Goal: Information Seeking & Learning: Learn about a topic

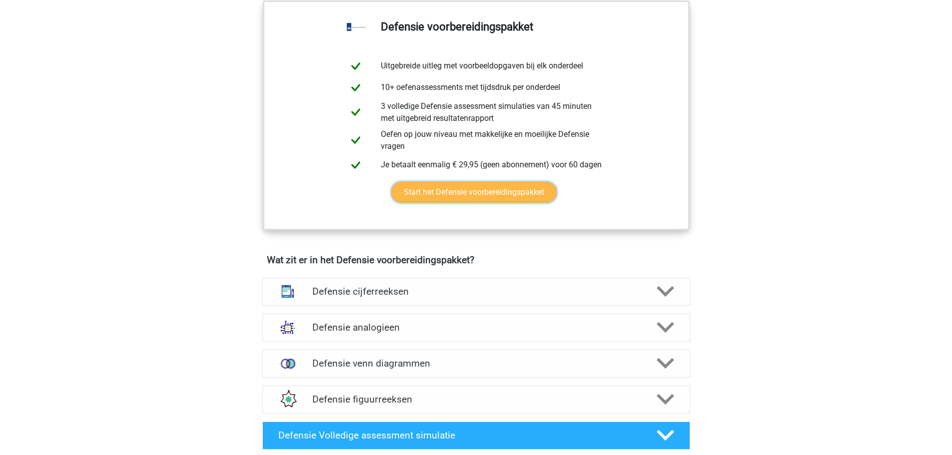
scroll to position [500, 0]
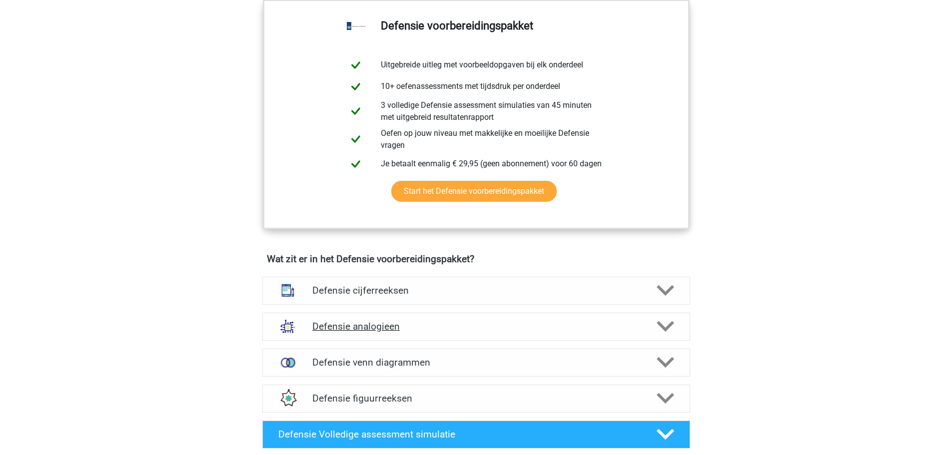
click at [389, 325] on h4 "Defensie analogieen" at bounding box center [475, 326] width 327 height 11
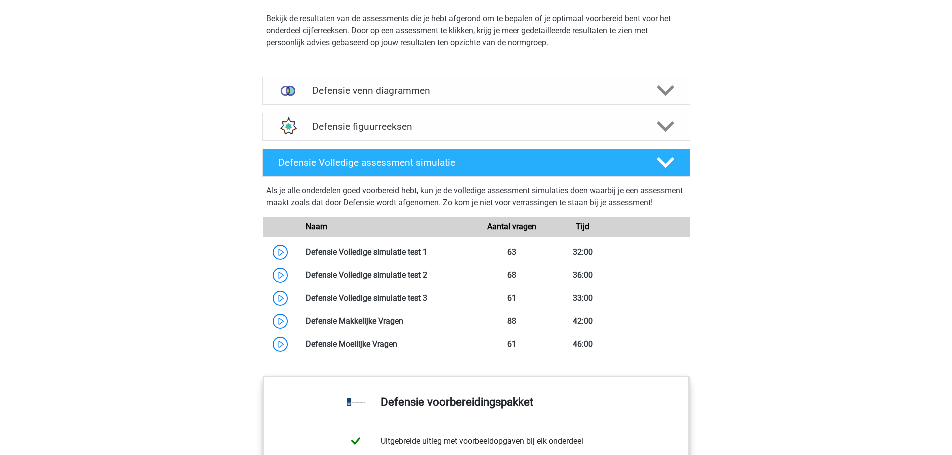
scroll to position [1449, 0]
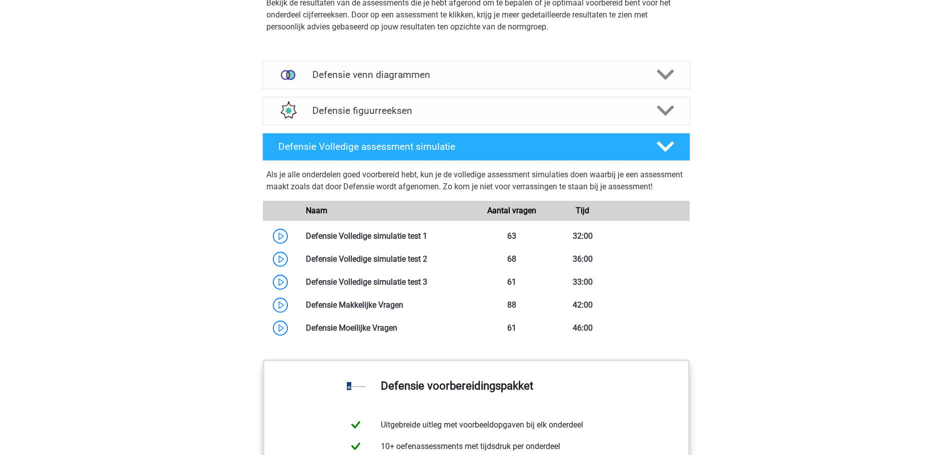
click at [425, 161] on div "Als je alle onderdelen goed voorbereid hebt, kun je de volledige assessment sim…" at bounding box center [476, 254] width 436 height 187
click at [452, 151] on h4 "Defensie Volledige assessment simulatie" at bounding box center [459, 146] width 362 height 11
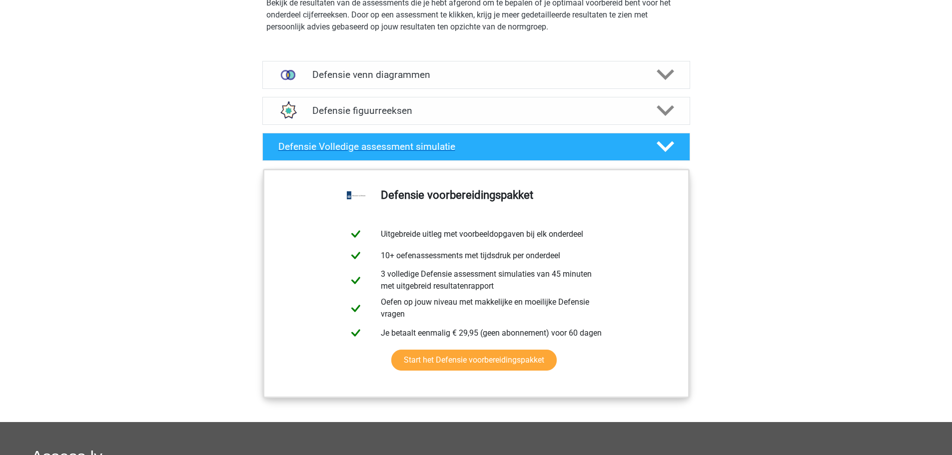
click at [456, 153] on div "Defensie Volledige assessment simulatie" at bounding box center [476, 147] width 428 height 28
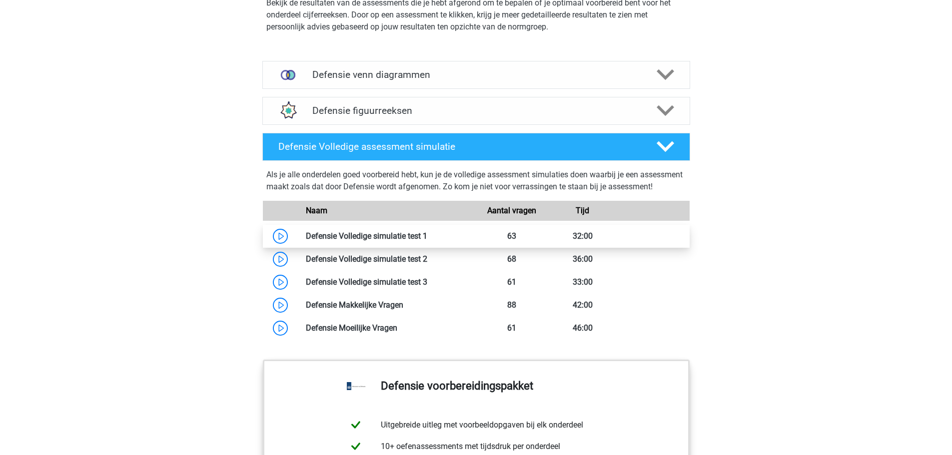
click at [427, 241] on link at bounding box center [427, 235] width 0 height 9
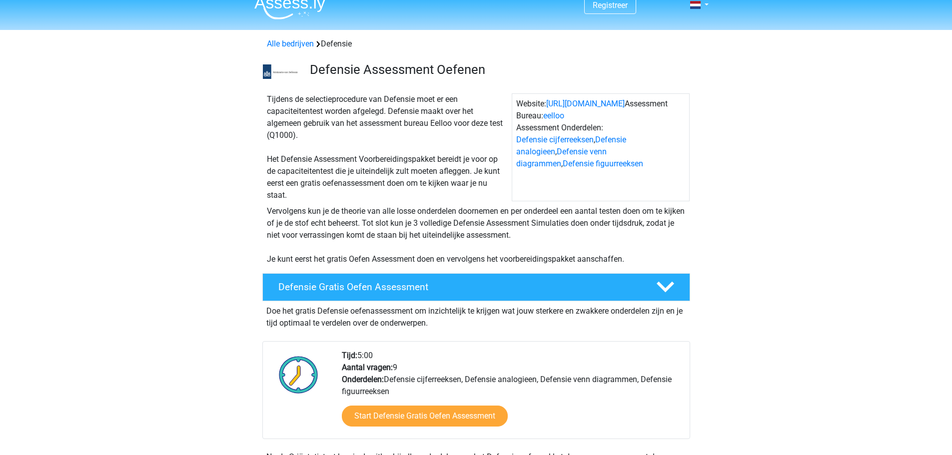
scroll to position [0, 0]
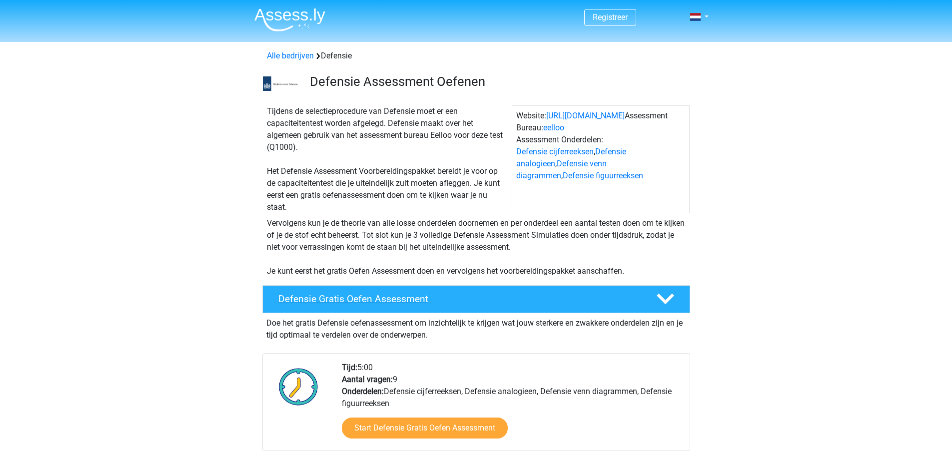
click at [669, 290] on icon at bounding box center [664, 298] width 17 height 17
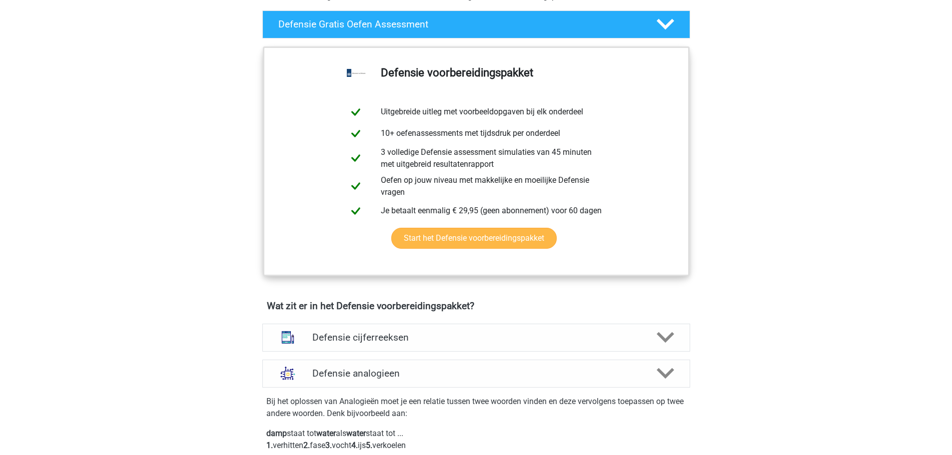
scroll to position [350, 0]
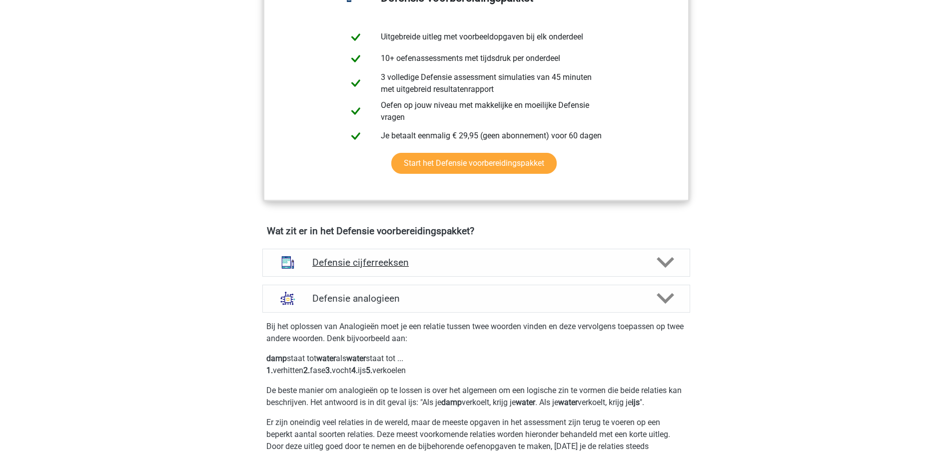
click at [659, 262] on polygon at bounding box center [664, 262] width 17 height 11
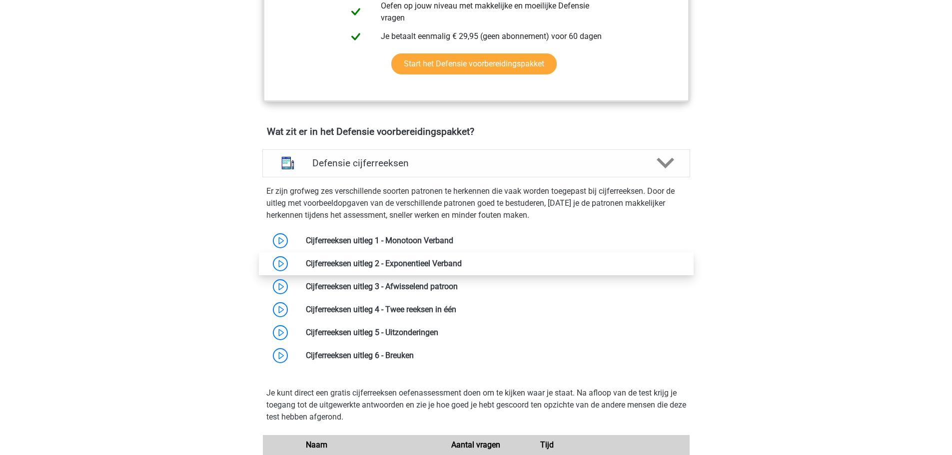
scroll to position [450, 0]
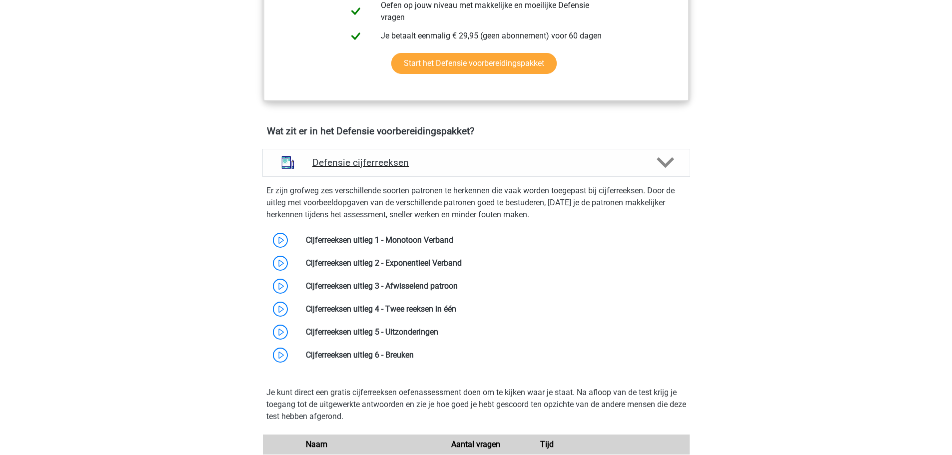
click at [372, 164] on h4 "Defensie cijferreeksen" at bounding box center [475, 162] width 327 height 11
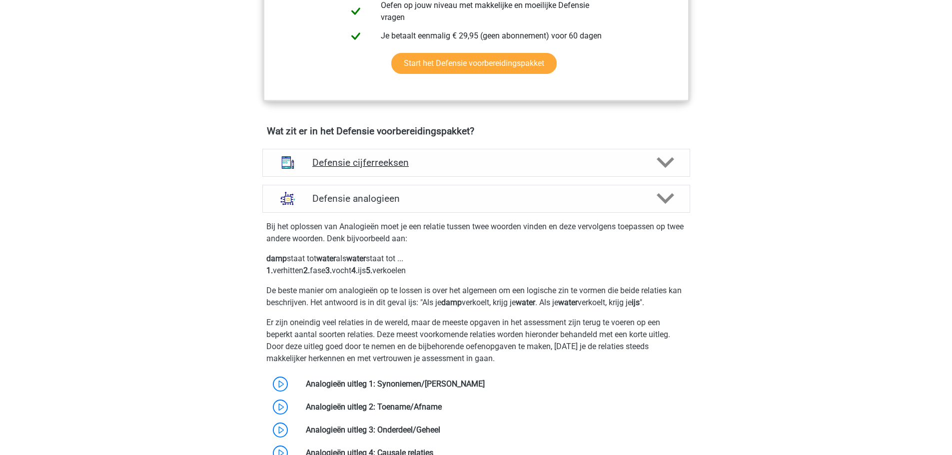
drag, startPoint x: 401, startPoint y: 164, endPoint x: 401, endPoint y: 170, distance: 6.0
click at [401, 163] on h4 "Defensie cijferreeksen" at bounding box center [475, 162] width 327 height 11
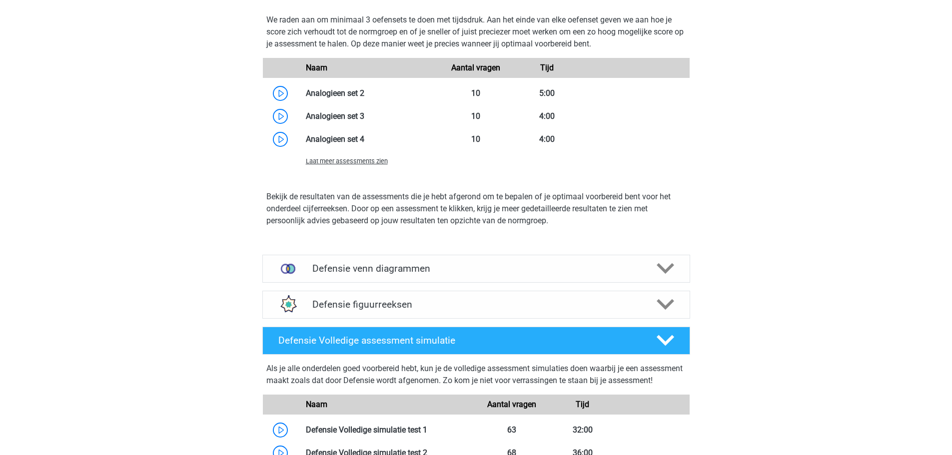
scroll to position [1648, 0]
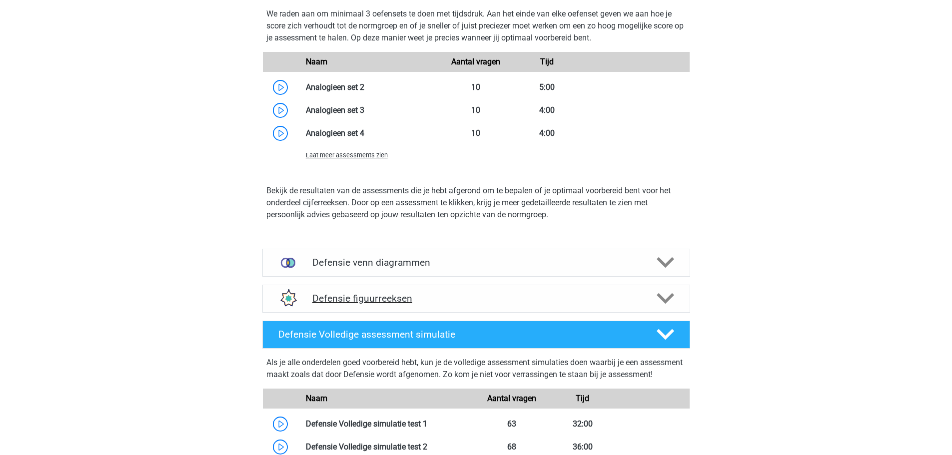
click at [387, 290] on div "Defensie figuurreeksen" at bounding box center [476, 299] width 428 height 28
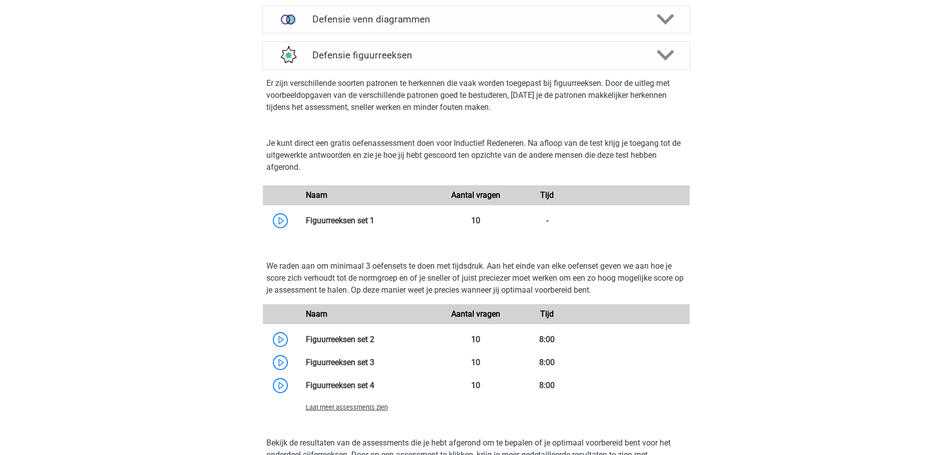
scroll to position [1898, 0]
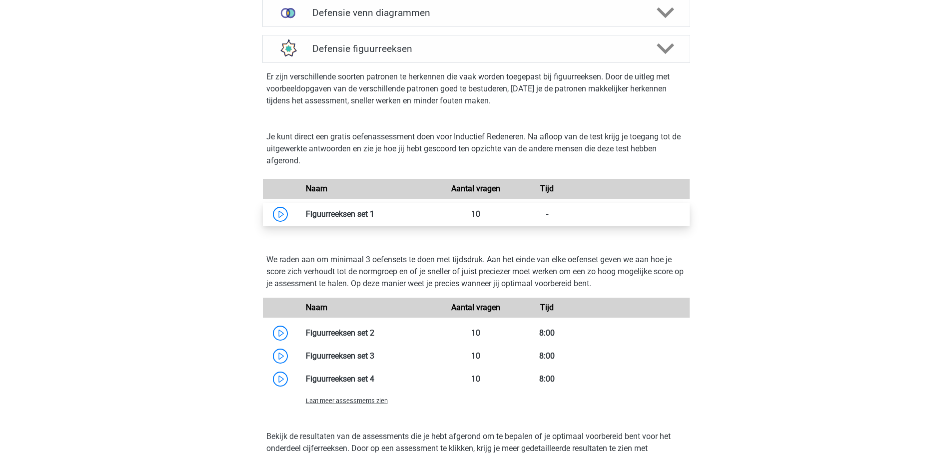
click at [374, 216] on link at bounding box center [374, 213] width 0 height 9
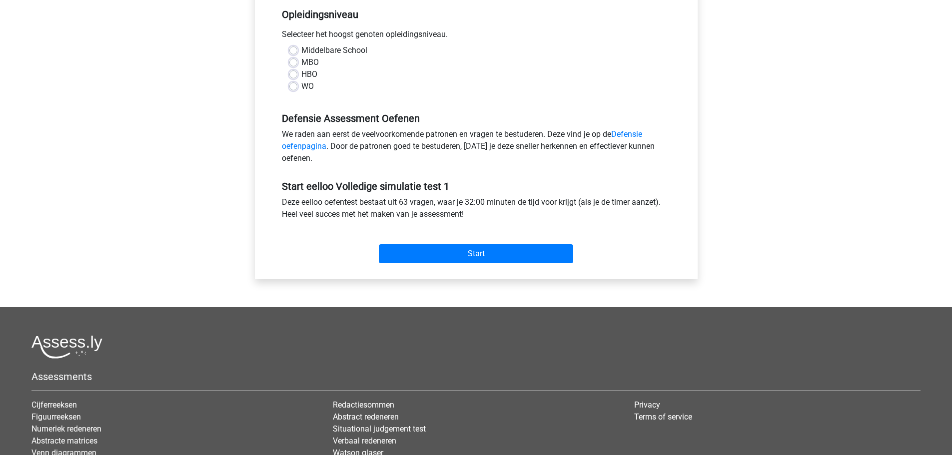
scroll to position [250, 0]
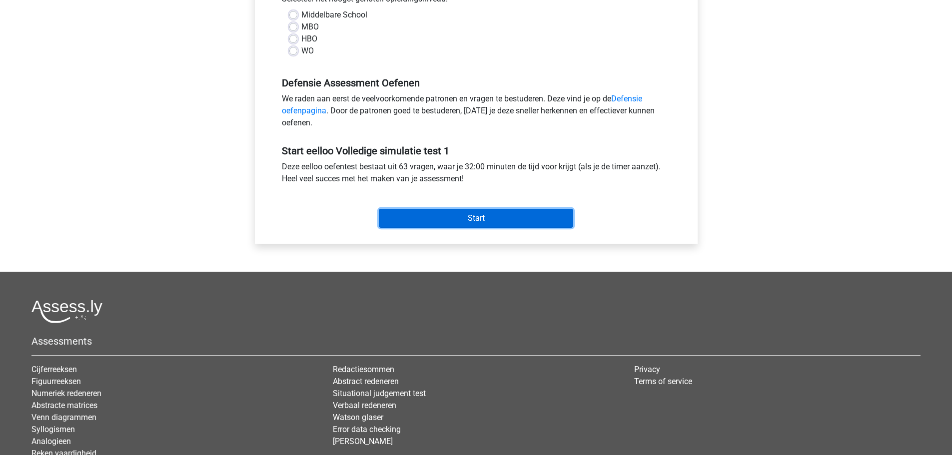
click at [432, 217] on input "Start" at bounding box center [476, 218] width 194 height 19
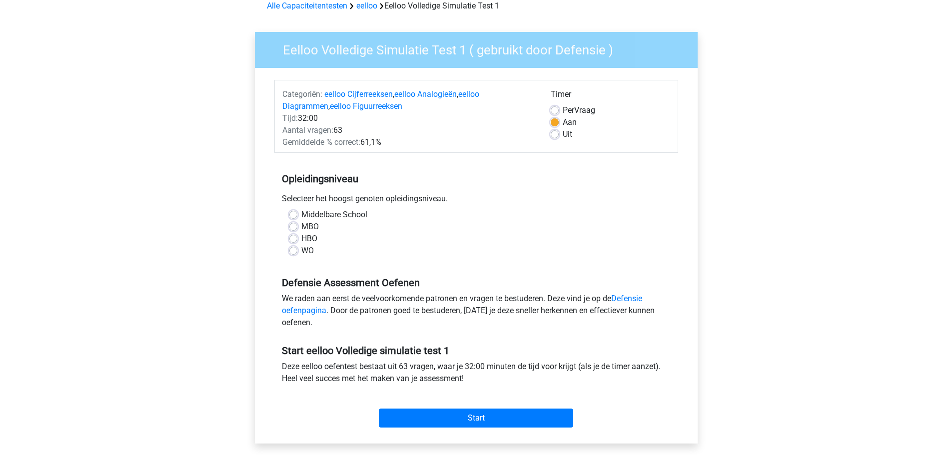
click at [324, 242] on div "HBO" at bounding box center [476, 239] width 374 height 12
click at [316, 215] on label "Middelbare School" at bounding box center [334, 215] width 66 height 12
click at [297, 215] on input "Middelbare School" at bounding box center [293, 214] width 8 height 10
radio input "true"
click at [463, 411] on input "Start" at bounding box center [476, 418] width 194 height 19
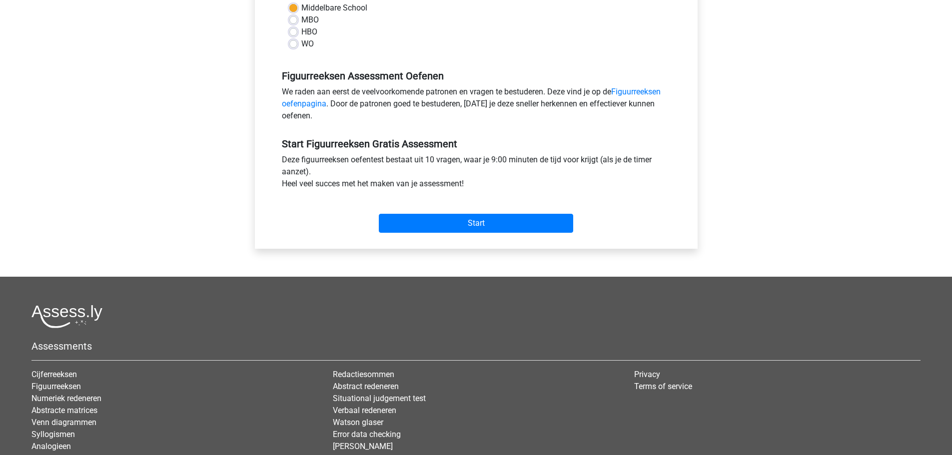
scroll to position [250, 0]
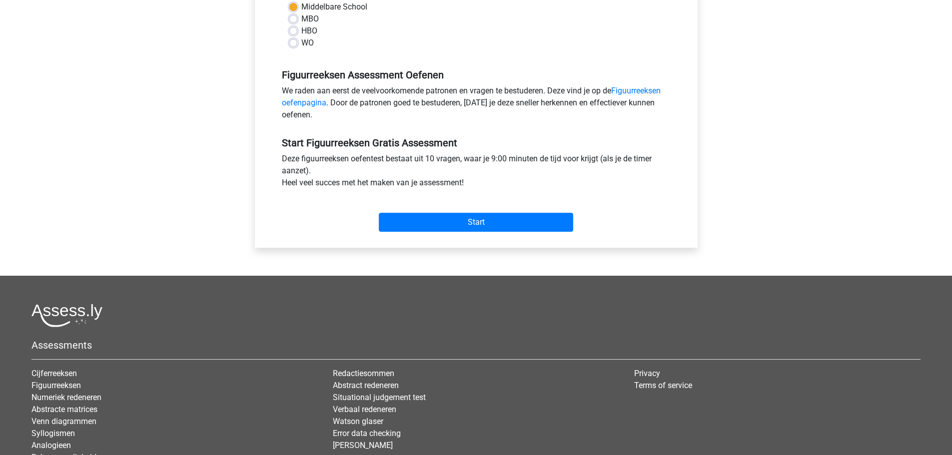
click at [450, 207] on div "Start" at bounding box center [476, 214] width 404 height 35
click at [454, 217] on input "Start" at bounding box center [476, 222] width 194 height 19
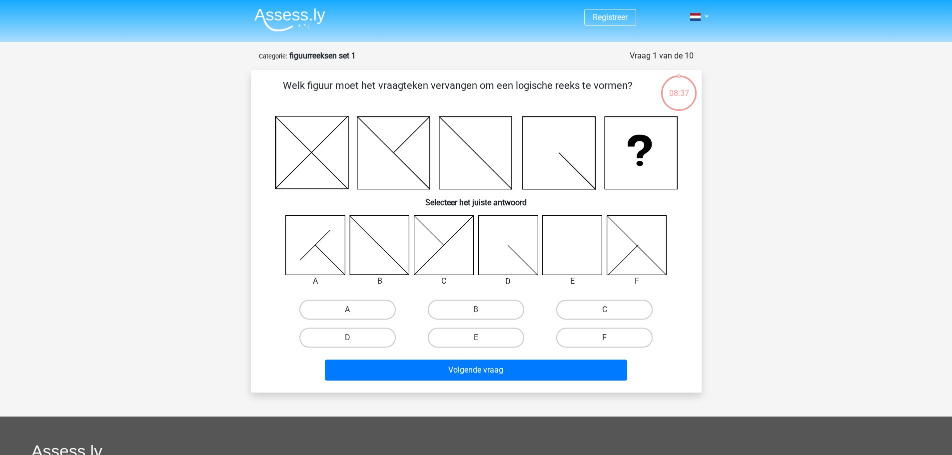
click at [573, 233] on icon at bounding box center [571, 244] width 59 height 59
click at [492, 332] on label "E" at bounding box center [476, 338] width 96 height 20
click at [482, 338] on input "E" at bounding box center [479, 341] width 6 height 6
radio input "true"
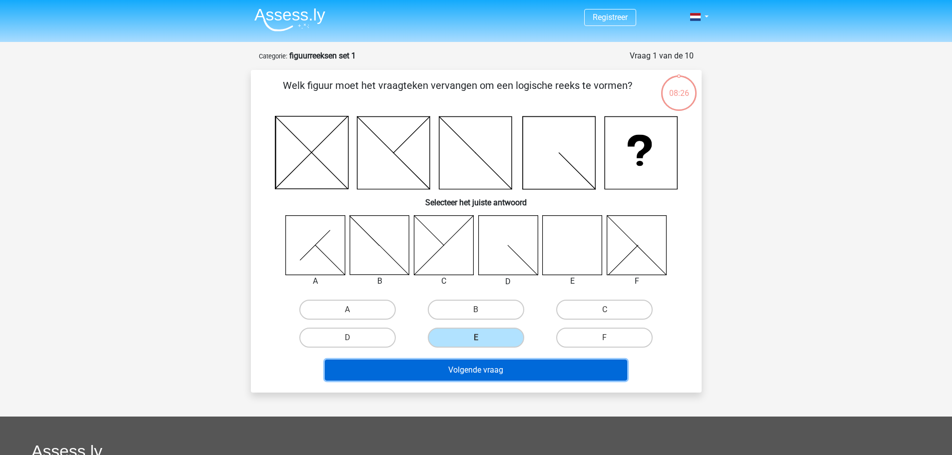
click at [508, 367] on button "Volgende vraag" at bounding box center [476, 370] width 302 height 21
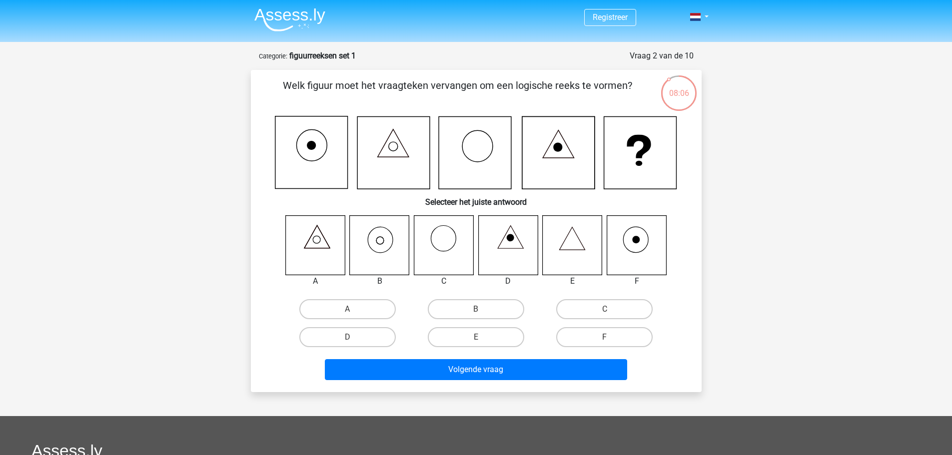
drag, startPoint x: 541, startPoint y: 86, endPoint x: 631, endPoint y: 85, distance: 89.4
click at [630, 85] on p "Welk figuur moet het vraagteken vervangen om een logische reeks te vormen?" at bounding box center [457, 93] width 381 height 30
click at [398, 249] on icon at bounding box center [379, 244] width 59 height 59
click at [443, 309] on label "B" at bounding box center [476, 309] width 96 height 20
click at [476, 309] on input "B" at bounding box center [479, 312] width 6 height 6
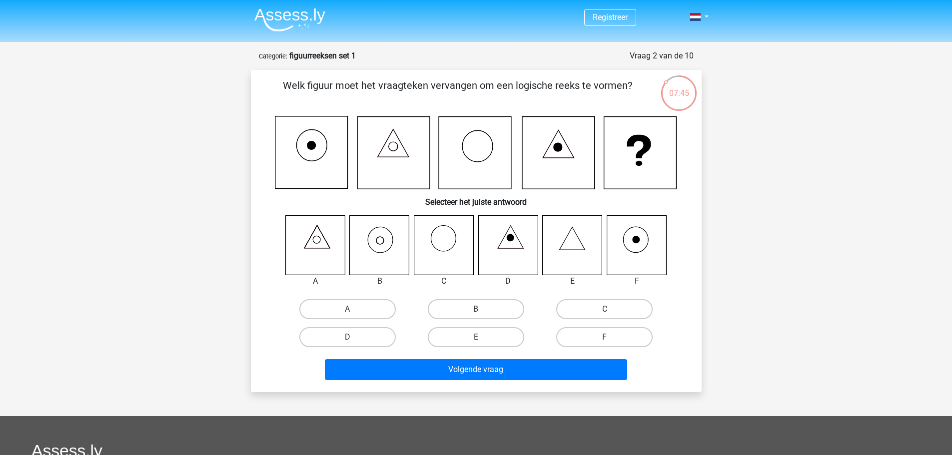
radio input "true"
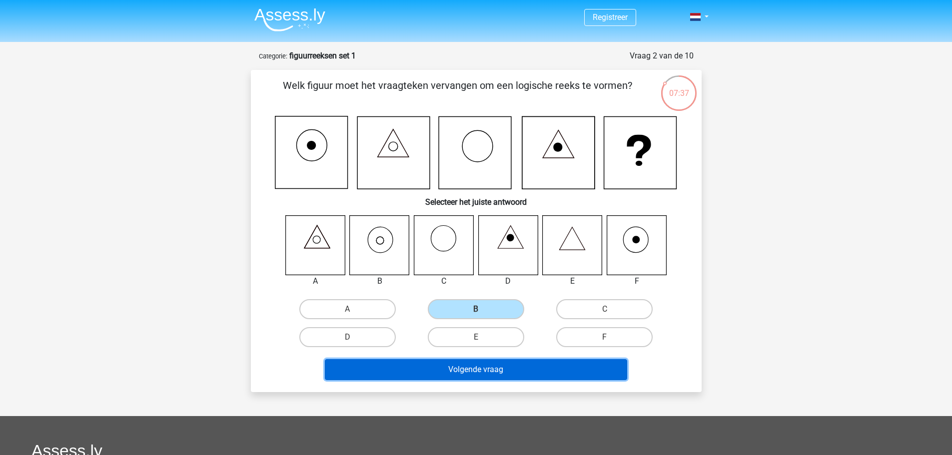
click at [464, 369] on button "Volgende vraag" at bounding box center [476, 369] width 302 height 21
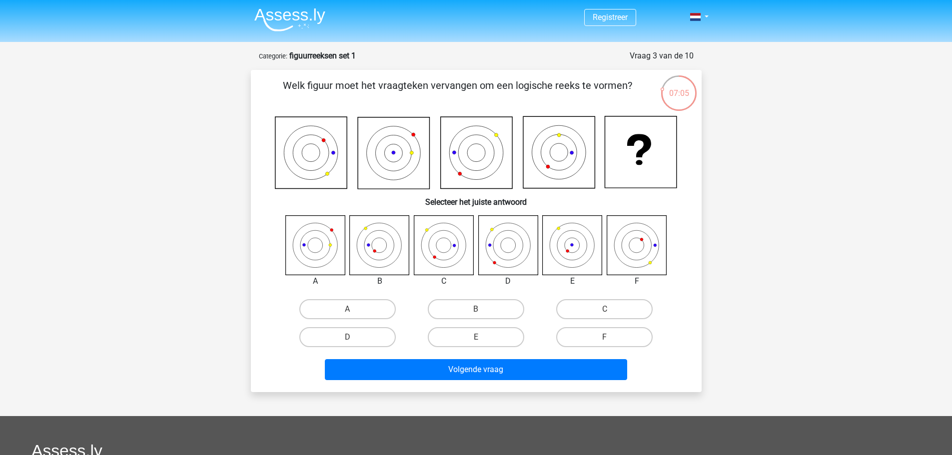
click at [593, 299] on div "C" at bounding box center [604, 309] width 128 height 28
click at [596, 310] on label "C" at bounding box center [604, 309] width 96 height 20
click at [604, 310] on input "C" at bounding box center [607, 312] width 6 height 6
radio input "true"
click at [548, 358] on div "Volgende vraag" at bounding box center [476, 367] width 419 height 33
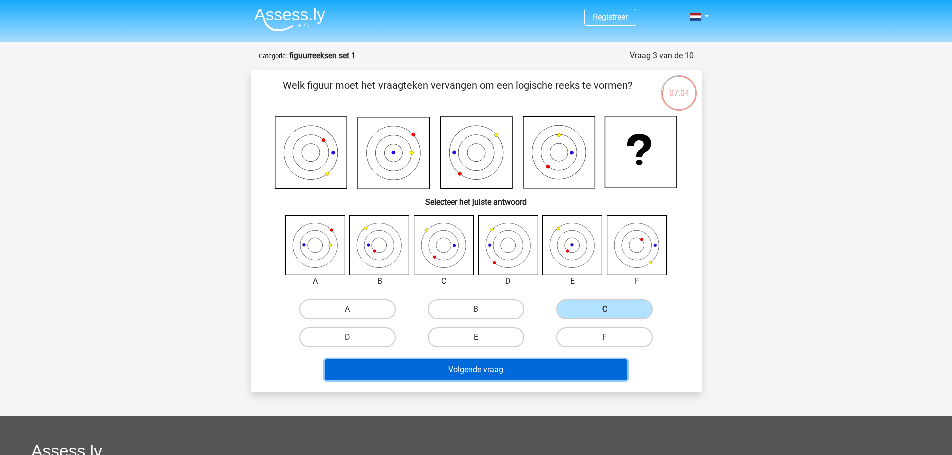
click at [543, 368] on button "Volgende vraag" at bounding box center [476, 369] width 302 height 21
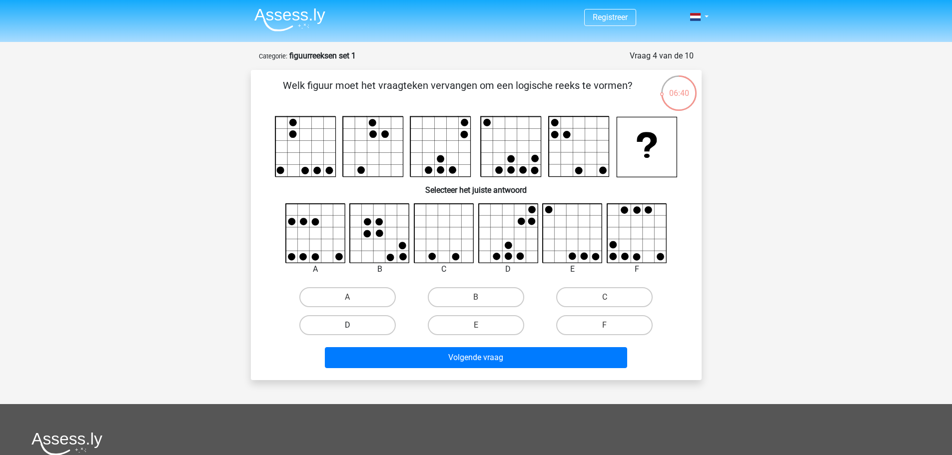
click at [355, 327] on label "D" at bounding box center [347, 325] width 96 height 20
click at [354, 327] on input "D" at bounding box center [350, 328] width 6 height 6
radio input "true"
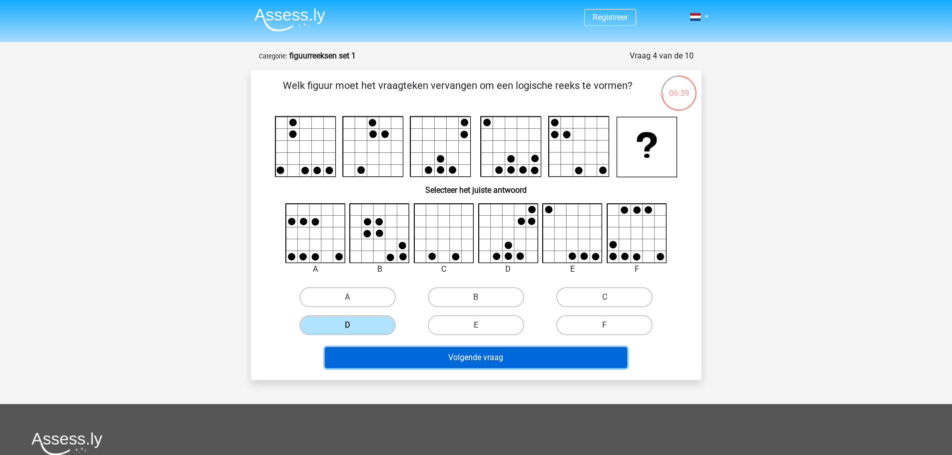
click at [436, 364] on button "Volgende vraag" at bounding box center [476, 357] width 302 height 21
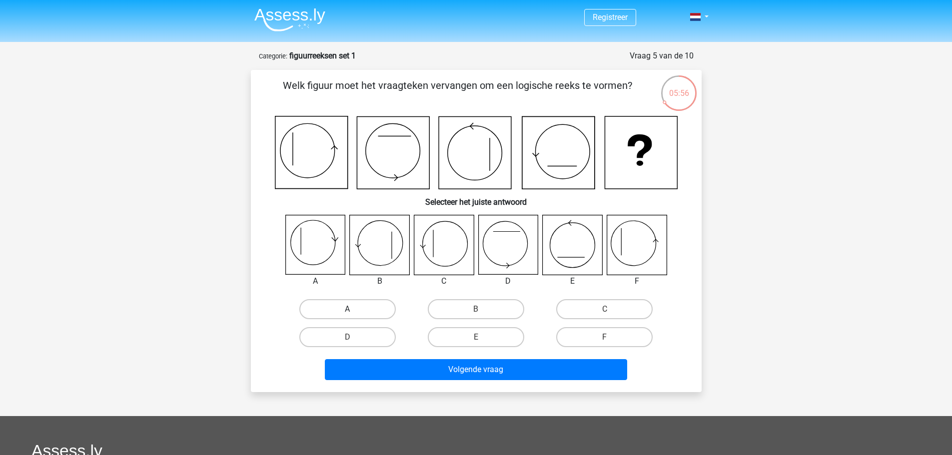
click at [367, 312] on label "A" at bounding box center [347, 309] width 96 height 20
click at [354, 312] on input "A" at bounding box center [350, 312] width 6 height 6
radio input "true"
drag, startPoint x: 580, startPoint y: 320, endPoint x: 581, endPoint y: 326, distance: 6.7
click at [580, 320] on div "C" at bounding box center [604, 309] width 128 height 28
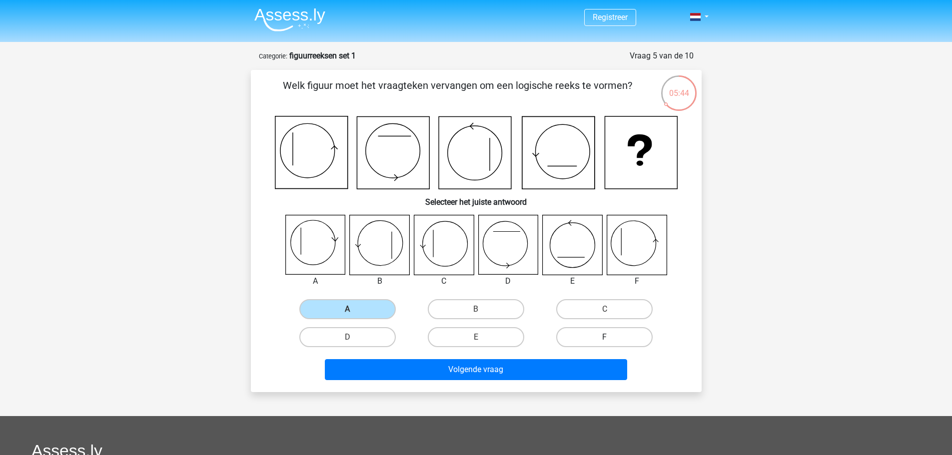
click at [582, 328] on label "F" at bounding box center [604, 337] width 96 height 20
click at [604, 337] on input "F" at bounding box center [607, 340] width 6 height 6
radio input "true"
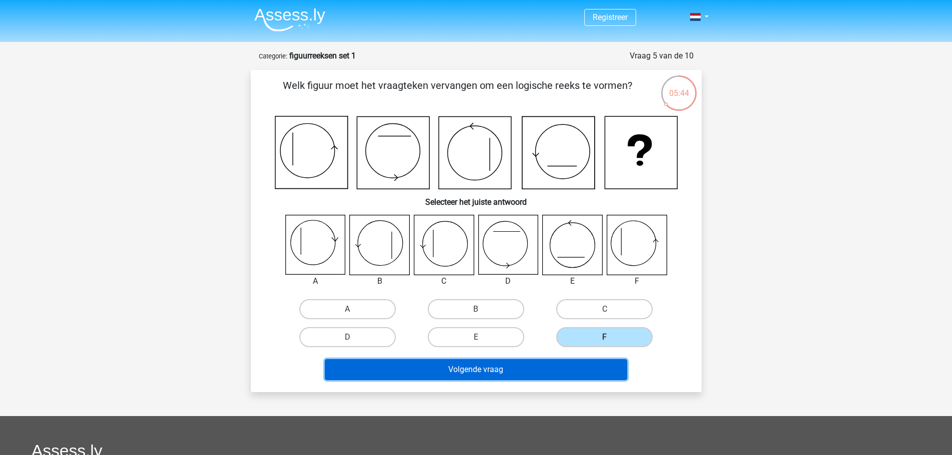
click at [563, 372] on button "Volgende vraag" at bounding box center [476, 369] width 302 height 21
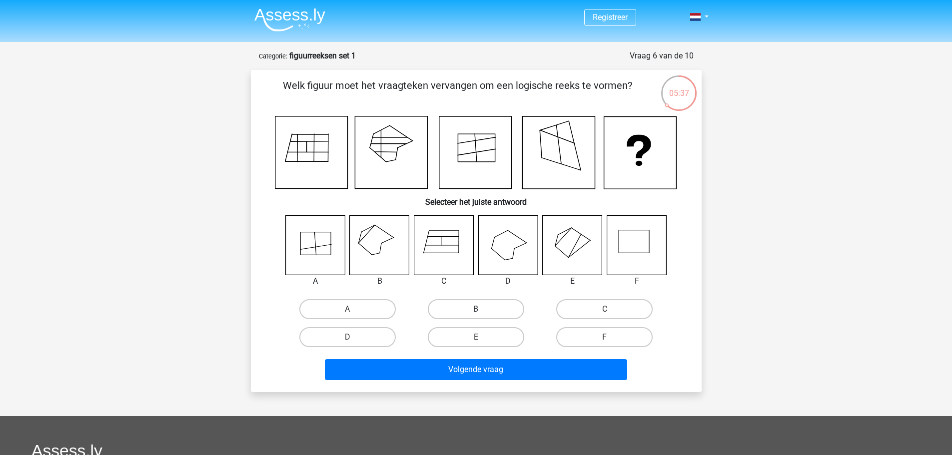
click at [460, 309] on label "B" at bounding box center [476, 309] width 96 height 20
click at [476, 309] on input "B" at bounding box center [479, 312] width 6 height 6
radio input "true"
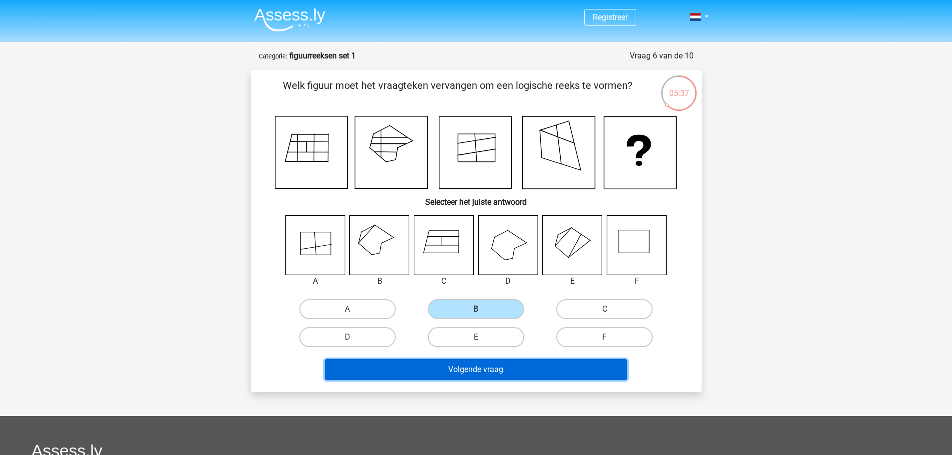
click at [485, 369] on button "Volgende vraag" at bounding box center [476, 369] width 302 height 21
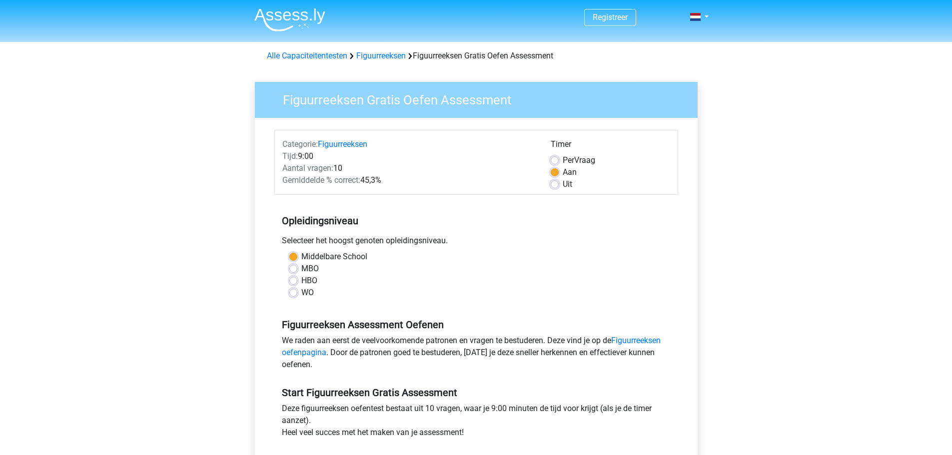
click at [301, 290] on label "WO" at bounding box center [307, 293] width 12 height 12
click at [290, 290] on input "WO" at bounding box center [293, 292] width 8 height 10
radio input "true"
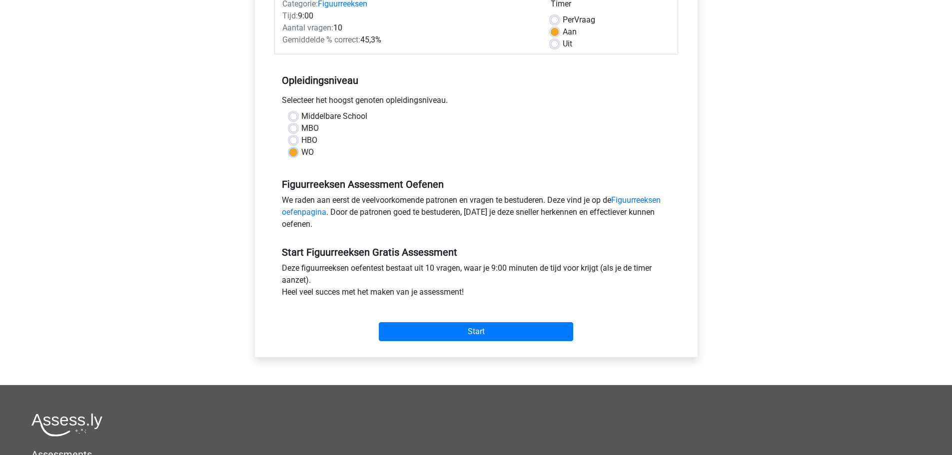
scroll to position [150, 0]
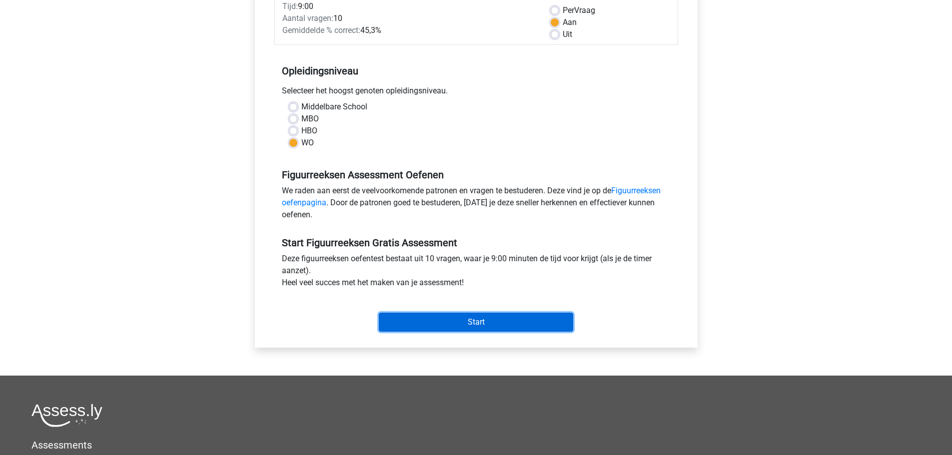
click at [423, 328] on input "Start" at bounding box center [476, 322] width 194 height 19
click at [286, 119] on div "Middelbare School MBO HBO WO" at bounding box center [476, 125] width 389 height 48
click at [301, 130] on label "HBO" at bounding box center [309, 131] width 16 height 12
click at [292, 130] on input "HBO" at bounding box center [293, 130] width 8 height 10
radio input "true"
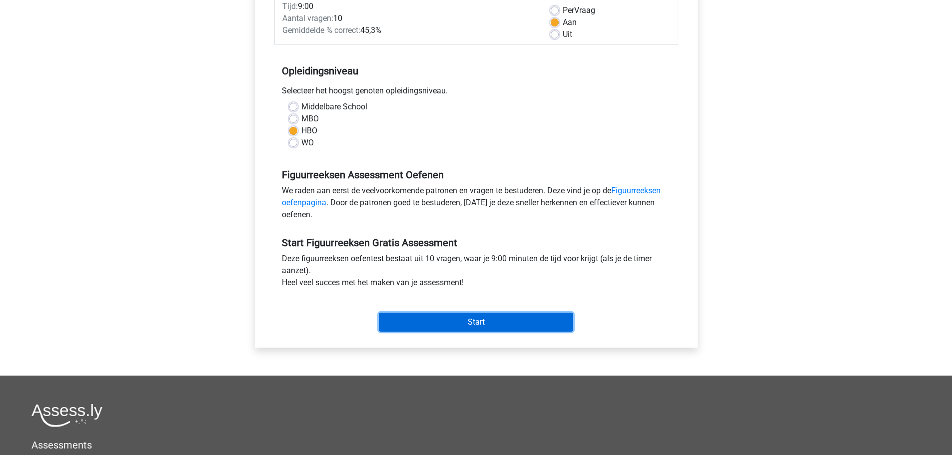
click at [474, 322] on input "Start" at bounding box center [476, 322] width 194 height 19
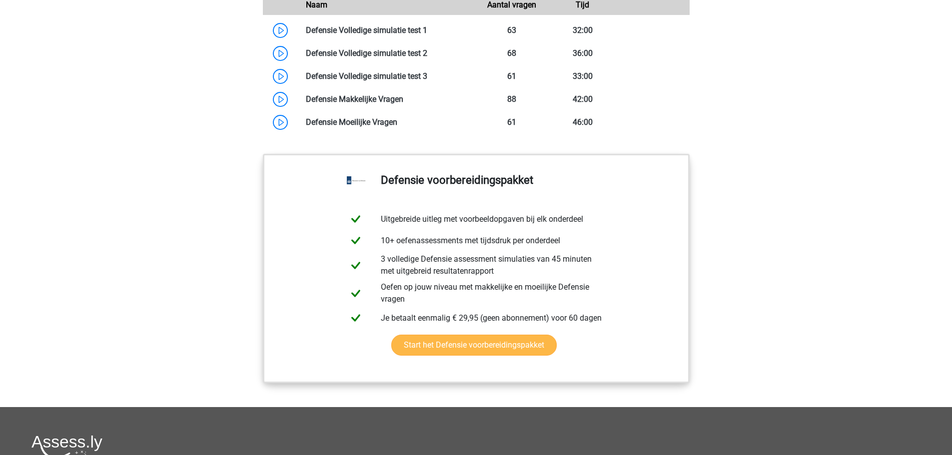
scroll to position [871, 0]
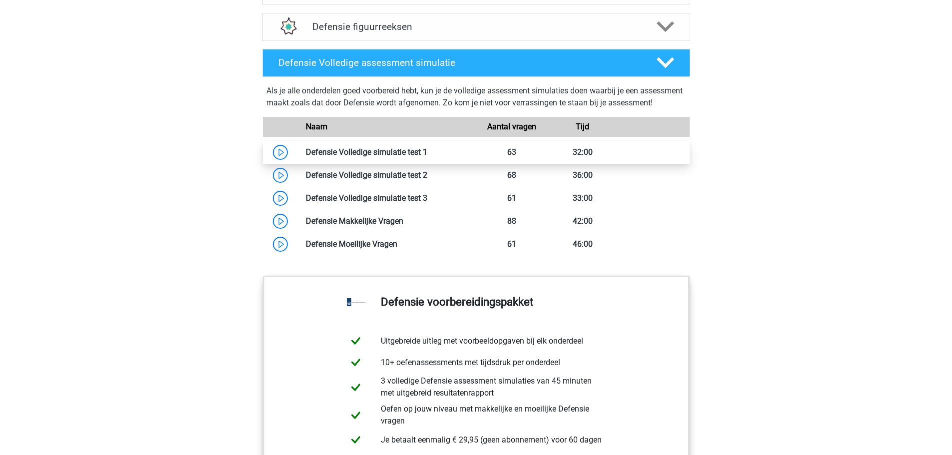
click at [427, 157] on link at bounding box center [427, 151] width 0 height 9
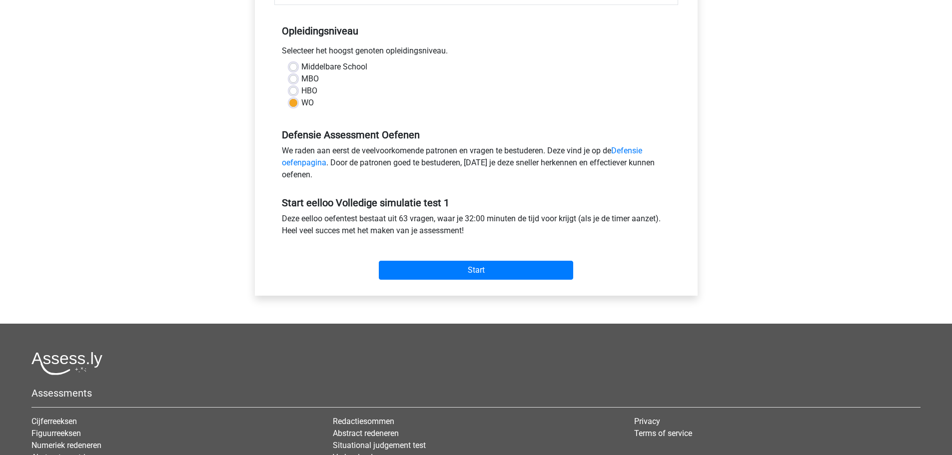
scroll to position [250, 0]
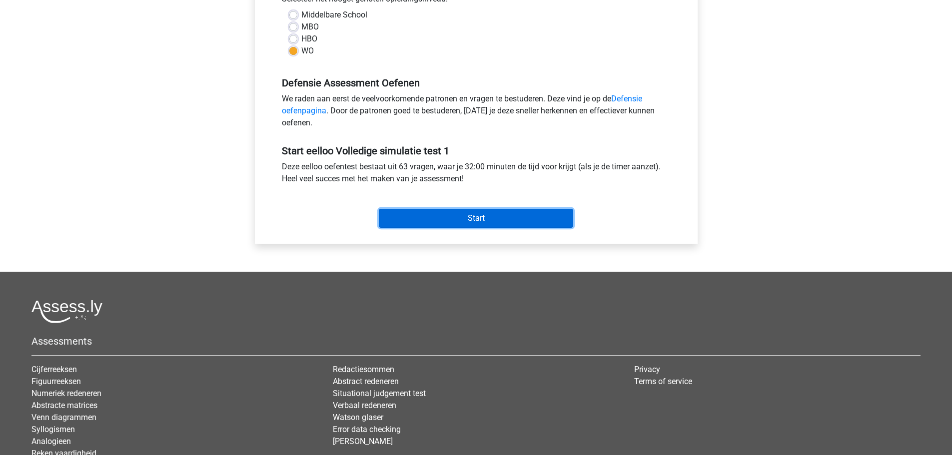
click at [450, 224] on input "Start" at bounding box center [476, 218] width 194 height 19
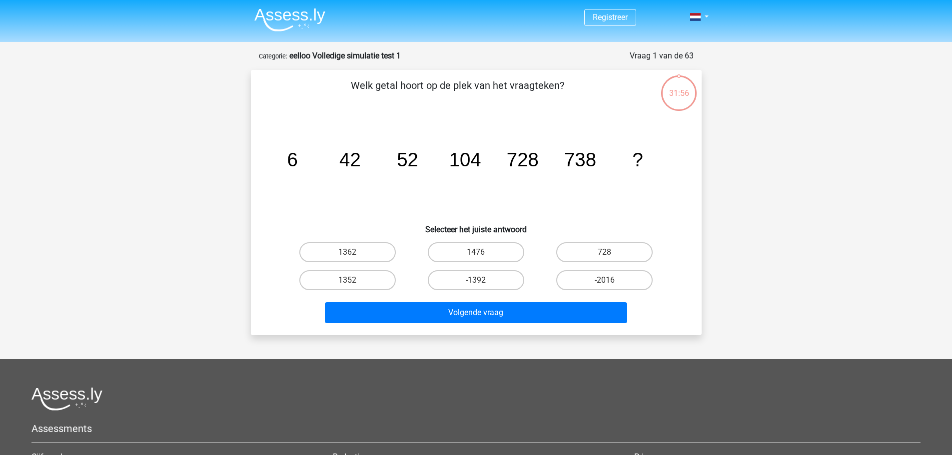
drag, startPoint x: 621, startPoint y: 52, endPoint x: 753, endPoint y: 64, distance: 133.0
click at [753, 64] on div "Registreer" at bounding box center [476, 311] width 952 height 623
click at [709, 54] on div "31:56 Vraag 1 van de 63 Categorie: eelloo Volledige simulatie test 1 Welk getal…" at bounding box center [476, 192] width 475 height 285
click at [685, 52] on div "Vraag 1 van de 63" at bounding box center [661, 56] width 64 height 12
click at [509, 252] on label "1476" at bounding box center [476, 252] width 96 height 20
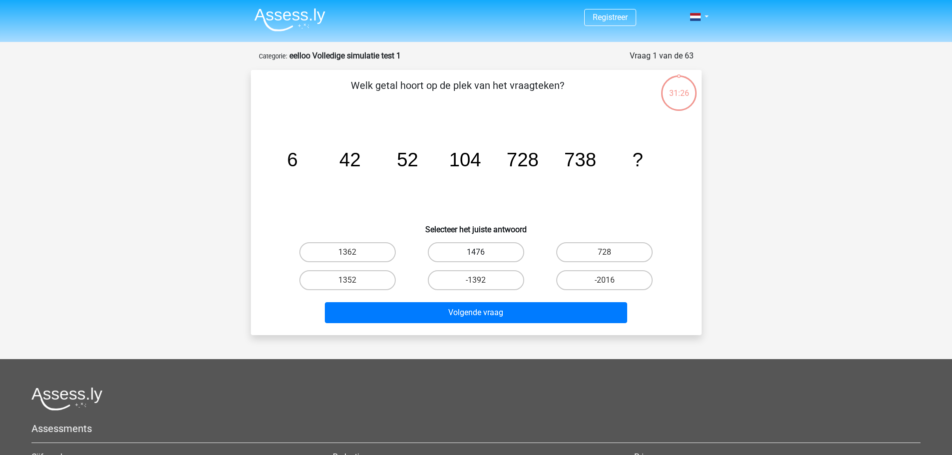
click at [482, 252] on input "1476" at bounding box center [479, 255] width 6 height 6
radio input "true"
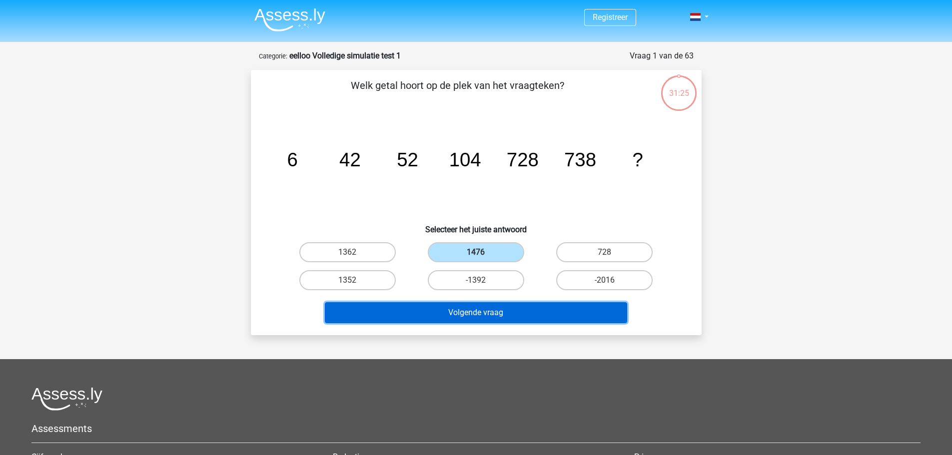
click at [537, 310] on button "Volgende vraag" at bounding box center [476, 312] width 302 height 21
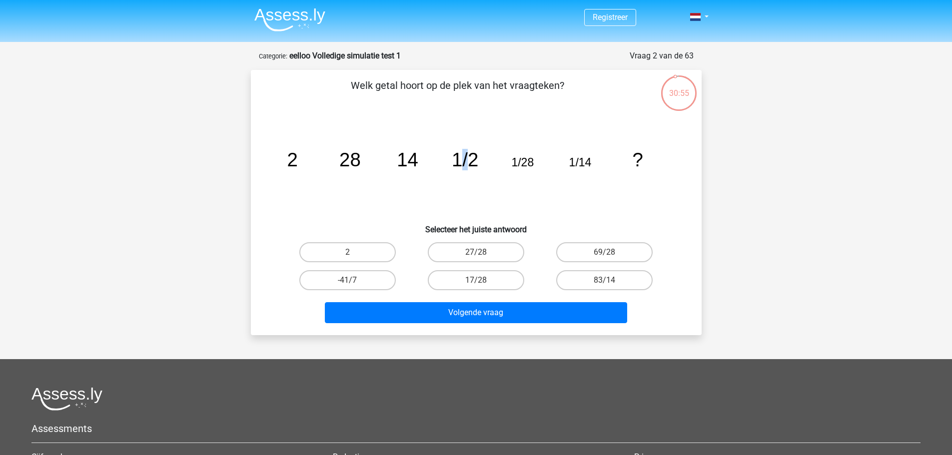
drag, startPoint x: 457, startPoint y: 157, endPoint x: 483, endPoint y: 154, distance: 26.1
click at [477, 157] on tspan "1/2" at bounding box center [465, 159] width 26 height 21
click at [587, 180] on icon "image/svg+xml 2 28 14 1/2 1/28 1/14 ?" at bounding box center [476, 166] width 403 height 101
click at [643, 250] on label "69/28" at bounding box center [604, 252] width 96 height 20
click at [611, 252] on input "69/28" at bounding box center [607, 255] width 6 height 6
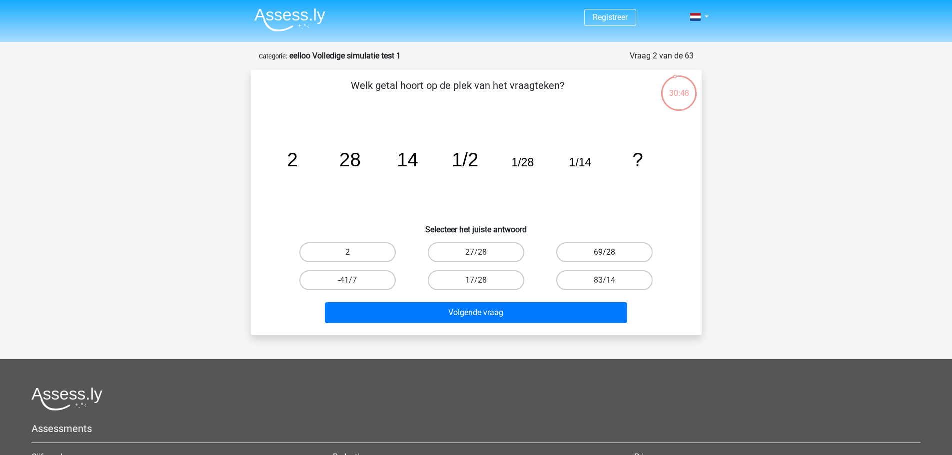
radio input "true"
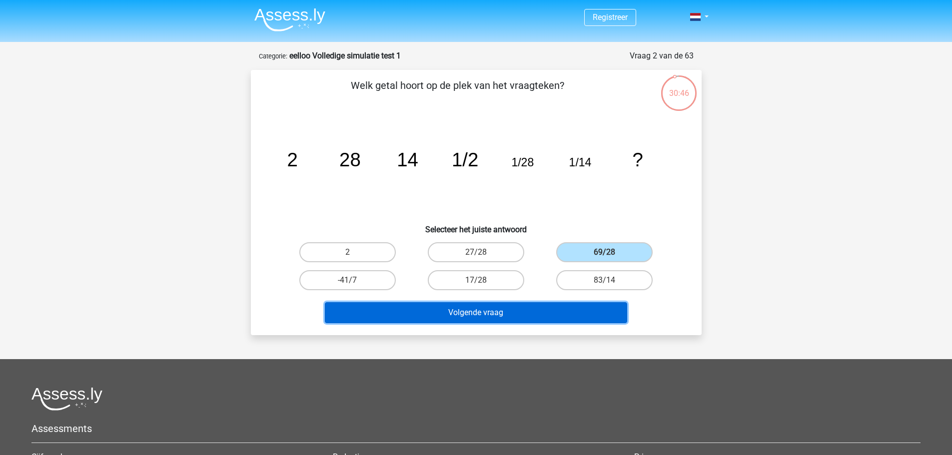
click at [620, 303] on button "Volgende vraag" at bounding box center [476, 312] width 302 height 21
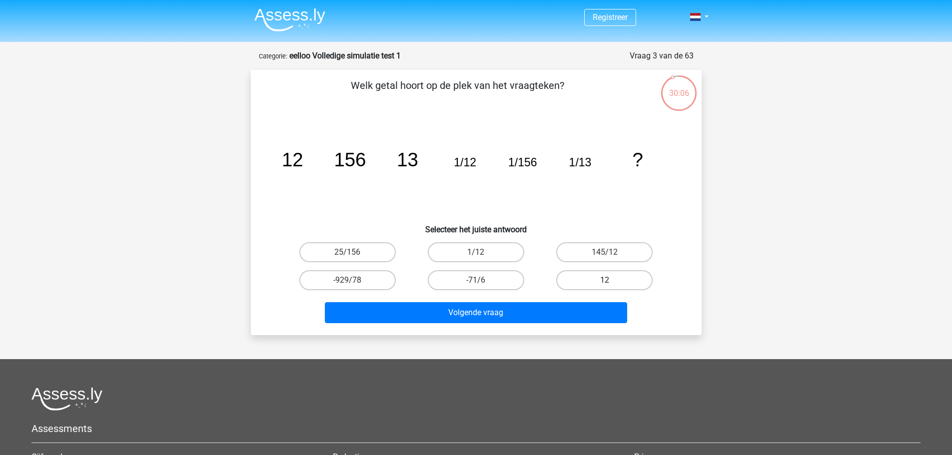
click at [600, 274] on label "12" at bounding box center [604, 280] width 96 height 20
click at [604, 280] on input "12" at bounding box center [607, 283] width 6 height 6
radio input "true"
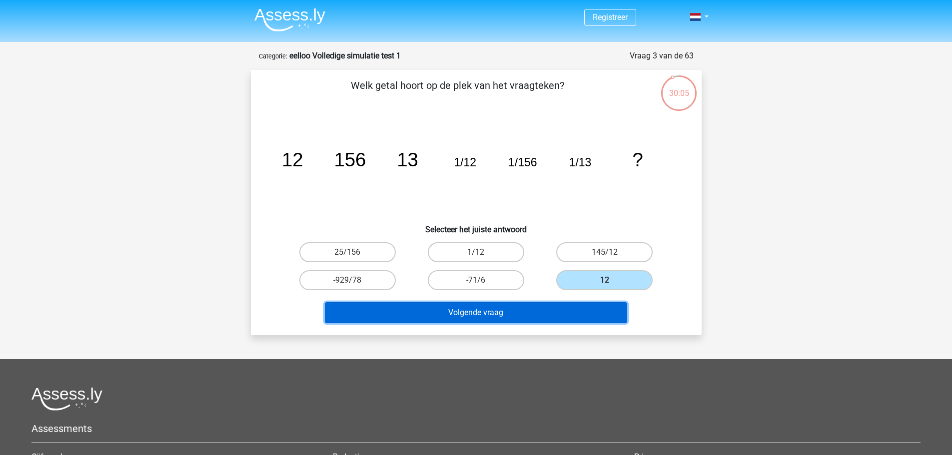
click at [587, 306] on button "Volgende vraag" at bounding box center [476, 312] width 302 height 21
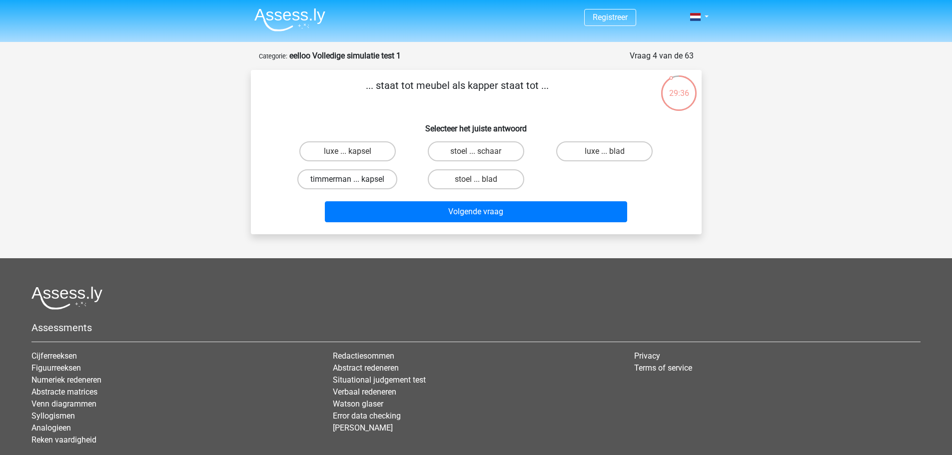
click at [345, 187] on label "timmerman ... kapsel" at bounding box center [347, 179] width 100 height 20
click at [347, 186] on input "timmerman ... kapsel" at bounding box center [350, 182] width 6 height 6
radio input "true"
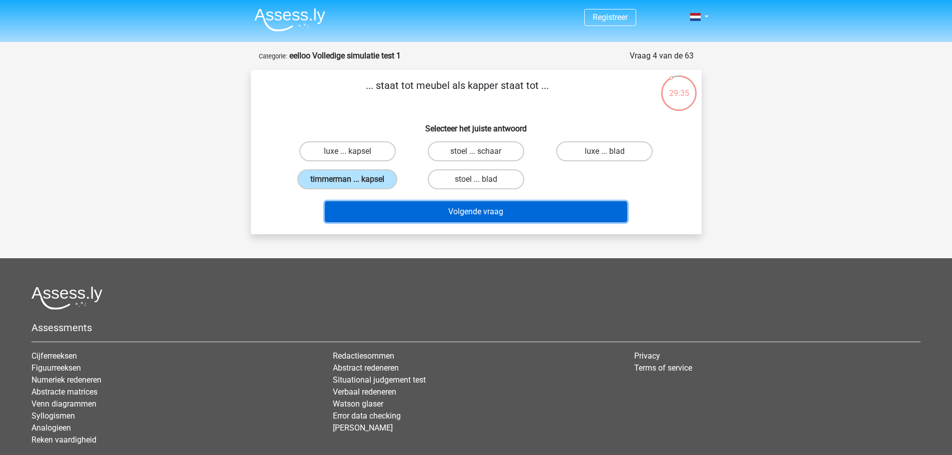
click at [396, 208] on button "Volgende vraag" at bounding box center [476, 211] width 302 height 21
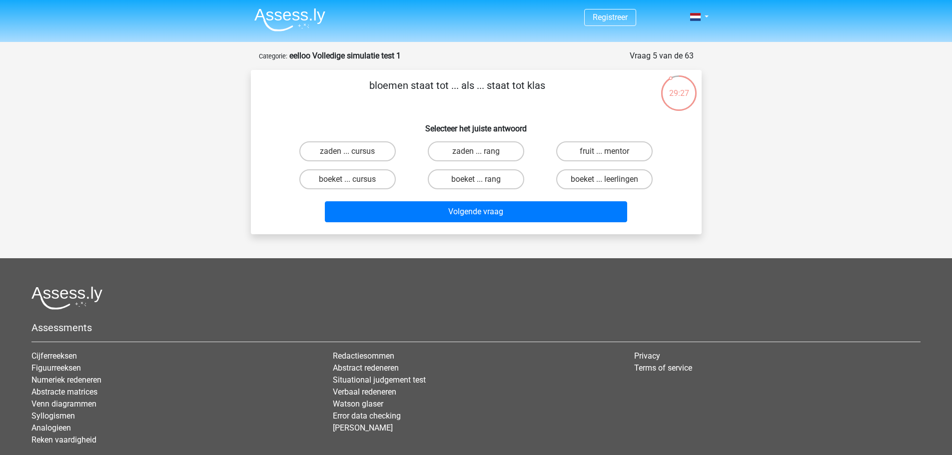
drag, startPoint x: 498, startPoint y: 87, endPoint x: 573, endPoint y: 77, distance: 76.0
click at [573, 77] on div "bloemen staat tot ... als ... staat tot klas Selecteer het juiste antwoord zade…" at bounding box center [476, 152] width 451 height 164
click at [598, 94] on p "bloemen staat tot ... als ... staat tot klas" at bounding box center [457, 93] width 381 height 30
click at [691, 185] on div "bloemen staat tot ... als ... staat tot klas Selecteer het juiste antwoord zade…" at bounding box center [476, 152] width 443 height 148
click at [612, 190] on div "boeket ... leerlingen" at bounding box center [604, 179] width 128 height 28
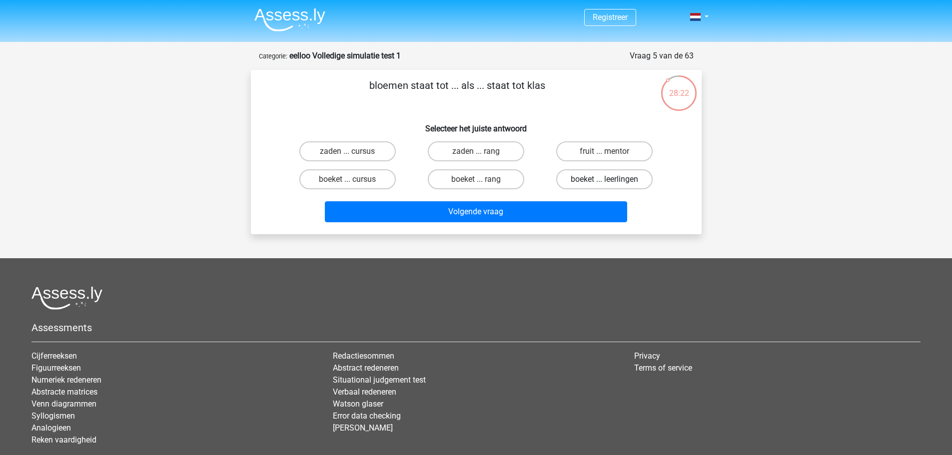
click at [614, 187] on label "boeket ... leerlingen" at bounding box center [604, 179] width 96 height 20
click at [611, 186] on input "boeket ... leerlingen" at bounding box center [607, 182] width 6 height 6
radio input "true"
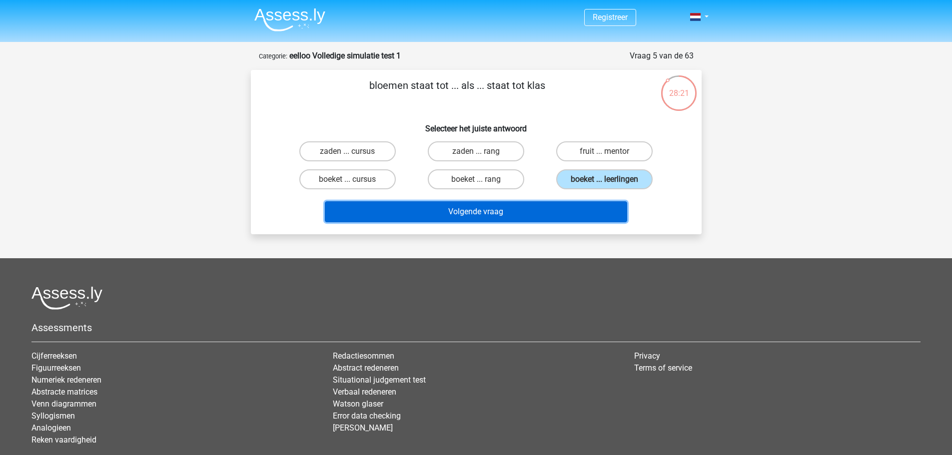
click at [600, 206] on button "Volgende vraag" at bounding box center [476, 211] width 302 height 21
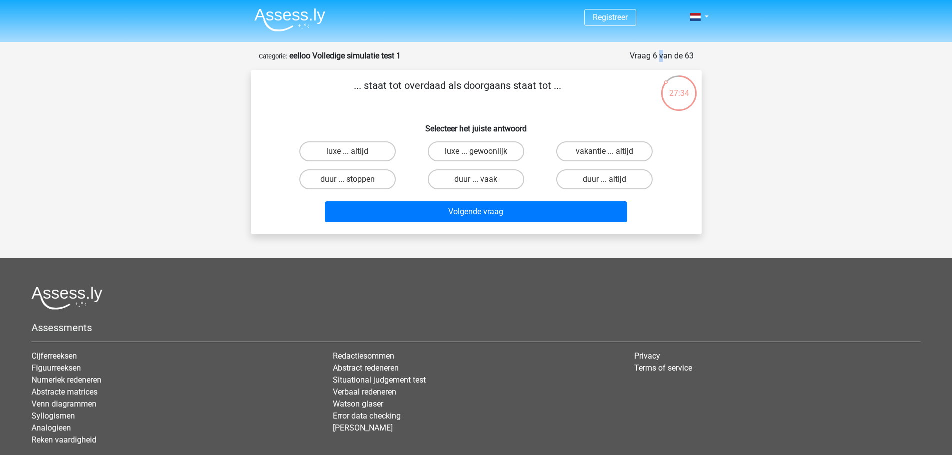
drag, startPoint x: 658, startPoint y: 61, endPoint x: 653, endPoint y: 57, distance: 6.1
click at [653, 57] on div "Vraag 6 van de 63" at bounding box center [661, 56] width 64 height 12
click at [692, 54] on div "Vraag 6 van de 63" at bounding box center [661, 56] width 64 height 12
click at [394, 146] on label "luxe ... altijd" at bounding box center [347, 151] width 96 height 20
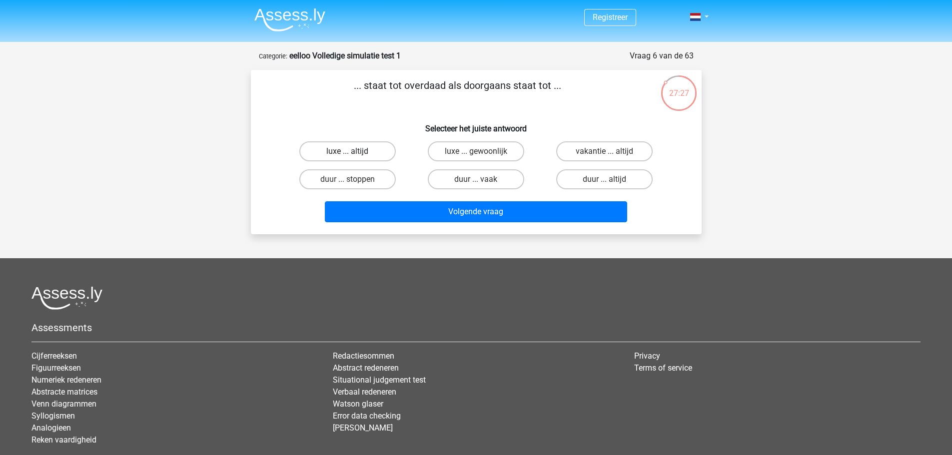
click at [354, 151] on input "luxe ... altijd" at bounding box center [350, 154] width 6 height 6
radio input "true"
click at [470, 177] on label "duur ... vaak" at bounding box center [476, 179] width 96 height 20
click at [476, 179] on input "duur ... vaak" at bounding box center [479, 182] width 6 height 6
radio input "true"
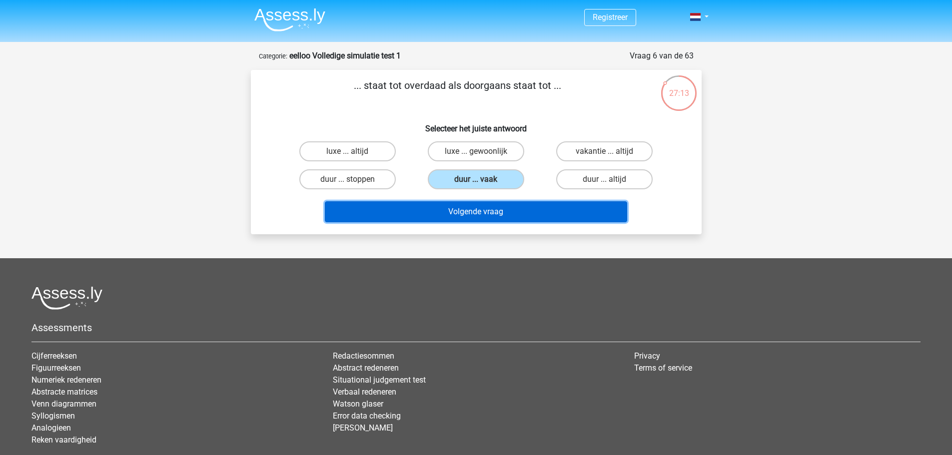
click at [470, 206] on button "Volgende vraag" at bounding box center [476, 211] width 302 height 21
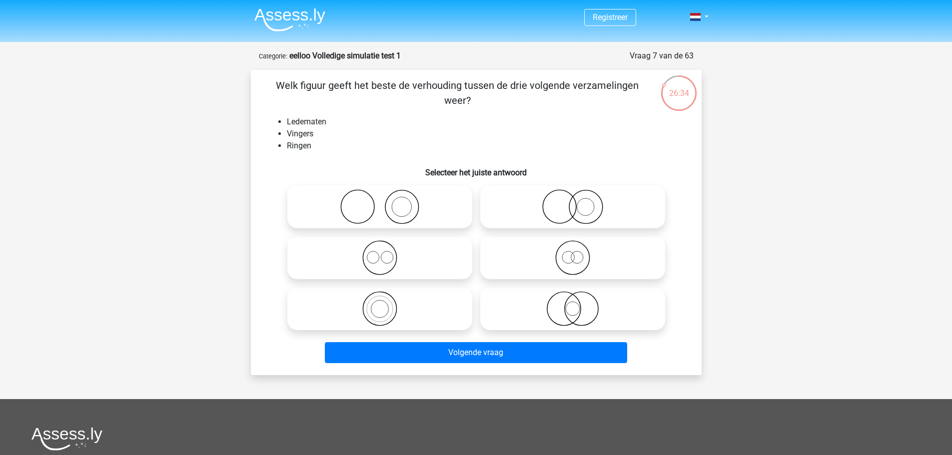
click at [523, 204] on icon at bounding box center [572, 206] width 177 height 35
click at [572, 202] on input "radio" at bounding box center [575, 198] width 6 height 6
radio input "true"
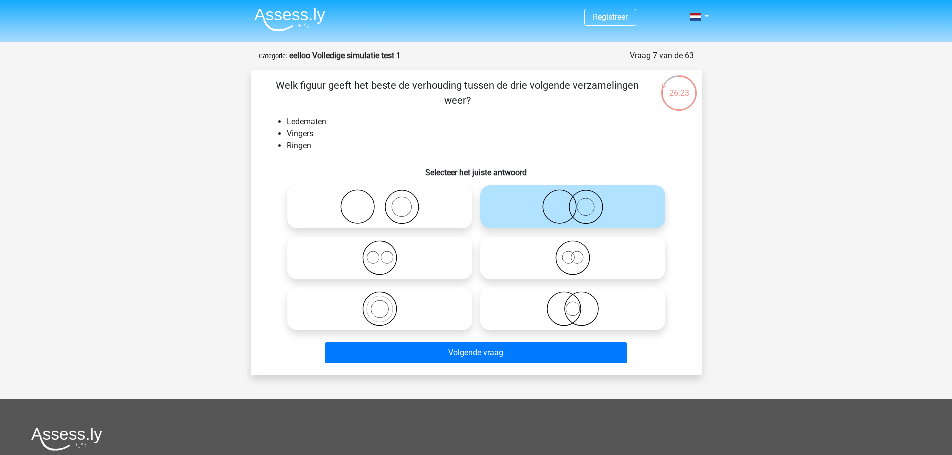
click at [379, 197] on icon at bounding box center [379, 206] width 177 height 35
click at [380, 197] on input "radio" at bounding box center [383, 198] width 6 height 6
radio input "true"
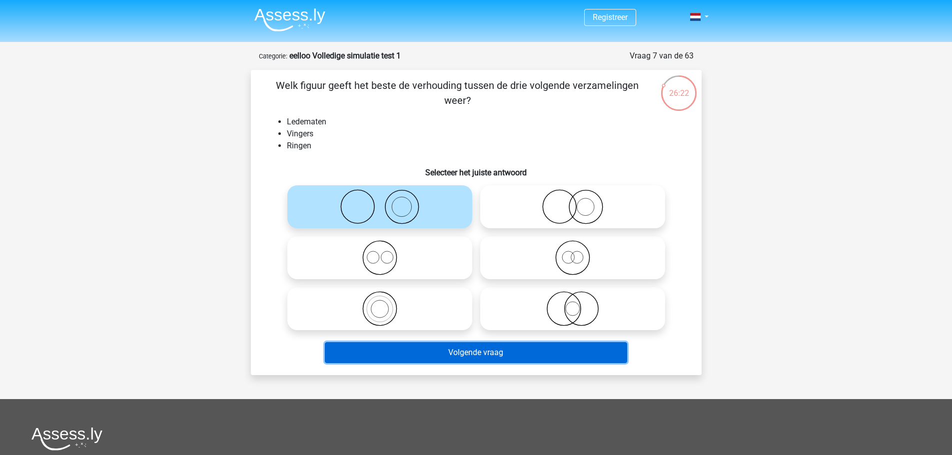
click at [485, 346] on button "Volgende vraag" at bounding box center [476, 352] width 302 height 21
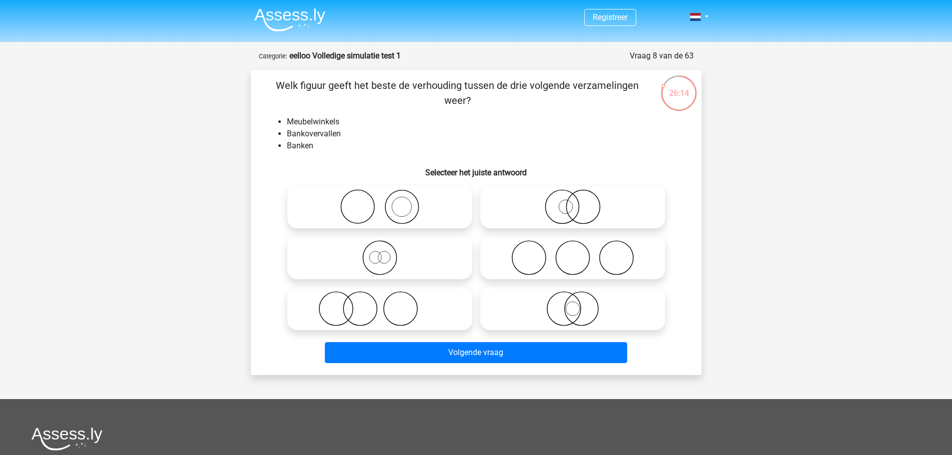
click at [609, 268] on icon at bounding box center [572, 257] width 177 height 35
click at [579, 253] on input "radio" at bounding box center [575, 249] width 6 height 6
radio input "true"
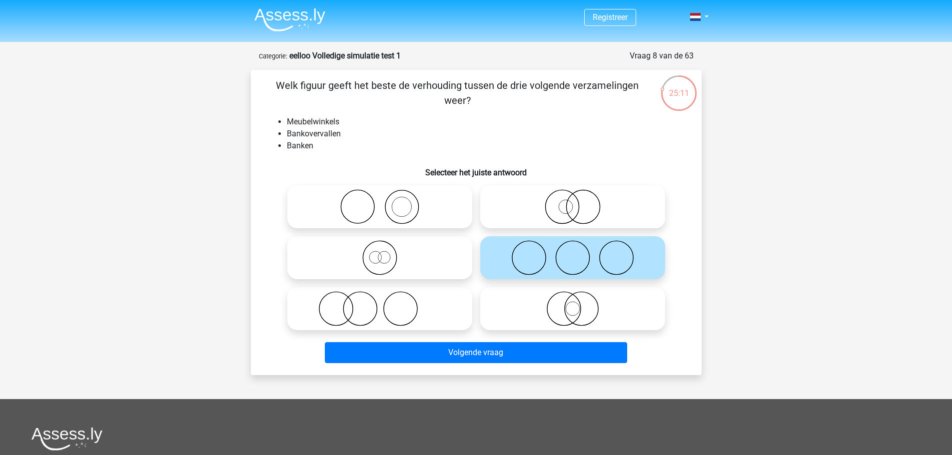
click at [646, 206] on icon at bounding box center [572, 206] width 177 height 35
click at [579, 202] on input "radio" at bounding box center [575, 198] width 6 height 6
radio input "true"
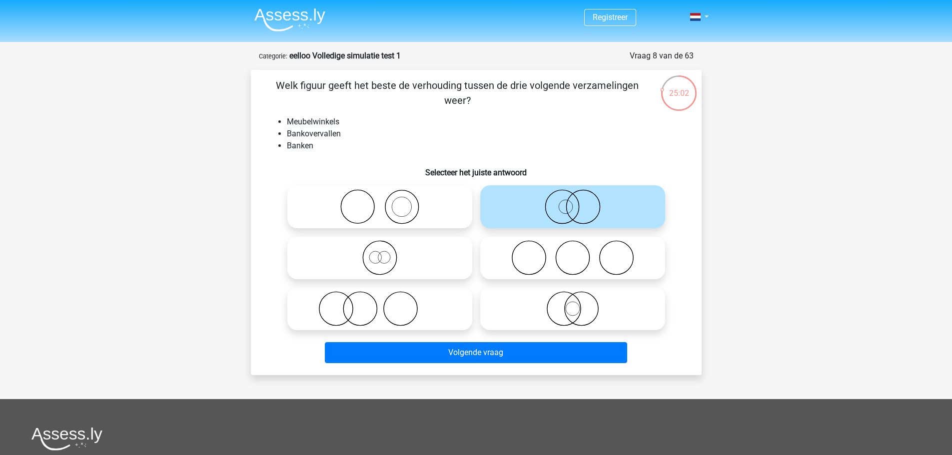
click at [444, 216] on icon at bounding box center [379, 206] width 177 height 35
click at [386, 202] on input "radio" at bounding box center [383, 198] width 6 height 6
radio input "true"
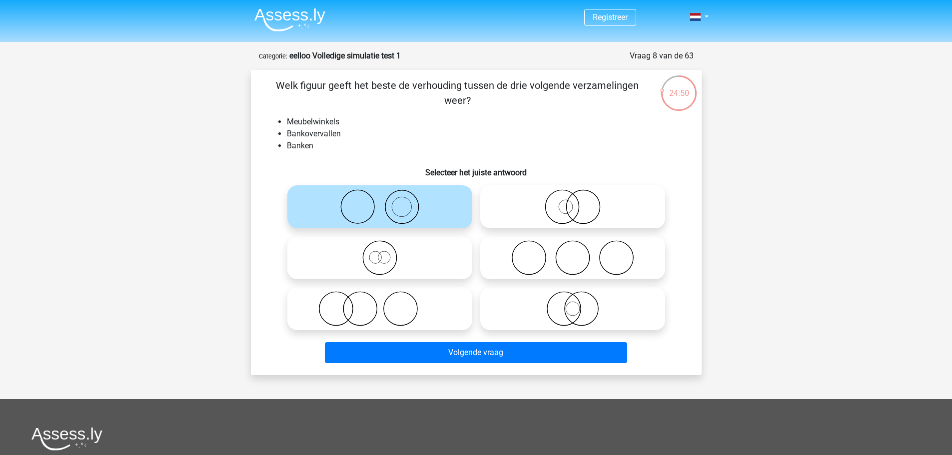
click at [562, 306] on icon at bounding box center [572, 308] width 177 height 35
click at [572, 304] on input "radio" at bounding box center [575, 300] width 6 height 6
radio input "true"
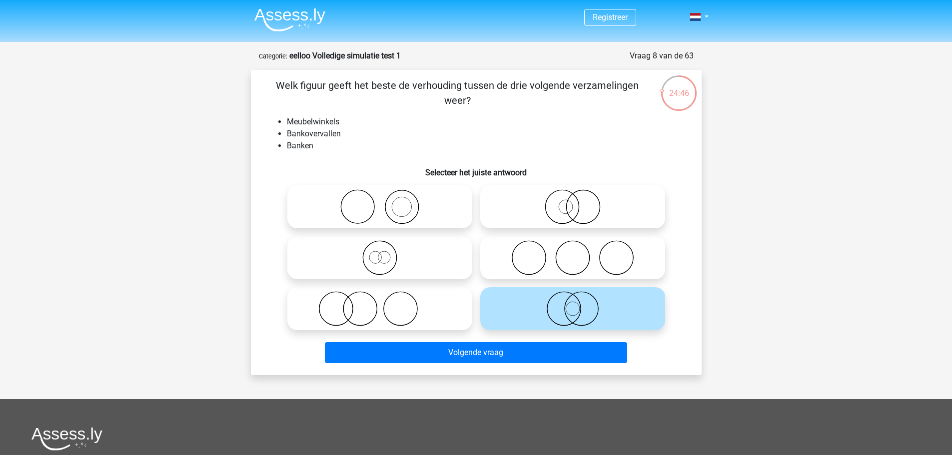
click at [412, 250] on icon at bounding box center [379, 257] width 177 height 35
click at [386, 250] on input "radio" at bounding box center [383, 249] width 6 height 6
radio input "true"
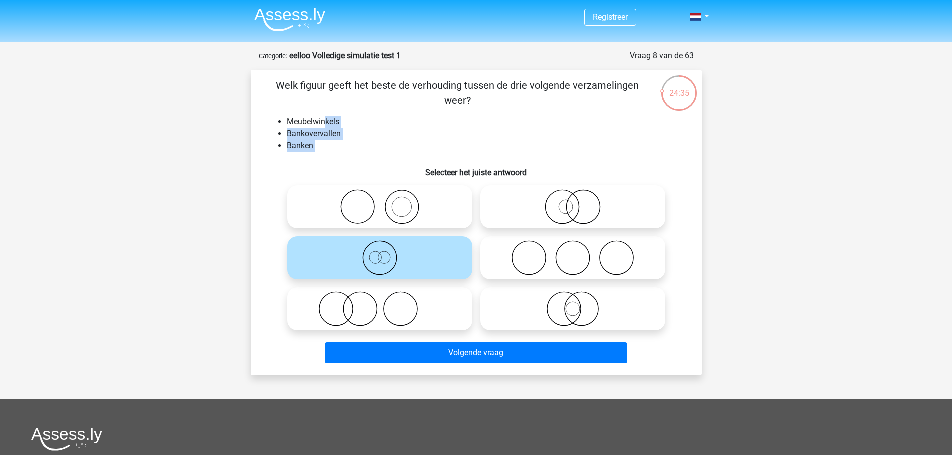
drag, startPoint x: 325, startPoint y: 127, endPoint x: 305, endPoint y: 152, distance: 32.3
click at [305, 152] on div "Welk figuur geeft het beste de verhouding tussen de drie volgende verzamelingen…" at bounding box center [476, 222] width 443 height 289
click at [329, 143] on li "Banken" at bounding box center [486, 146] width 399 height 12
drag, startPoint x: 294, startPoint y: 132, endPoint x: 307, endPoint y: 145, distance: 18.7
click at [307, 145] on ul "Meubelwinkels Bankovervallen Banken" at bounding box center [476, 134] width 419 height 36
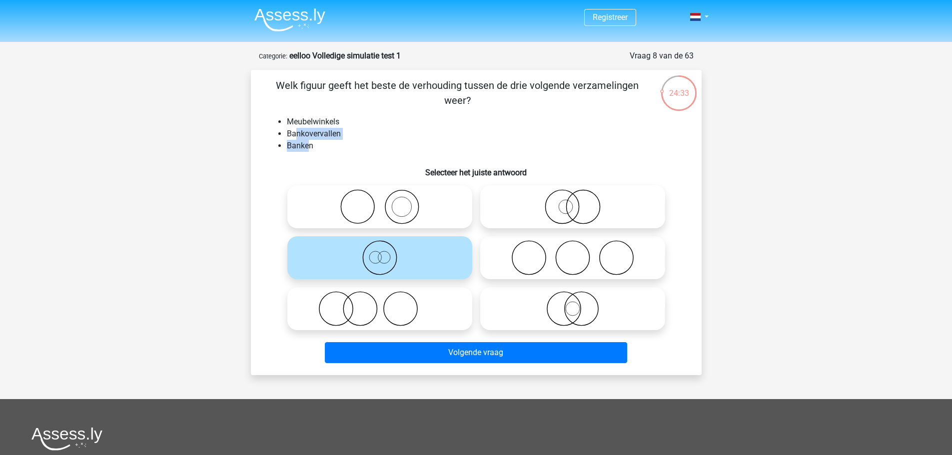
click at [307, 148] on li "Banken" at bounding box center [486, 146] width 399 height 12
drag, startPoint x: 321, startPoint y: 144, endPoint x: 327, endPoint y: 145, distance: 6.2
click at [327, 145] on ul "Meubelwinkels Bankovervallen Banken" at bounding box center [476, 134] width 419 height 36
click at [330, 144] on li "Banken" at bounding box center [486, 146] width 399 height 12
click at [554, 249] on icon at bounding box center [572, 257] width 177 height 35
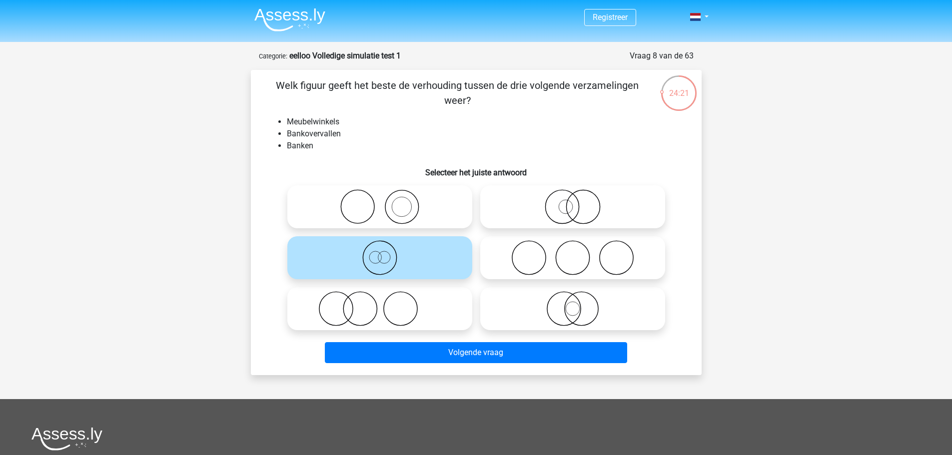
click at [572, 249] on input "radio" at bounding box center [575, 249] width 6 height 6
radio input "true"
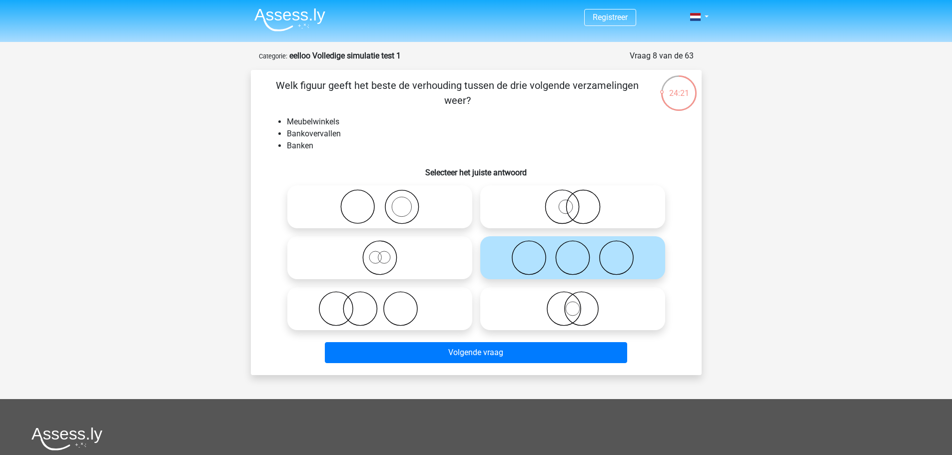
drag, startPoint x: 380, startPoint y: 217, endPoint x: 391, endPoint y: 242, distance: 27.5
click at [380, 219] on icon at bounding box center [379, 206] width 177 height 35
click at [380, 202] on input "radio" at bounding box center [383, 198] width 6 height 6
radio input "true"
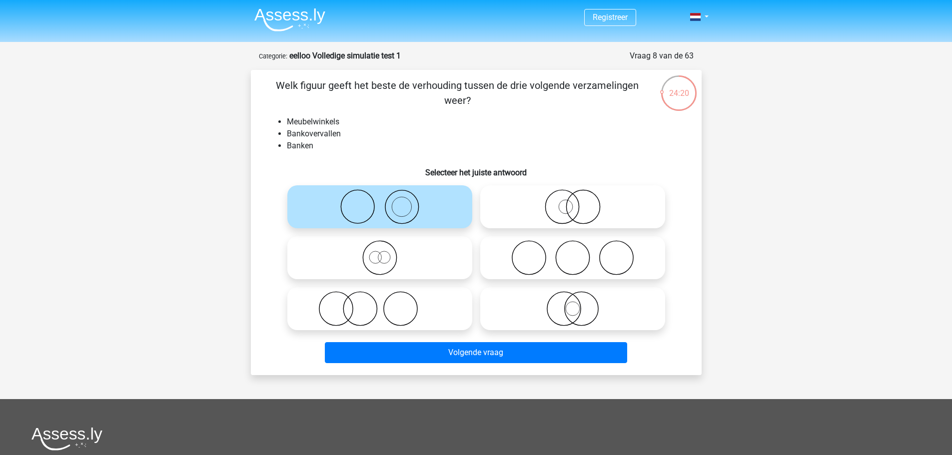
click at [404, 270] on icon at bounding box center [379, 257] width 177 height 35
click at [386, 253] on input "radio" at bounding box center [383, 249] width 6 height 6
radio input "true"
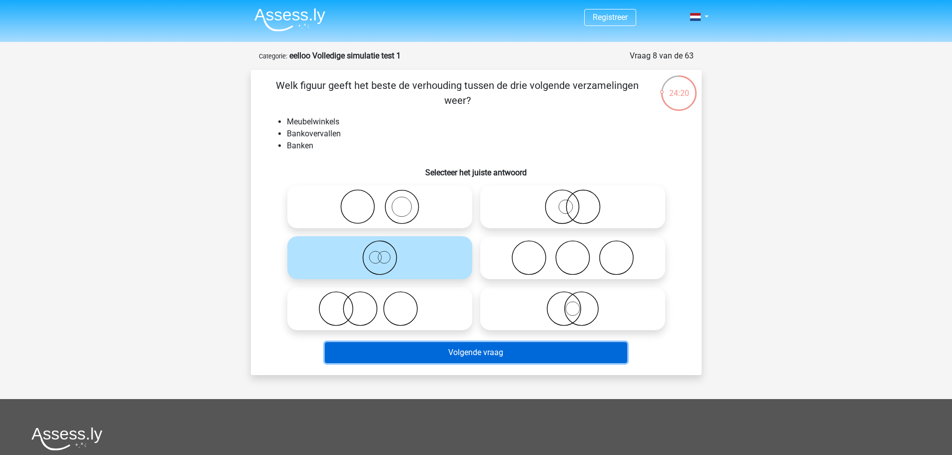
click at [444, 351] on button "Volgende vraag" at bounding box center [476, 352] width 302 height 21
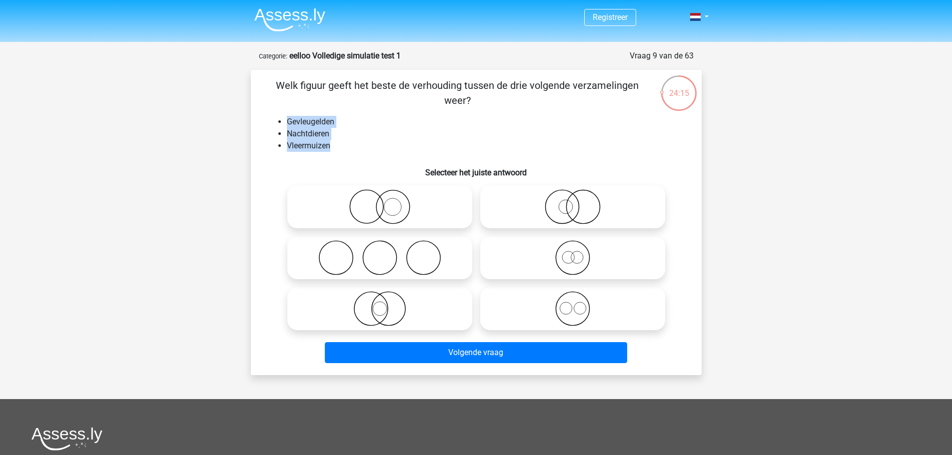
drag, startPoint x: 282, startPoint y: 118, endPoint x: 332, endPoint y: 151, distance: 59.9
click at [332, 151] on ul "Gevleugelden Nachtdieren Vleermuizen" at bounding box center [476, 134] width 419 height 36
click at [343, 143] on li "Vleermuizen" at bounding box center [486, 146] width 399 height 12
drag, startPoint x: 334, startPoint y: 150, endPoint x: 338, endPoint y: 132, distance: 18.5
click at [347, 136] on ul "Gevleugelden Nachtdieren Vleermuizen" at bounding box center [476, 134] width 419 height 36
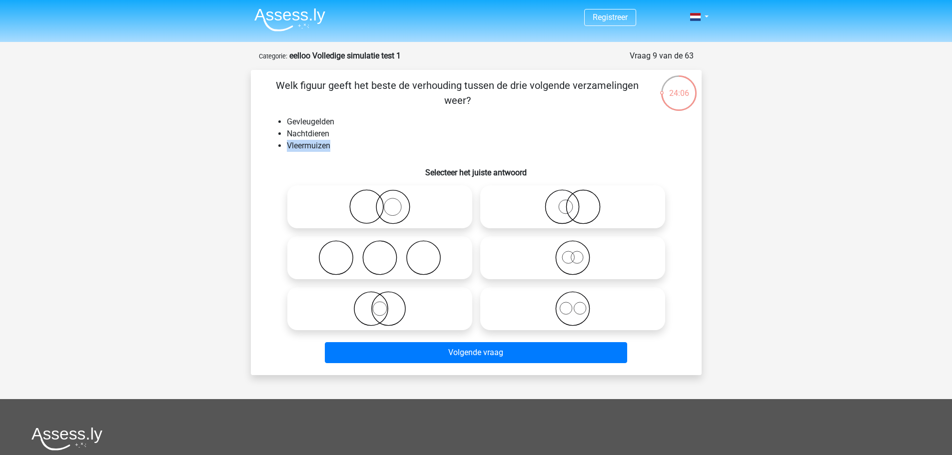
click at [333, 129] on li "Nachtdieren" at bounding box center [486, 134] width 399 height 12
click at [445, 99] on p "Welk figuur geeft het beste de verhouding tussen de drie volgende verzamelingen…" at bounding box center [457, 93] width 381 height 30
click at [416, 309] on icon at bounding box center [379, 308] width 177 height 35
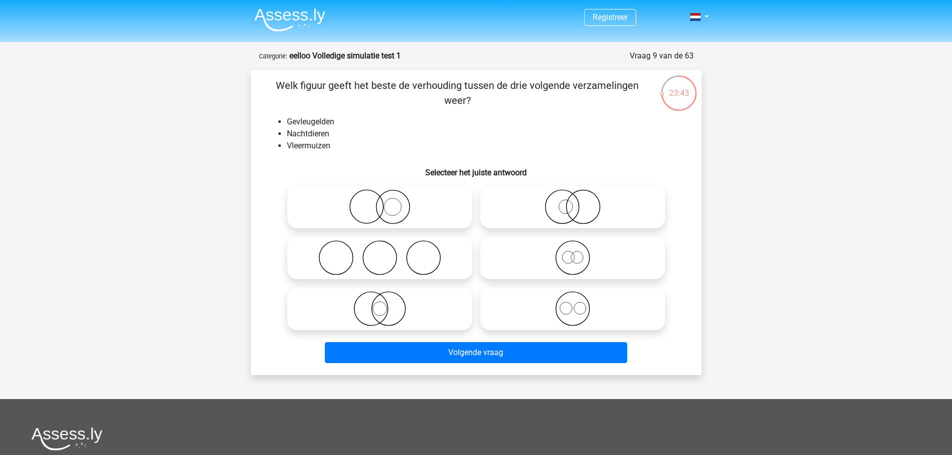
click at [386, 304] on input "radio" at bounding box center [383, 300] width 6 height 6
radio input "true"
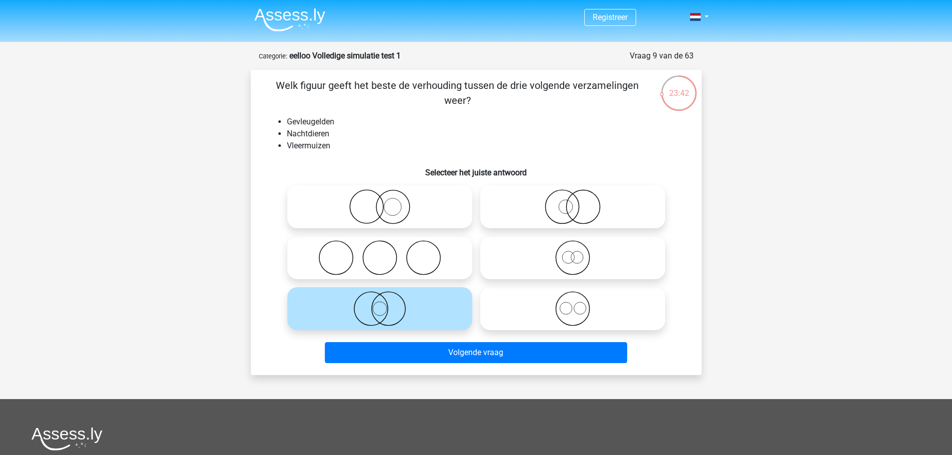
click at [452, 365] on div "Volgende vraag" at bounding box center [476, 354] width 386 height 25
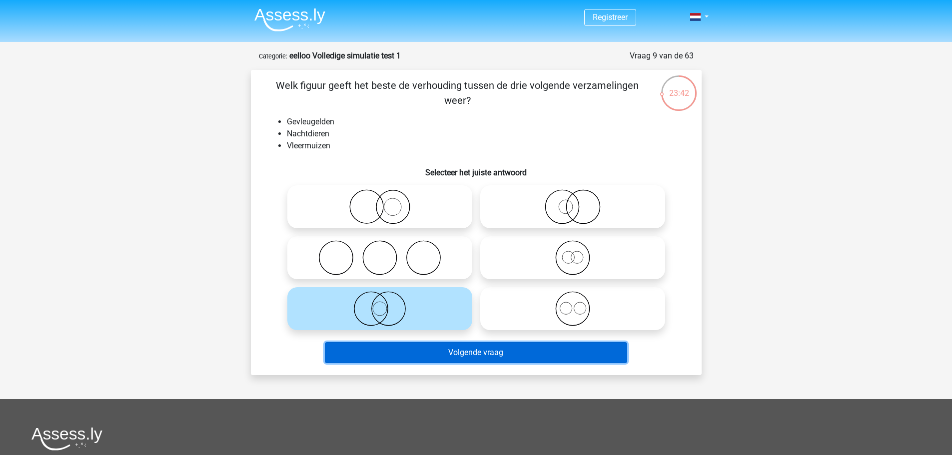
click at [457, 357] on button "Volgende vraag" at bounding box center [476, 352] width 302 height 21
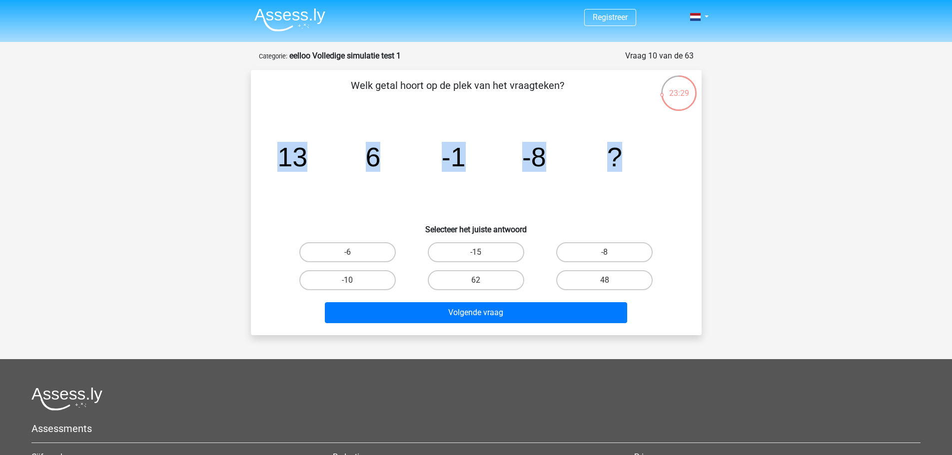
drag, startPoint x: 266, startPoint y: 159, endPoint x: 675, endPoint y: 132, distance: 410.0
click at [675, 132] on div "Welk getal hoort op de plek van het vraagteken? image/svg+xml 13 6 -1 -8 ? Sele…" at bounding box center [476, 202] width 443 height 249
click at [675, 132] on icon "image/svg+xml 13 6 -1 -8 ?" at bounding box center [476, 166] width 403 height 101
click at [514, 203] on icon "image/svg+xml 13 6 -1 -8 ?" at bounding box center [476, 166] width 403 height 101
drag, startPoint x: 285, startPoint y: 139, endPoint x: 395, endPoint y: 147, distance: 109.7
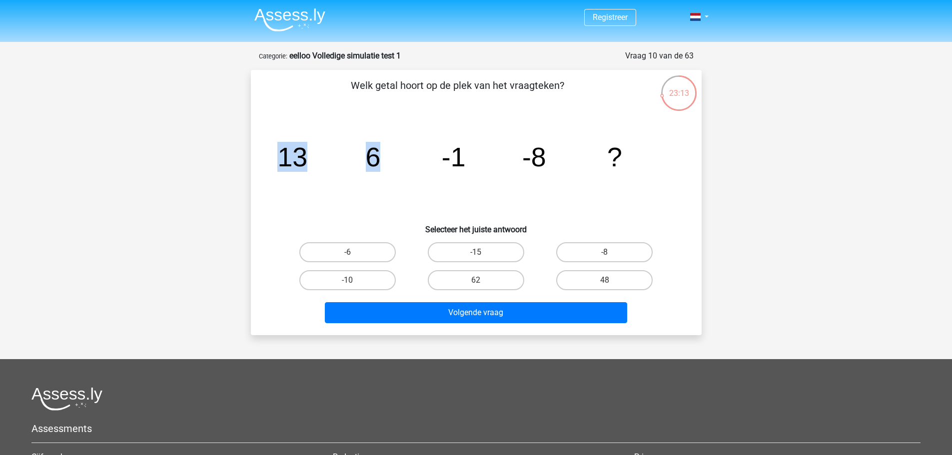
click at [395, 147] on div "Welk getal hoort op de plek van het vraagteken? image/svg+xml 13 6 -1 -8 ? Sele…" at bounding box center [476, 202] width 443 height 249
click at [395, 147] on icon "image/svg+xml 13 6 -1 -8 ?" at bounding box center [476, 166] width 403 height 101
click at [375, 139] on icon "image/svg+xml 13 6 -1 -8 ?" at bounding box center [476, 166] width 403 height 101
click at [375, 142] on tspan "6" at bounding box center [372, 157] width 15 height 30
click at [313, 150] on icon "image/svg+xml 13 6 -1 -8 ?" at bounding box center [476, 166] width 403 height 101
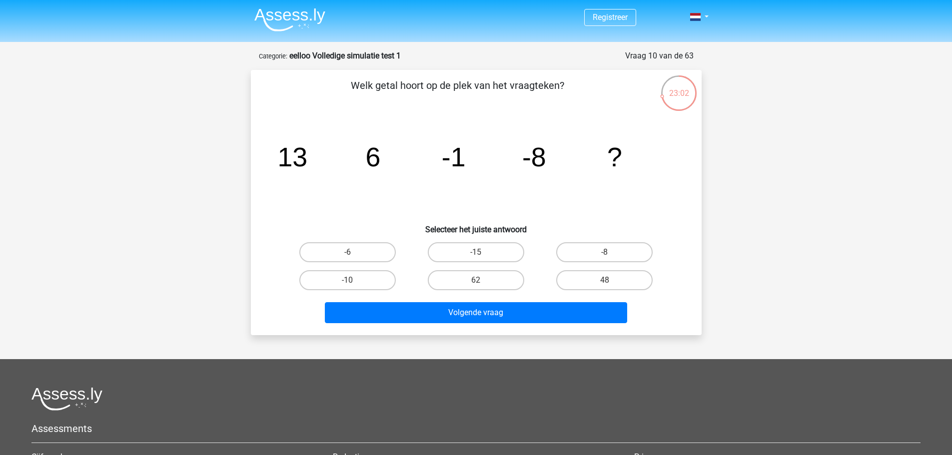
click at [290, 148] on tspan "13" at bounding box center [292, 157] width 30 height 30
click at [486, 254] on label "-15" at bounding box center [476, 252] width 96 height 20
click at [482, 254] on input "-15" at bounding box center [479, 255] width 6 height 6
radio input "true"
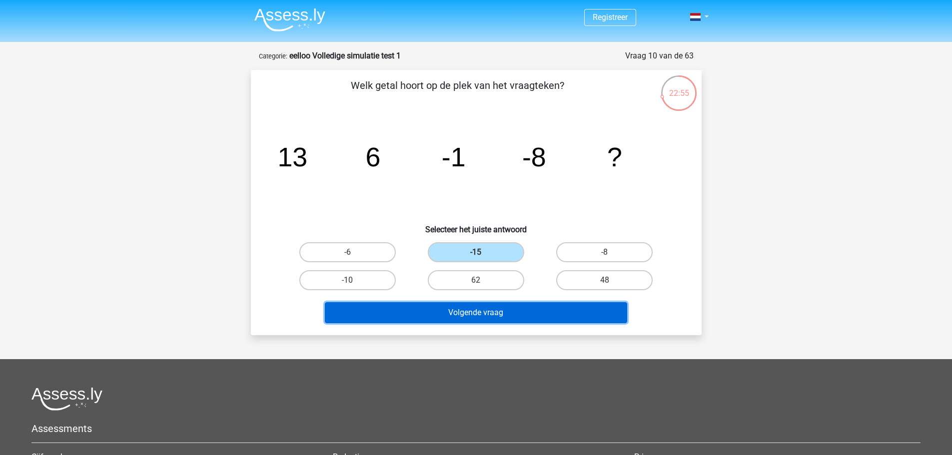
click at [487, 310] on button "Volgende vraag" at bounding box center [476, 312] width 302 height 21
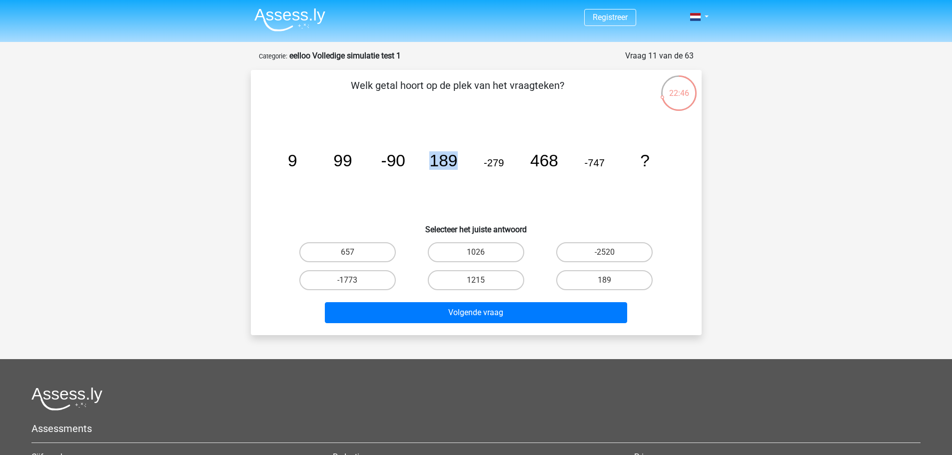
drag, startPoint x: 434, startPoint y: 177, endPoint x: 466, endPoint y: 173, distance: 32.2
click at [466, 173] on icon "image/svg+xml 9 99 -90 189 -279 468 -747 ?" at bounding box center [476, 166] width 403 height 101
click at [449, 175] on icon "image/svg+xml 9 99 -90 189 -279 468 -747 ?" at bounding box center [476, 166] width 403 height 101
click at [636, 165] on icon "image/svg+xml 9 99 -90 189 -279 468 -747 ?" at bounding box center [476, 166] width 403 height 101
click at [520, 273] on label "1215" at bounding box center [476, 280] width 96 height 20
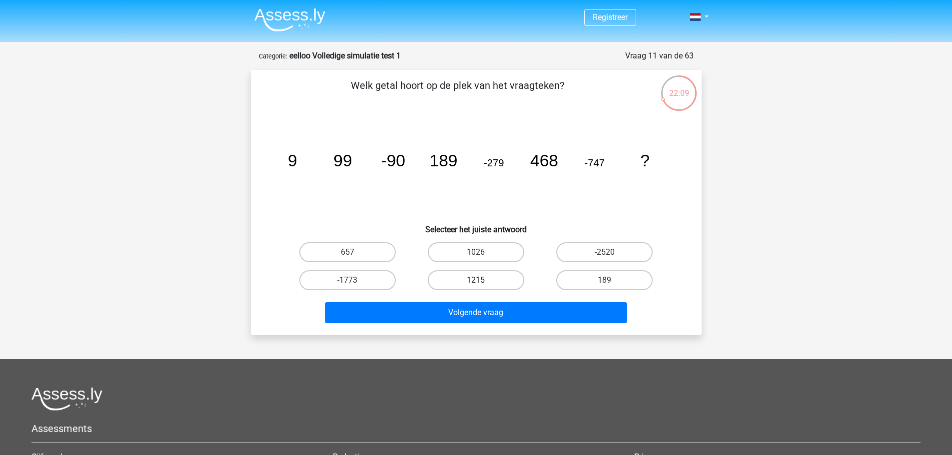
click at [482, 280] on input "1215" at bounding box center [479, 283] width 6 height 6
radio input "true"
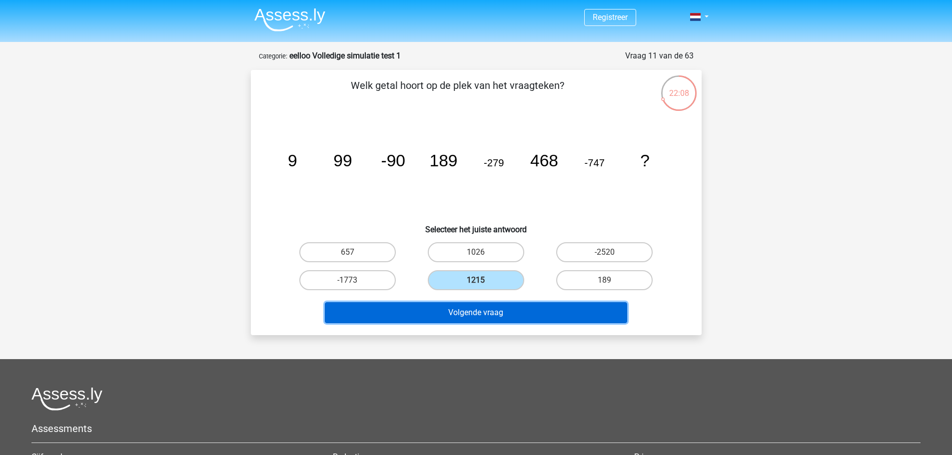
click at [514, 312] on button "Volgende vraag" at bounding box center [476, 312] width 302 height 21
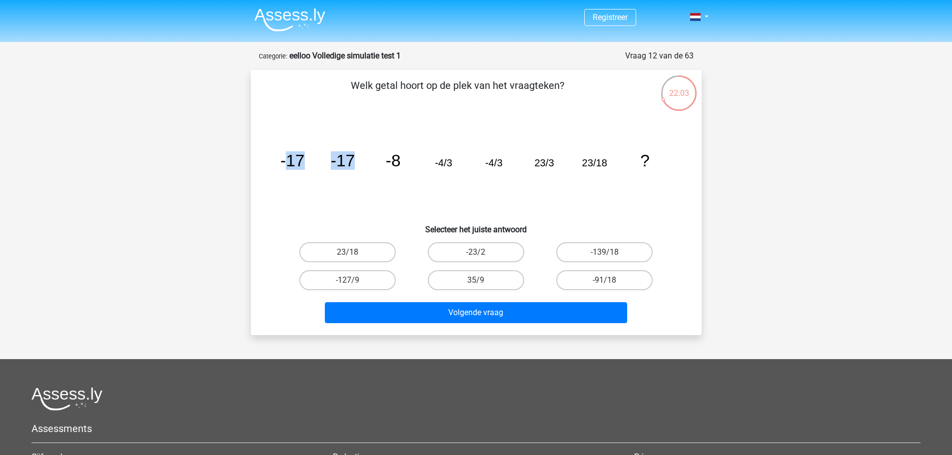
drag, startPoint x: 288, startPoint y: 154, endPoint x: 363, endPoint y: 155, distance: 75.4
click at [363, 155] on icon "image/svg+xml -17 -17 -8 -4/3 -4/3 23/3 23/18 ?" at bounding box center [476, 166] width 403 height 101
drag, startPoint x: 299, startPoint y: 117, endPoint x: 296, endPoint y: 139, distance: 22.7
click at [299, 117] on icon "image/svg+xml -17 -17 -8 -4/3 -4/3 23/3 23/18 ?" at bounding box center [476, 166] width 403 height 101
click at [296, 140] on icon "image/svg+xml -17 -17 -8 -4/3 -4/3 23/3 23/18 ?" at bounding box center [476, 166] width 403 height 101
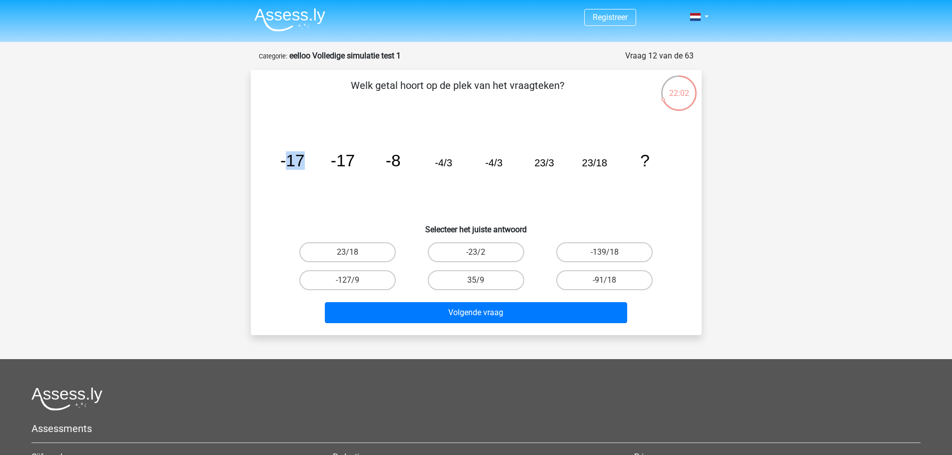
click at [296, 139] on icon "image/svg+xml -17 -17 -8 -4/3 -4/3 23/3 23/18 ?" at bounding box center [476, 166] width 403 height 101
click at [312, 139] on icon "image/svg+xml -17 -17 -8 -4/3 -4/3 23/3 23/18 ?" at bounding box center [476, 166] width 403 height 101
click at [381, 253] on label "23/18" at bounding box center [347, 252] width 96 height 20
click at [354, 253] on input "23/18" at bounding box center [350, 255] width 6 height 6
radio input "true"
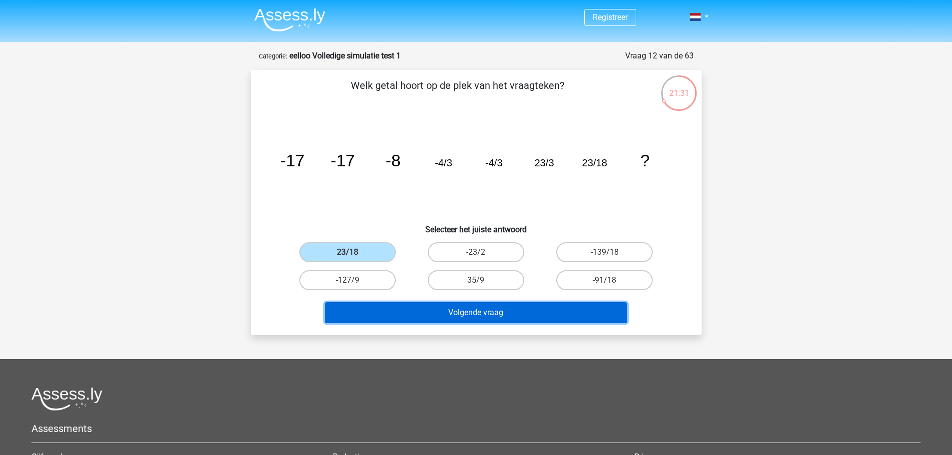
click at [426, 319] on button "Volgende vraag" at bounding box center [476, 312] width 302 height 21
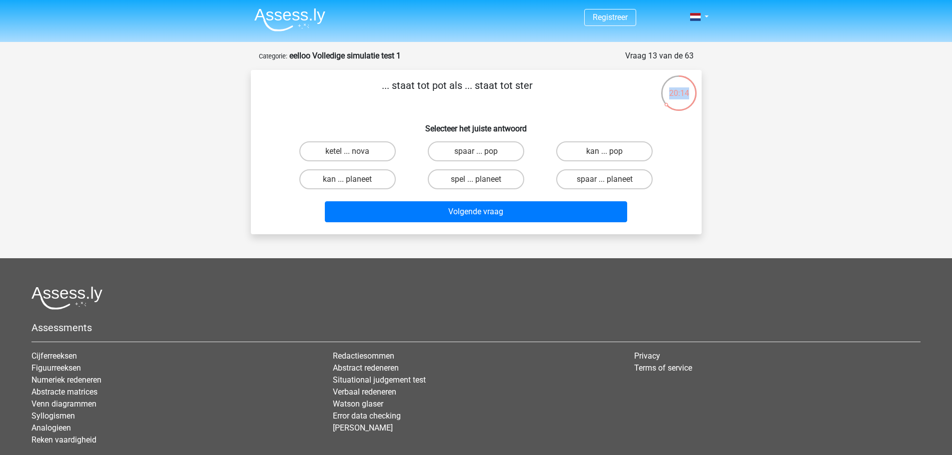
drag, startPoint x: 662, startPoint y: 109, endPoint x: 695, endPoint y: 71, distance: 50.0
click at [697, 54] on div "20:14" at bounding box center [697, 54] width 0 height 0
click at [695, 60] on form "Vraag 13 van de 63 Categorie: eelloo Volledige simulatie test 1 ... staat tot p…" at bounding box center [476, 142] width 451 height 184
click at [318, 143] on label "ketel ... nova" at bounding box center [347, 151] width 96 height 20
click at [347, 151] on input "ketel ... nova" at bounding box center [350, 154] width 6 height 6
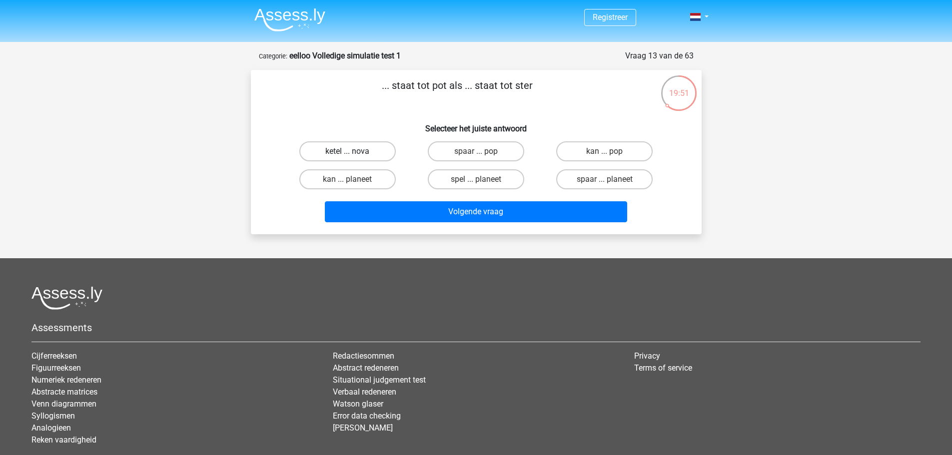
radio input "true"
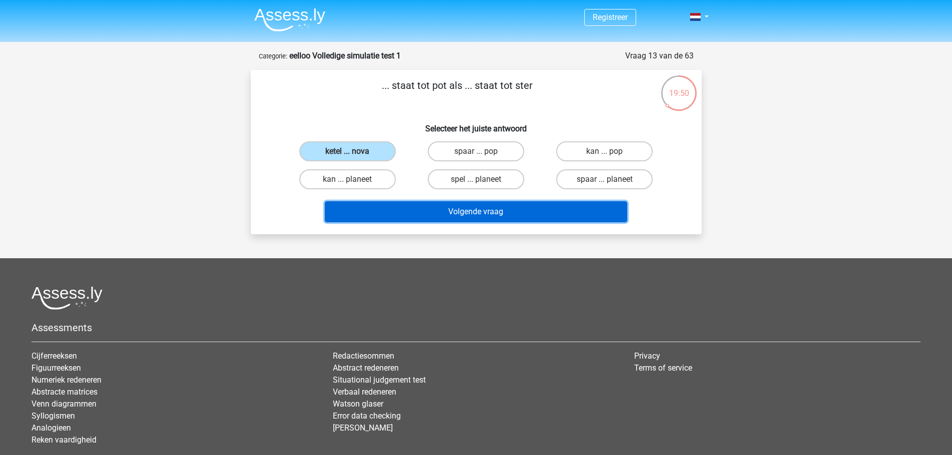
click at [518, 217] on button "Volgende vraag" at bounding box center [476, 211] width 302 height 21
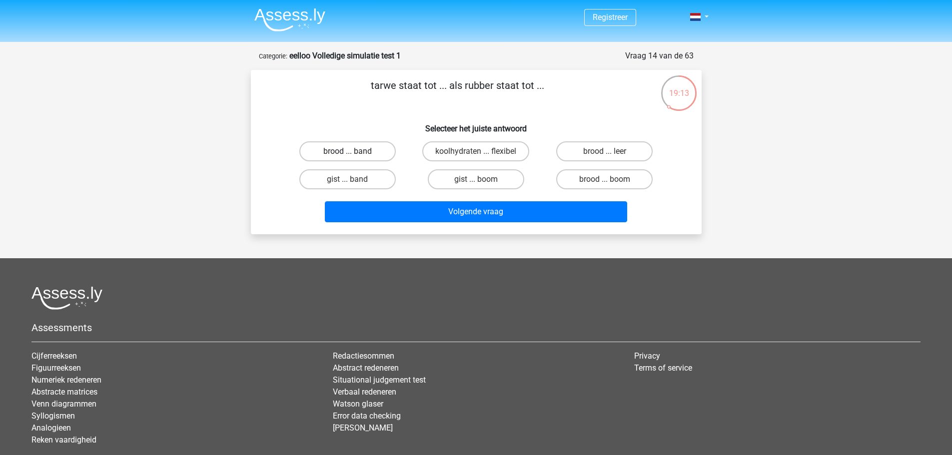
click at [378, 150] on label "brood ... band" at bounding box center [347, 151] width 96 height 20
click at [354, 151] on input "brood ... band" at bounding box center [350, 154] width 6 height 6
radio input "true"
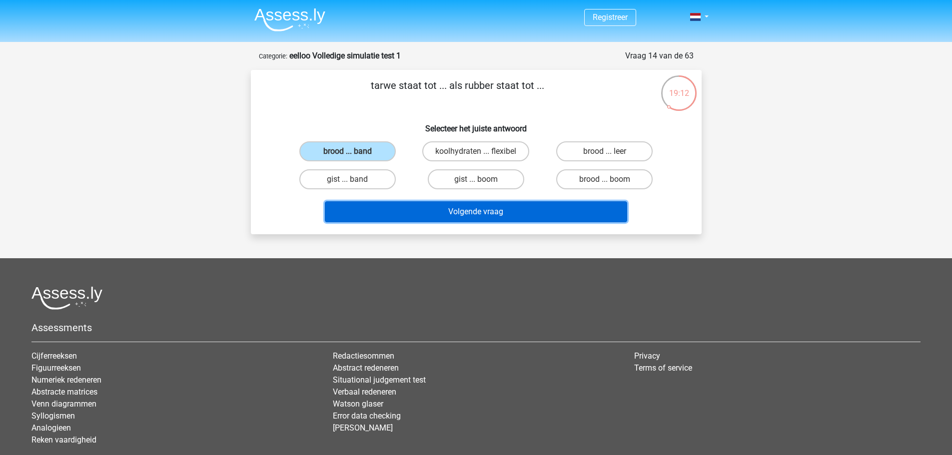
click at [452, 216] on button "Volgende vraag" at bounding box center [476, 211] width 302 height 21
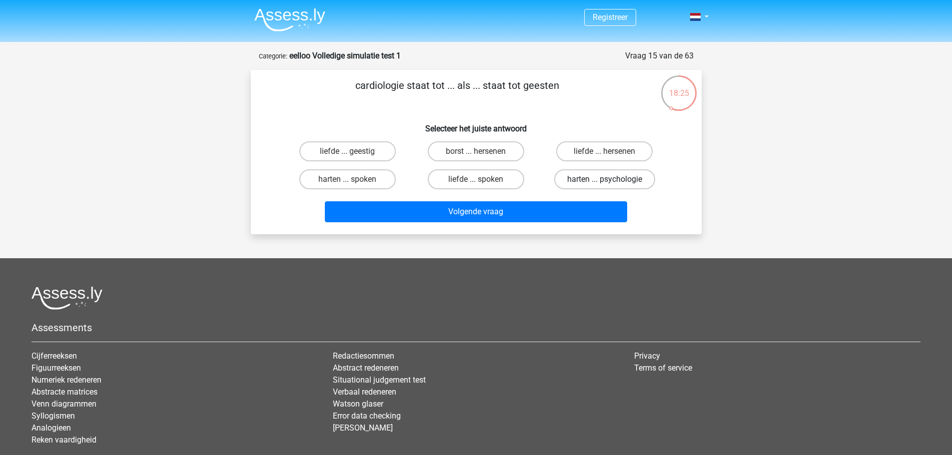
click at [622, 182] on label "harten ... psychologie" at bounding box center [604, 179] width 101 height 20
click at [611, 182] on input "harten ... psychologie" at bounding box center [607, 182] width 6 height 6
radio input "true"
click at [600, 199] on div "Volgende vraag" at bounding box center [476, 209] width 419 height 33
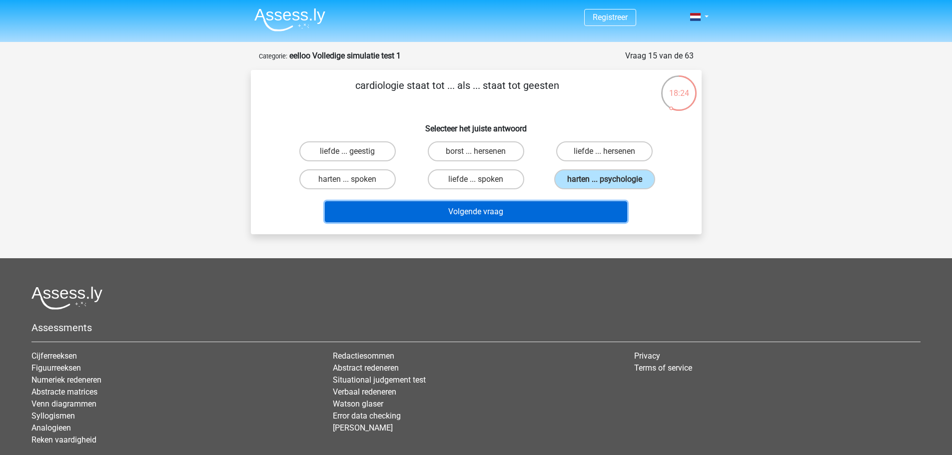
click at [595, 210] on button "Volgende vraag" at bounding box center [476, 211] width 302 height 21
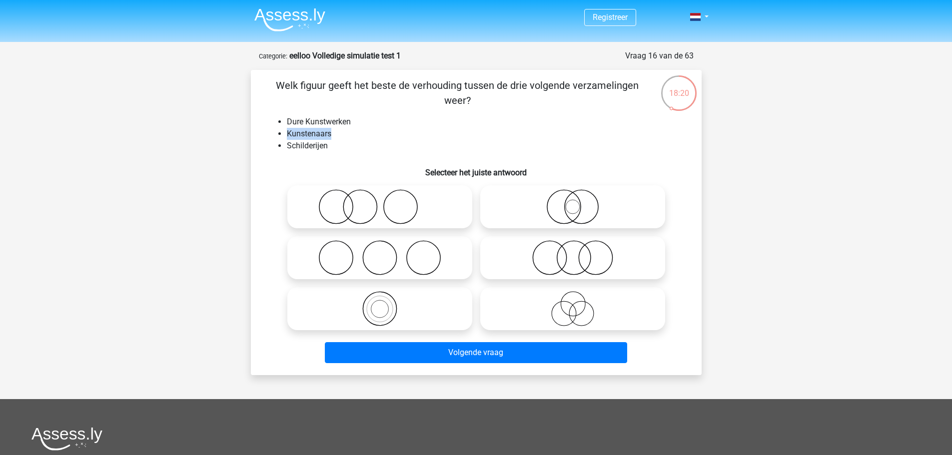
drag, startPoint x: 361, startPoint y: 128, endPoint x: 350, endPoint y: 125, distance: 11.3
click at [350, 125] on ul "Dure Kunstwerken Kunstenaars Schilderijen" at bounding box center [476, 134] width 419 height 36
click at [344, 165] on h6 "Selecteer het juiste antwoord" at bounding box center [476, 168] width 419 height 17
drag, startPoint x: 343, startPoint y: 155, endPoint x: 325, endPoint y: 117, distance: 42.2
click at [326, 121] on div "Welk figuur geeft het beste de verhouding tussen de drie volgende verzamelingen…" at bounding box center [476, 222] width 443 height 289
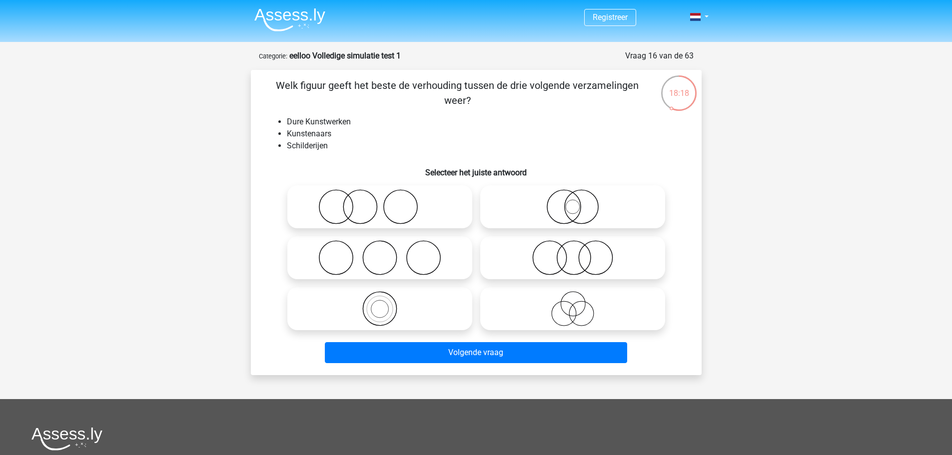
click at [681, 101] on div "18:18" at bounding box center [678, 84] width 37 height 37
click at [420, 291] on icon at bounding box center [379, 308] width 177 height 35
click at [386, 297] on input "radio" at bounding box center [383, 300] width 6 height 6
radio input "true"
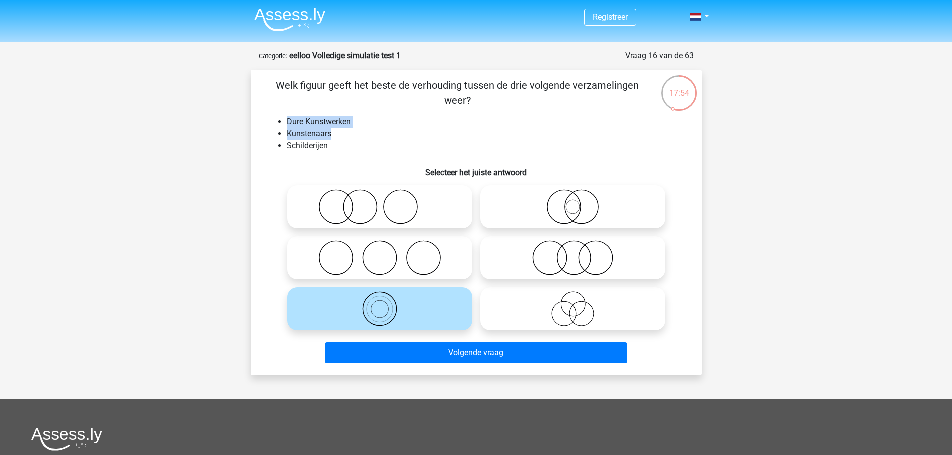
drag, startPoint x: 284, startPoint y: 115, endPoint x: 352, endPoint y: 135, distance: 71.0
click at [352, 135] on div "Welk figuur geeft het beste de verhouding tussen de drie volgende verzamelingen…" at bounding box center [476, 222] width 443 height 289
click at [333, 198] on icon at bounding box center [379, 206] width 177 height 35
click at [380, 198] on input "radio" at bounding box center [383, 198] width 6 height 6
radio input "true"
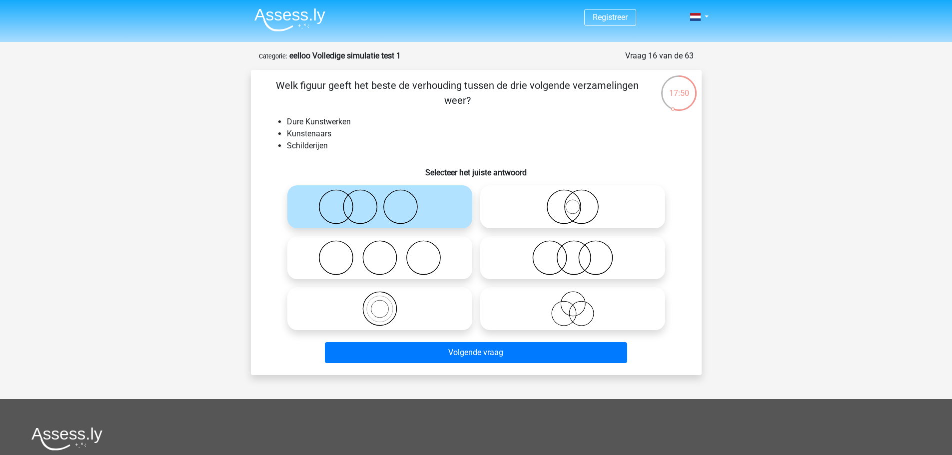
click at [525, 308] on icon at bounding box center [572, 308] width 177 height 35
click at [572, 304] on input "radio" at bounding box center [575, 300] width 6 height 6
radio input "true"
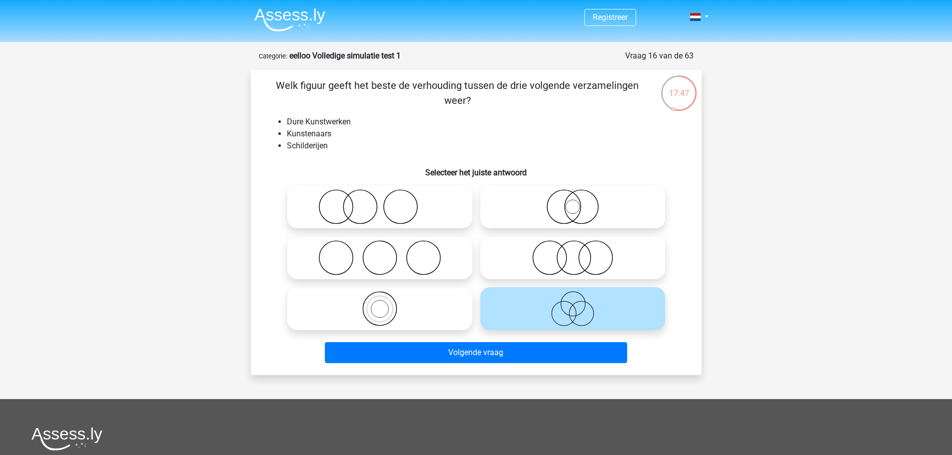
click at [567, 274] on circle at bounding box center [572, 257] width 33 height 33
click at [572, 253] on input "radio" at bounding box center [575, 249] width 6 height 6
radio input "true"
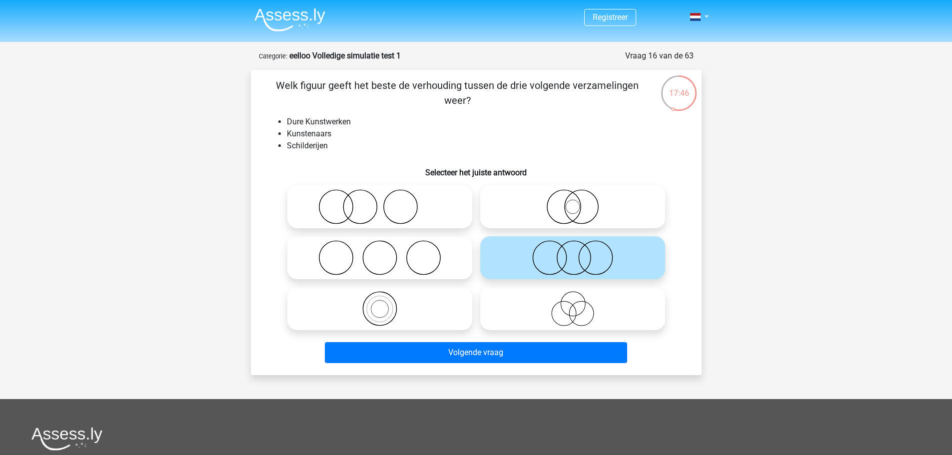
click at [596, 214] on circle at bounding box center [580, 206] width 33 height 33
click at [579, 202] on input "radio" at bounding box center [575, 198] width 6 height 6
radio input "true"
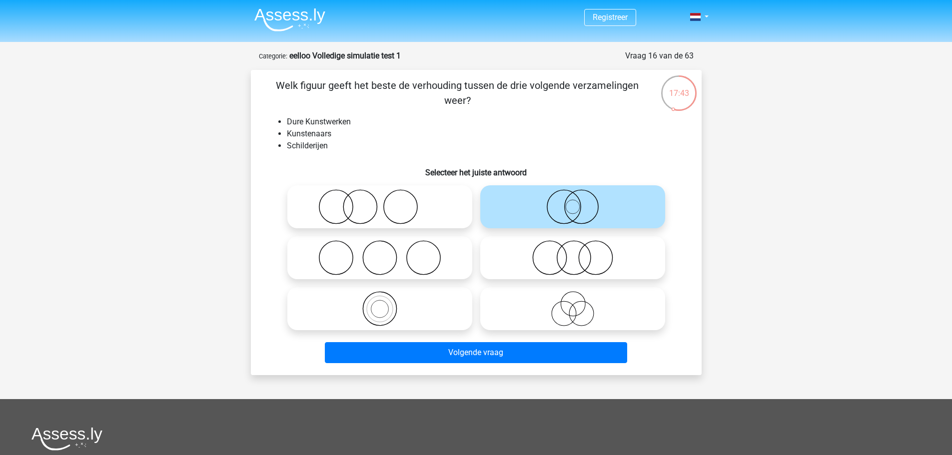
click at [541, 297] on icon at bounding box center [572, 308] width 177 height 35
click at [572, 297] on input "radio" at bounding box center [575, 300] width 6 height 6
radio input "true"
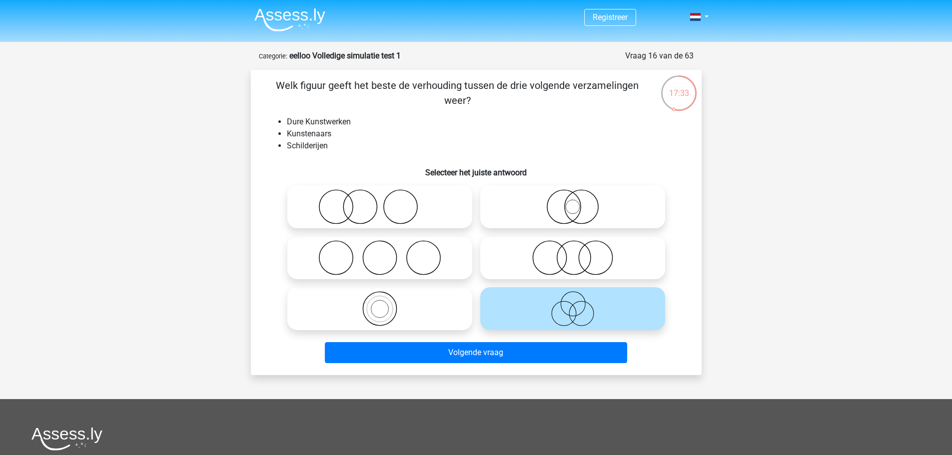
click at [574, 206] on icon at bounding box center [572, 206] width 177 height 35
click at [574, 202] on input "radio" at bounding box center [575, 198] width 6 height 6
radio input "true"
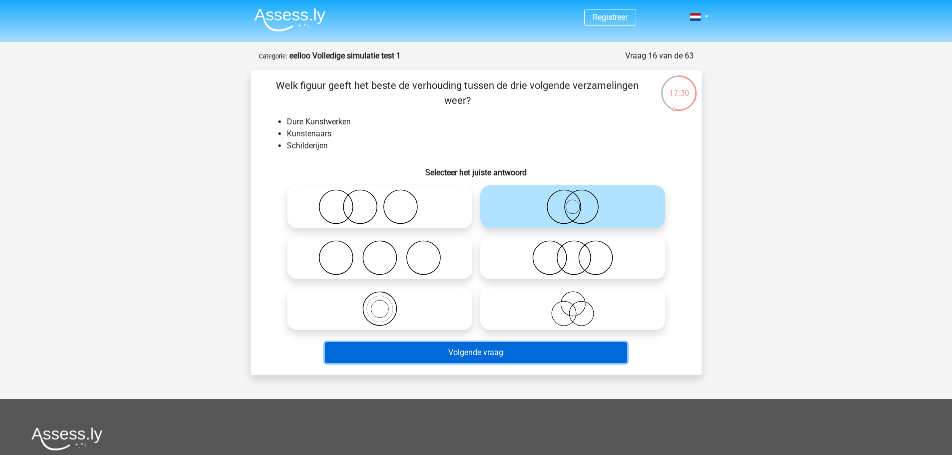
click at [573, 347] on button "Volgende vraag" at bounding box center [476, 352] width 302 height 21
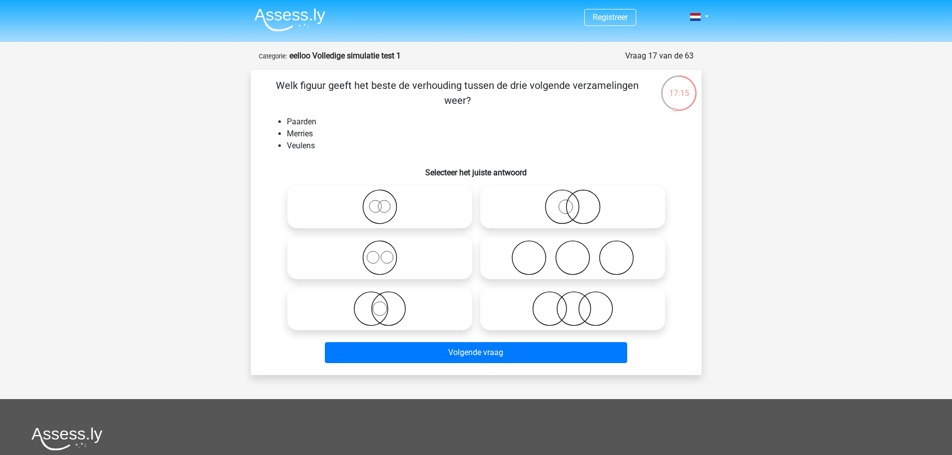
click at [451, 239] on label at bounding box center [379, 257] width 185 height 43
click at [386, 246] on input "radio" at bounding box center [383, 249] width 6 height 6
radio input "true"
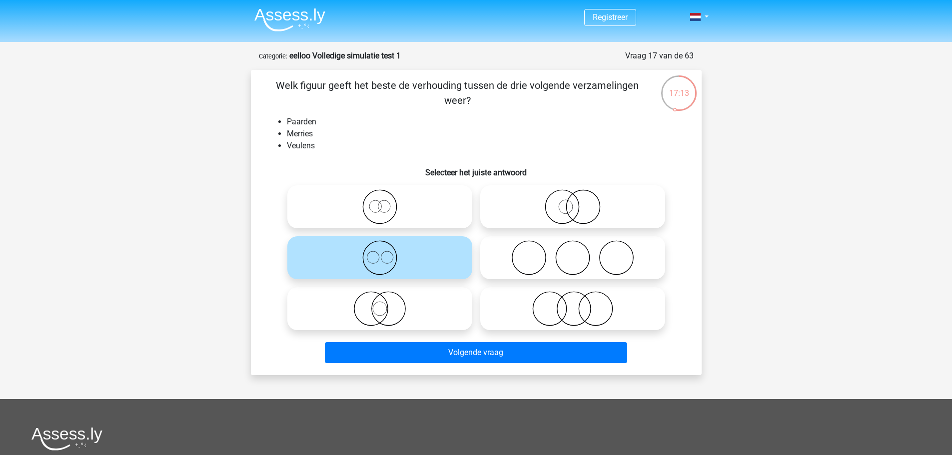
click at [537, 221] on icon at bounding box center [572, 206] width 177 height 35
click at [572, 202] on input "radio" at bounding box center [575, 198] width 6 height 6
radio input "true"
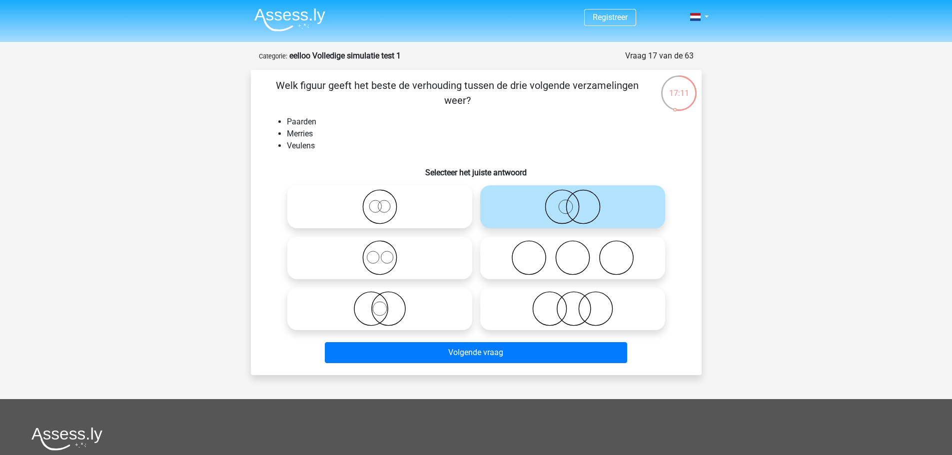
click at [425, 204] on icon at bounding box center [379, 206] width 177 height 35
click at [386, 202] on input "radio" at bounding box center [383, 198] width 6 height 6
radio input "true"
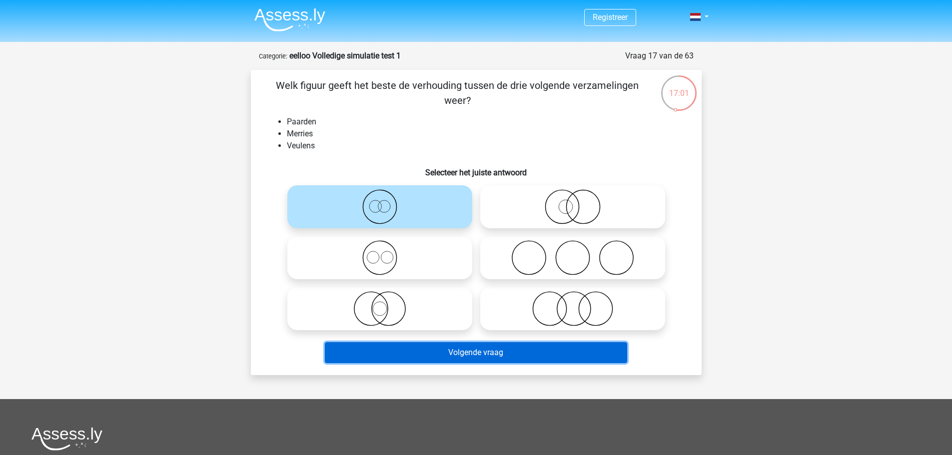
click at [452, 355] on button "Volgende vraag" at bounding box center [476, 352] width 302 height 21
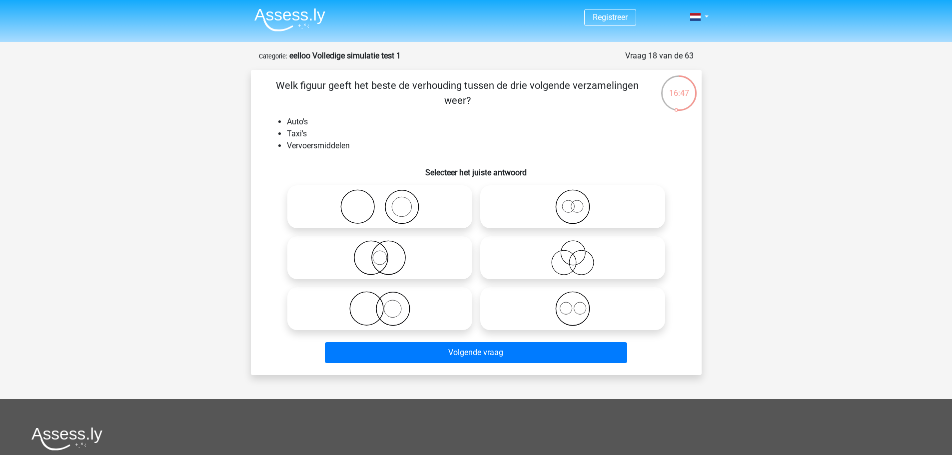
click at [630, 214] on icon at bounding box center [572, 206] width 177 height 35
click at [579, 202] on input "radio" at bounding box center [575, 198] width 6 height 6
radio input "true"
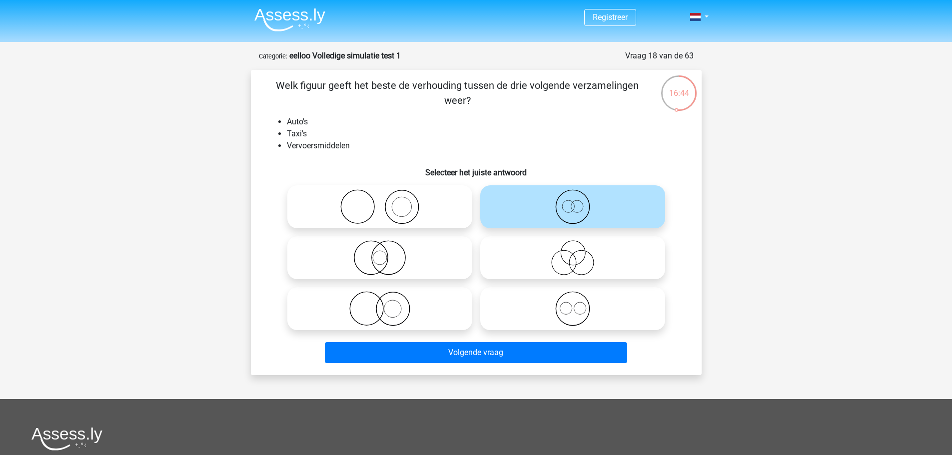
click at [559, 340] on div "Volgende vraag" at bounding box center [476, 350] width 419 height 33
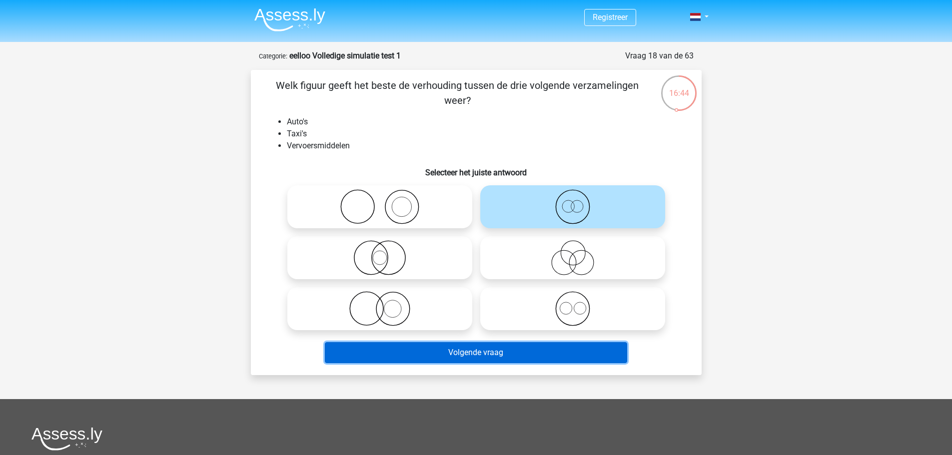
click at [561, 348] on button "Volgende vraag" at bounding box center [476, 352] width 302 height 21
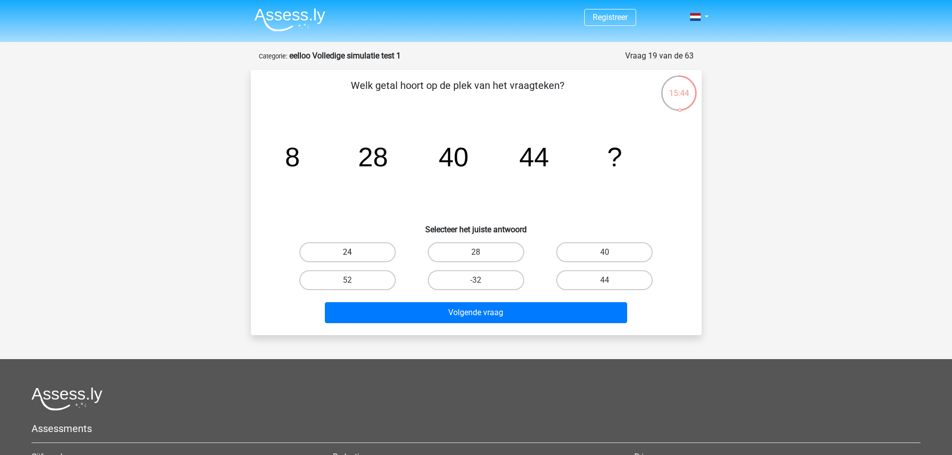
click at [362, 250] on label "24" at bounding box center [347, 252] width 96 height 20
click at [354, 252] on input "24" at bounding box center [350, 255] width 6 height 6
radio input "true"
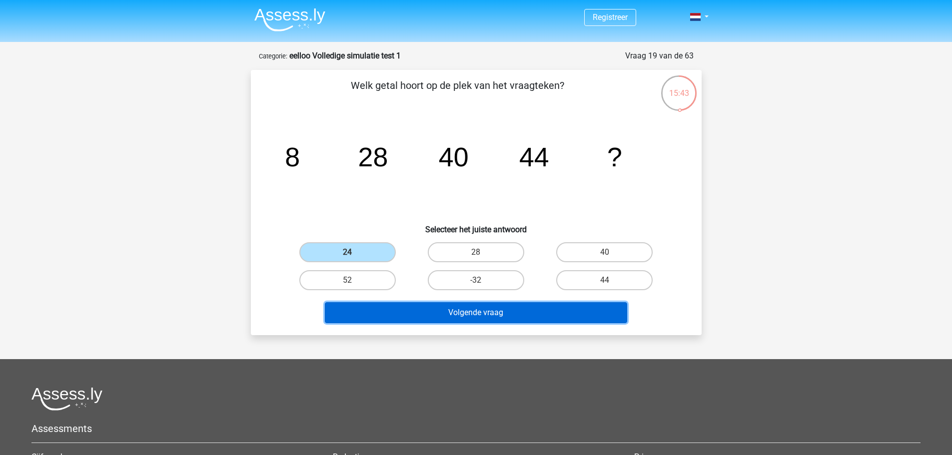
click at [488, 313] on button "Volgende vraag" at bounding box center [476, 312] width 302 height 21
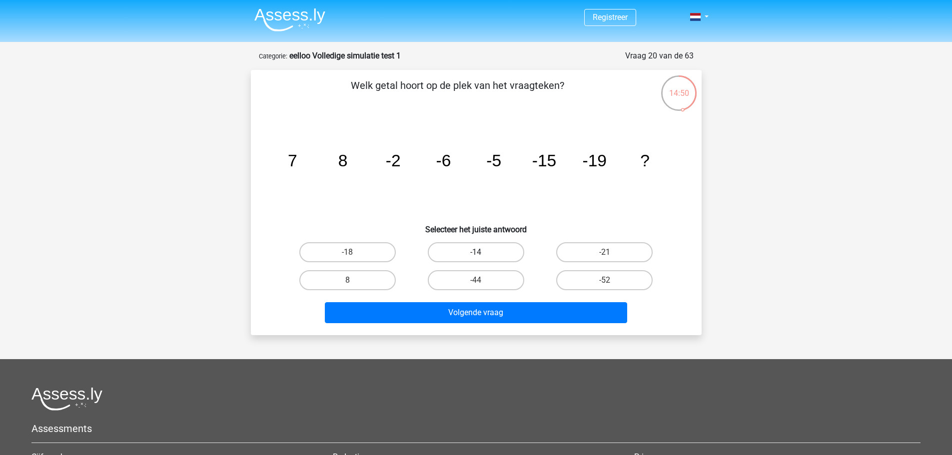
click at [501, 256] on label "-14" at bounding box center [476, 252] width 96 height 20
click at [482, 256] on input "-14" at bounding box center [479, 255] width 6 height 6
radio input "true"
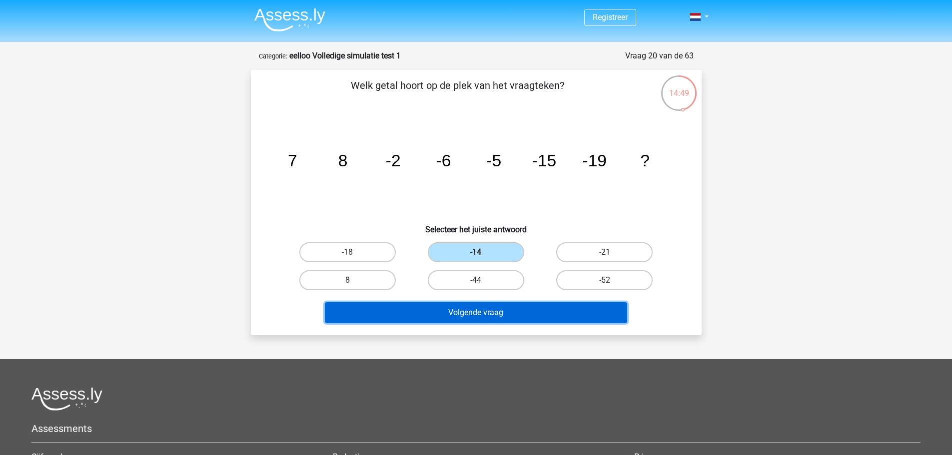
click at [516, 318] on button "Volgende vraag" at bounding box center [476, 312] width 302 height 21
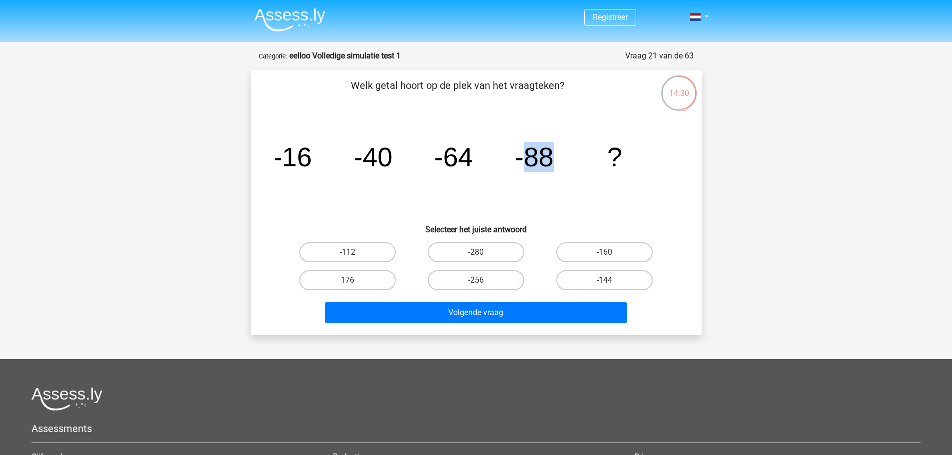
drag, startPoint x: 528, startPoint y: 158, endPoint x: 567, endPoint y: 162, distance: 38.7
click at [567, 162] on icon "image/svg+xml -16 -40 -64 -88 ?" at bounding box center [476, 166] width 403 height 101
click at [555, 201] on icon "image/svg+xml -16 -40 -64 -88 ?" at bounding box center [476, 166] width 403 height 101
click at [380, 242] on label "-112" at bounding box center [347, 252] width 96 height 20
click at [354, 252] on input "-112" at bounding box center [350, 255] width 6 height 6
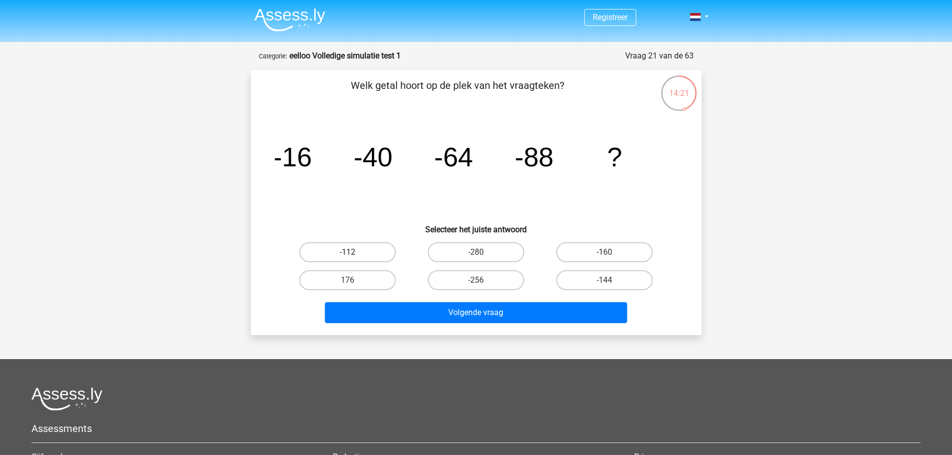
radio input "true"
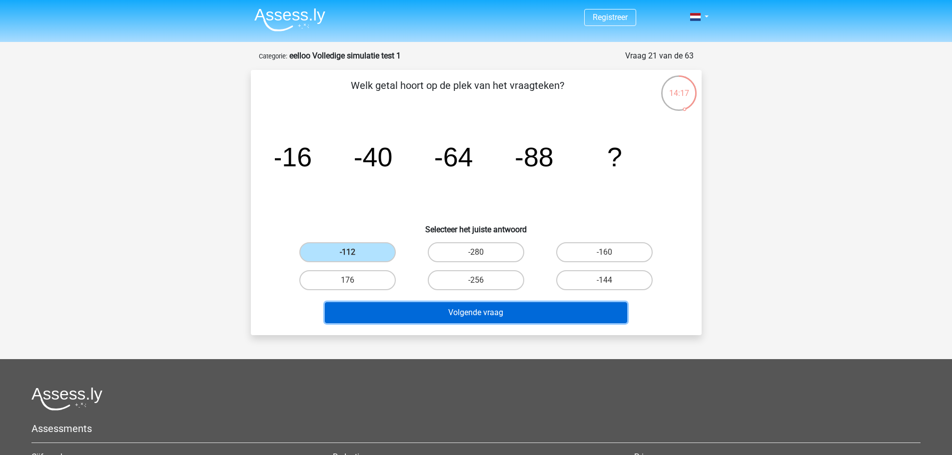
click at [509, 313] on button "Volgende vraag" at bounding box center [476, 312] width 302 height 21
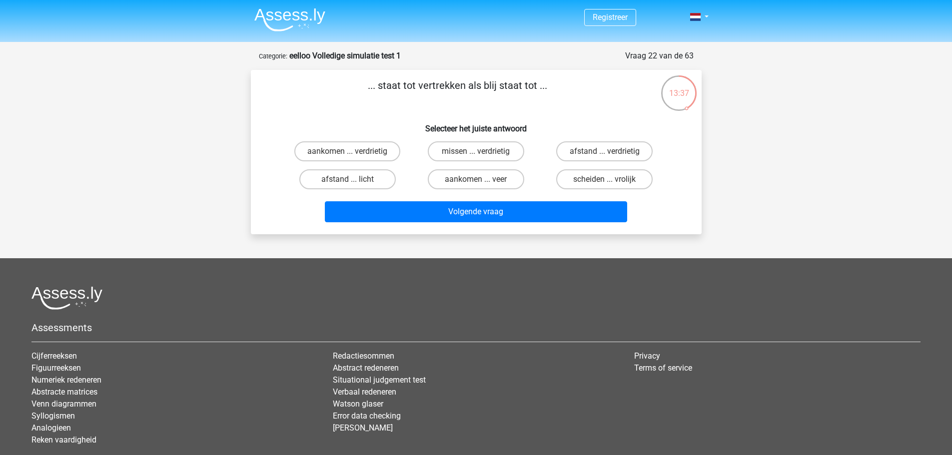
click at [290, 149] on div "aankomen ... verdrietig" at bounding box center [347, 151] width 120 height 20
click at [302, 149] on label "aankomen ... verdrietig" at bounding box center [347, 151] width 106 height 20
click at [347, 151] on input "aankomen ... verdrietig" at bounding box center [350, 154] width 6 height 6
radio input "true"
drag, startPoint x: 481, startPoint y: 88, endPoint x: 542, endPoint y: 87, distance: 60.9
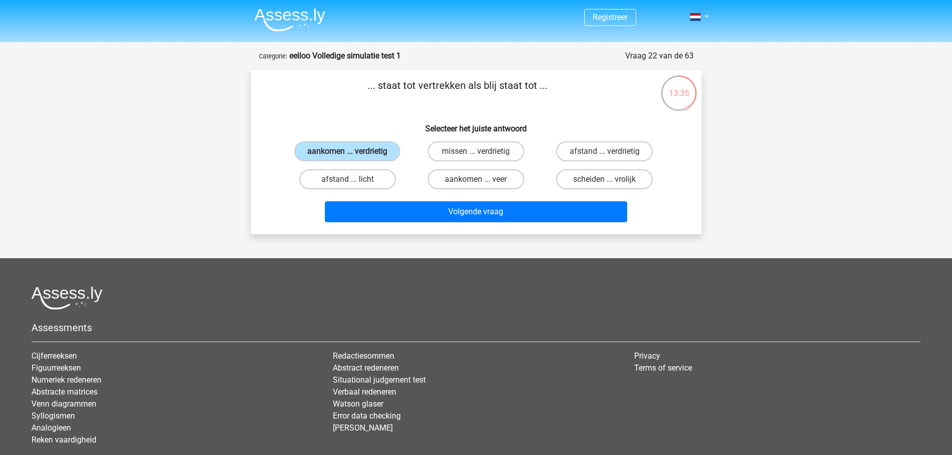
click at [542, 87] on p "... staat tot vertrekken als blij staat tot ..." at bounding box center [457, 93] width 381 height 30
click at [449, 93] on p "... staat tot vertrekken als blij staat tot ..." at bounding box center [457, 93] width 381 height 30
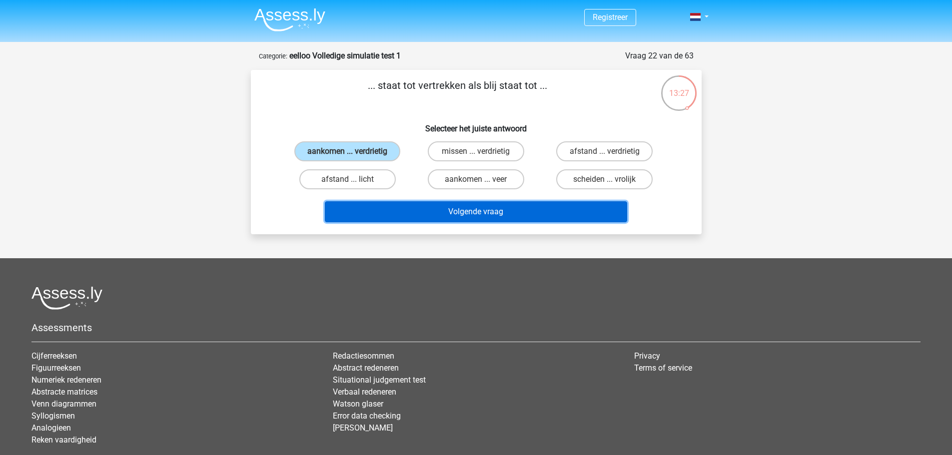
click at [449, 213] on button "Volgende vraag" at bounding box center [476, 211] width 302 height 21
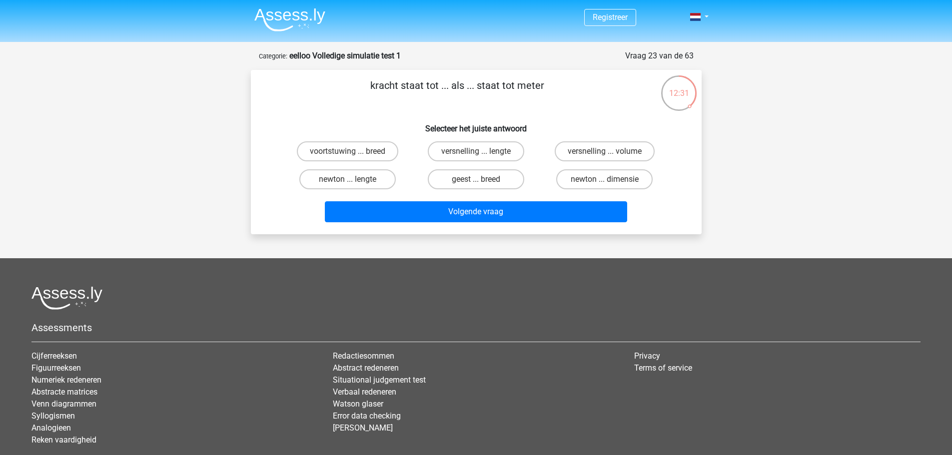
click at [350, 183] on input "newton ... lengte" at bounding box center [350, 182] width 6 height 6
radio input "true"
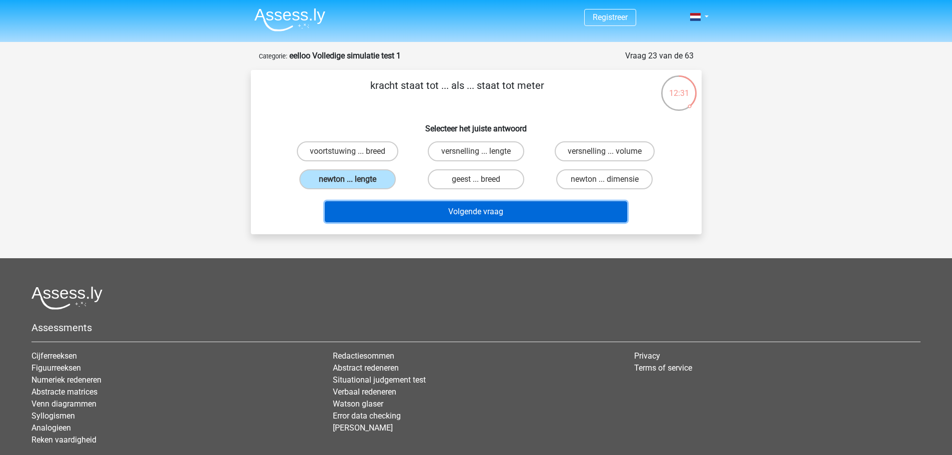
click at [383, 207] on button "Volgende vraag" at bounding box center [476, 211] width 302 height 21
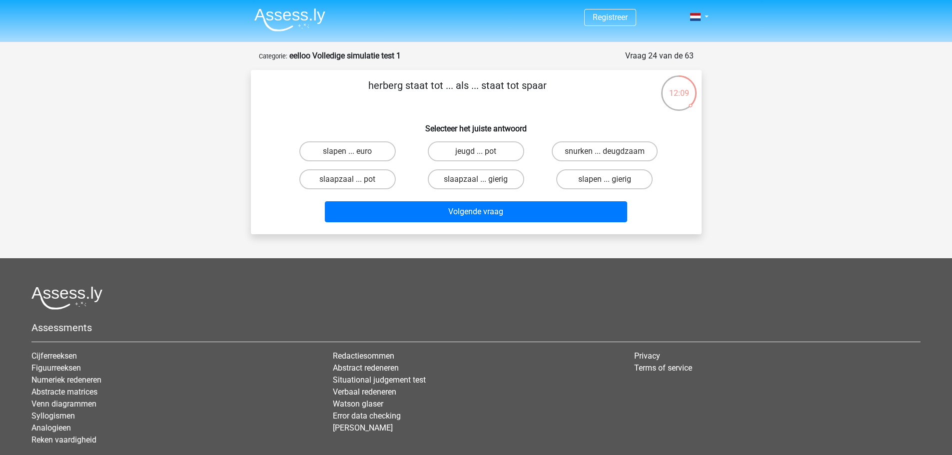
click at [504, 140] on div "jeugd ... pot" at bounding box center [476, 151] width 128 height 28
click at [504, 147] on label "jeugd ... pot" at bounding box center [476, 151] width 96 height 20
click at [482, 151] on input "jeugd ... pot" at bounding box center [479, 154] width 6 height 6
radio input "true"
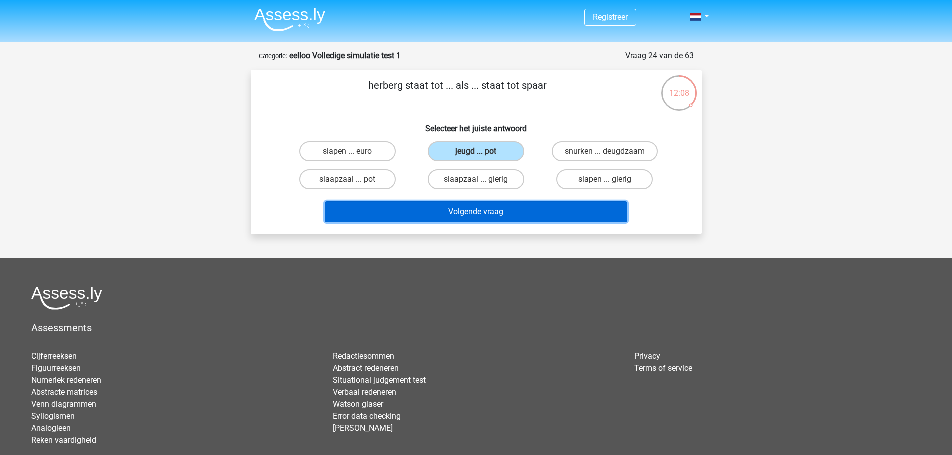
click at [520, 209] on button "Volgende vraag" at bounding box center [476, 211] width 302 height 21
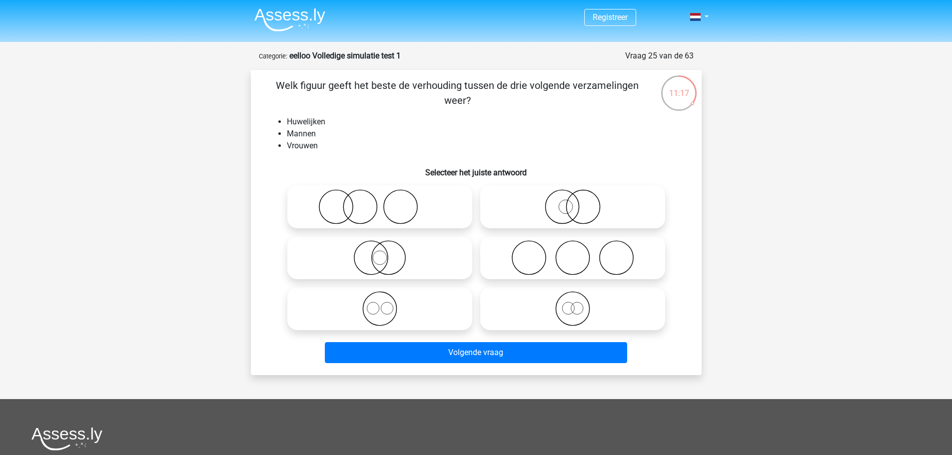
click at [572, 251] on input "radio" at bounding box center [575, 249] width 6 height 6
radio input "true"
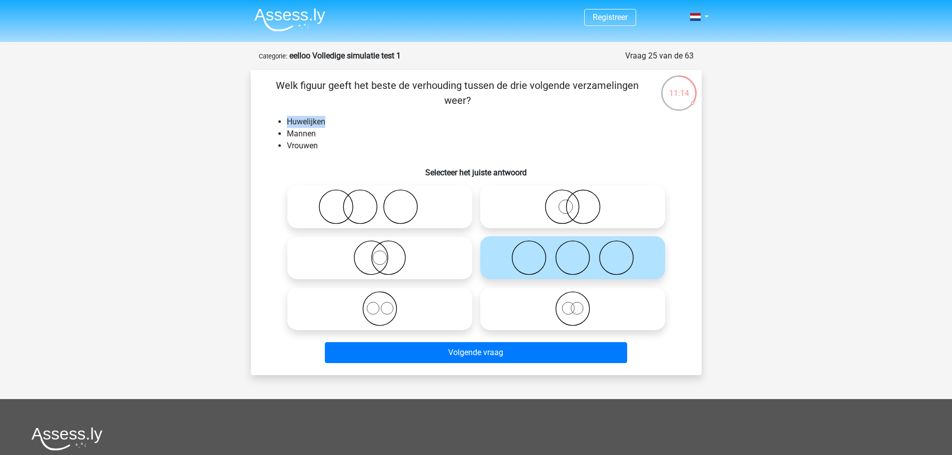
click at [287, 119] on div "Welk figuur geeft het beste de verhouding tussen de drie volgende verzamelingen…" at bounding box center [476, 222] width 443 height 289
drag, startPoint x: 304, startPoint y: 136, endPoint x: 263, endPoint y: 136, distance: 41.5
click at [263, 136] on div "Welk figuur geeft het beste de verhouding tussen de drie volgende verzamelingen…" at bounding box center [476, 222] width 443 height 289
drag, startPoint x: 336, startPoint y: 147, endPoint x: 296, endPoint y: 151, distance: 40.1
click at [287, 148] on li "Vrouwen" at bounding box center [486, 146] width 399 height 12
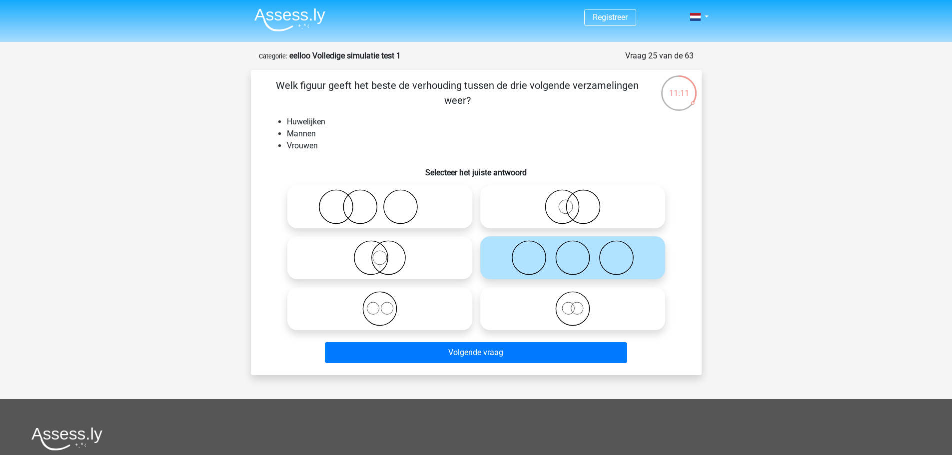
click at [505, 89] on p "Welk figuur geeft het beste de verhouding tussen de drie volgende verzamelingen…" at bounding box center [457, 93] width 381 height 30
click at [376, 245] on icon at bounding box center [379, 257] width 177 height 35
click at [380, 246] on input "radio" at bounding box center [383, 249] width 6 height 6
radio input "true"
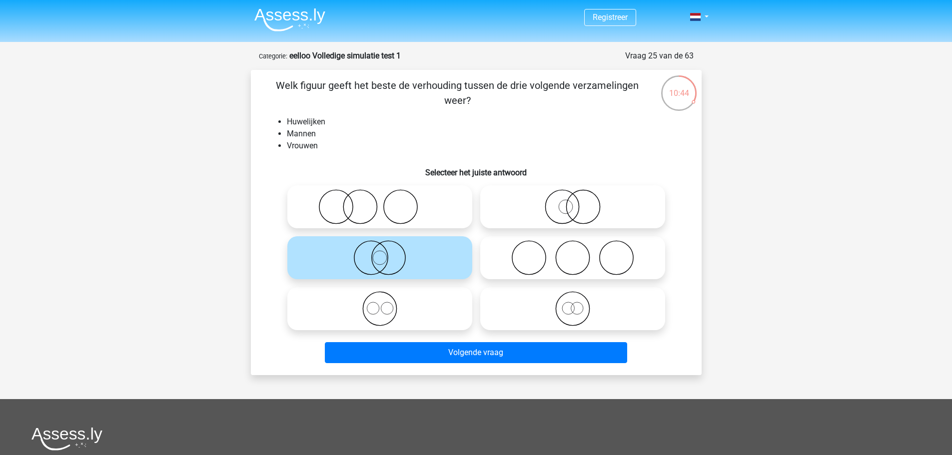
click at [366, 211] on icon at bounding box center [379, 206] width 177 height 35
click at [380, 202] on input "radio" at bounding box center [383, 198] width 6 height 6
radio input "true"
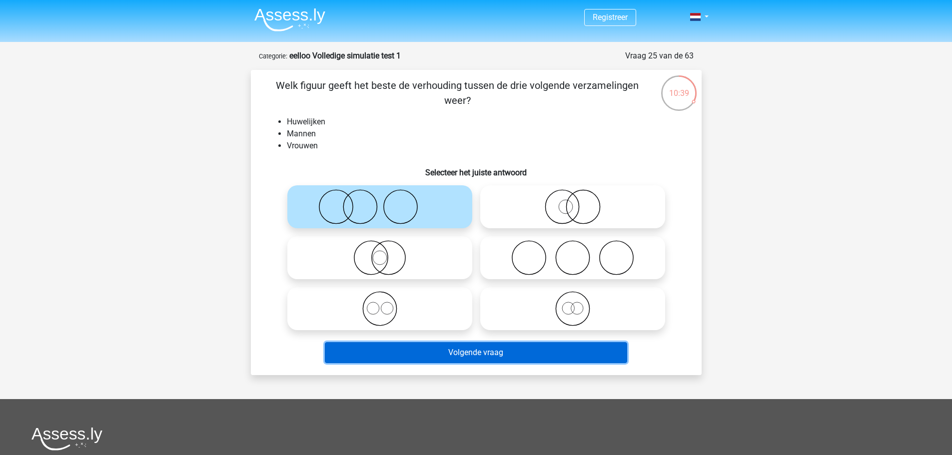
click at [427, 351] on button "Volgende vraag" at bounding box center [476, 352] width 302 height 21
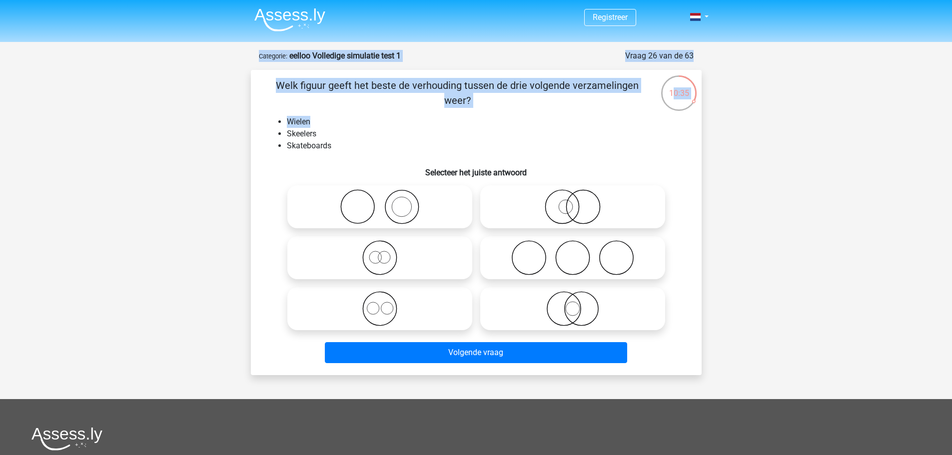
drag, startPoint x: 686, startPoint y: 113, endPoint x: 671, endPoint y: 83, distance: 33.3
click at [671, 83] on div "10:35 Vraag 26 van de 63 Categorie: eelloo Volledige simulatie test 1 Welk figu…" at bounding box center [476, 212] width 467 height 325
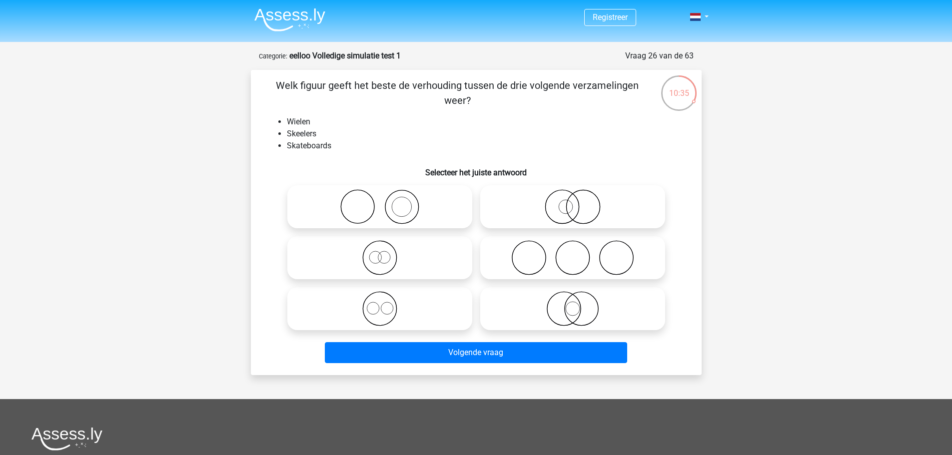
click at [666, 83] on div "10:35" at bounding box center [678, 86] width 37 height 25
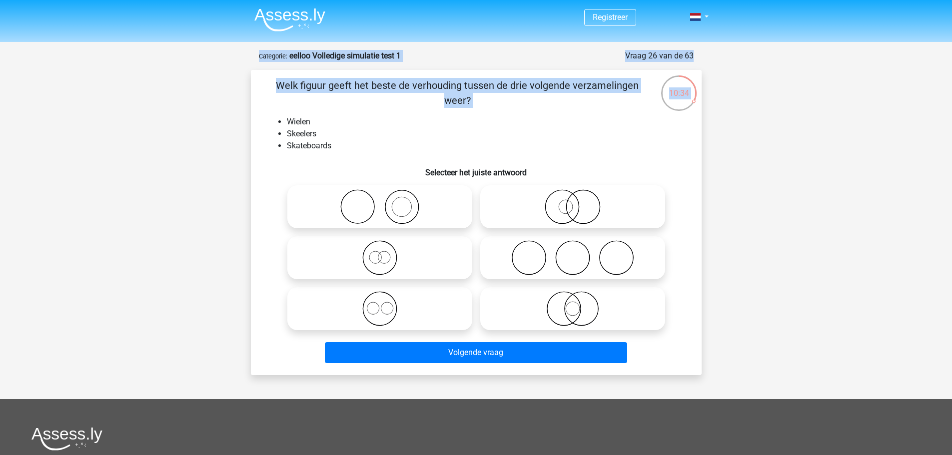
drag, startPoint x: 666, startPoint y: 83, endPoint x: 703, endPoint y: 100, distance: 41.1
click at [703, 100] on div "10:34 Vraag 26 van de 63 Categorie: eelloo Volledige simulatie test 1 Welk figu…" at bounding box center [476, 212] width 467 height 325
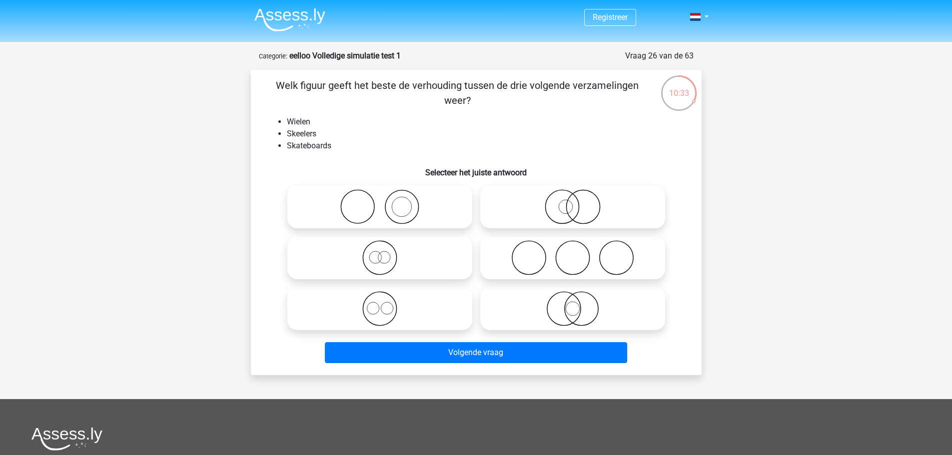
click at [603, 123] on li "Wielen" at bounding box center [486, 122] width 399 height 12
drag, startPoint x: 275, startPoint y: 85, endPoint x: 486, endPoint y: 122, distance: 213.5
click at [486, 122] on div "Welk figuur geeft het beste de verhouding tussen de drie volgende verzamelingen…" at bounding box center [476, 222] width 443 height 289
click at [486, 122] on li "Wielen" at bounding box center [486, 122] width 399 height 12
click at [352, 152] on li "Skateboards" at bounding box center [486, 146] width 399 height 12
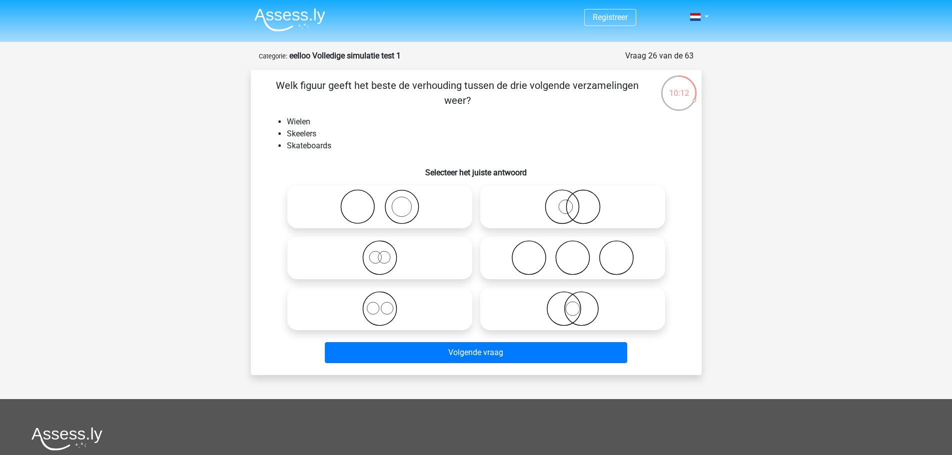
click at [380, 303] on input "radio" at bounding box center [383, 300] width 6 height 6
radio input "true"
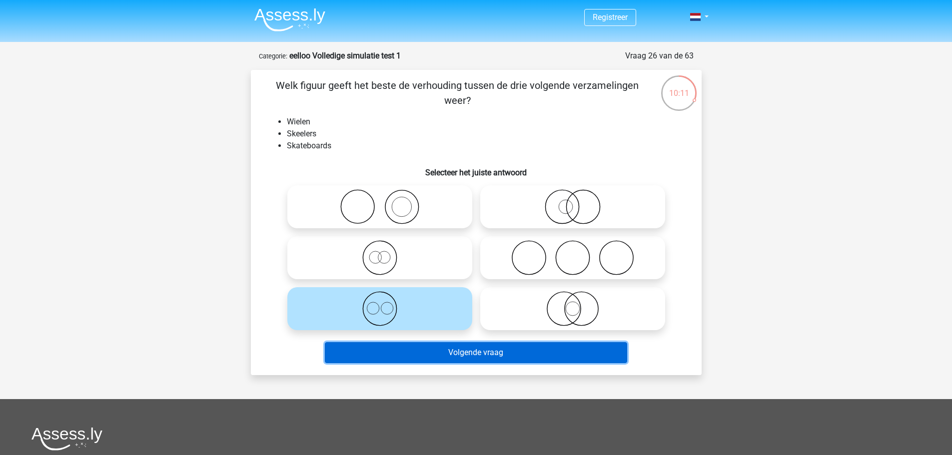
click at [454, 360] on button "Volgende vraag" at bounding box center [476, 352] width 302 height 21
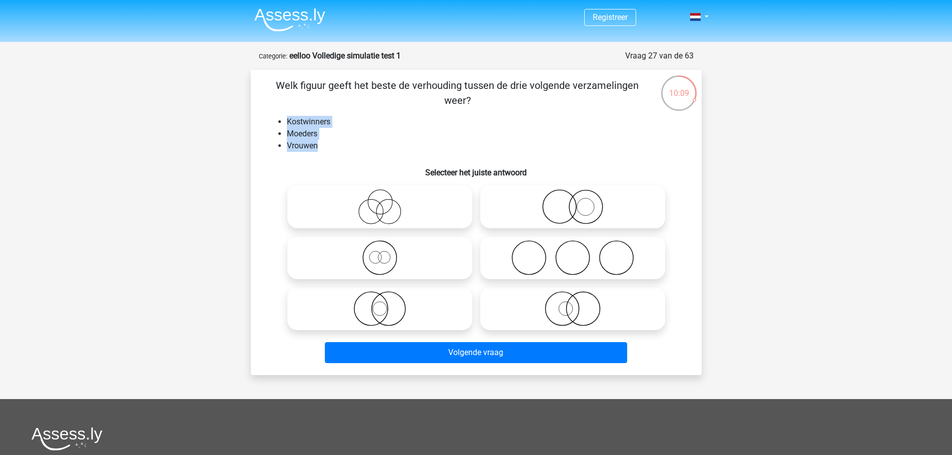
drag, startPoint x: 320, startPoint y: 150, endPoint x: 284, endPoint y: 114, distance: 50.9
click at [284, 114] on div "Welk figuur geeft het beste de verhouding tussen de drie volgende verzamelingen…" at bounding box center [476, 222] width 443 height 289
click at [332, 132] on li "Moeders" at bounding box center [486, 134] width 399 height 12
drag, startPoint x: 281, startPoint y: 116, endPoint x: 373, endPoint y: 112, distance: 92.0
click at [373, 112] on div "Welk figuur geeft het beste de verhouding tussen de drie volgende verzamelingen…" at bounding box center [476, 222] width 443 height 289
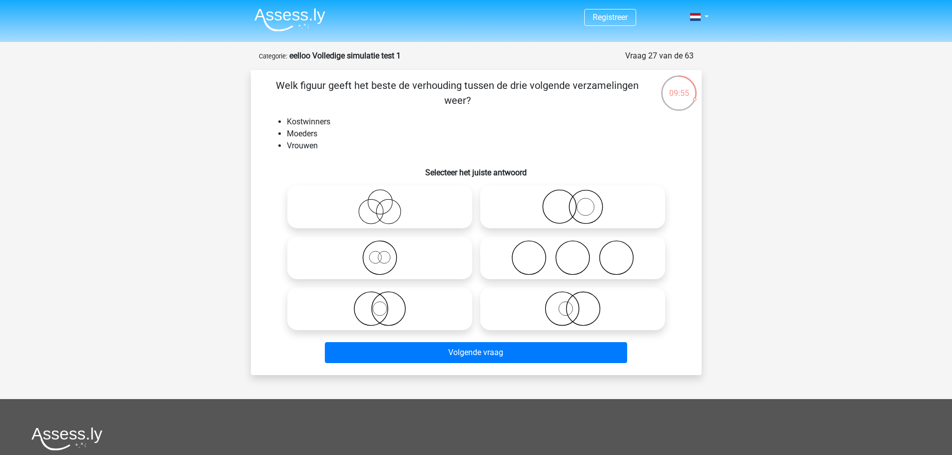
click at [615, 91] on p "Welk figuur geeft het beste de verhouding tussen de drie volgende verzamelingen…" at bounding box center [457, 93] width 381 height 30
click at [379, 198] on icon at bounding box center [379, 206] width 177 height 35
click at [380, 198] on input "radio" at bounding box center [383, 198] width 6 height 6
radio input "true"
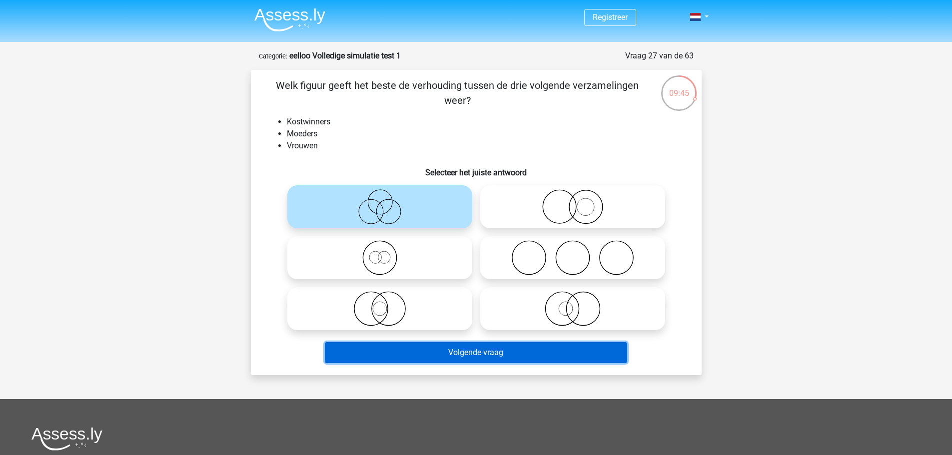
click at [489, 347] on button "Volgende vraag" at bounding box center [476, 352] width 302 height 21
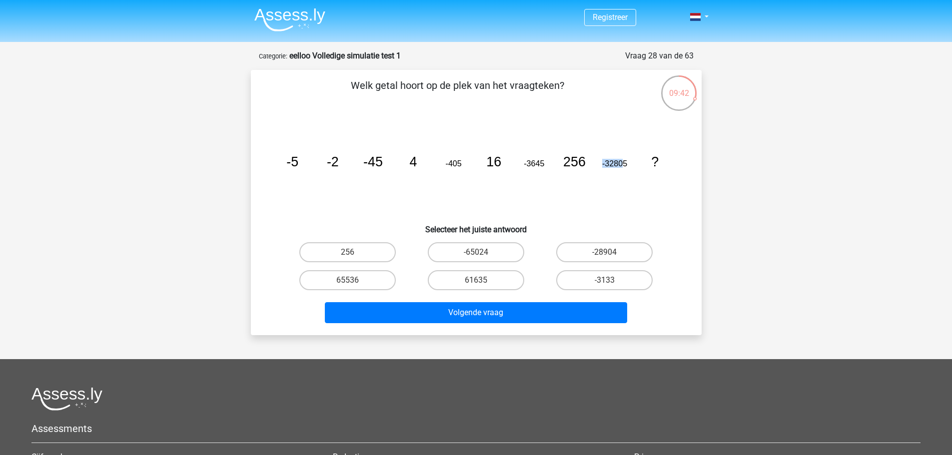
drag, startPoint x: 587, startPoint y: 165, endPoint x: 623, endPoint y: 158, distance: 36.1
click at [623, 158] on icon "image/svg+xml -5 -2 -45 4 -405 16 -3645 256 -32805 ?" at bounding box center [476, 166] width 403 height 101
click at [627, 164] on icon "image/svg+xml -5 -2 -45 4 -405 16 -3645 256 -32805 ?" at bounding box center [476, 166] width 403 height 101
click at [622, 167] on tspan "-32805" at bounding box center [613, 163] width 25 height 9
click at [616, 242] on label "-28904" at bounding box center [604, 252] width 96 height 20
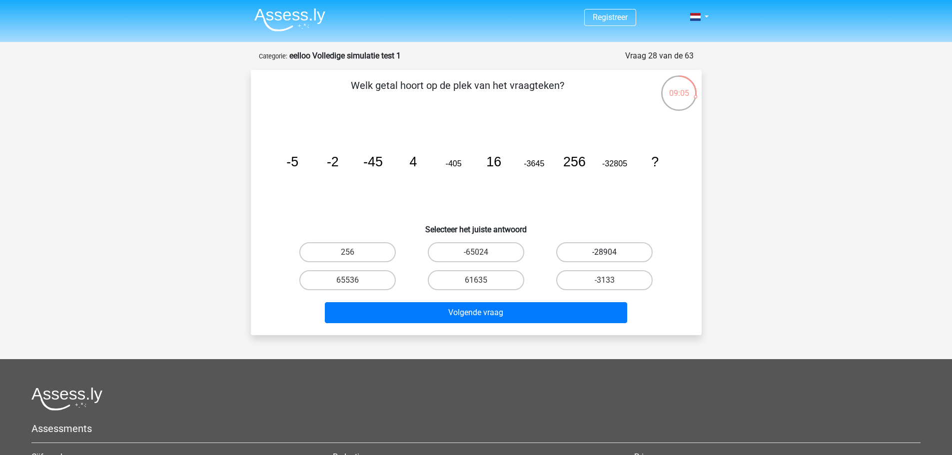
click at [611, 252] on input "-28904" at bounding box center [607, 255] width 6 height 6
radio input "true"
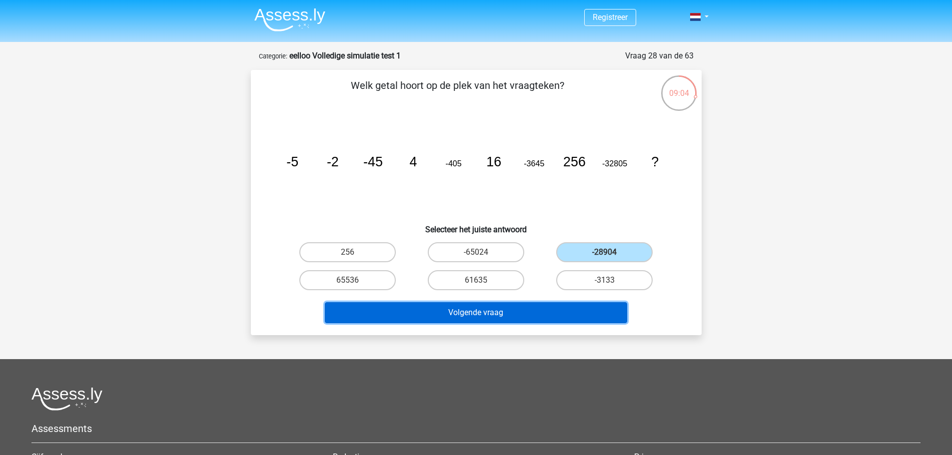
click at [559, 305] on button "Volgende vraag" at bounding box center [476, 312] width 302 height 21
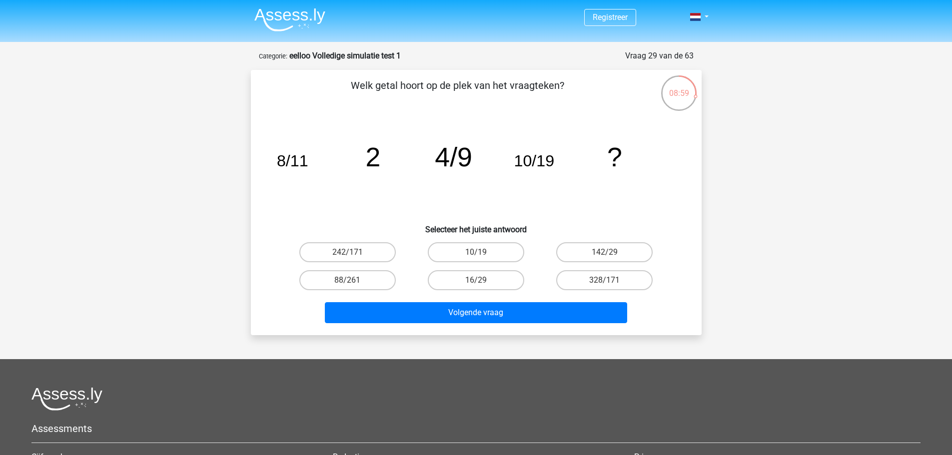
drag, startPoint x: 658, startPoint y: 100, endPoint x: 696, endPoint y: 101, distance: 37.5
click at [696, 101] on div "08:59 Vraag 29 van de 63 Categorie: eelloo Volledige simulatie test 1 Welk geta…" at bounding box center [476, 192] width 467 height 285
click at [671, 55] on div "Vraag 29 van de 63" at bounding box center [659, 56] width 68 height 12
drag, startPoint x: 622, startPoint y: 51, endPoint x: 652, endPoint y: 64, distance: 32.9
click at [652, 64] on form "Vraag 29 van de 63 Categorie: eelloo Volledige simulatie test 1 Welk getal hoor…" at bounding box center [476, 192] width 451 height 285
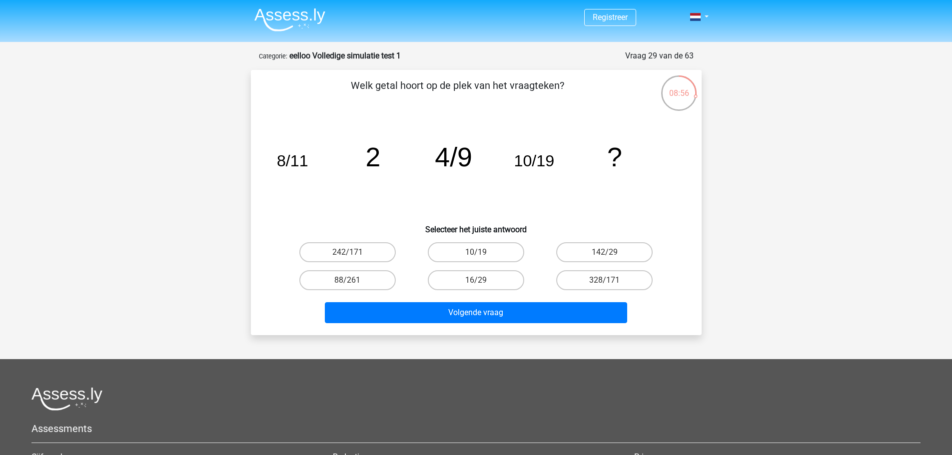
click at [642, 77] on div "Welk getal hoort op de plek van het vraagteken? image/svg+xml 8/11 2 4/9 10/19 …" at bounding box center [476, 202] width 451 height 265
drag, startPoint x: 333, startPoint y: 79, endPoint x: 575, endPoint y: 96, distance: 242.8
click at [575, 96] on p "Welk getal hoort op de plek van het vraagteken?" at bounding box center [457, 93] width 381 height 30
click at [544, 108] on p "Welk getal hoort op de plek van het vraagteken?" at bounding box center [457, 93] width 381 height 30
click at [448, 272] on label "16/29" at bounding box center [476, 280] width 96 height 20
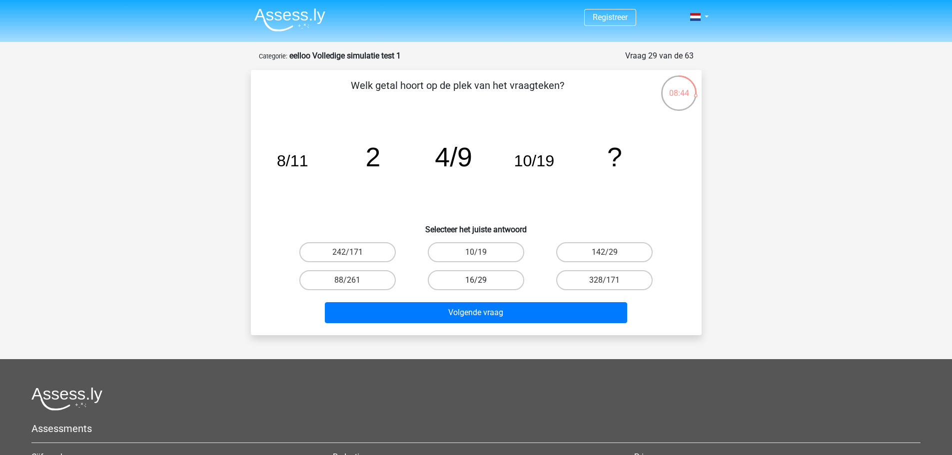
click at [476, 280] on input "16/29" at bounding box center [479, 283] width 6 height 6
radio input "true"
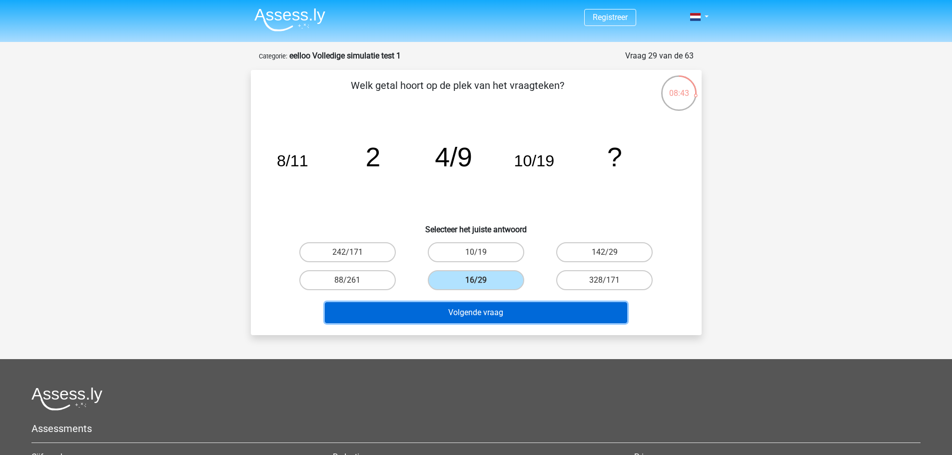
click at [453, 303] on button "Volgende vraag" at bounding box center [476, 312] width 302 height 21
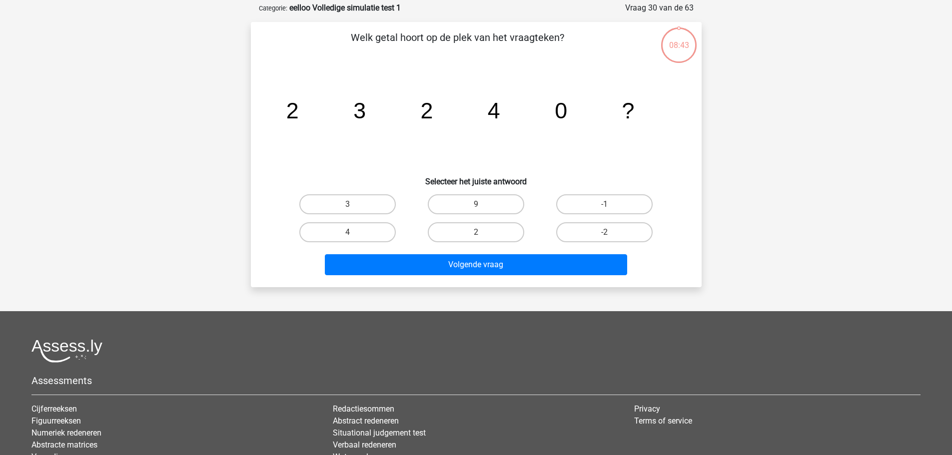
scroll to position [50, 0]
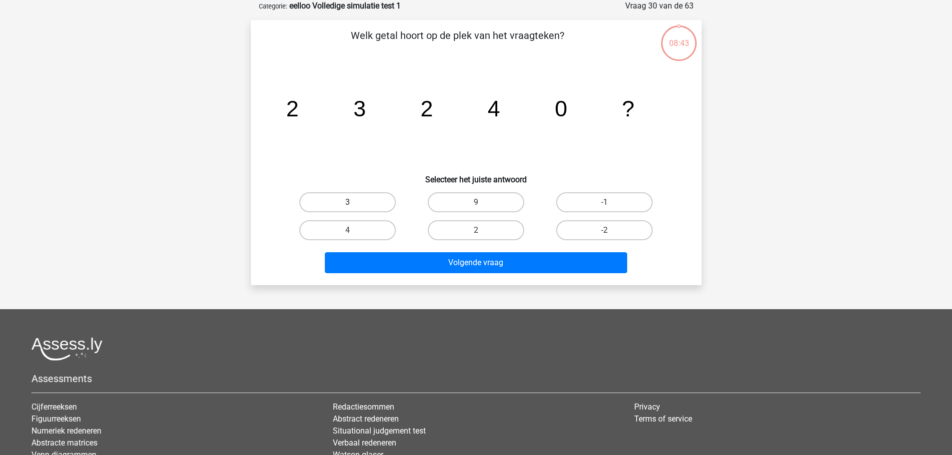
click at [357, 199] on label "3" at bounding box center [347, 202] width 96 height 20
click at [354, 202] on input "3" at bounding box center [350, 205] width 6 height 6
radio input "true"
click at [391, 249] on div "Volgende vraag" at bounding box center [476, 260] width 419 height 33
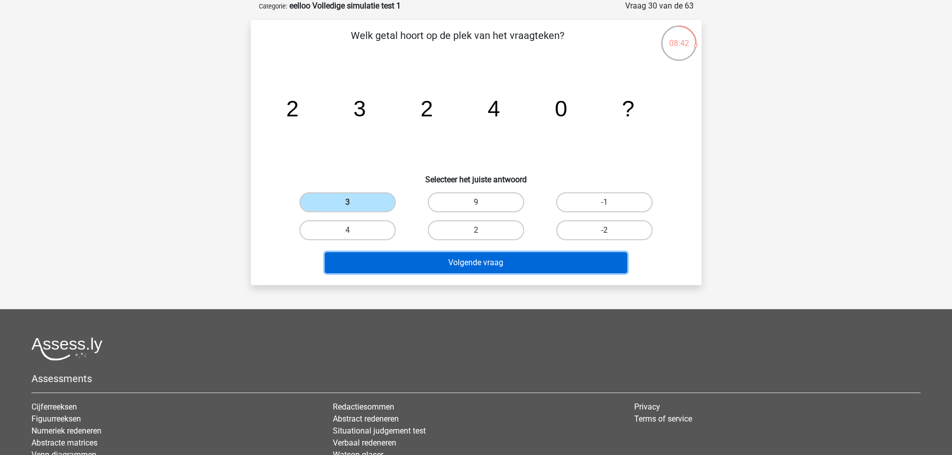
click at [395, 255] on button "Volgende vraag" at bounding box center [476, 262] width 302 height 21
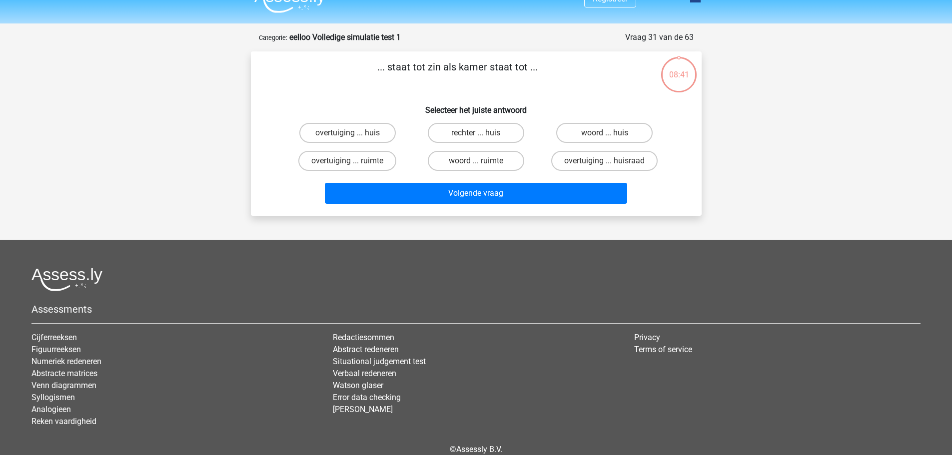
scroll to position [0, 0]
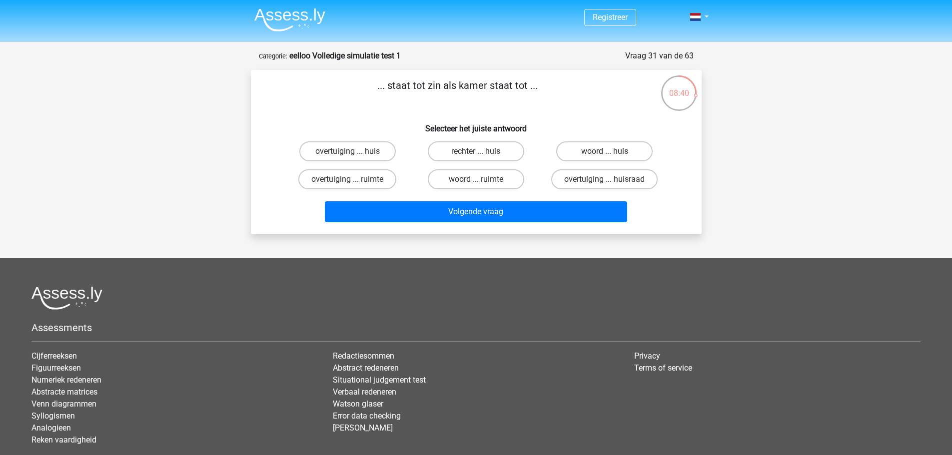
drag, startPoint x: 362, startPoint y: 94, endPoint x: 635, endPoint y: 82, distance: 273.0
click at [633, 82] on p "... staat tot zin als kamer staat tot ..." at bounding box center [457, 93] width 381 height 30
click at [431, 121] on h6 "Selecteer het juiste antwoord" at bounding box center [476, 124] width 419 height 17
click at [637, 146] on label "woord ... huis" at bounding box center [604, 151] width 96 height 20
click at [611, 151] on input "woord ... huis" at bounding box center [607, 154] width 6 height 6
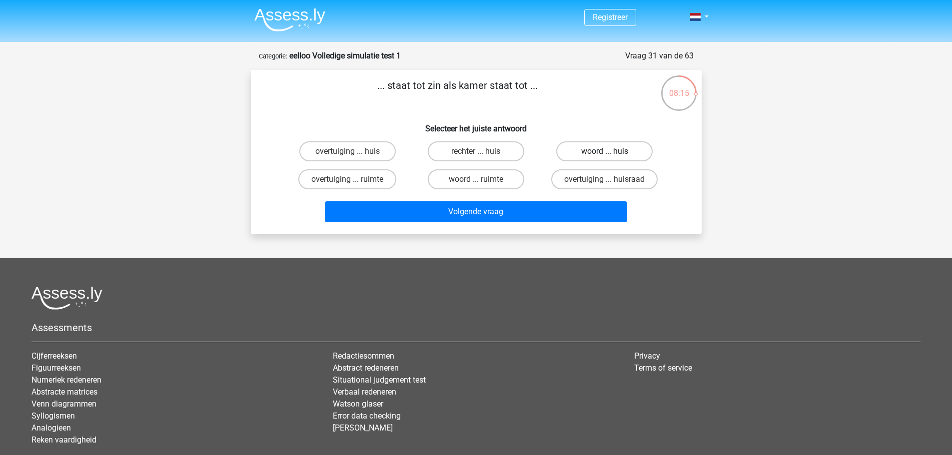
radio input "true"
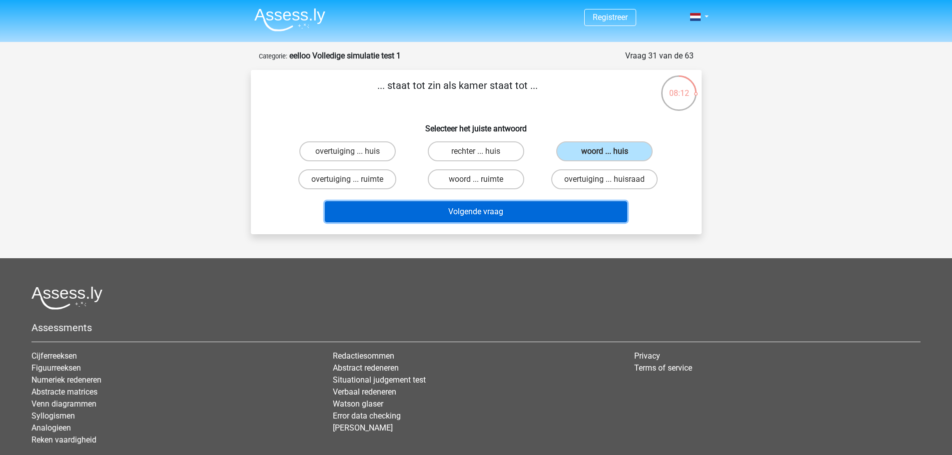
click at [548, 213] on button "Volgende vraag" at bounding box center [476, 211] width 302 height 21
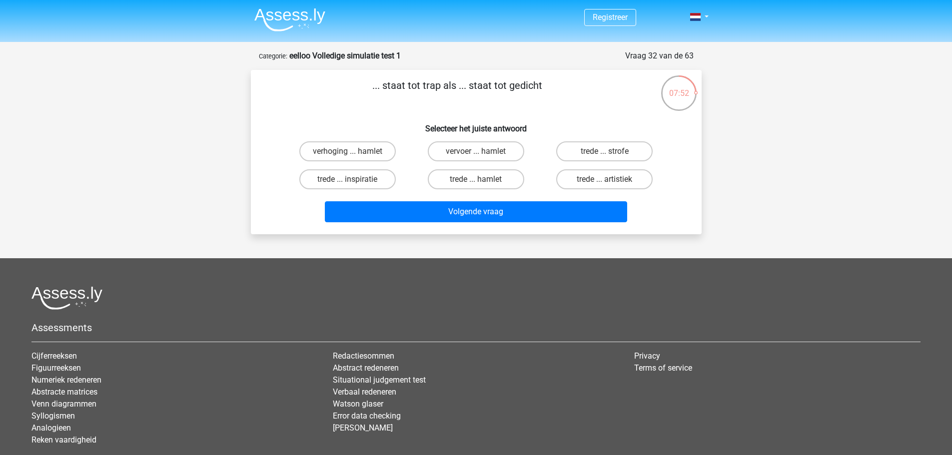
click at [568, 165] on div "trede ... strofe" at bounding box center [604, 151] width 128 height 28
click at [579, 153] on label "trede ... strofe" at bounding box center [604, 151] width 96 height 20
click at [604, 153] on input "trede ... strofe" at bounding box center [607, 154] width 6 height 6
radio input "true"
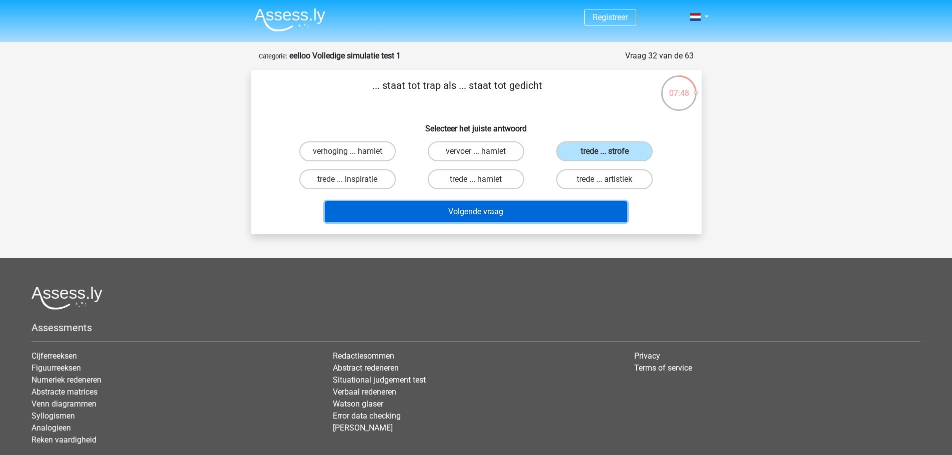
click at [548, 209] on button "Volgende vraag" at bounding box center [476, 211] width 302 height 21
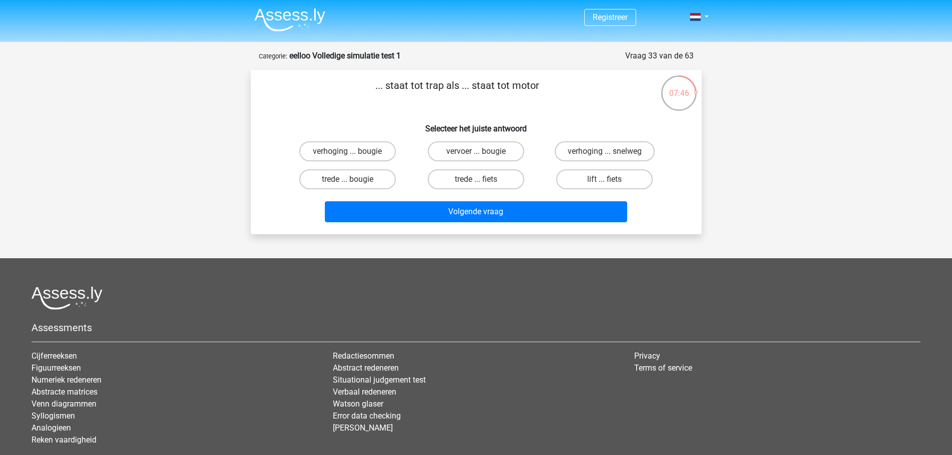
drag, startPoint x: 411, startPoint y: 94, endPoint x: 469, endPoint y: 96, distance: 58.5
click at [469, 96] on p "... staat tot trap als ... staat tot motor" at bounding box center [457, 93] width 381 height 30
click at [623, 179] on label "lift ... fiets" at bounding box center [604, 179] width 96 height 20
click at [611, 179] on input "lift ... fiets" at bounding box center [607, 182] width 6 height 6
radio input "true"
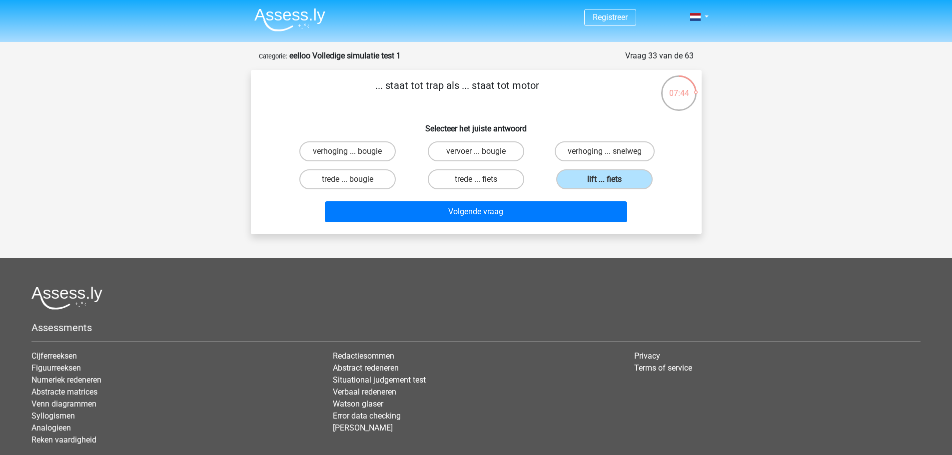
click at [670, 165] on div "verhoging ... bougie vervoer ... bougie verhoging ... snelweg trede ... bougie …" at bounding box center [476, 165] width 419 height 56
click at [497, 80] on p "... staat tot trap als ... staat tot motor" at bounding box center [457, 93] width 381 height 30
drag, startPoint x: 479, startPoint y: 81, endPoint x: 557, endPoint y: 94, distance: 79.0
click at [557, 94] on p "... staat tot trap als ... staat tot motor" at bounding box center [457, 93] width 381 height 30
click at [391, 174] on label "trede ... bougie" at bounding box center [347, 179] width 96 height 20
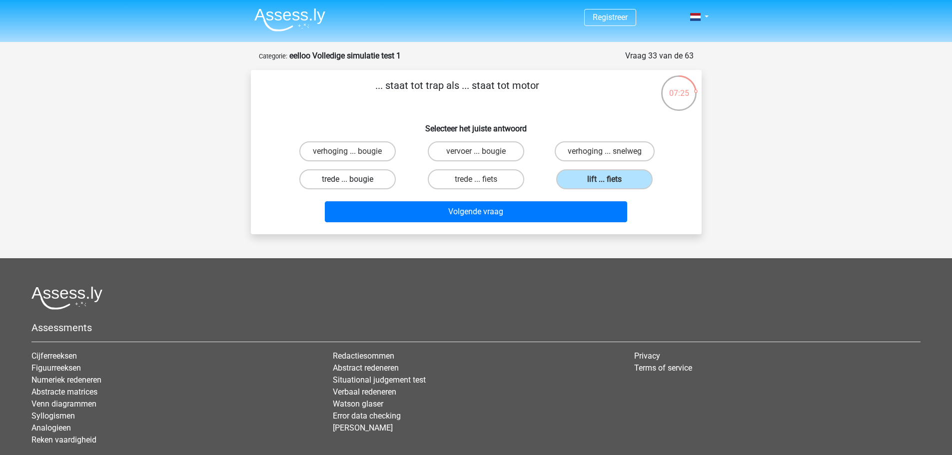
click at [354, 179] on input "trede ... bougie" at bounding box center [350, 182] width 6 height 6
radio input "true"
click at [411, 199] on div "Volgende vraag" at bounding box center [476, 209] width 419 height 33
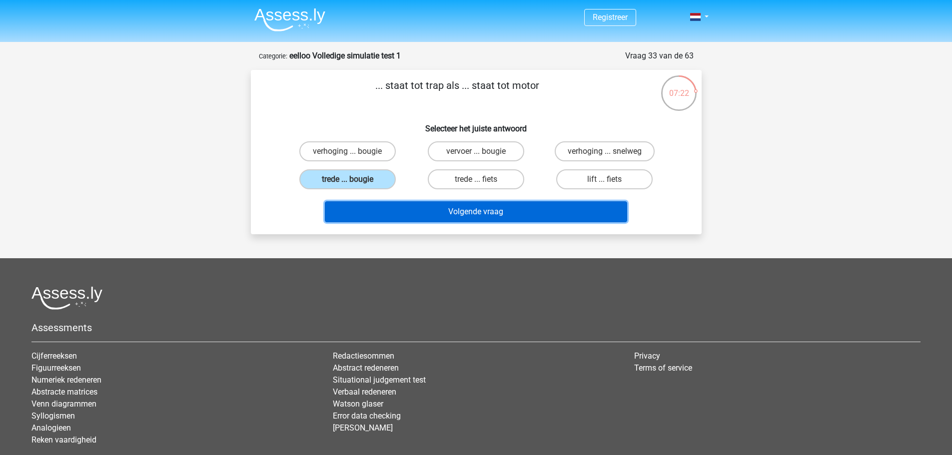
click at [409, 208] on button "Volgende vraag" at bounding box center [476, 211] width 302 height 21
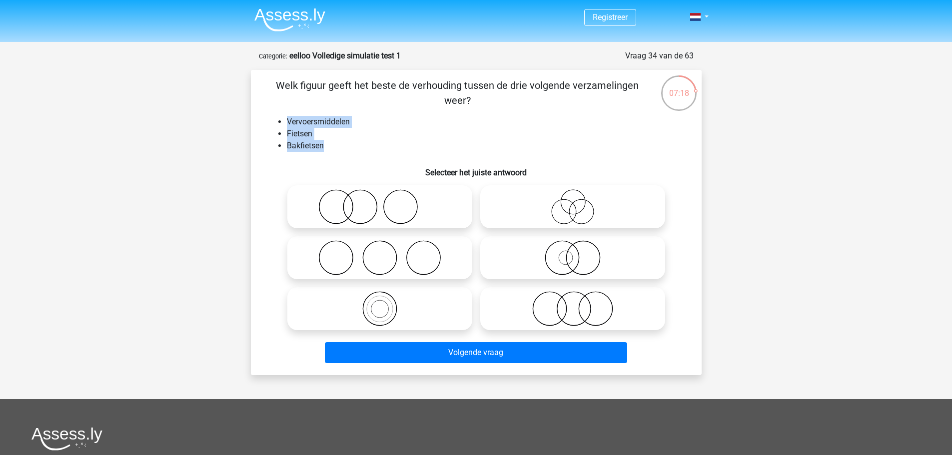
drag, startPoint x: 286, startPoint y: 113, endPoint x: 393, endPoint y: 171, distance: 121.4
click at [391, 171] on div "Welk figuur geeft het beste de verhouding tussen de drie volgende verzamelingen…" at bounding box center [476, 222] width 443 height 289
click at [572, 248] on input "radio" at bounding box center [575, 249] width 6 height 6
radio input "true"
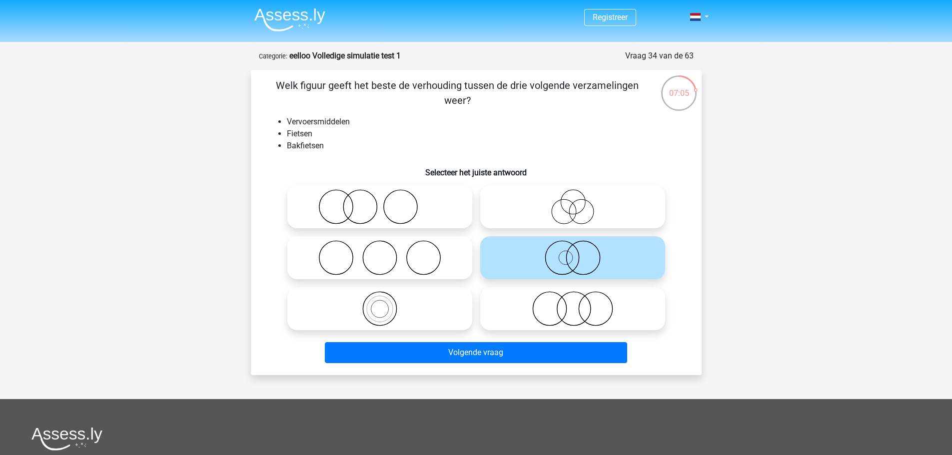
click at [418, 292] on icon at bounding box center [379, 308] width 177 height 35
click at [386, 297] on input "radio" at bounding box center [383, 300] width 6 height 6
radio input "true"
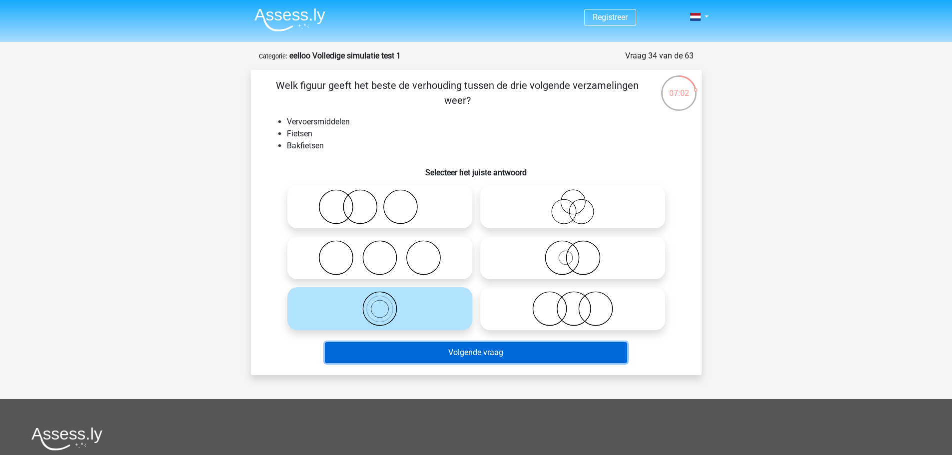
click at [476, 350] on button "Volgende vraag" at bounding box center [476, 352] width 302 height 21
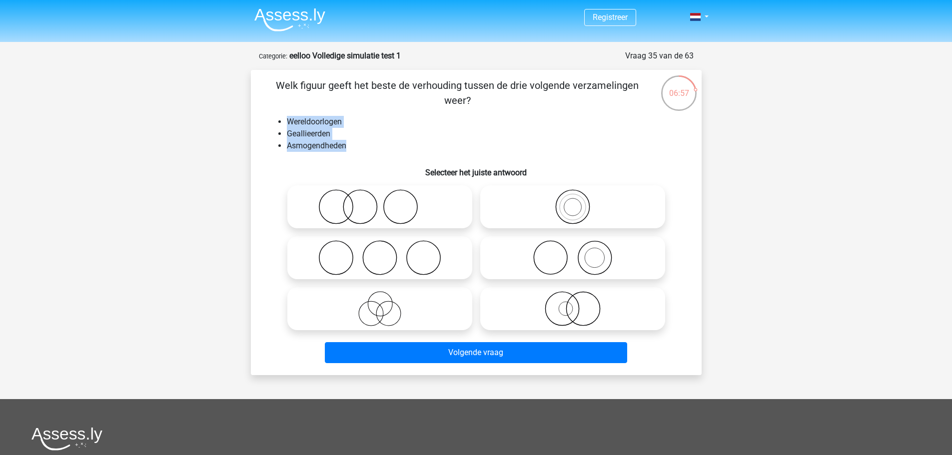
drag, startPoint x: 284, startPoint y: 114, endPoint x: 358, endPoint y: 145, distance: 80.4
click at [358, 145] on div "Welk figuur geeft het beste de verhouding tussen de drie volgende verzamelingen…" at bounding box center [476, 222] width 443 height 289
click at [334, 147] on li "Asmogendheden" at bounding box center [486, 146] width 399 height 12
click at [175, 116] on div "Registreer" at bounding box center [476, 331] width 952 height 663
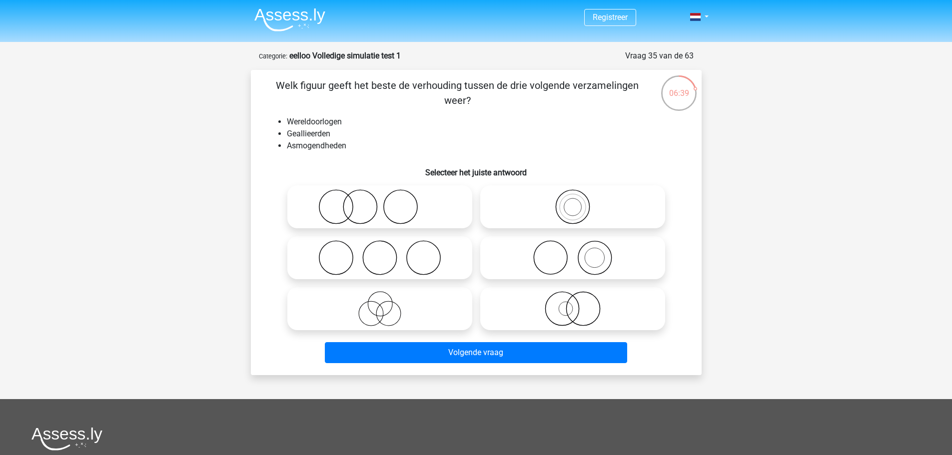
drag, startPoint x: 339, startPoint y: 144, endPoint x: 266, endPoint y: 107, distance: 82.2
click at [266, 107] on div "Welk figuur geeft het beste de verhouding tussen de drie volgende verzamelingen…" at bounding box center [476, 222] width 443 height 289
click at [292, 115] on div "Welk figuur geeft het beste de verhouding tussen de drie volgende verzamelingen…" at bounding box center [476, 222] width 443 height 289
drag, startPoint x: 287, startPoint y: 117, endPoint x: 425, endPoint y: 158, distance: 143.3
click at [425, 158] on div "Welk figuur geeft het beste de verhouding tussen de drie volgende verzamelingen…" at bounding box center [476, 222] width 443 height 289
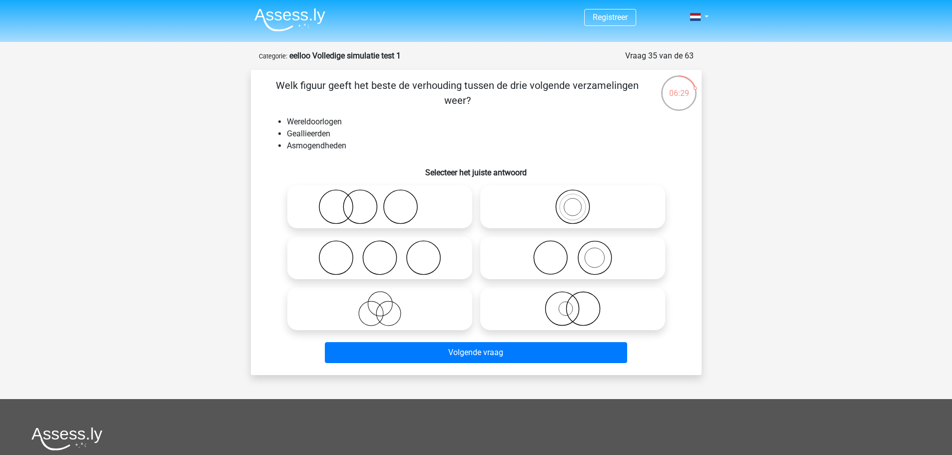
click at [426, 310] on icon at bounding box center [379, 308] width 177 height 35
click at [386, 304] on input "radio" at bounding box center [383, 300] width 6 height 6
radio input "true"
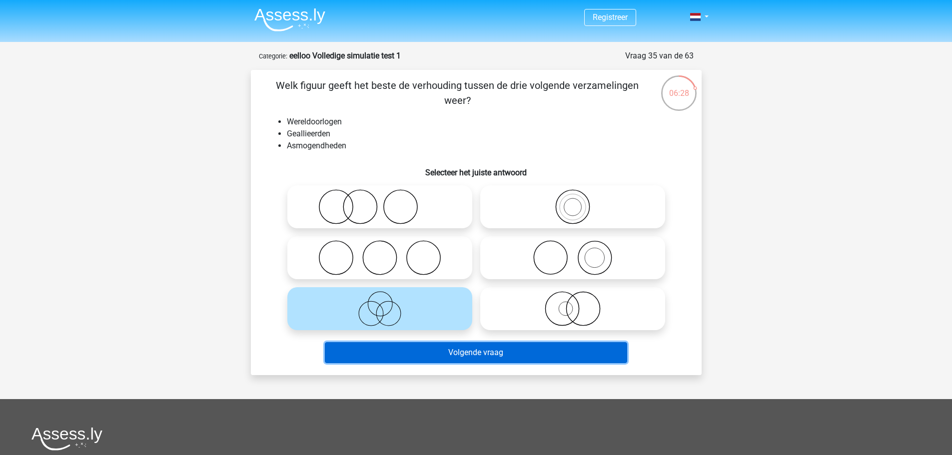
click at [533, 360] on button "Volgende vraag" at bounding box center [476, 352] width 302 height 21
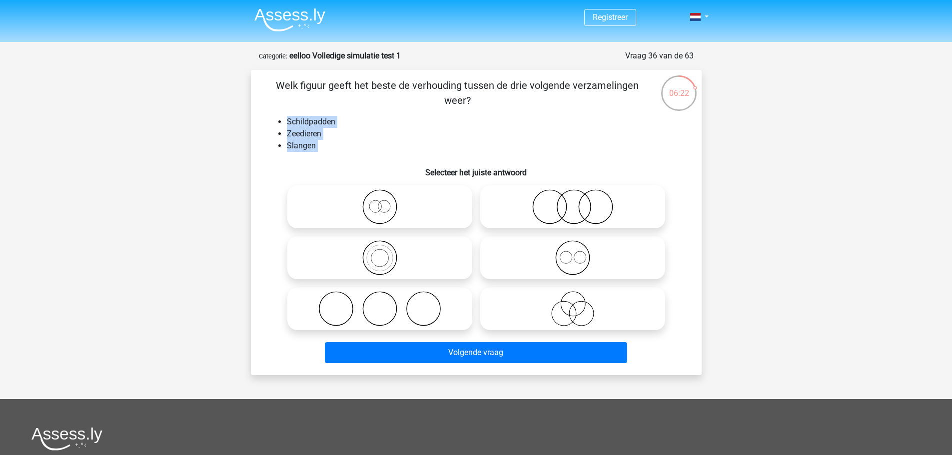
drag, startPoint x: 329, startPoint y: 155, endPoint x: 284, endPoint y: 123, distance: 55.2
click at [284, 123] on div "Welk figuur geeft het beste de verhouding tussen de drie volgende verzamelingen…" at bounding box center [476, 222] width 443 height 289
click at [546, 218] on icon at bounding box center [572, 206] width 177 height 35
click at [572, 202] on input "radio" at bounding box center [575, 198] width 6 height 6
radio input "true"
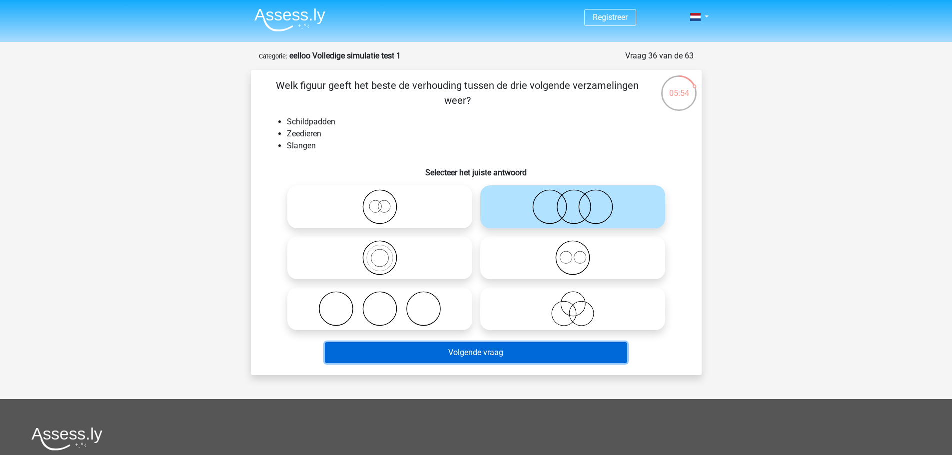
click at [565, 345] on button "Volgende vraag" at bounding box center [476, 352] width 302 height 21
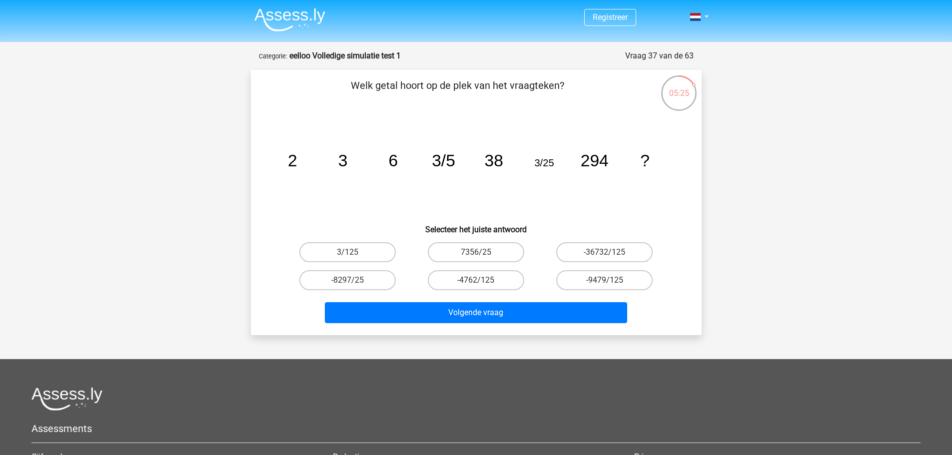
drag, startPoint x: 381, startPoint y: 279, endPoint x: 377, endPoint y: 269, distance: 10.1
click at [379, 278] on label "-8297/25" at bounding box center [347, 280] width 96 height 20
click at [354, 280] on input "-8297/25" at bounding box center [350, 283] width 6 height 6
radio input "true"
click at [379, 253] on label "3/125" at bounding box center [347, 252] width 96 height 20
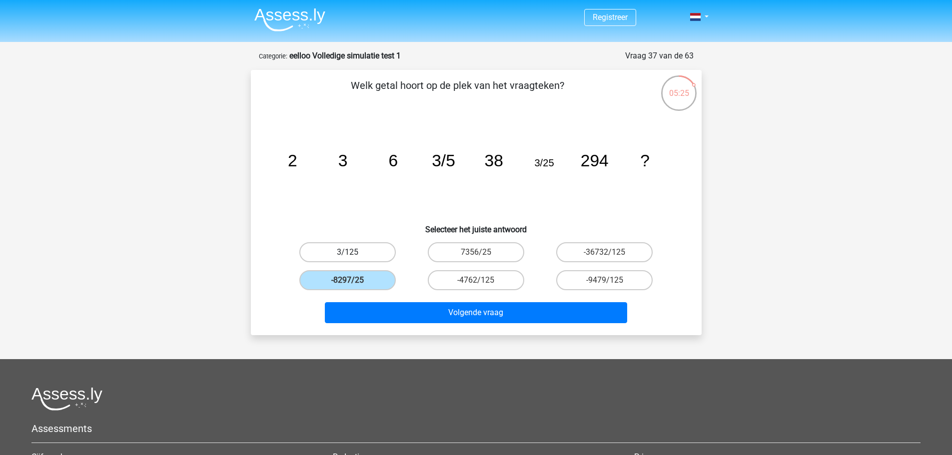
click at [354, 253] on input "3/125" at bounding box center [350, 255] width 6 height 6
radio input "true"
click at [386, 297] on div "Volgende vraag" at bounding box center [476, 310] width 419 height 33
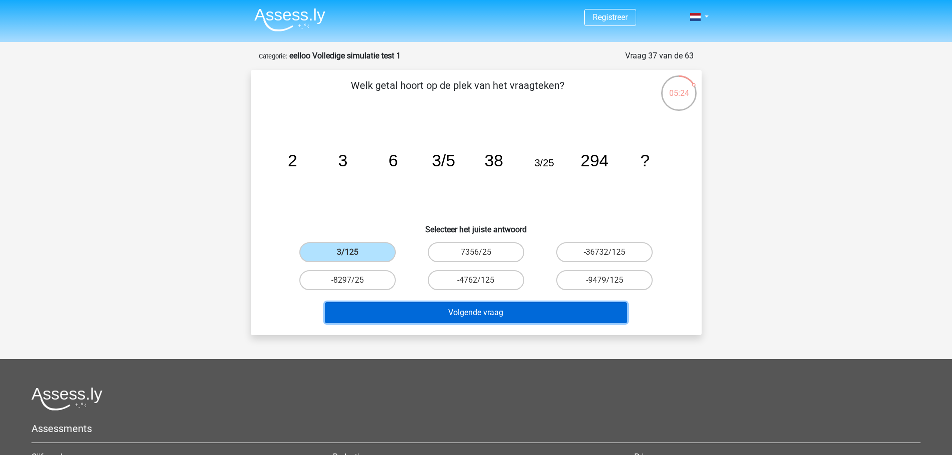
click at [386, 309] on button "Volgende vraag" at bounding box center [476, 312] width 302 height 21
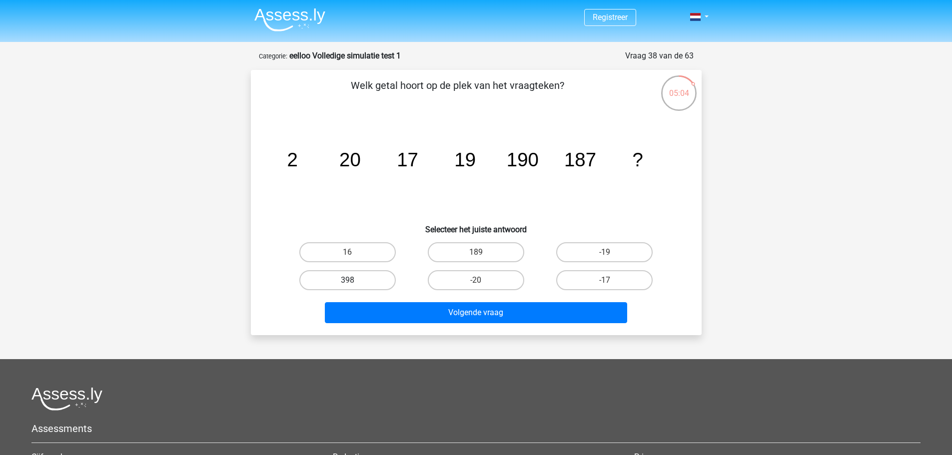
click at [382, 275] on label "398" at bounding box center [347, 280] width 96 height 20
click at [354, 280] on input "398" at bounding box center [350, 283] width 6 height 6
radio input "true"
click at [466, 248] on label "189" at bounding box center [476, 252] width 96 height 20
click at [476, 252] on input "189" at bounding box center [479, 255] width 6 height 6
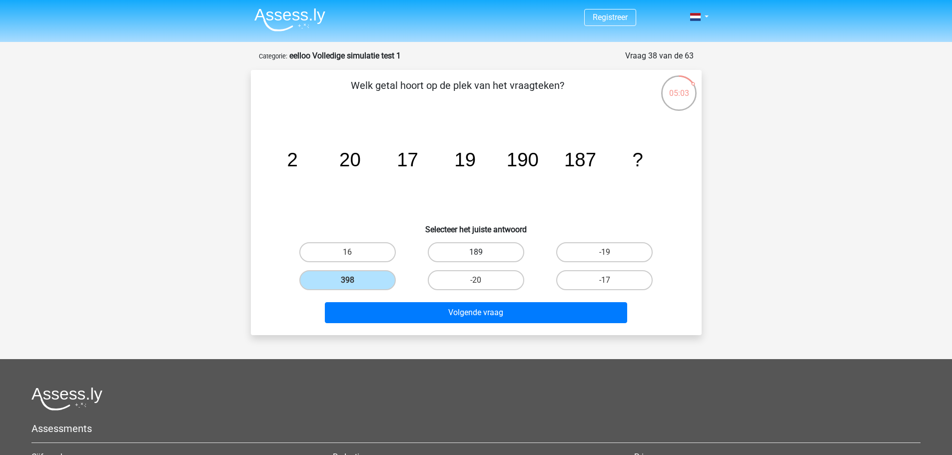
radio input "true"
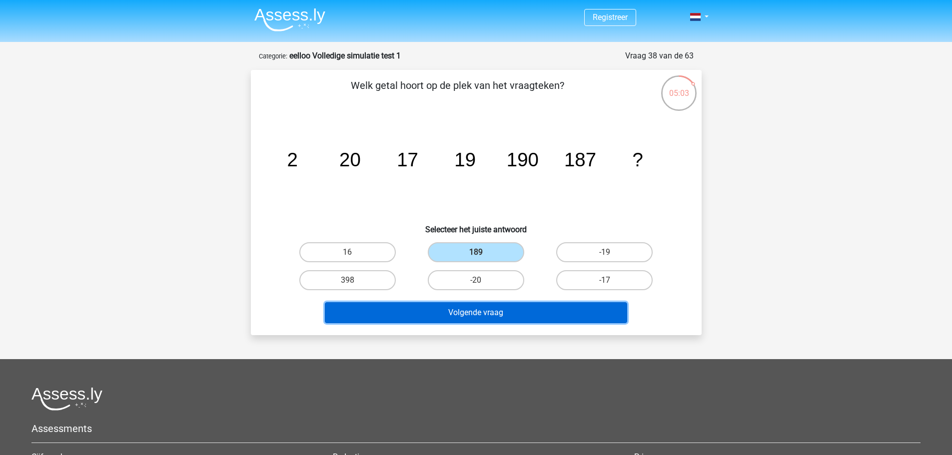
click at [478, 312] on button "Volgende vraag" at bounding box center [476, 312] width 302 height 21
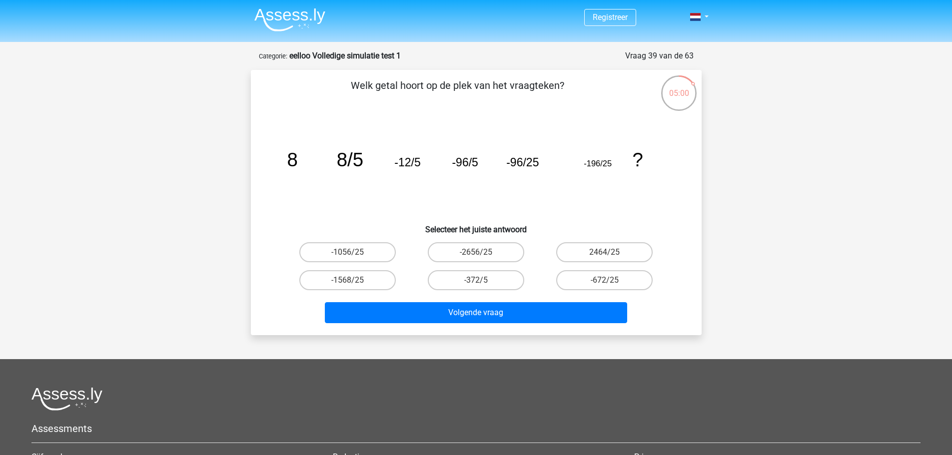
drag, startPoint x: 611, startPoint y: 165, endPoint x: 576, endPoint y: 163, distance: 35.0
click at [583, 165] on icon "image/svg+xml 8 8/5 -12/5 -96/5 -96/25 -196/25 ?" at bounding box center [476, 166] width 403 height 101
click at [672, 196] on icon "image/svg+xml 8 8/5 -12/5 -96/5 -96/25 -196/25 ?" at bounding box center [476, 166] width 403 height 101
drag, startPoint x: 620, startPoint y: 166, endPoint x: 256, endPoint y: 154, distance: 363.8
click at [256, 154] on div "Welk getal hoort op de plek van het vraagteken? image/svg+xml 8 8/5 -12/5 -96/5…" at bounding box center [476, 202] width 443 height 249
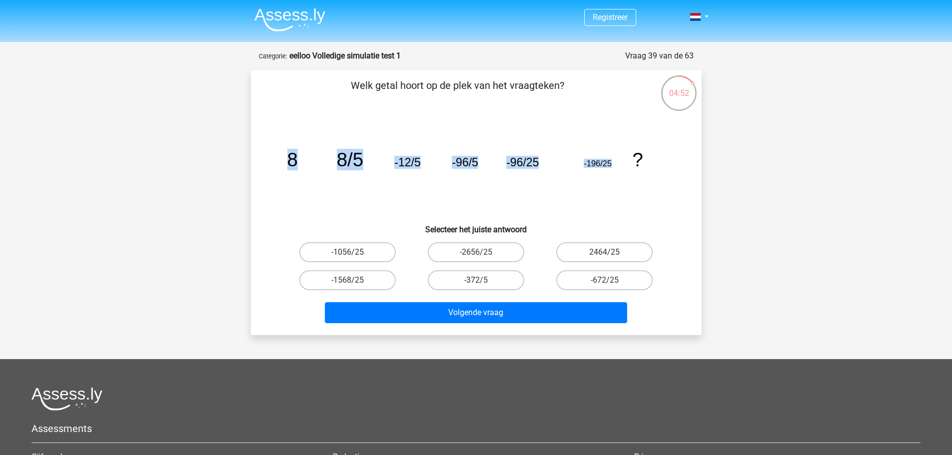
copy g "8 8/5 -12/5 -96/5 -96/25 -196/25"
click at [380, 273] on label "-1568/25" at bounding box center [347, 280] width 96 height 20
click at [354, 280] on input "-1568/25" at bounding box center [350, 283] width 6 height 6
radio input "true"
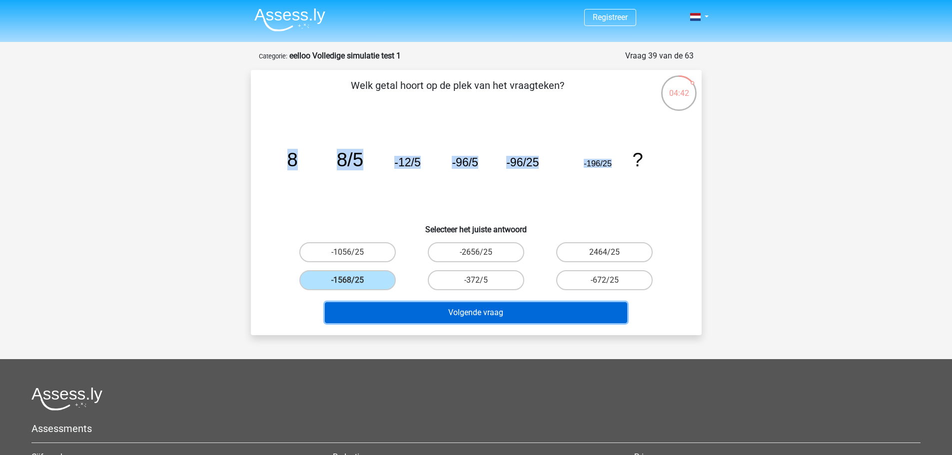
click at [455, 316] on button "Volgende vraag" at bounding box center [476, 312] width 302 height 21
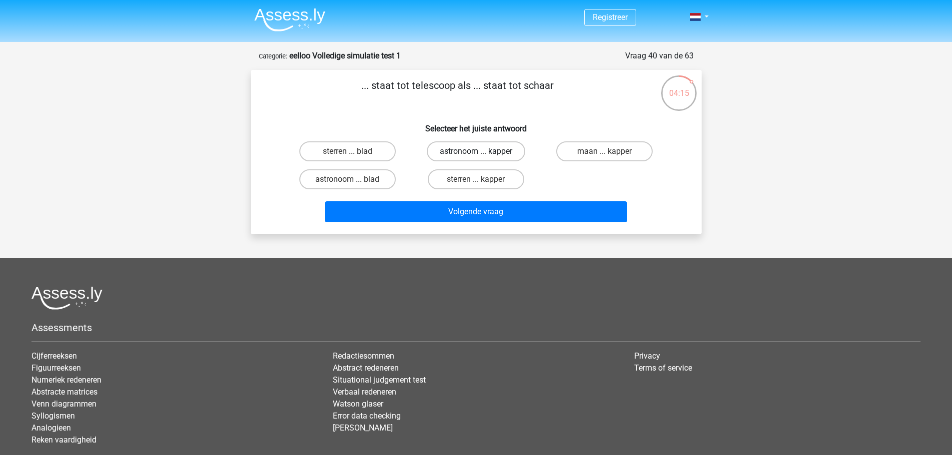
click at [500, 146] on label "astronoom ... kapper" at bounding box center [476, 151] width 98 height 20
click at [482, 151] on input "astronoom ... kapper" at bounding box center [479, 154] width 6 height 6
radio input "true"
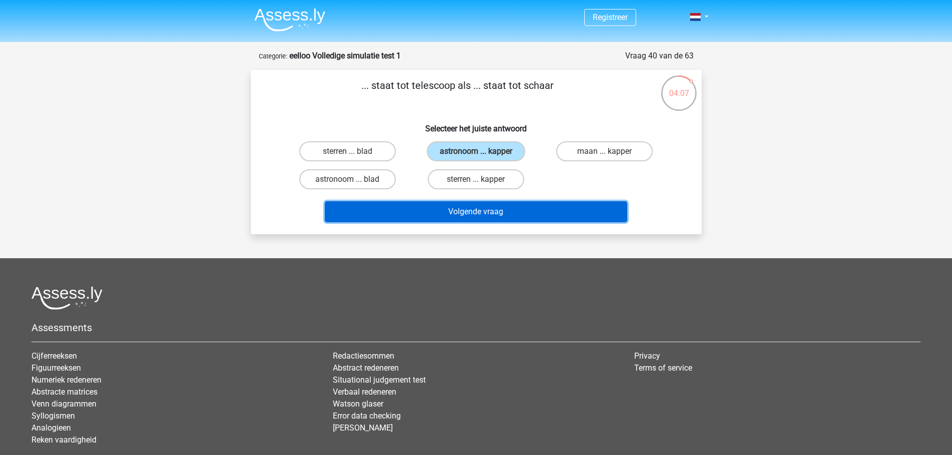
click at [485, 210] on button "Volgende vraag" at bounding box center [476, 211] width 302 height 21
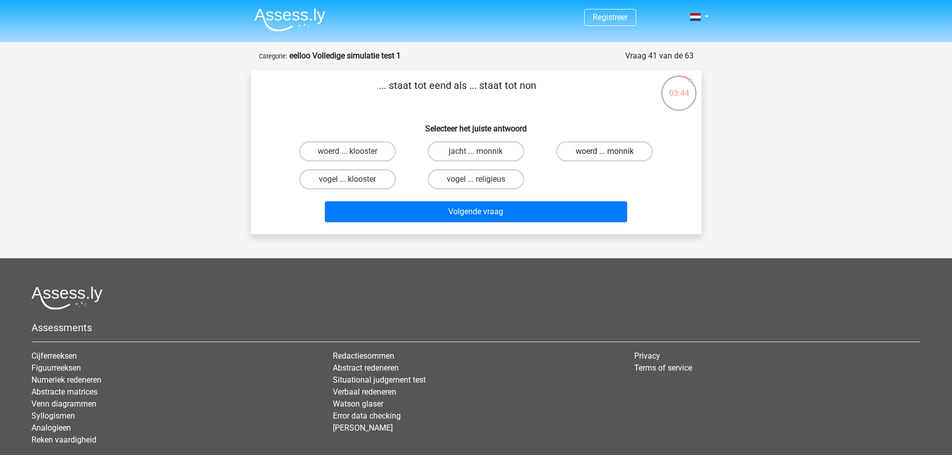
click at [626, 147] on label "woerd ... monnik" at bounding box center [604, 151] width 96 height 20
click at [611, 151] on input "woerd ... monnik" at bounding box center [607, 154] width 6 height 6
radio input "true"
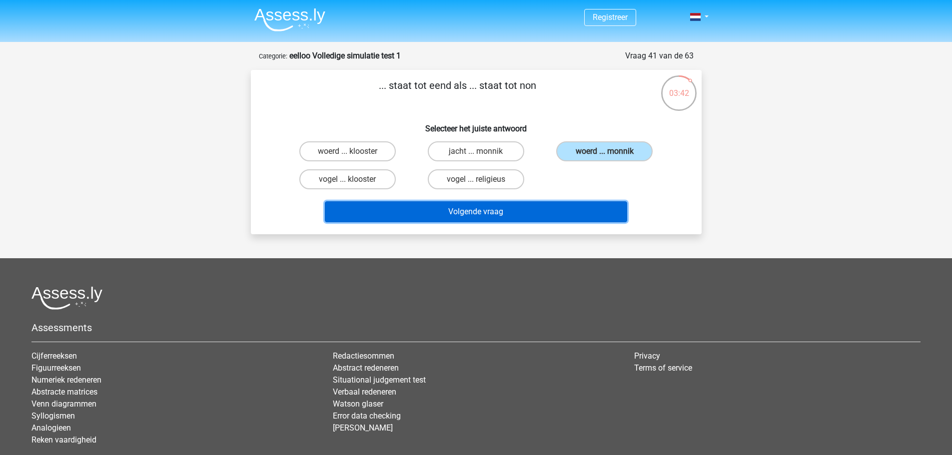
click at [547, 211] on button "Volgende vraag" at bounding box center [476, 211] width 302 height 21
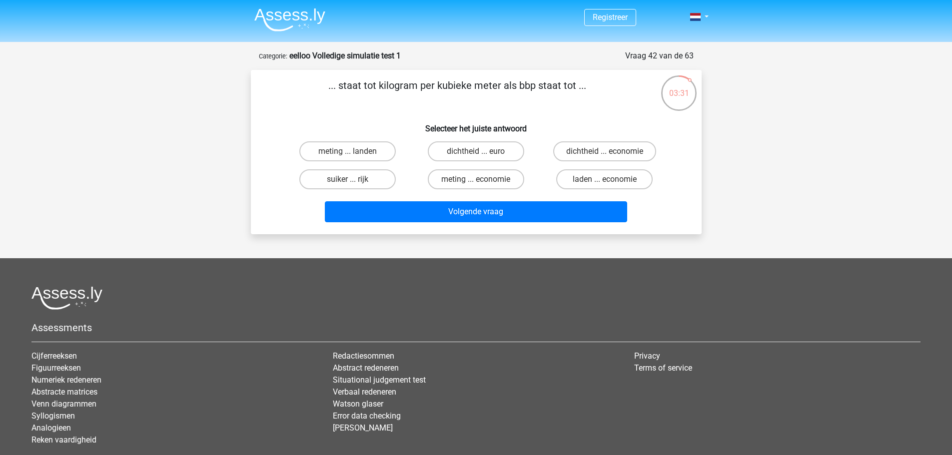
drag, startPoint x: 340, startPoint y: 79, endPoint x: 482, endPoint y: 108, distance: 144.3
click at [482, 108] on p "... staat tot kilogram per kubieke meter als bbp staat tot ..." at bounding box center [457, 93] width 381 height 30
click at [346, 89] on p "... staat tot kilogram per kubieke meter als bbp staat tot ..." at bounding box center [457, 93] width 381 height 30
drag, startPoint x: 340, startPoint y: 86, endPoint x: 376, endPoint y: 86, distance: 36.0
click at [376, 86] on p "... staat tot kilogram per kubieke meter als bbp staat tot ..." at bounding box center [457, 93] width 381 height 30
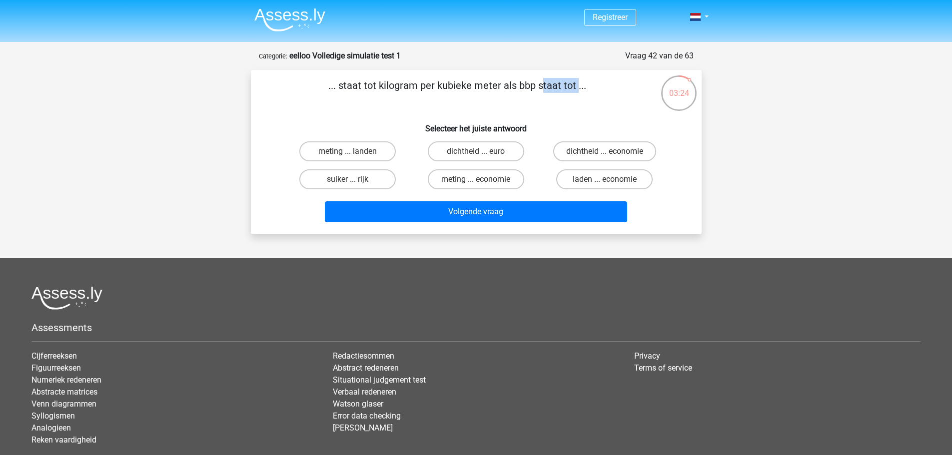
click at [376, 86] on p "... staat tot kilogram per kubieke meter als bbp staat tot ..." at bounding box center [457, 93] width 381 height 30
drag, startPoint x: 437, startPoint y: 90, endPoint x: 506, endPoint y: 93, distance: 69.0
click at [502, 95] on p "... staat tot kilogram per kubieke meter als bbp staat tot ..." at bounding box center [457, 93] width 381 height 30
click at [514, 93] on p "... staat tot kilogram per kubieke meter als bbp staat tot ..." at bounding box center [457, 93] width 381 height 30
click at [379, 146] on label "meting ... landen" at bounding box center [347, 151] width 96 height 20
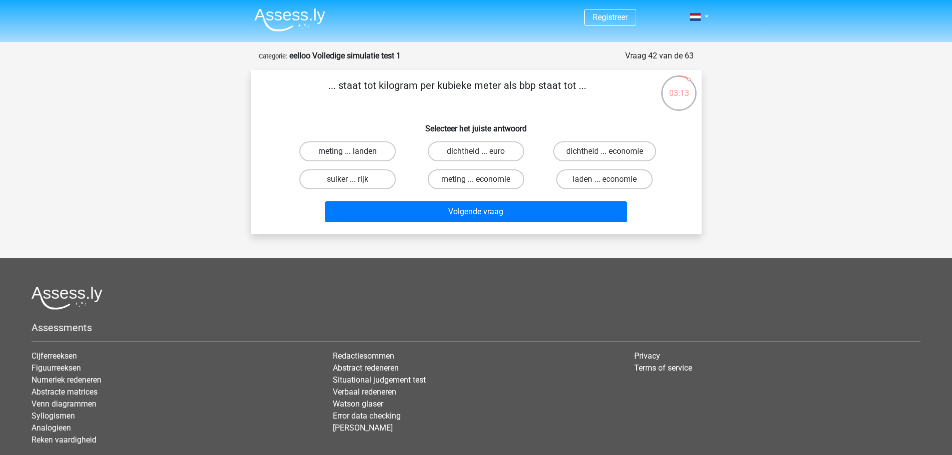
click at [354, 151] on input "meting ... landen" at bounding box center [350, 154] width 6 height 6
radio input "true"
drag, startPoint x: 336, startPoint y: 87, endPoint x: 426, endPoint y: 87, distance: 89.4
click at [426, 87] on p "... staat tot kilogram per kubieke meter als bbp staat tot ..." at bounding box center [457, 93] width 381 height 30
click at [420, 87] on p "... staat tot kilogram per kubieke meter als bbp staat tot ..." at bounding box center [457, 93] width 381 height 30
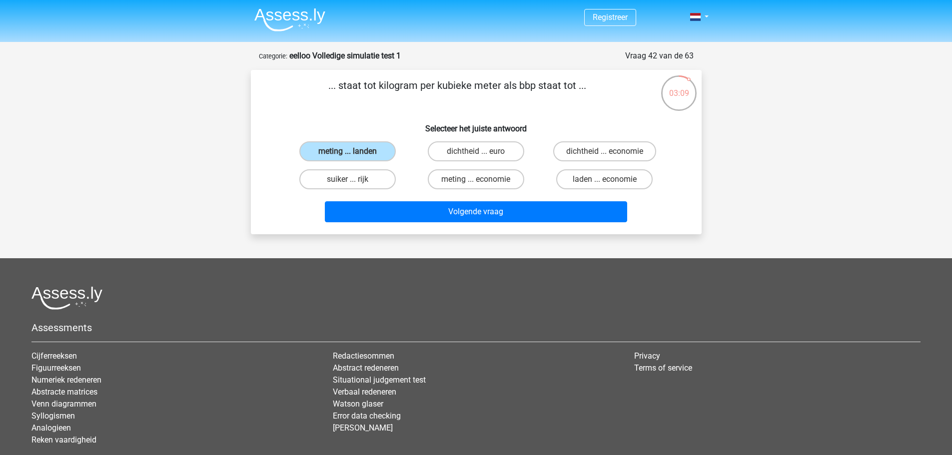
drag, startPoint x: 415, startPoint y: 86, endPoint x: 333, endPoint y: 91, distance: 82.1
click at [333, 91] on p "... staat tot kilogram per kubieke meter als bbp staat tot ..." at bounding box center [457, 93] width 381 height 30
click at [527, 98] on p "... staat tot kilogram per kubieke meter als bbp staat tot ..." at bounding box center [457, 93] width 381 height 30
drag, startPoint x: 519, startPoint y: 86, endPoint x: 594, endPoint y: 87, distance: 74.9
click at [594, 87] on p "... staat tot kilogram per kubieke meter als bbp staat tot ..." at bounding box center [457, 93] width 381 height 30
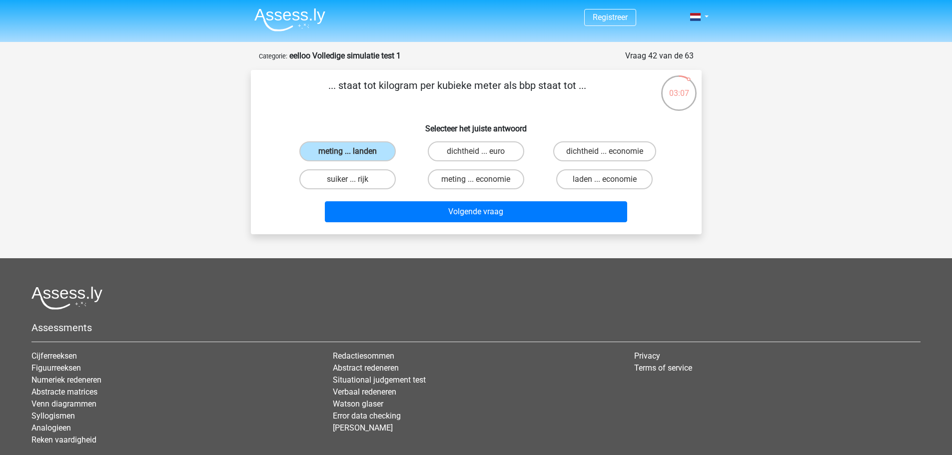
click at [548, 107] on p "... staat tot kilogram per kubieke meter als bbp staat tot ..." at bounding box center [457, 93] width 381 height 30
click at [488, 142] on label "dichtheid ... euro" at bounding box center [476, 151] width 96 height 20
click at [482, 151] on input "dichtheid ... euro" at bounding box center [479, 154] width 6 height 6
radio input "true"
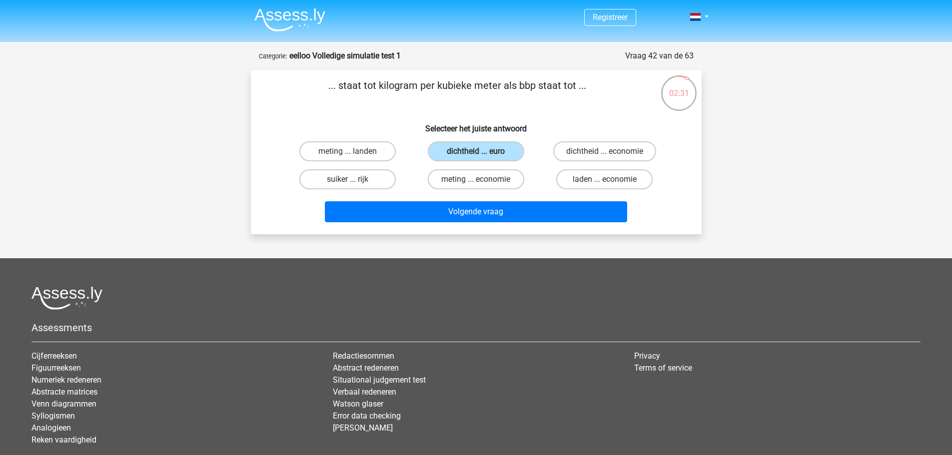
drag, startPoint x: 647, startPoint y: 89, endPoint x: 662, endPoint y: 93, distance: 14.9
click at [662, 93] on div "02:31 Vraag 42 van de 63 Categorie: eelloo Volledige simulatie test 1 ... staat…" at bounding box center [476, 142] width 467 height 184
click at [662, 93] on div "02:30" at bounding box center [678, 86] width 37 height 25
click at [591, 144] on label "dichtheid ... economie" at bounding box center [604, 151] width 103 height 20
click at [604, 151] on input "dichtheid ... economie" at bounding box center [607, 154] width 6 height 6
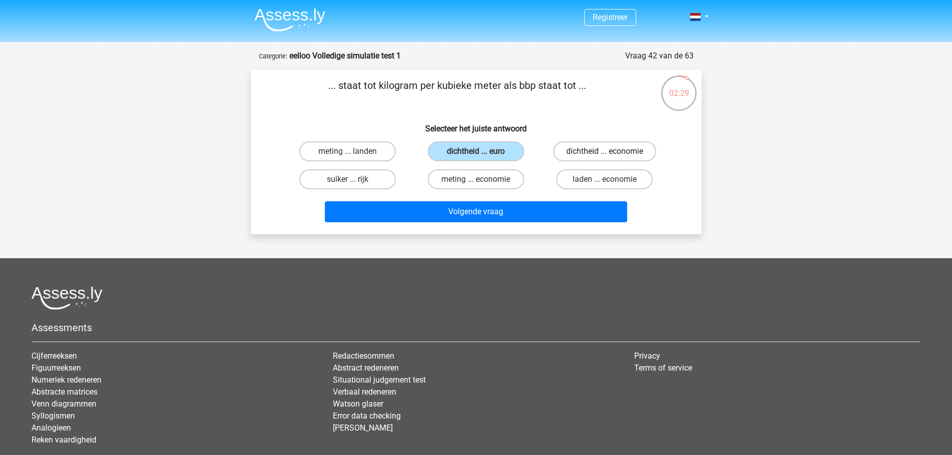
radio input "true"
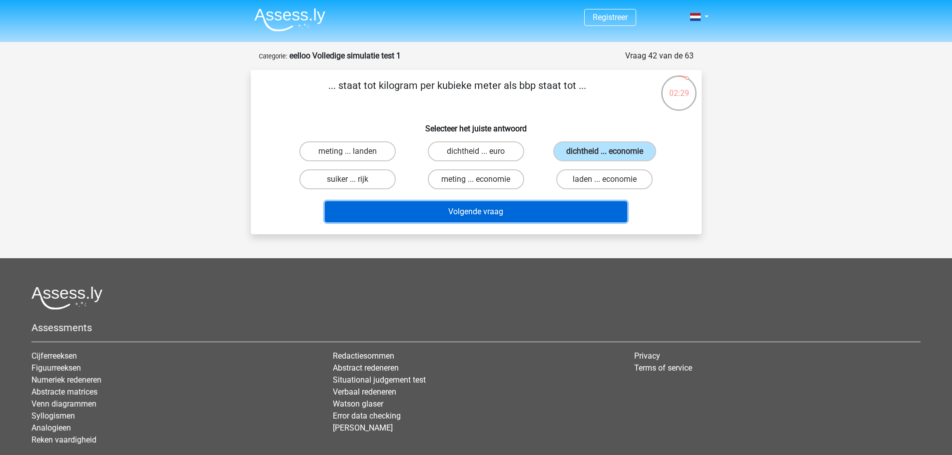
click at [564, 215] on button "Volgende vraag" at bounding box center [476, 211] width 302 height 21
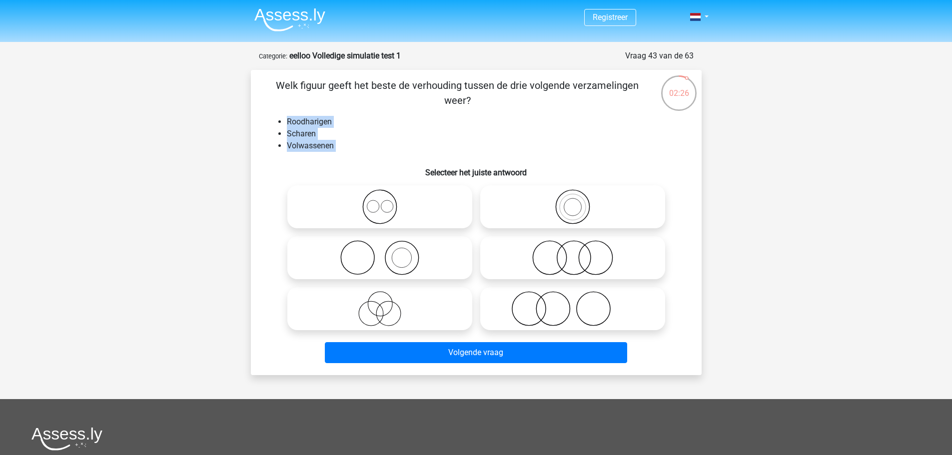
drag, startPoint x: 334, startPoint y: 157, endPoint x: 266, endPoint y: 111, distance: 82.4
click at [266, 111] on div "Welk figuur geeft het beste de verhouding tussen de drie volgende verzamelingen…" at bounding box center [476, 222] width 443 height 289
click at [322, 153] on div "Welk figuur geeft het beste de verhouding tussen de drie volgende verzamelingen…" at bounding box center [476, 222] width 443 height 289
drag, startPoint x: 335, startPoint y: 149, endPoint x: 283, endPoint y: 143, distance: 51.9
click at [283, 143] on ul "Roodharigen Scharen Volwassenen" at bounding box center [476, 134] width 419 height 36
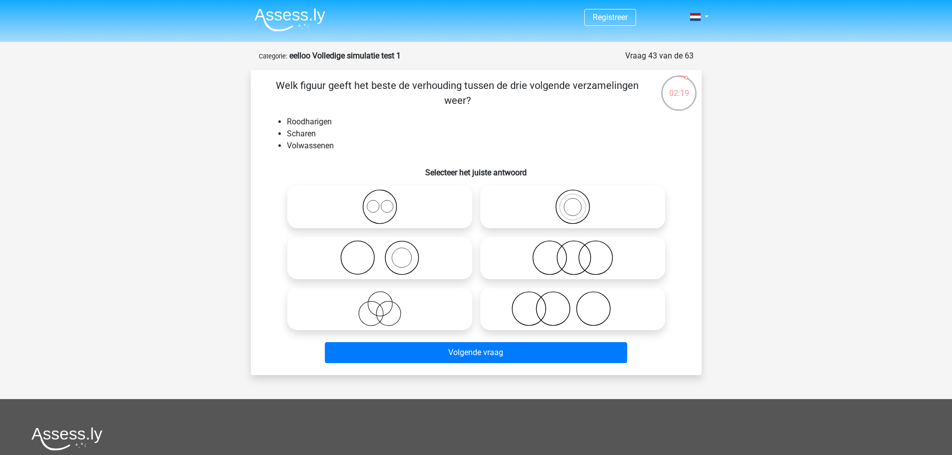
click at [316, 135] on li "Scharen" at bounding box center [486, 134] width 399 height 12
drag, startPoint x: 316, startPoint y: 135, endPoint x: 299, endPoint y: 134, distance: 17.0
click at [299, 134] on li "Scharen" at bounding box center [486, 134] width 399 height 12
click at [384, 254] on icon at bounding box center [379, 257] width 177 height 35
click at [384, 253] on input "radio" at bounding box center [383, 249] width 6 height 6
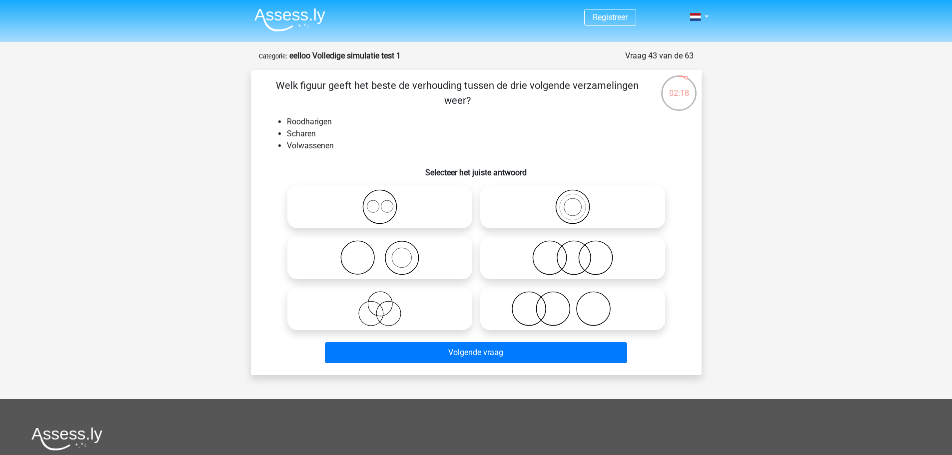
radio input "true"
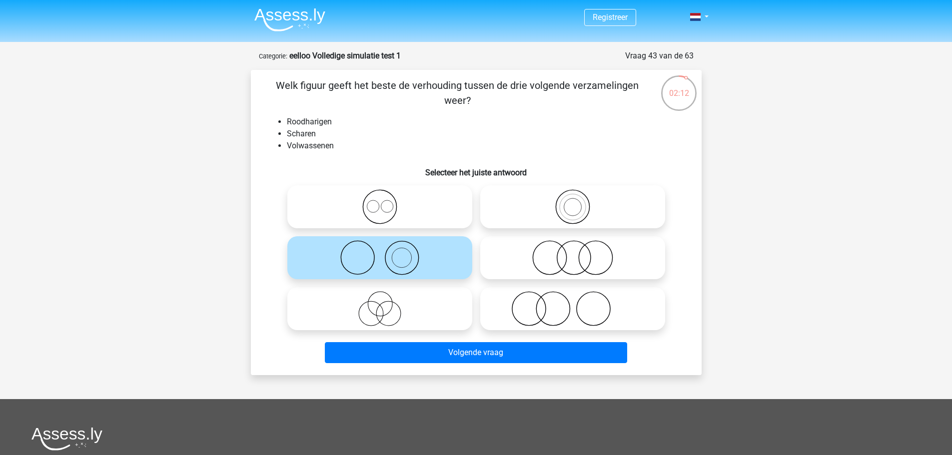
drag, startPoint x: 509, startPoint y: 383, endPoint x: 509, endPoint y: 372, distance: 11.0
click at [509, 383] on div "Registreer" at bounding box center [476, 331] width 952 height 663
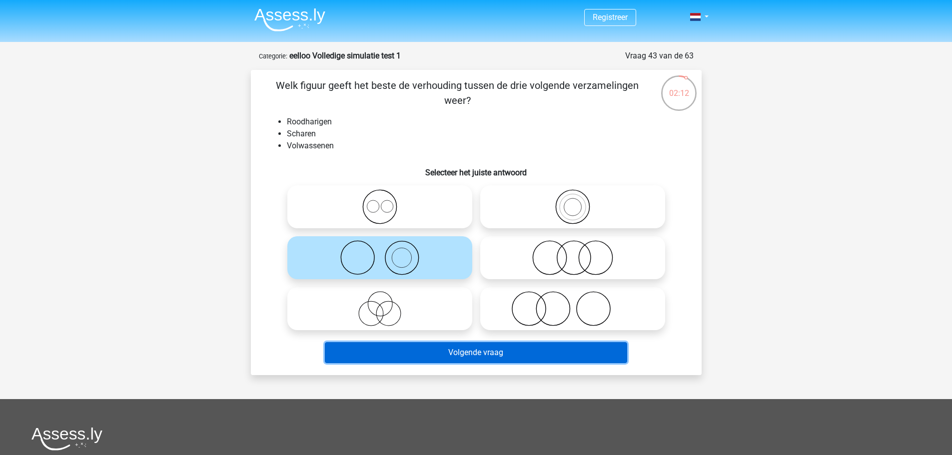
click at [510, 362] on button "Volgende vraag" at bounding box center [476, 352] width 302 height 21
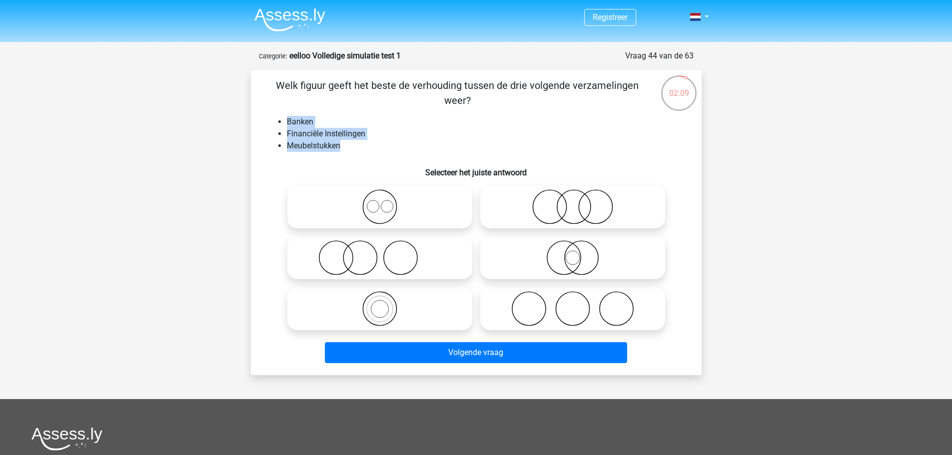
drag, startPoint x: 275, startPoint y: 114, endPoint x: 340, endPoint y: 141, distance: 70.8
click at [340, 141] on div "Welk figuur geeft het beste de verhouding tussen de drie volgende verzamelingen…" at bounding box center [476, 222] width 443 height 289
click at [382, 204] on icon at bounding box center [379, 206] width 177 height 35
click at [382, 202] on input "radio" at bounding box center [383, 198] width 6 height 6
radio input "true"
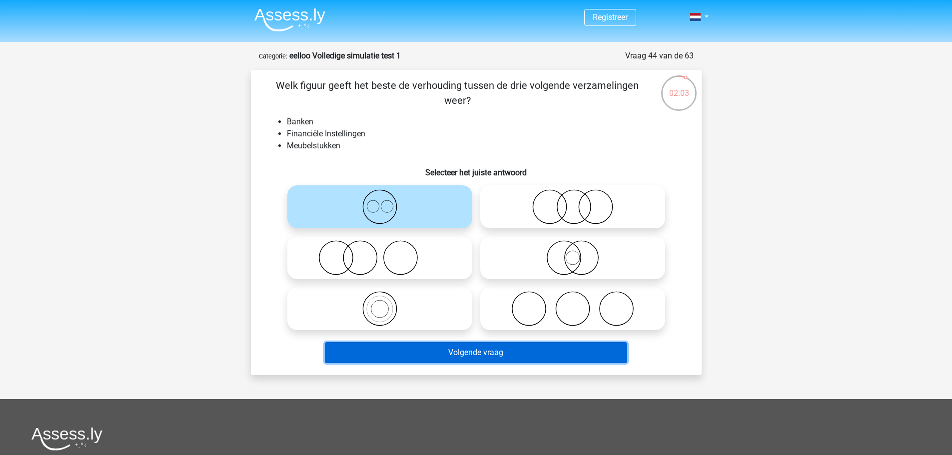
click at [436, 354] on button "Volgende vraag" at bounding box center [476, 352] width 302 height 21
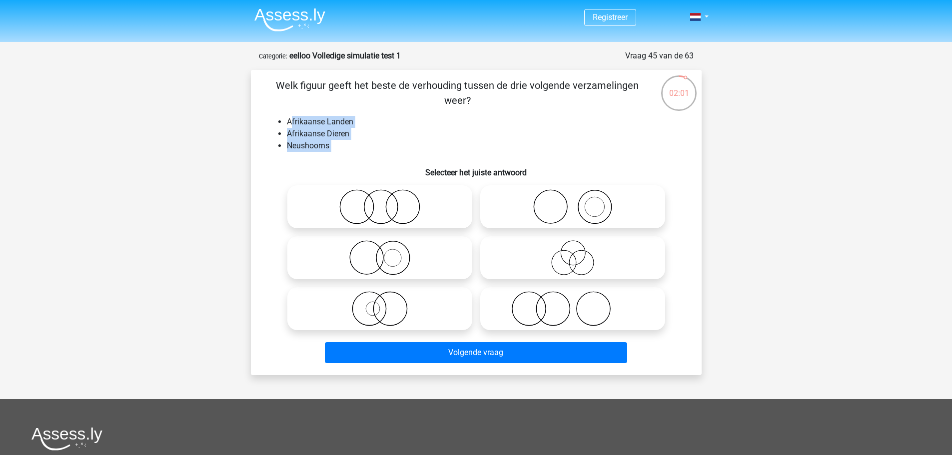
drag, startPoint x: 349, startPoint y: 155, endPoint x: 291, endPoint y: 121, distance: 67.6
click at [291, 121] on div "Welk figuur geeft het beste de verhouding tussen de drie volgende verzamelingen…" at bounding box center [476, 222] width 443 height 289
click at [480, 121] on li "Afrikaanse Landen" at bounding box center [486, 122] width 399 height 12
click at [577, 264] on icon at bounding box center [572, 257] width 177 height 35
click at [577, 253] on input "radio" at bounding box center [575, 249] width 6 height 6
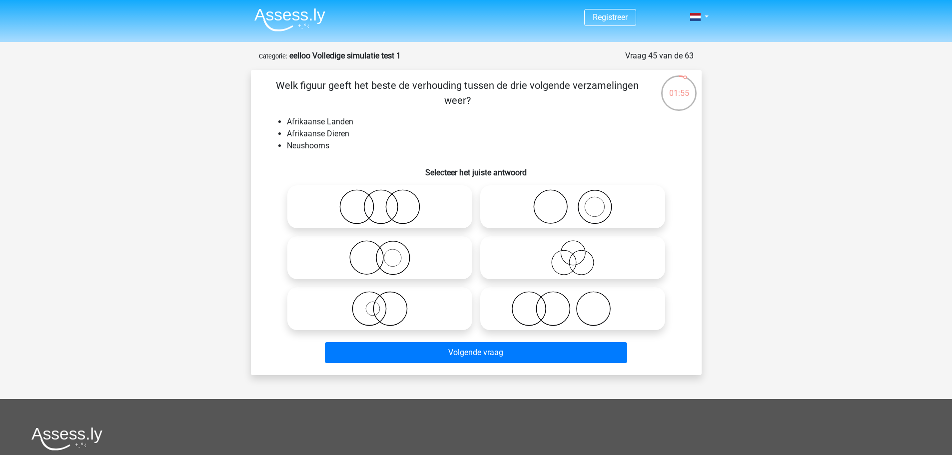
radio input "true"
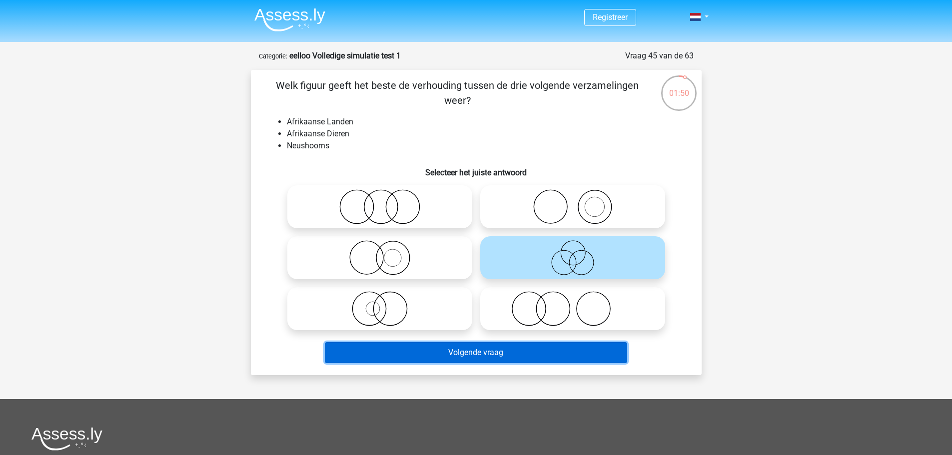
click at [605, 351] on button "Volgende vraag" at bounding box center [476, 352] width 302 height 21
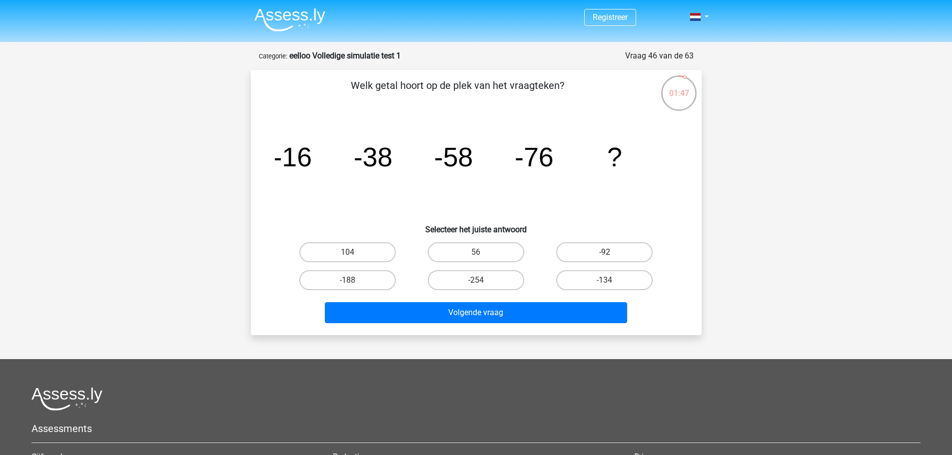
click at [612, 257] on label "-92" at bounding box center [604, 252] width 96 height 20
click at [611, 257] on input "-92" at bounding box center [607, 255] width 6 height 6
radio input "true"
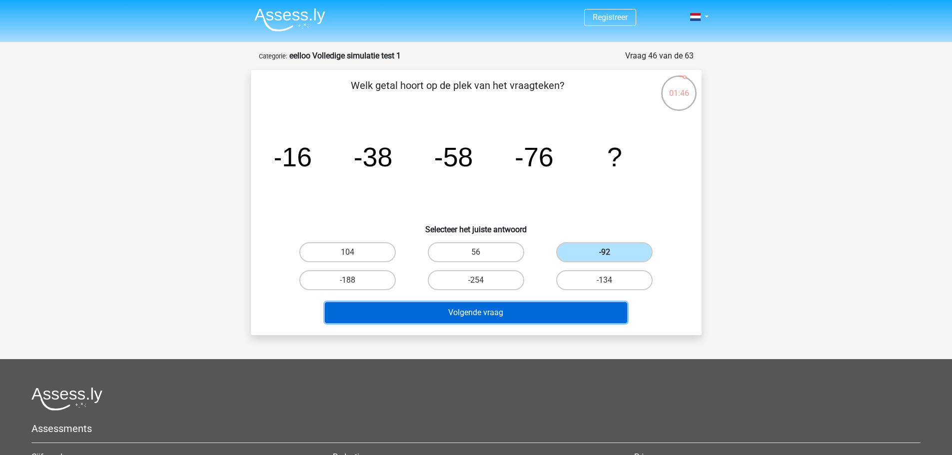
click at [592, 309] on button "Volgende vraag" at bounding box center [476, 312] width 302 height 21
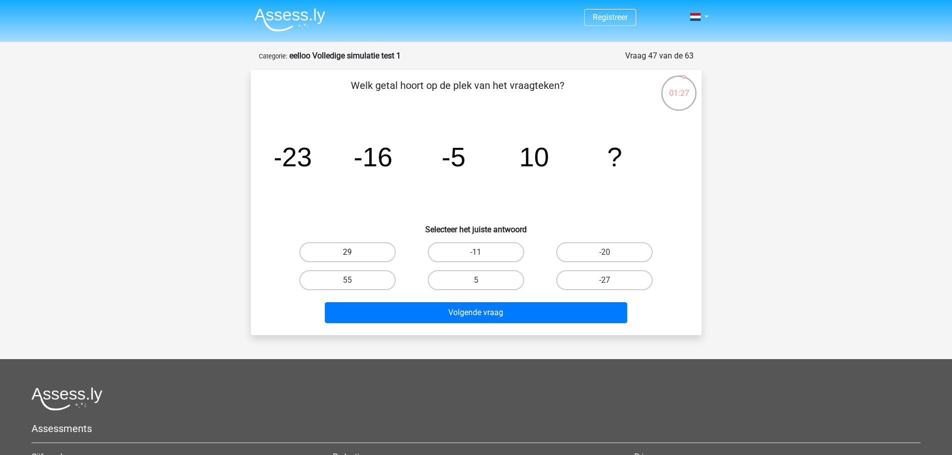
click at [375, 255] on label "29" at bounding box center [347, 252] width 96 height 20
click at [354, 255] on input "29" at bounding box center [350, 255] width 6 height 6
radio input "true"
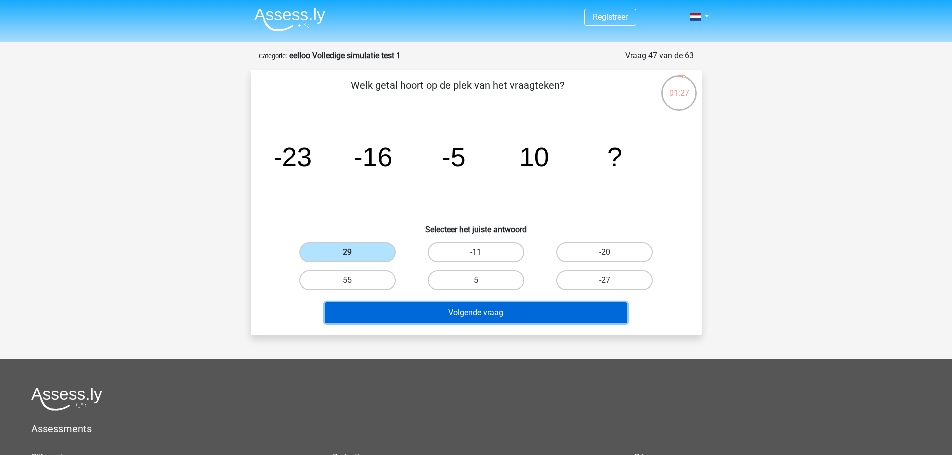
click at [438, 303] on button "Volgende vraag" at bounding box center [476, 312] width 302 height 21
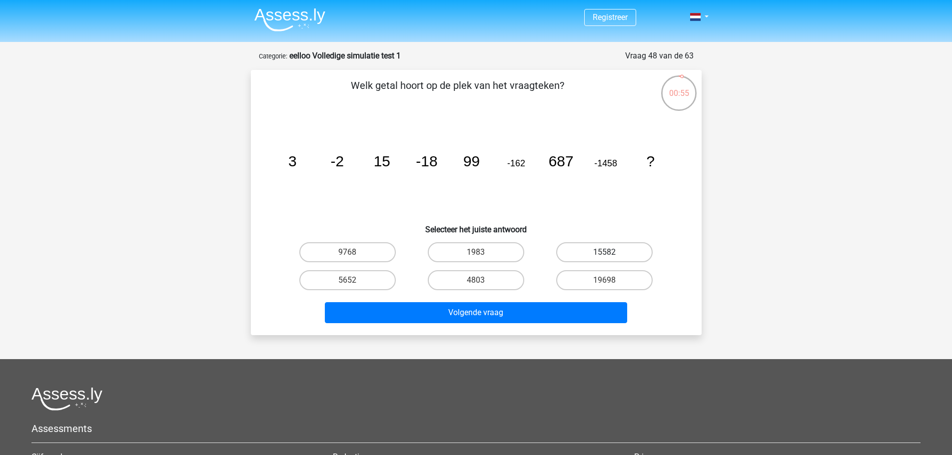
click at [639, 253] on label "15582" at bounding box center [604, 252] width 96 height 20
click at [611, 253] on input "15582" at bounding box center [607, 255] width 6 height 6
radio input "true"
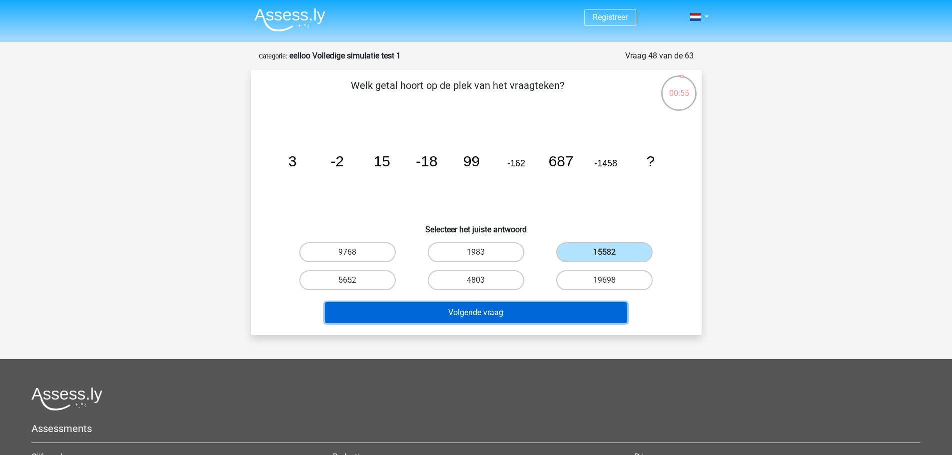
click at [599, 305] on button "Volgende vraag" at bounding box center [476, 312] width 302 height 21
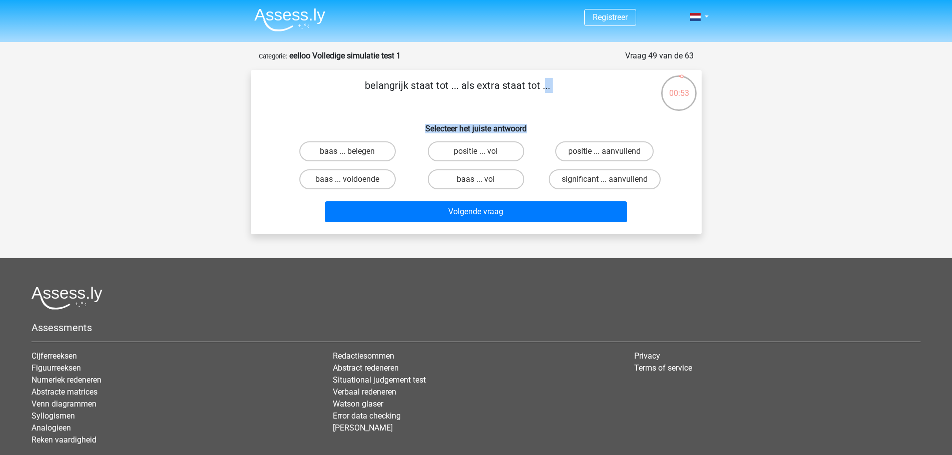
drag, startPoint x: 322, startPoint y: 84, endPoint x: 632, endPoint y: 132, distance: 313.8
click at [632, 132] on div "belangrijk staat tot ... als extra staat tot ... Selecteer het juiste antwoord …" at bounding box center [476, 152] width 443 height 148
click at [620, 182] on label "significant ... aanvullend" at bounding box center [604, 179] width 112 height 20
click at [611, 182] on input "significant ... aanvullend" at bounding box center [607, 182] width 6 height 6
radio input "true"
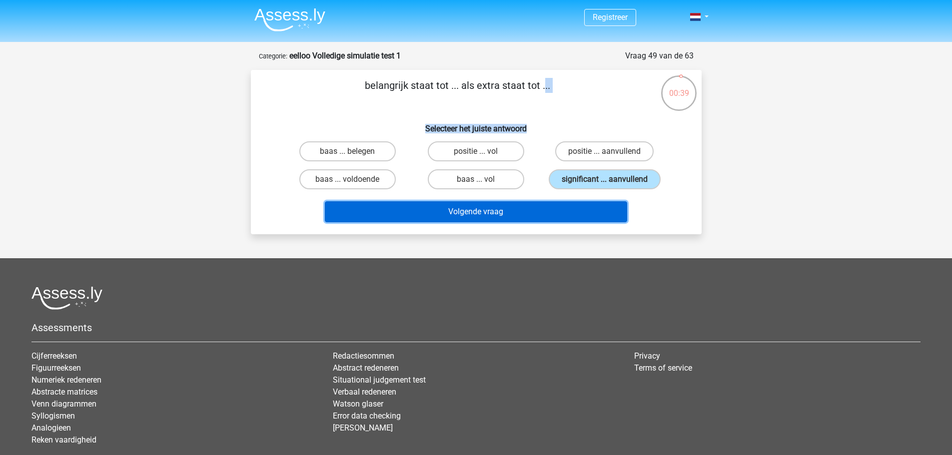
click at [570, 207] on button "Volgende vraag" at bounding box center [476, 211] width 302 height 21
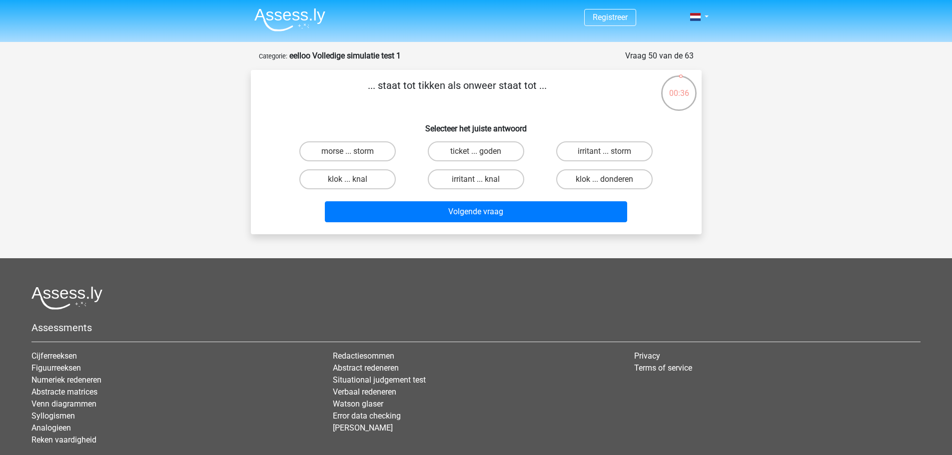
drag, startPoint x: 570, startPoint y: 80, endPoint x: 373, endPoint y: 80, distance: 197.8
click at [373, 80] on p "... staat tot tikken als onweer staat tot ..." at bounding box center [457, 93] width 381 height 30
click at [565, 171] on label "klok ... donderen" at bounding box center [604, 179] width 96 height 20
click at [604, 179] on input "klok ... donderen" at bounding box center [607, 182] width 6 height 6
radio input "true"
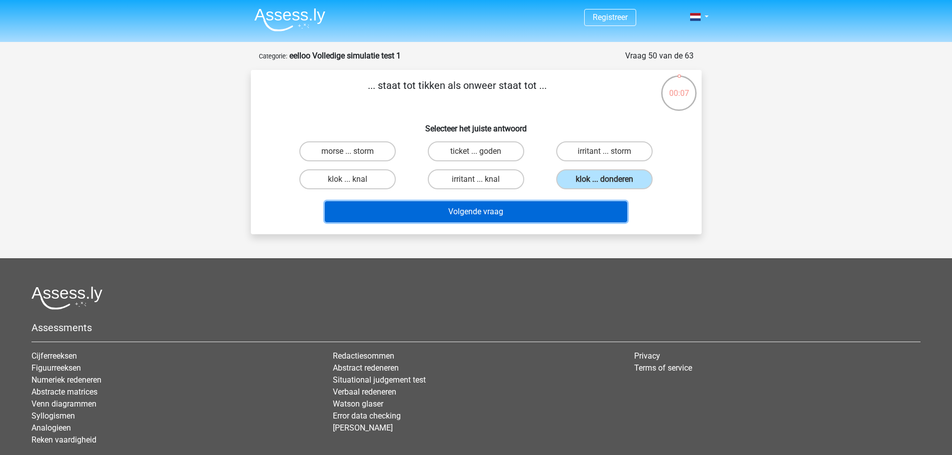
click at [548, 210] on button "Volgende vraag" at bounding box center [476, 211] width 302 height 21
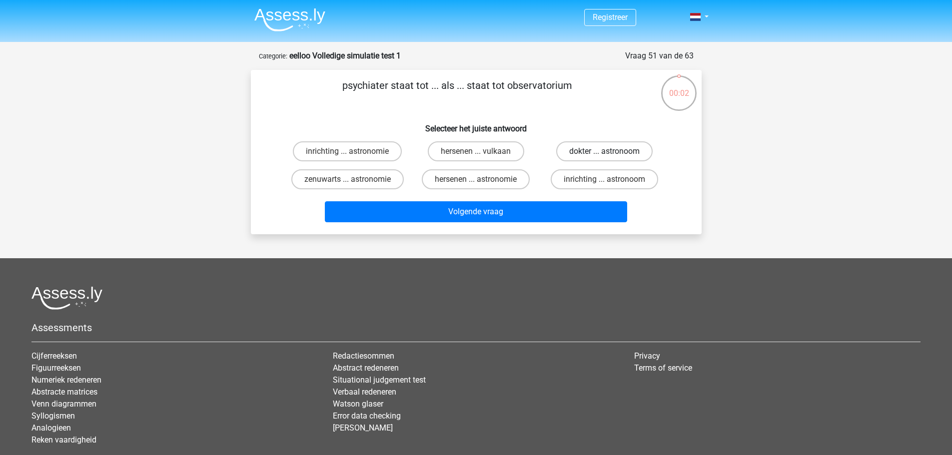
click at [585, 149] on label "dokter ... astronoom" at bounding box center [604, 151] width 96 height 20
click at [604, 151] on input "dokter ... astronoom" at bounding box center [607, 154] width 6 height 6
radio input "true"
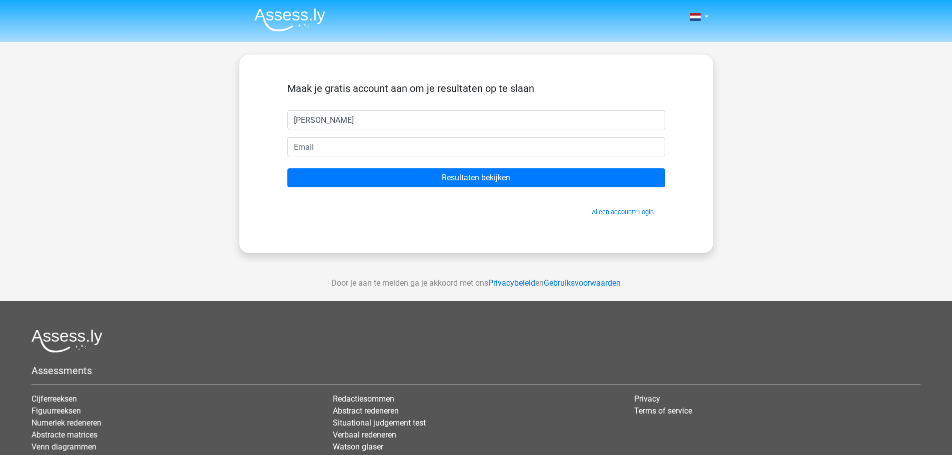
type input "[PERSON_NAME]"
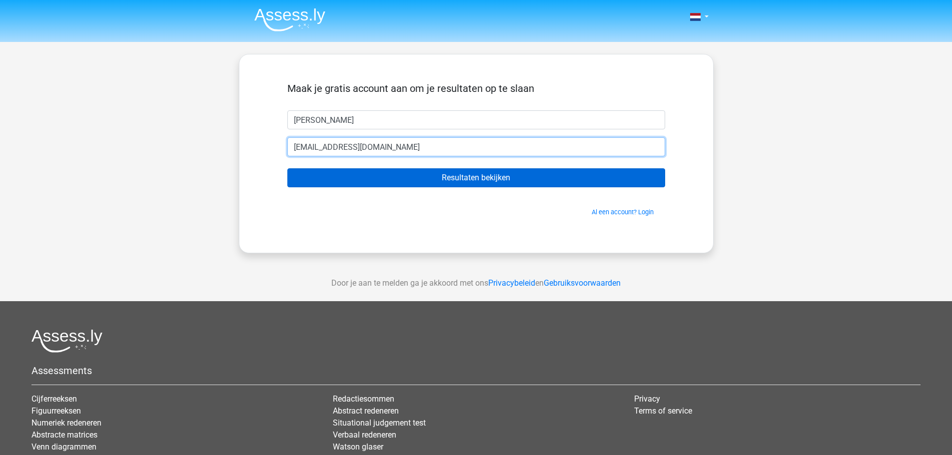
type input "[EMAIL_ADDRESS][DOMAIN_NAME]"
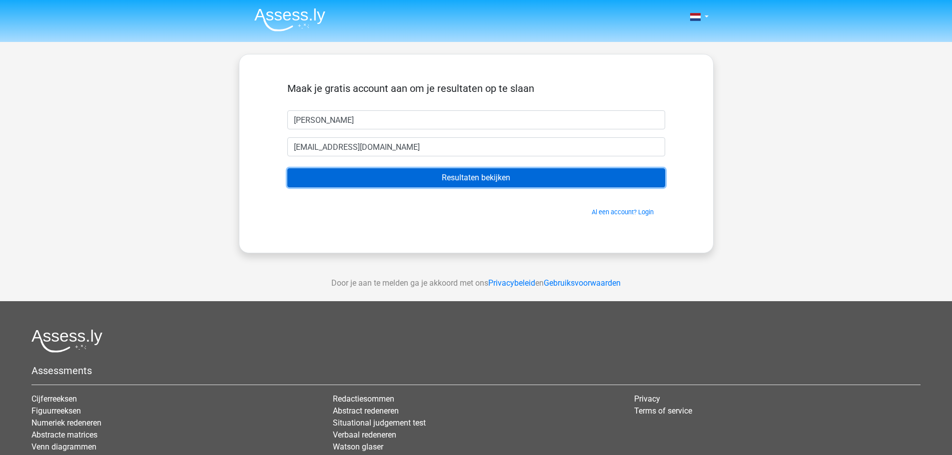
click at [582, 185] on input "Resultaten bekijken" at bounding box center [476, 177] width 378 height 19
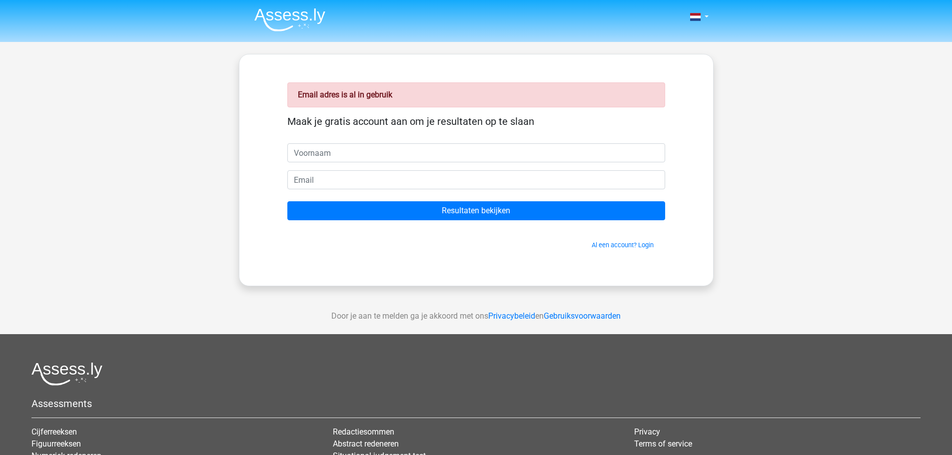
click at [553, 155] on input "text" at bounding box center [476, 152] width 378 height 19
type input "[PERSON_NAME]"
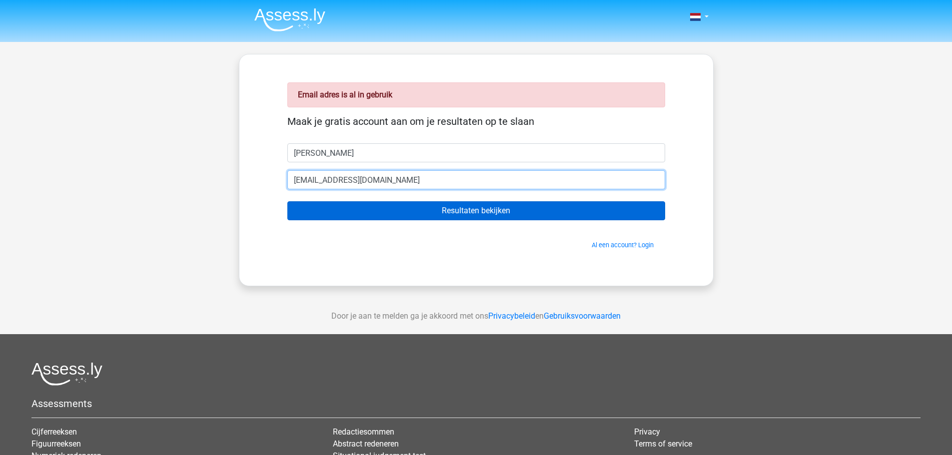
type input "[EMAIL_ADDRESS][DOMAIN_NAME]"
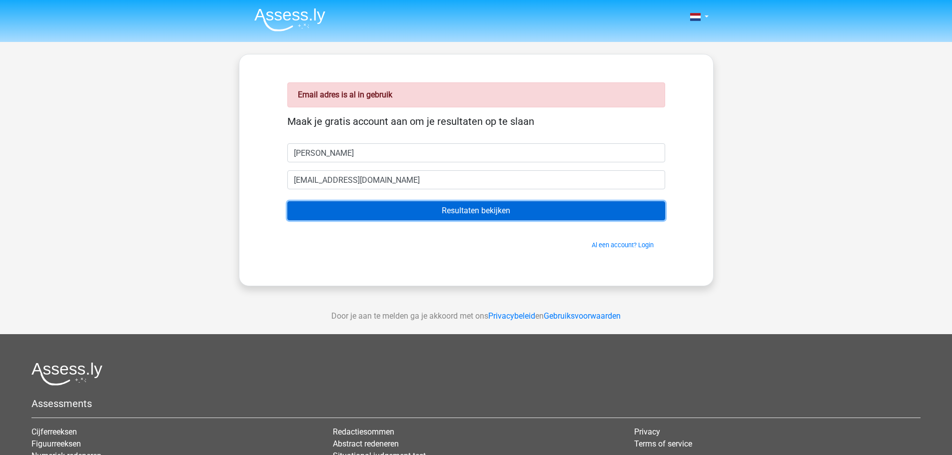
click at [500, 203] on input "Resultaten bekijken" at bounding box center [476, 210] width 378 height 19
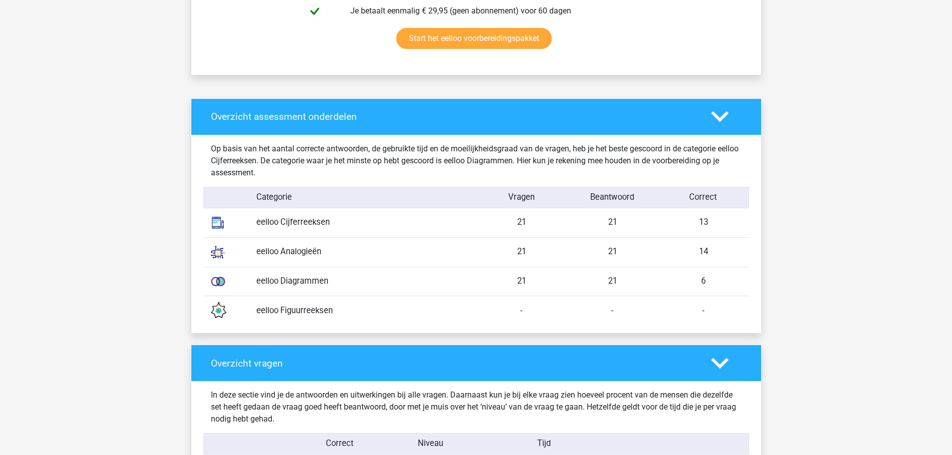
scroll to position [849, 0]
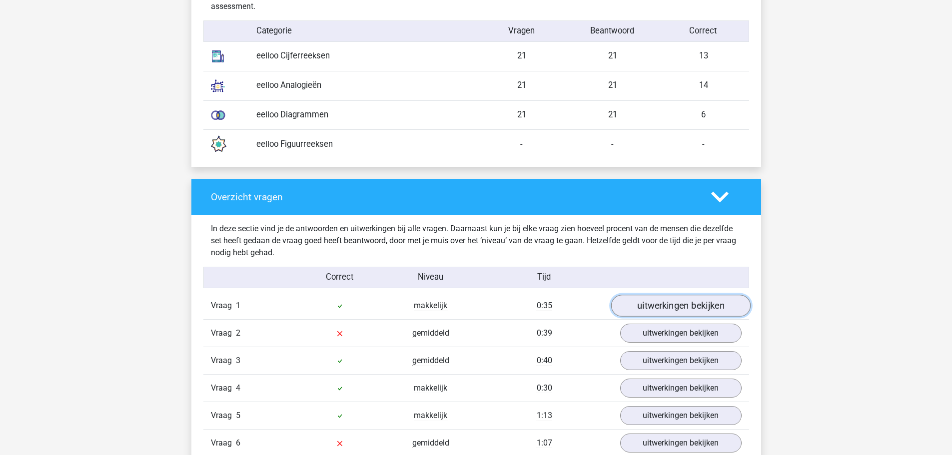
click at [640, 306] on link "uitwerkingen bekijken" at bounding box center [679, 306] width 139 height 22
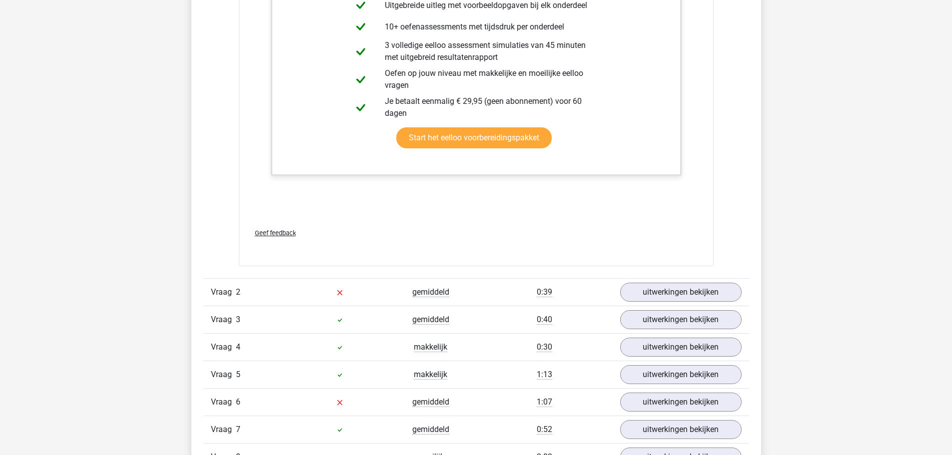
scroll to position [1748, 0]
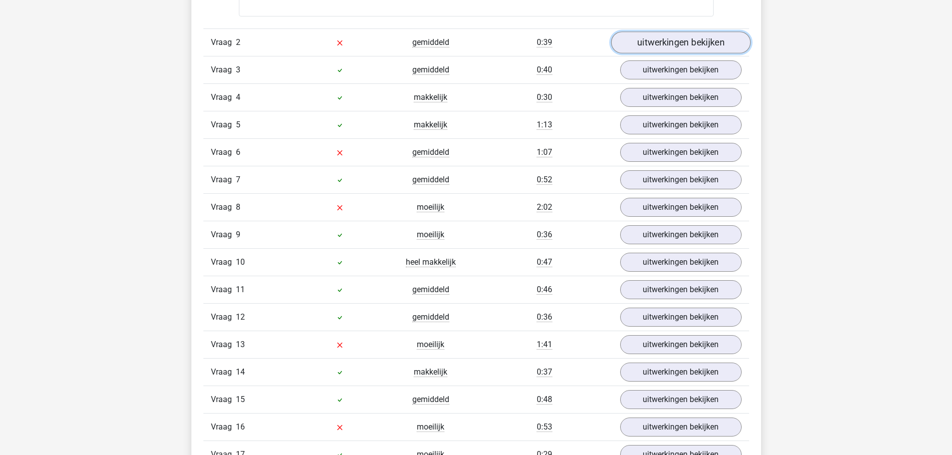
click at [666, 44] on link "uitwerkingen bekijken" at bounding box center [679, 42] width 139 height 22
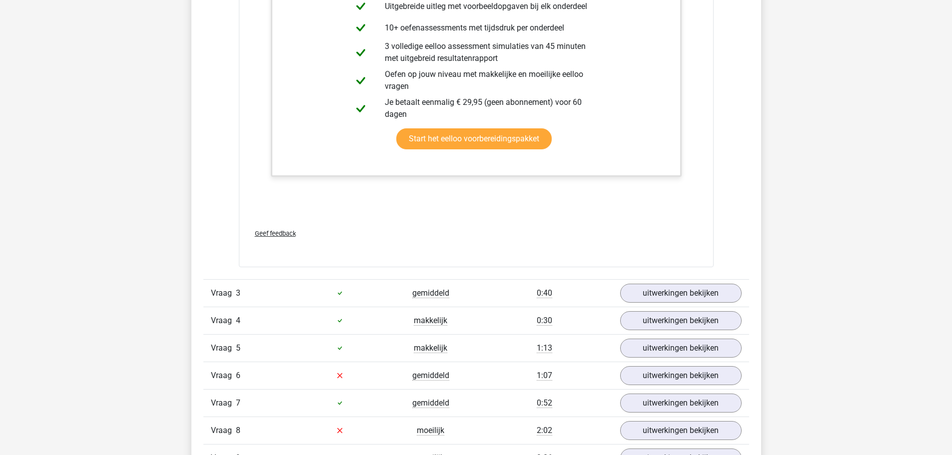
scroll to position [2198, 0]
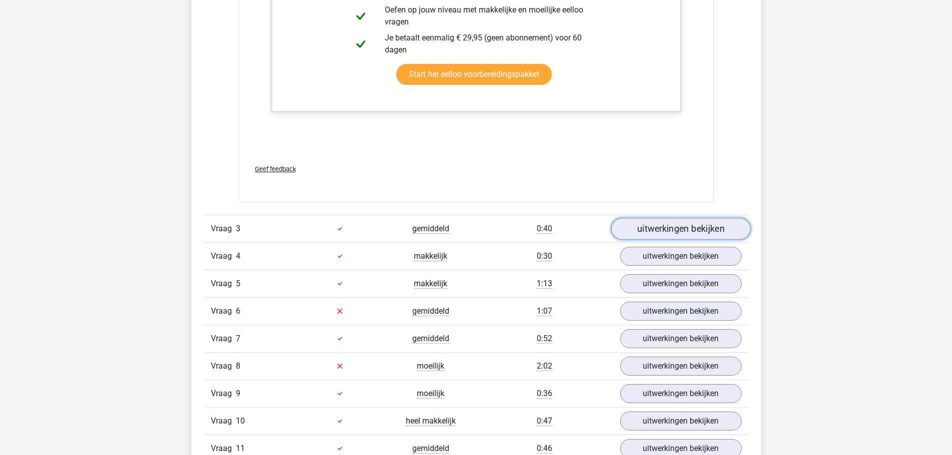
click at [680, 225] on link "uitwerkingen bekijken" at bounding box center [679, 229] width 139 height 22
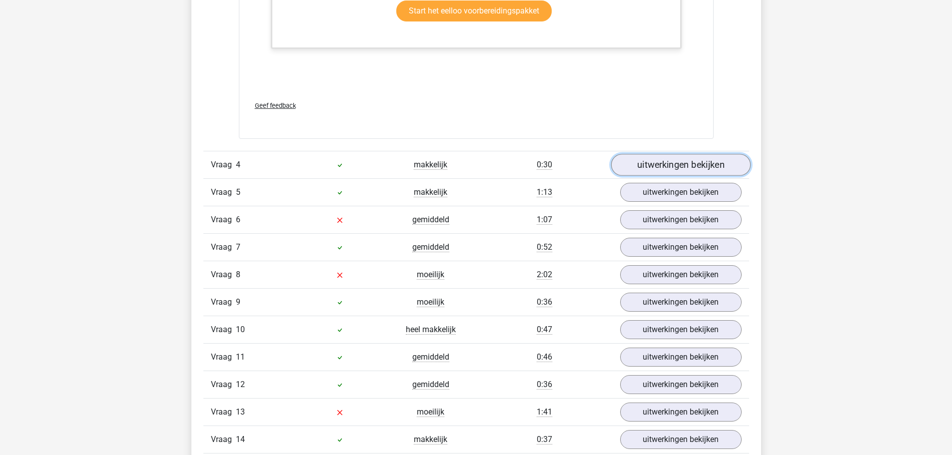
click at [672, 161] on link "uitwerkingen bekijken" at bounding box center [679, 165] width 139 height 22
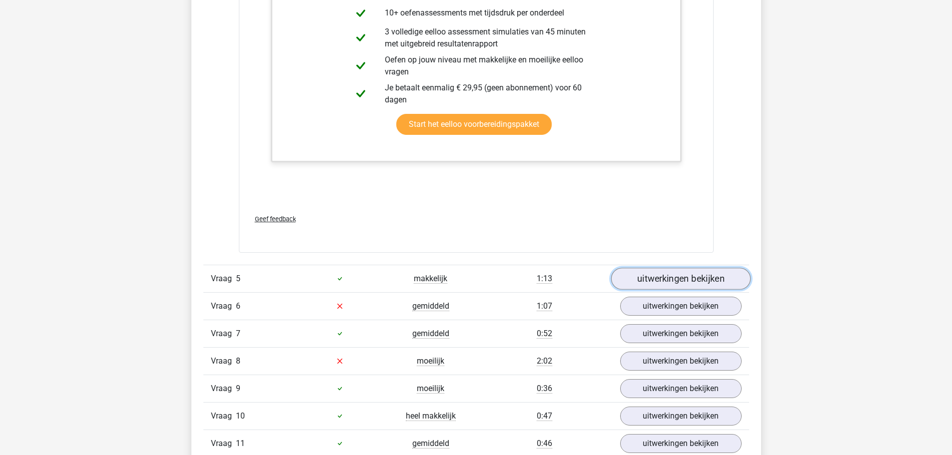
click at [685, 272] on link "uitwerkingen bekijken" at bounding box center [679, 279] width 139 height 22
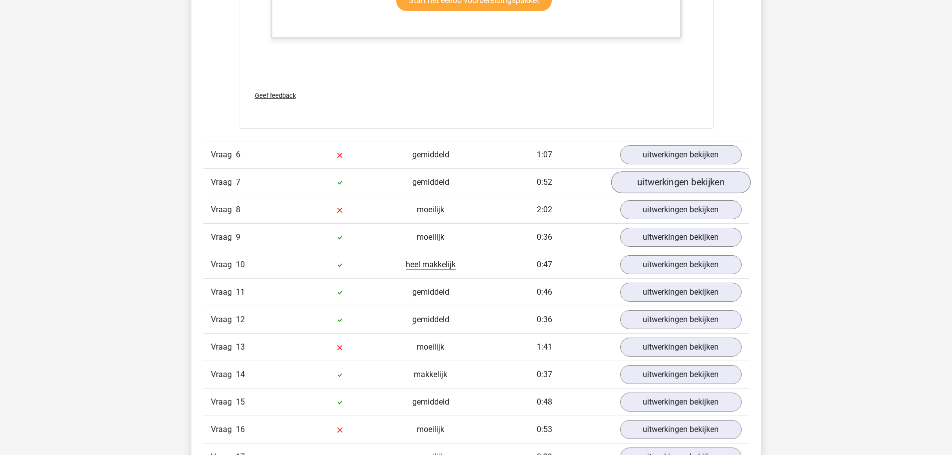
scroll to position [3946, 0]
click at [652, 156] on link "uitwerkingen bekijken" at bounding box center [679, 154] width 139 height 22
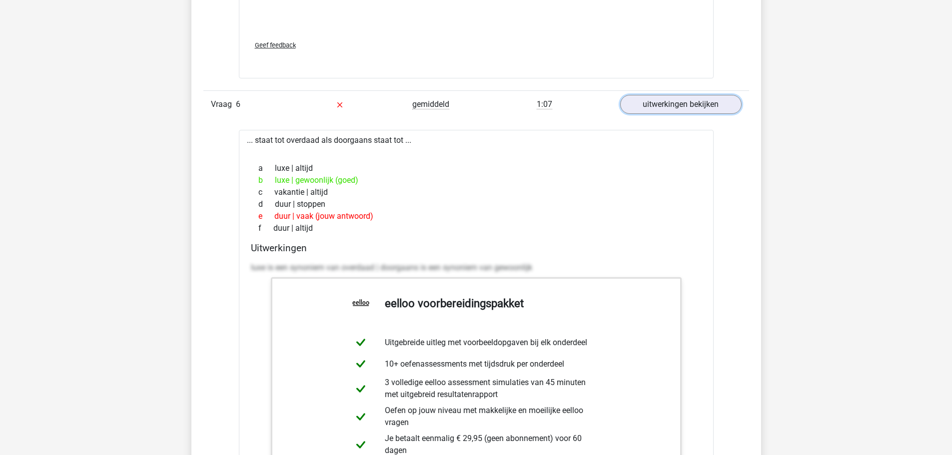
scroll to position [4346, 0]
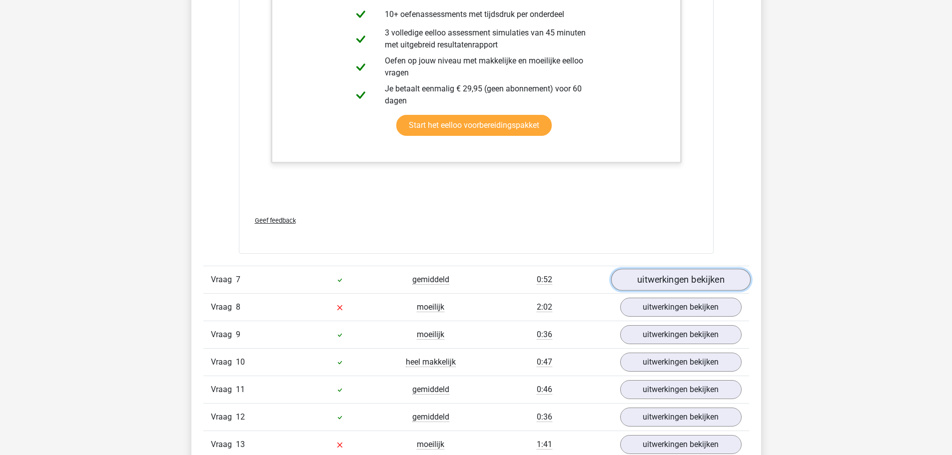
click at [684, 272] on link "uitwerkingen bekijken" at bounding box center [679, 280] width 139 height 22
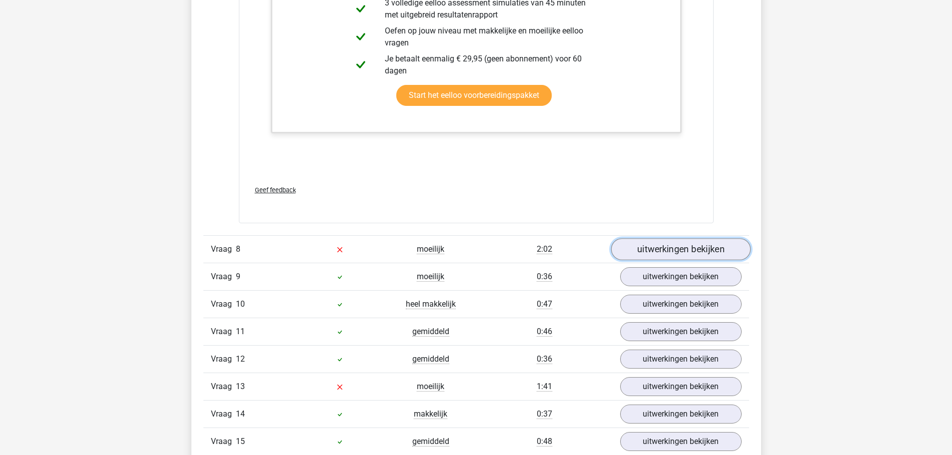
click at [673, 245] on link "uitwerkingen bekijken" at bounding box center [679, 249] width 139 height 22
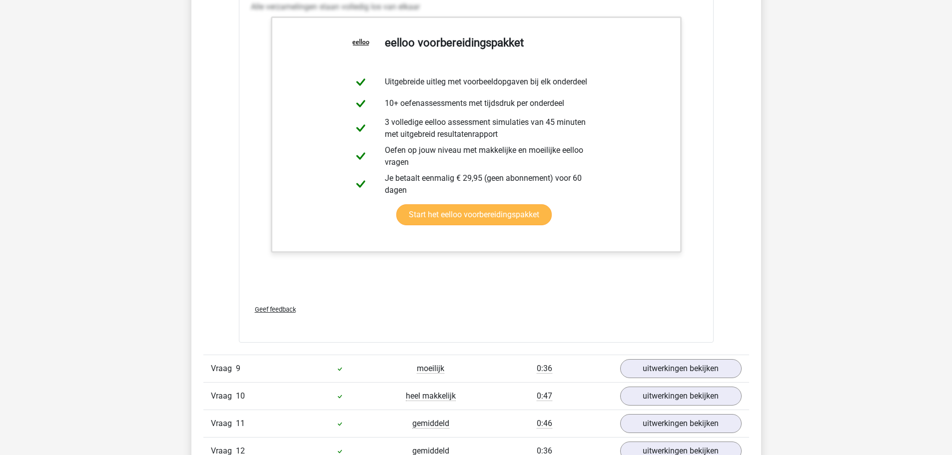
scroll to position [5695, 0]
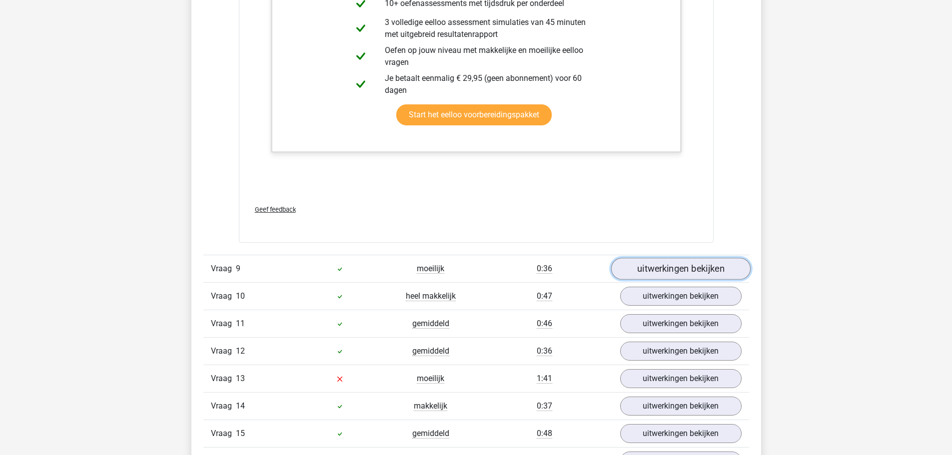
click at [673, 260] on link "uitwerkingen bekijken" at bounding box center [679, 269] width 139 height 22
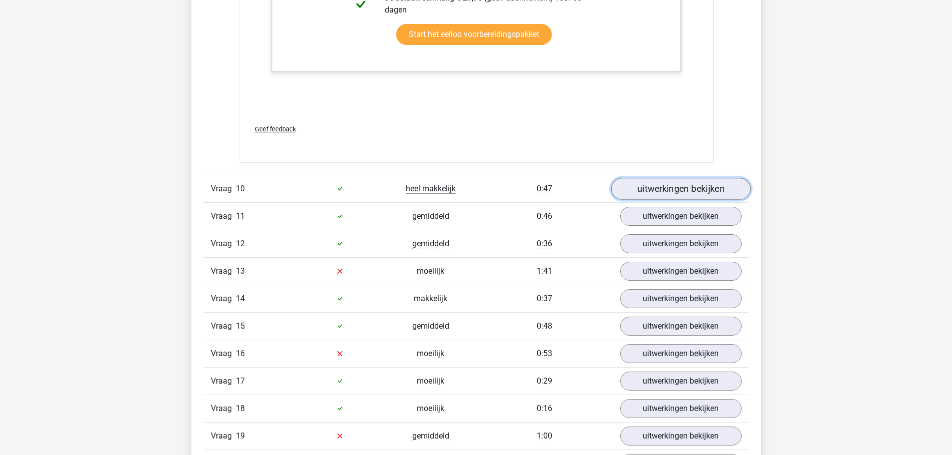
click at [664, 186] on link "uitwerkingen bekijken" at bounding box center [679, 189] width 139 height 22
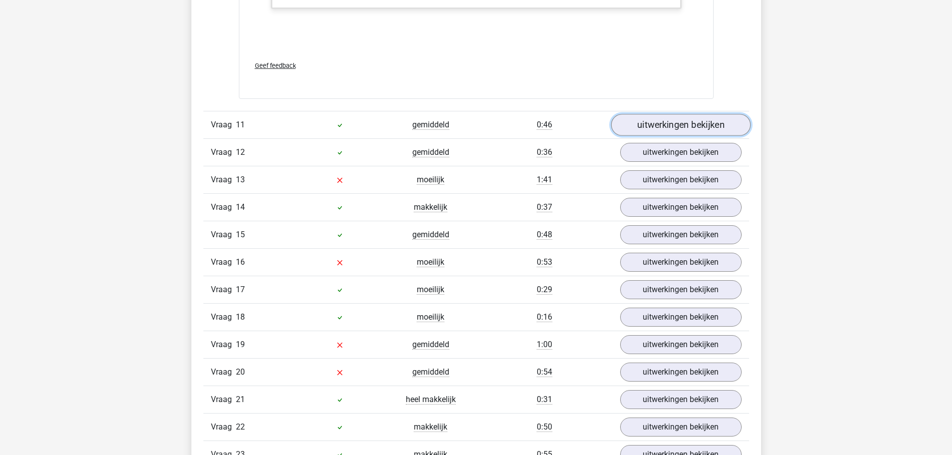
click at [667, 123] on link "uitwerkingen bekijken" at bounding box center [679, 125] width 139 height 22
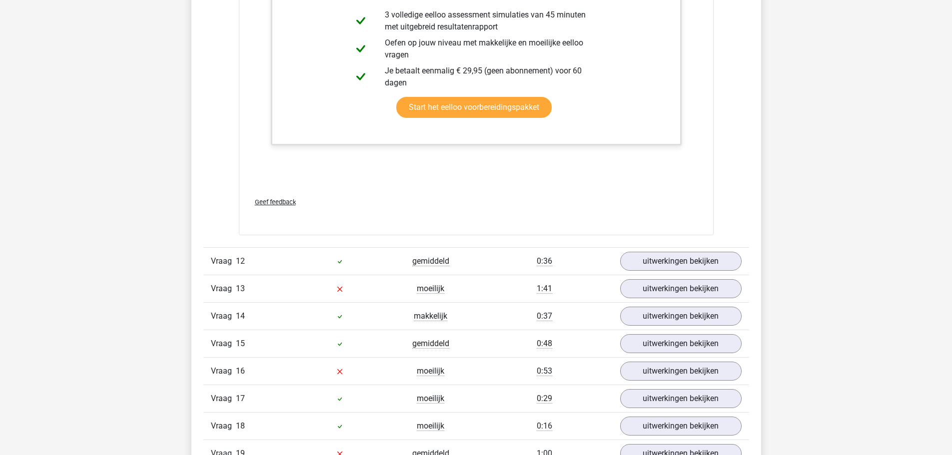
click at [681, 251] on div "Vraag 12 gemiddeld 0:36 uitwerkingen bekijken" at bounding box center [475, 260] width 545 height 27
click at [682, 256] on link "uitwerkingen bekijken" at bounding box center [679, 261] width 139 height 22
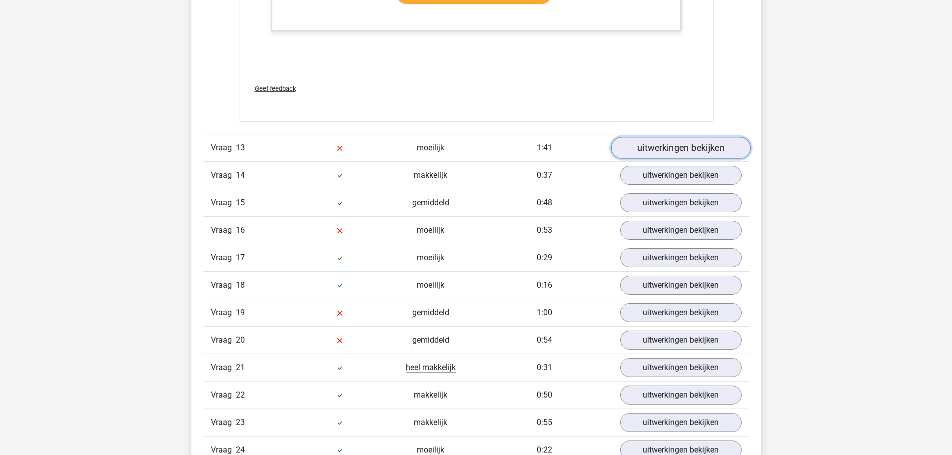
click at [681, 154] on link "uitwerkingen bekijken" at bounding box center [679, 148] width 139 height 22
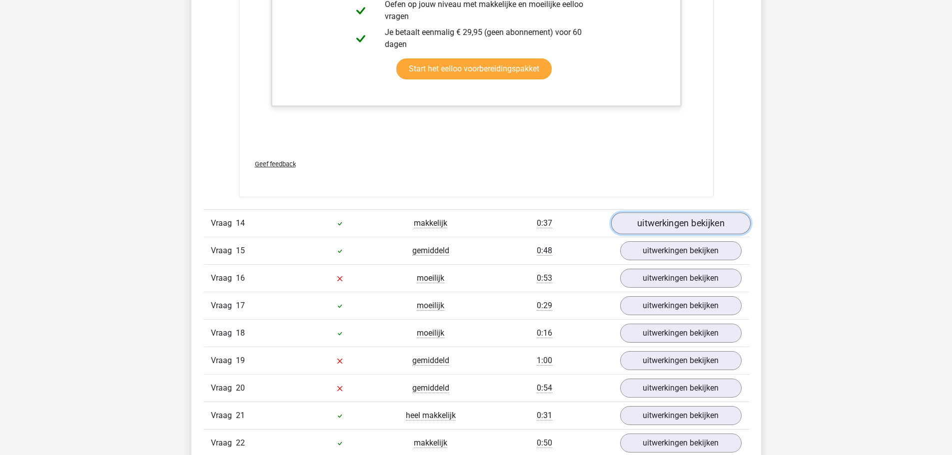
click at [684, 218] on link "uitwerkingen bekijken" at bounding box center [679, 223] width 139 height 22
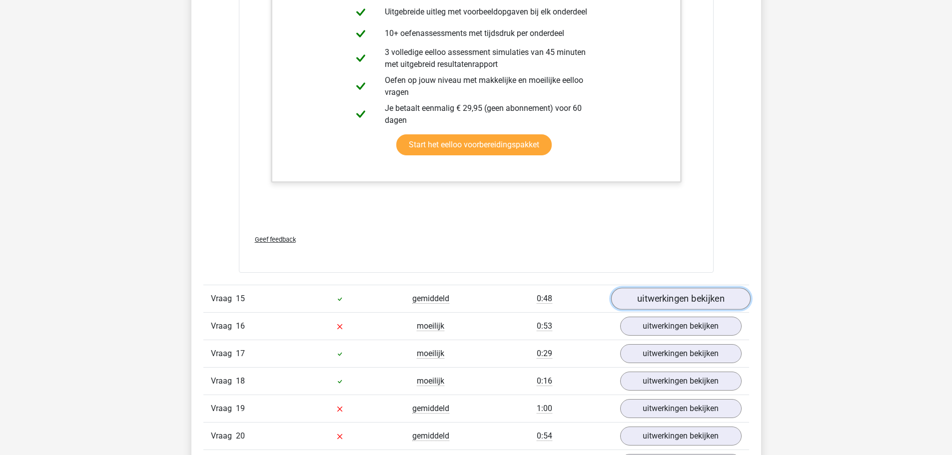
click at [680, 295] on link "uitwerkingen bekijken" at bounding box center [679, 299] width 139 height 22
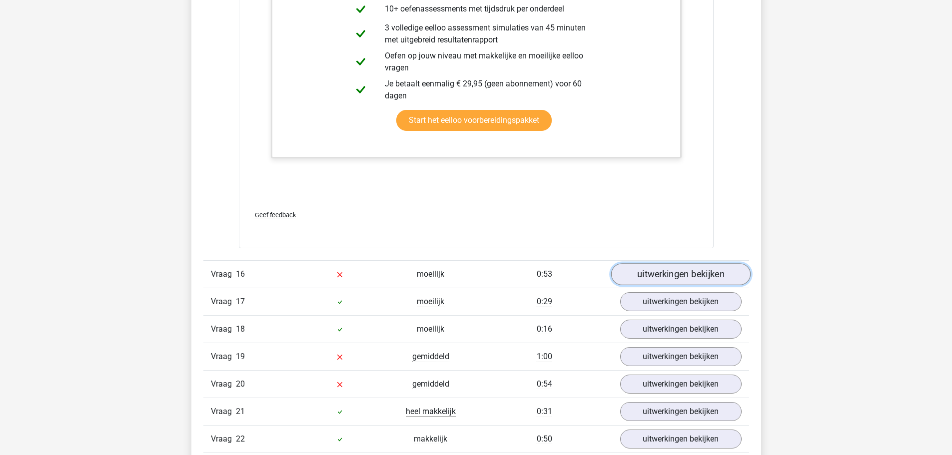
click at [677, 267] on link "uitwerkingen bekijken" at bounding box center [679, 275] width 139 height 22
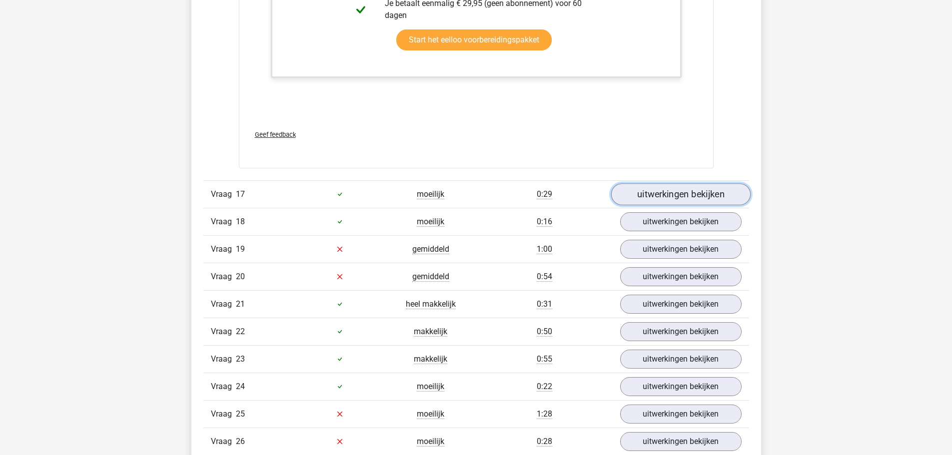
click at [661, 194] on link "uitwerkingen bekijken" at bounding box center [679, 194] width 139 height 22
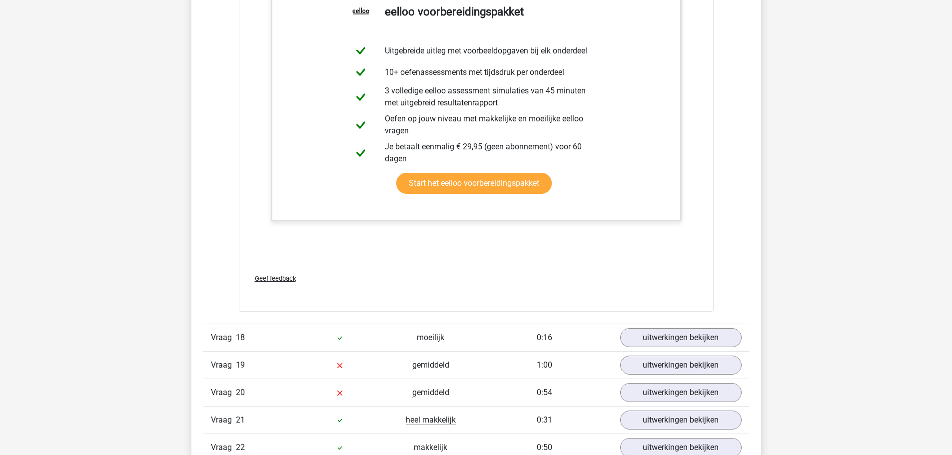
scroll to position [11239, 0]
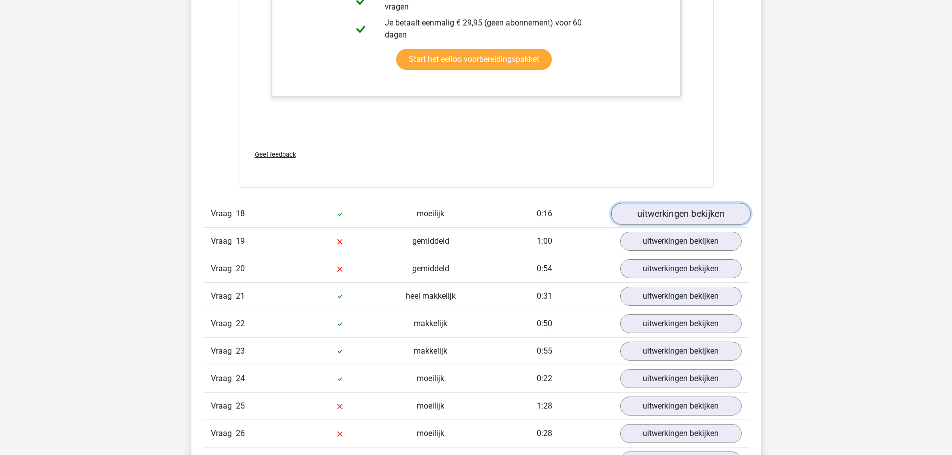
click at [666, 205] on link "uitwerkingen bekijken" at bounding box center [679, 214] width 139 height 22
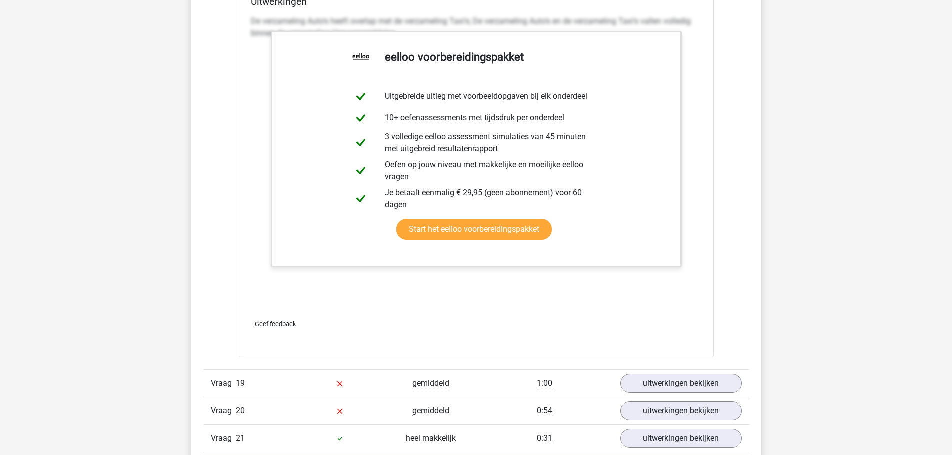
scroll to position [11889, 0]
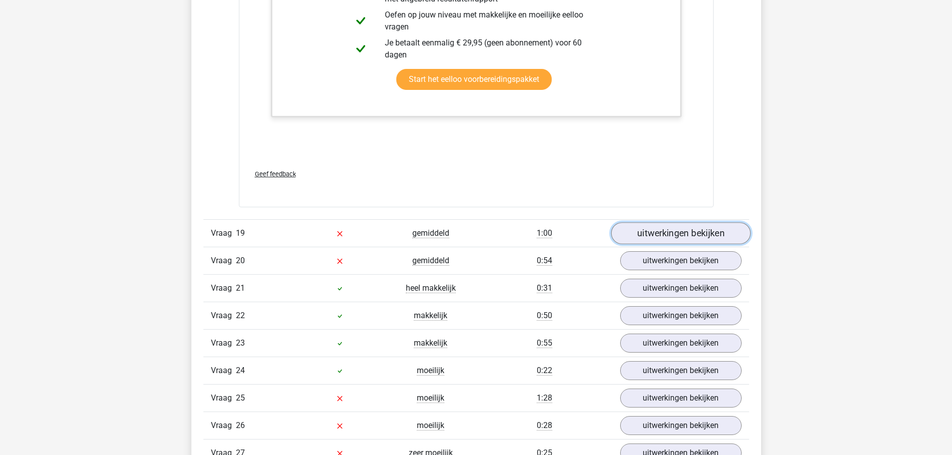
click at [671, 228] on link "uitwerkingen bekijken" at bounding box center [679, 233] width 139 height 22
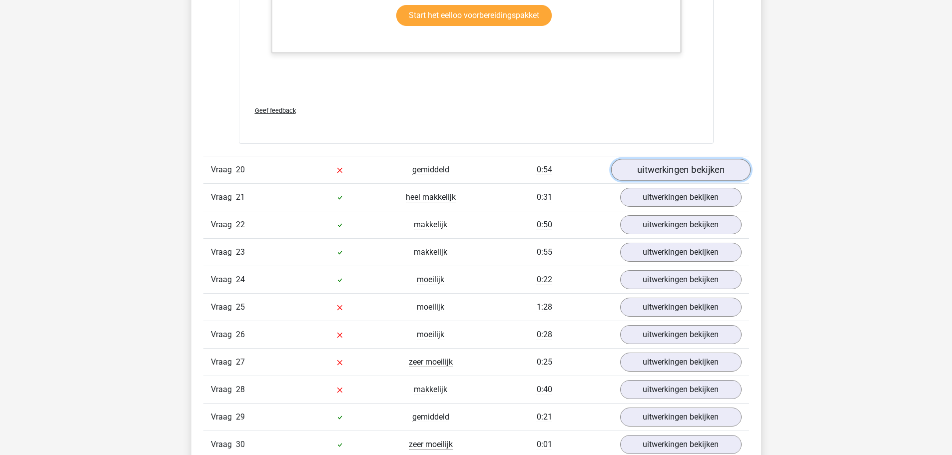
click at [667, 174] on link "uitwerkingen bekijken" at bounding box center [679, 170] width 139 height 22
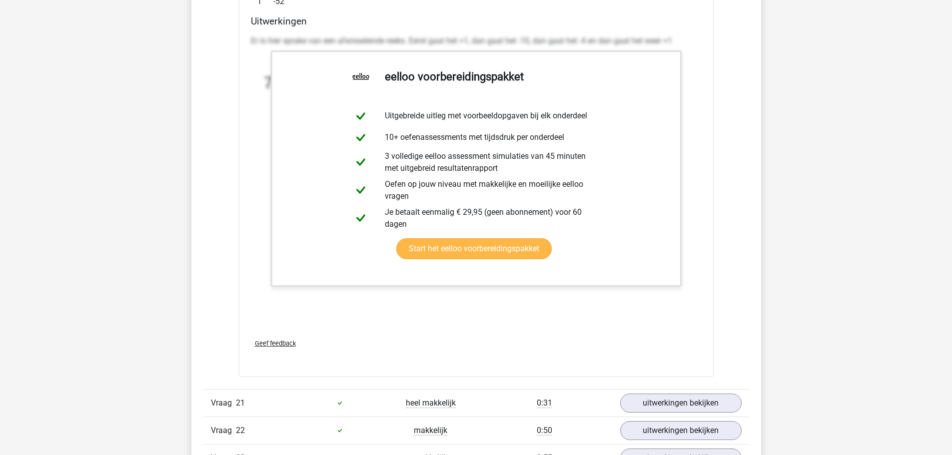
scroll to position [13187, 0]
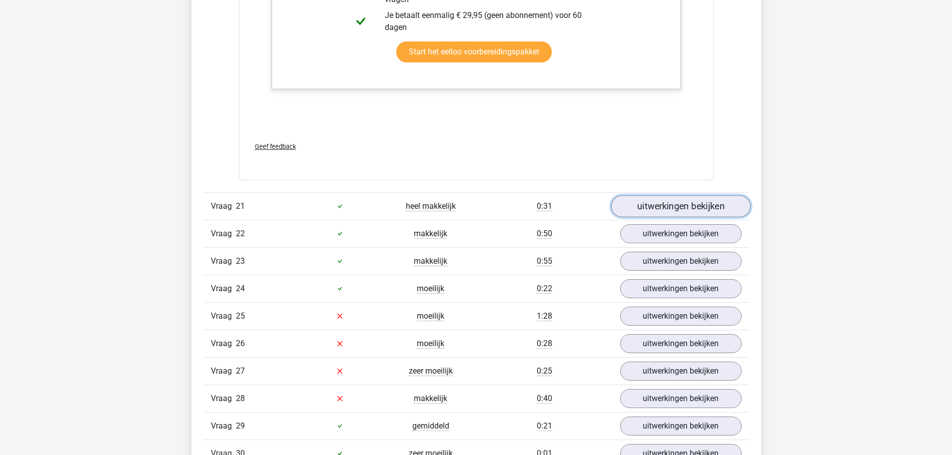
click at [692, 199] on link "uitwerkingen bekijken" at bounding box center [679, 206] width 139 height 22
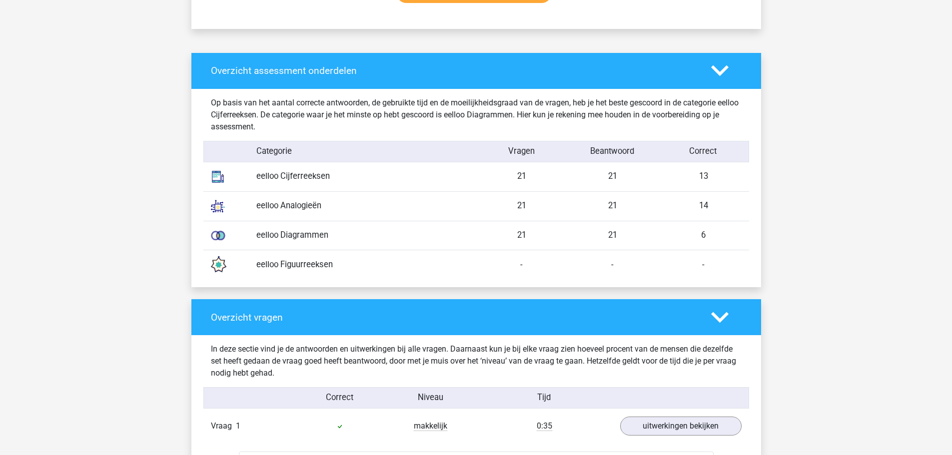
scroll to position [0, 0]
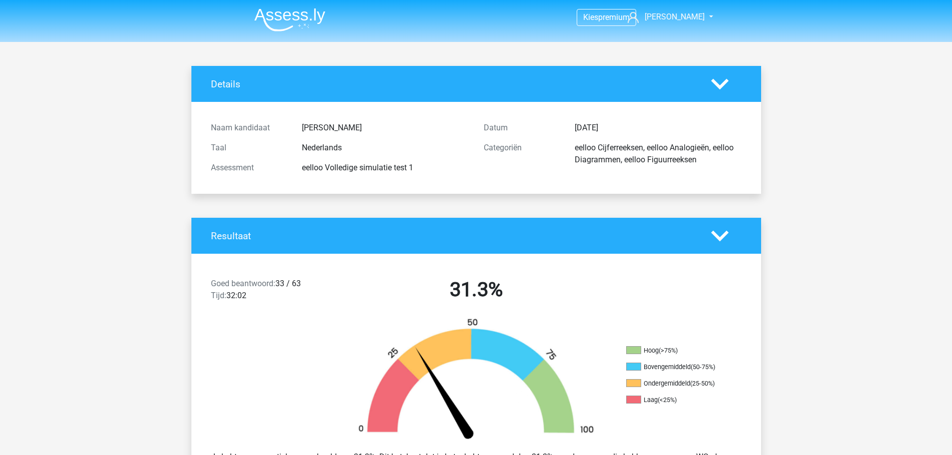
drag, startPoint x: 748, startPoint y: 164, endPoint x: 740, endPoint y: 47, distance: 116.6
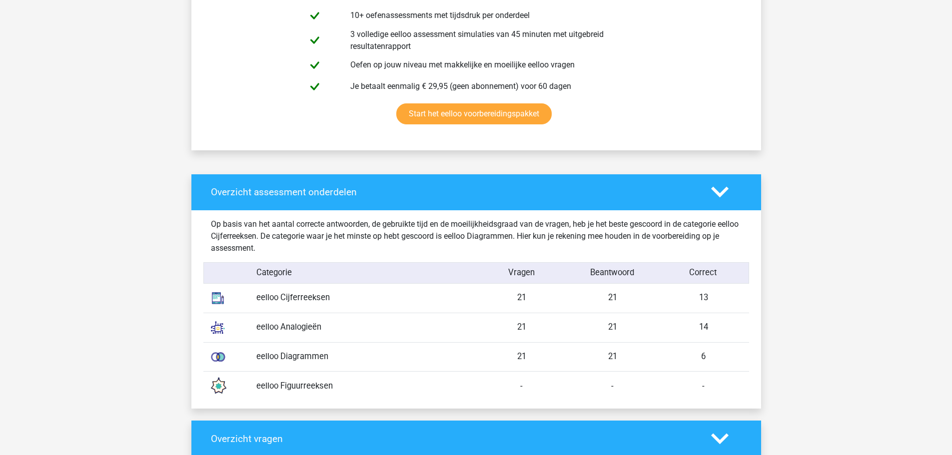
scroll to position [649, 0]
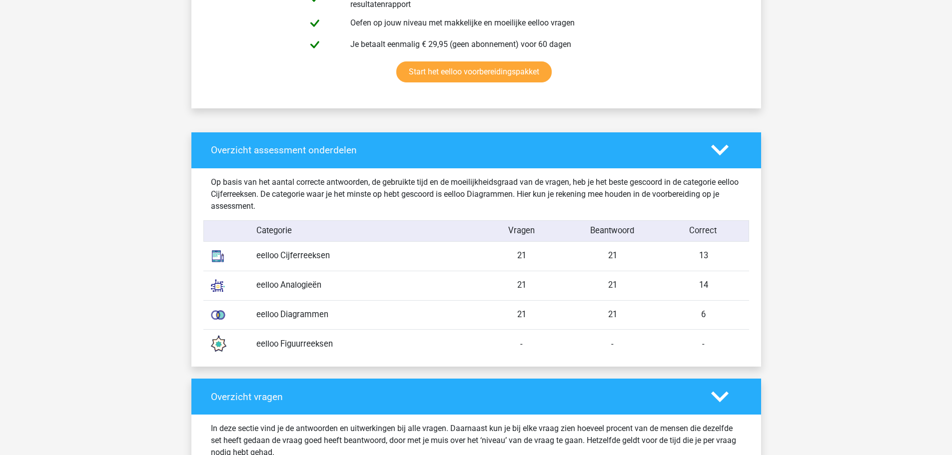
drag, startPoint x: 699, startPoint y: 314, endPoint x: 714, endPoint y: 314, distance: 15.5
click at [714, 314] on div "6" at bounding box center [703, 315] width 91 height 12
drag, startPoint x: 511, startPoint y: 319, endPoint x: 727, endPoint y: 319, distance: 216.3
click at [727, 319] on div "eelloo Diagrammen 21 21 6" at bounding box center [475, 314] width 545 height 29
drag, startPoint x: 505, startPoint y: 284, endPoint x: 745, endPoint y: 283, distance: 240.3
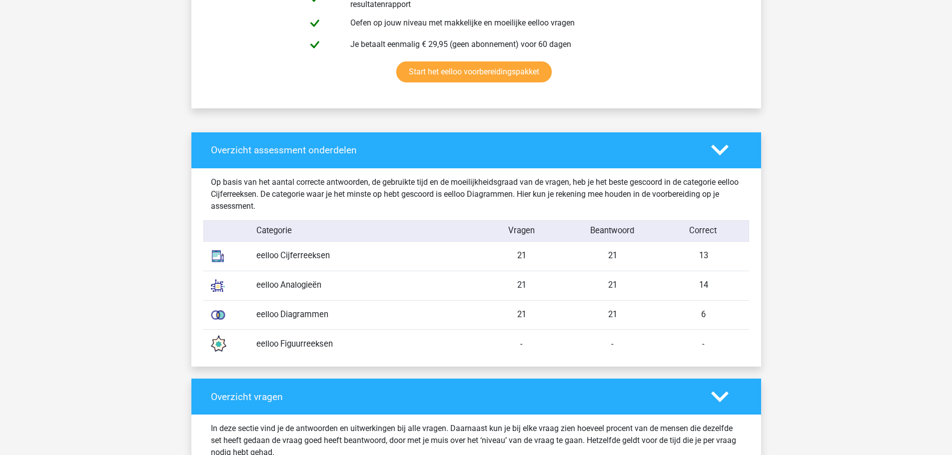
click at [745, 283] on div "eelloo Analogieën 21 21 14" at bounding box center [475, 285] width 545 height 29
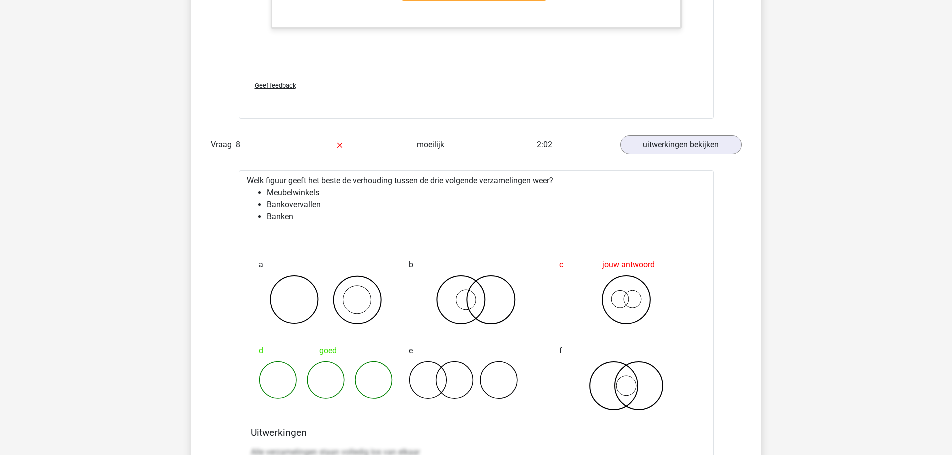
scroll to position [5195, 0]
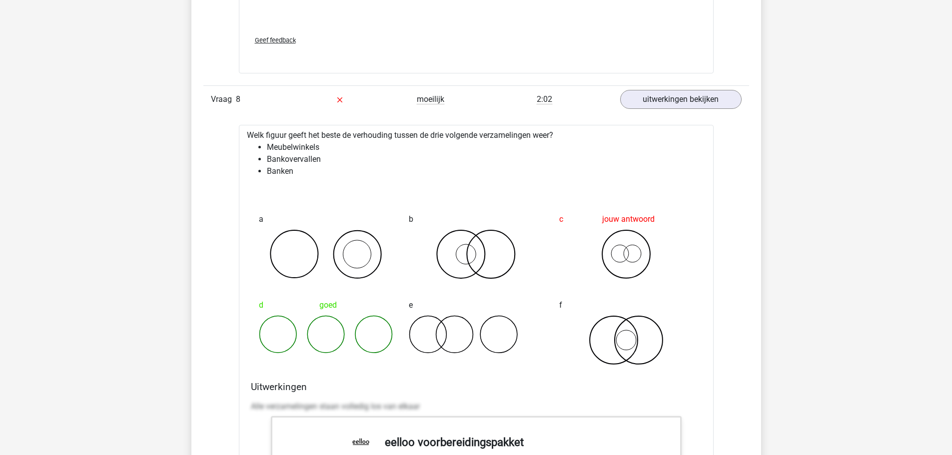
drag, startPoint x: 600, startPoint y: 223, endPoint x: 655, endPoint y: 221, distance: 54.5
click at [655, 221] on div "jouw antwoord" at bounding box center [626, 219] width 134 height 20
click at [659, 226] on div "jouw antwoord" at bounding box center [626, 219] width 134 height 20
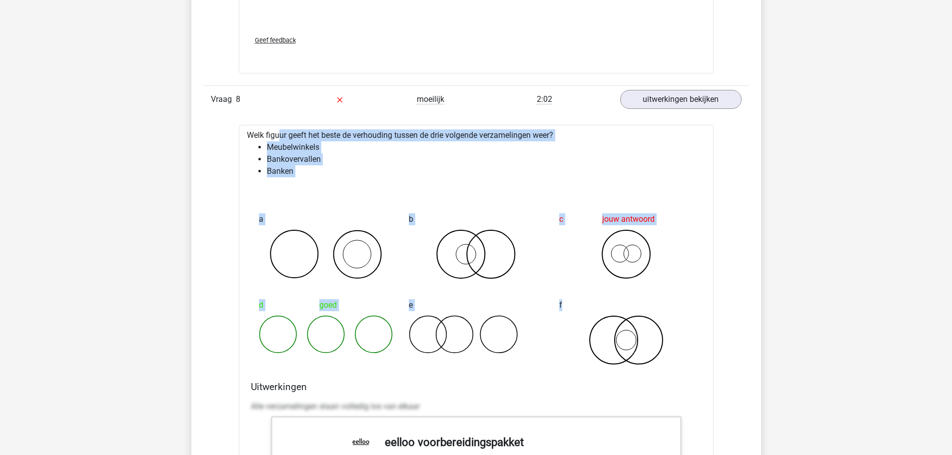
drag, startPoint x: 245, startPoint y: 134, endPoint x: 612, endPoint y: 354, distance: 428.6
click at [612, 354] on div "Welk figuur geeft het beste de verhouding tussen de drie volgende verzamelingen…" at bounding box center [476, 433] width 475 height 617
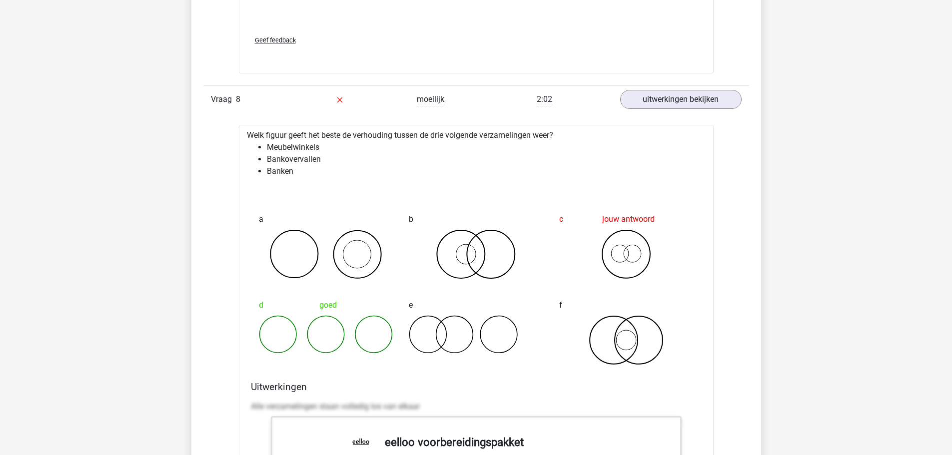
click at [613, 354] on icon at bounding box center [626, 340] width 134 height 50
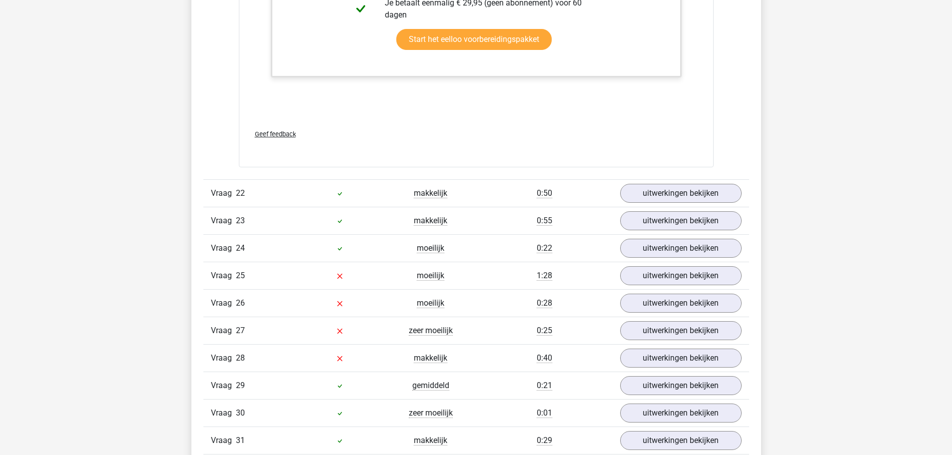
scroll to position [13837, 0]
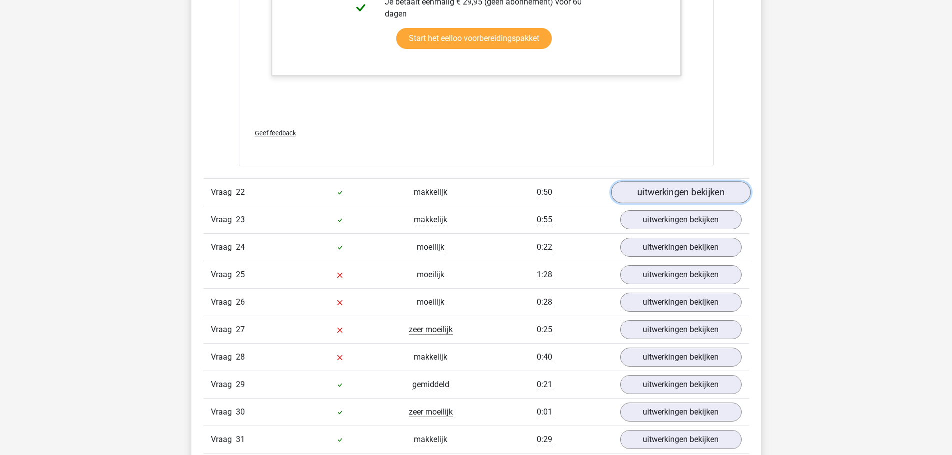
click at [662, 199] on link "uitwerkingen bekijken" at bounding box center [679, 192] width 139 height 22
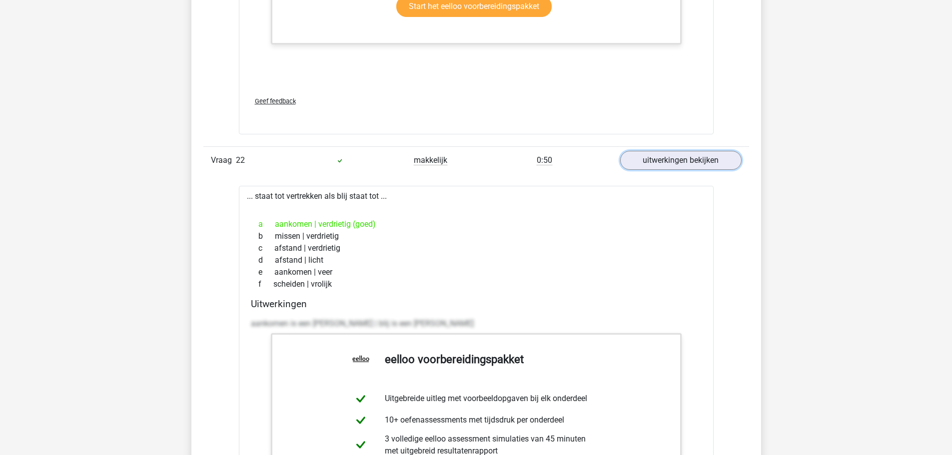
scroll to position [13887, 0]
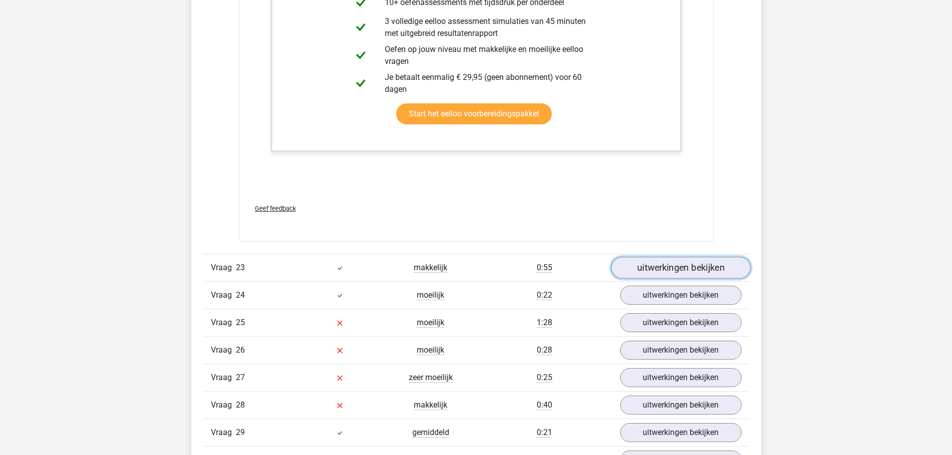
click at [666, 274] on link "uitwerkingen bekijken" at bounding box center [679, 268] width 139 height 22
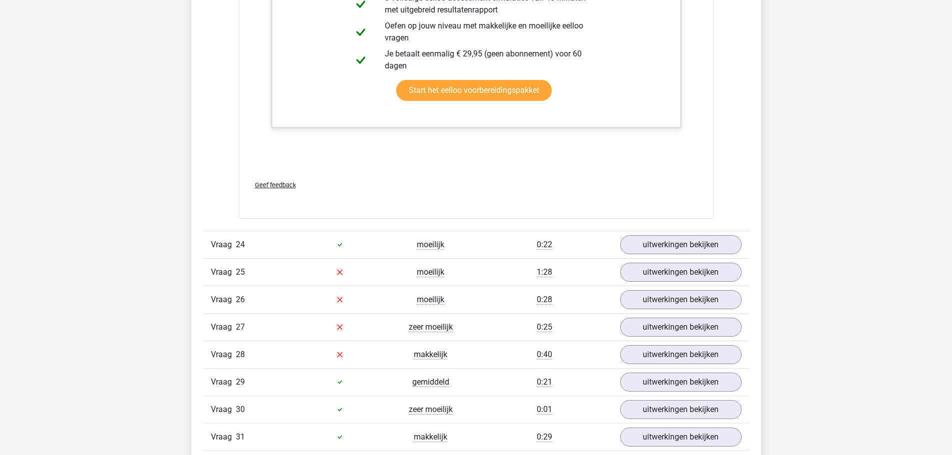
scroll to position [14836, 0]
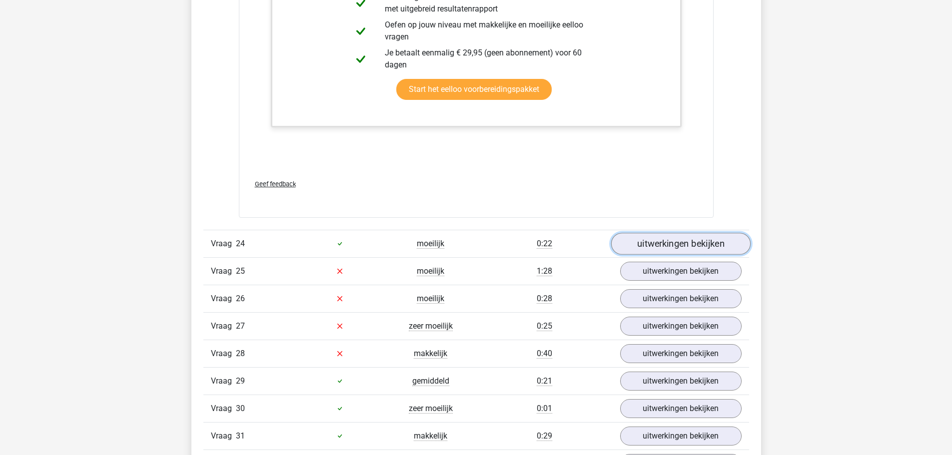
click at [676, 243] on link "uitwerkingen bekijken" at bounding box center [679, 244] width 139 height 22
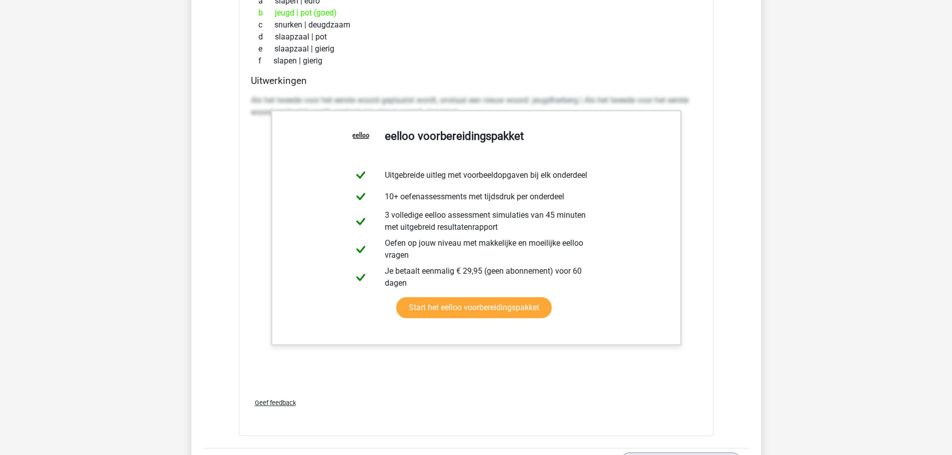
scroll to position [15335, 0]
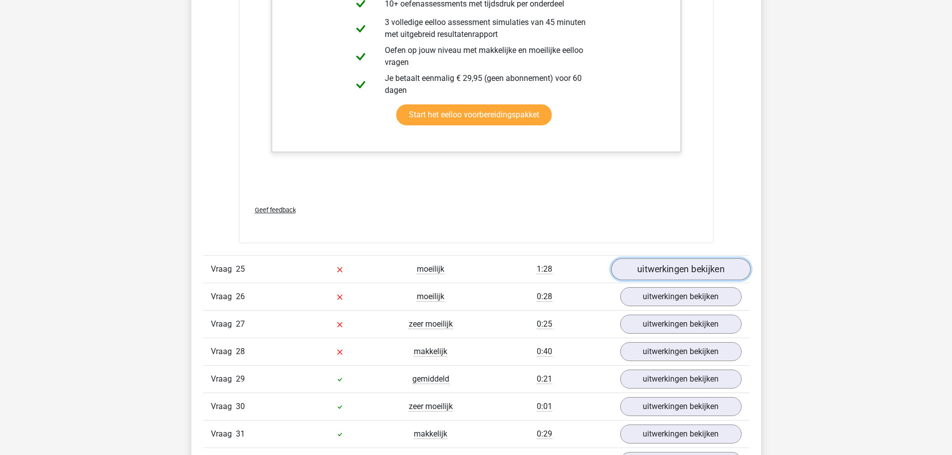
click at [683, 269] on link "uitwerkingen bekijken" at bounding box center [679, 269] width 139 height 22
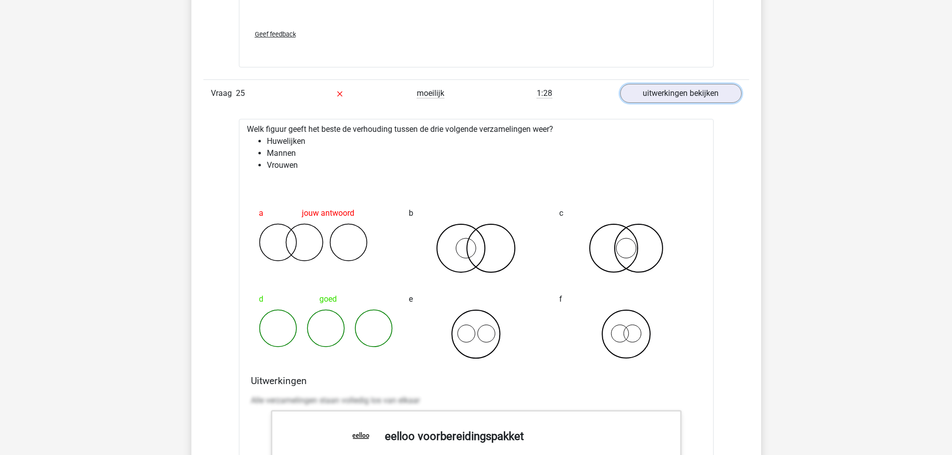
scroll to position [15535, 0]
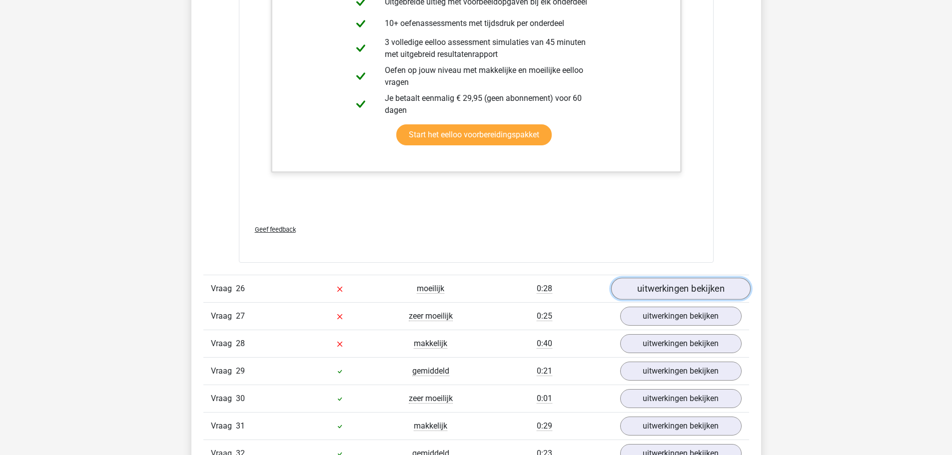
click at [648, 292] on link "uitwerkingen bekijken" at bounding box center [679, 289] width 139 height 22
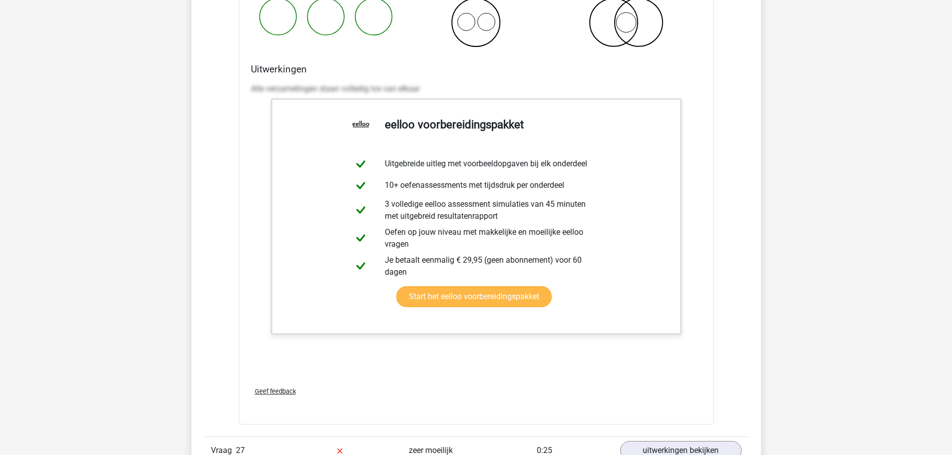
scroll to position [16684, 0]
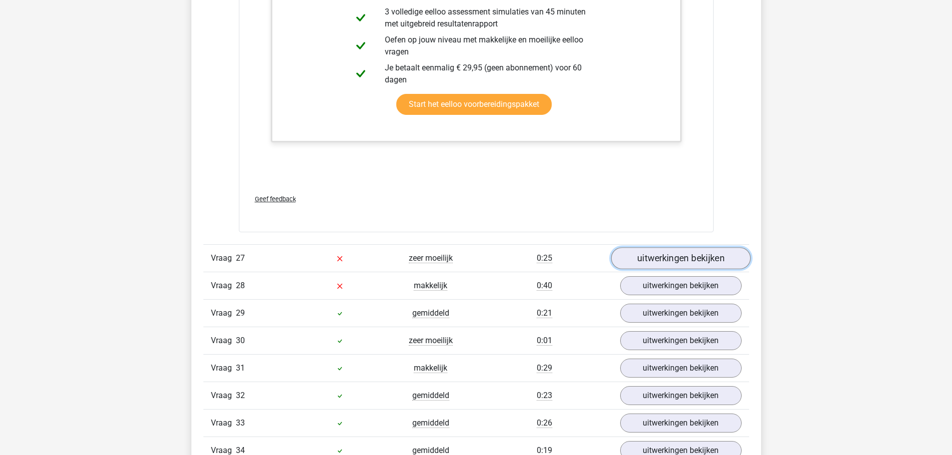
click at [651, 259] on link "uitwerkingen bekijken" at bounding box center [679, 258] width 139 height 22
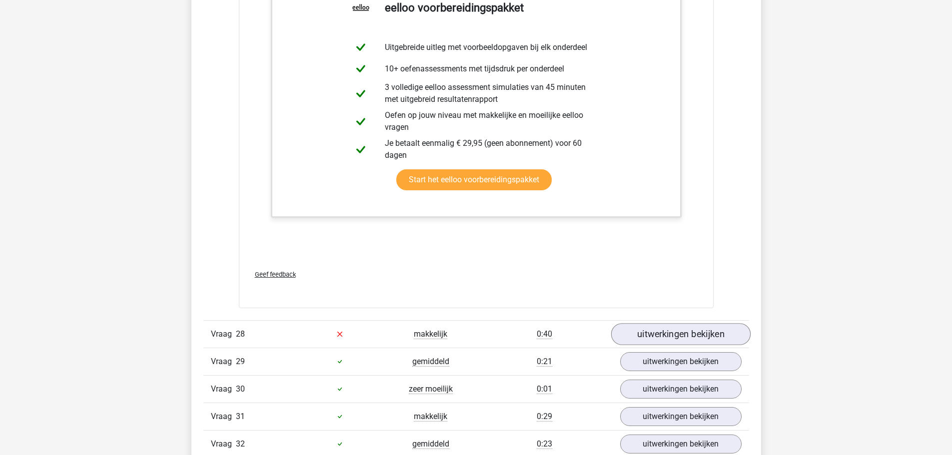
scroll to position [17333, 0]
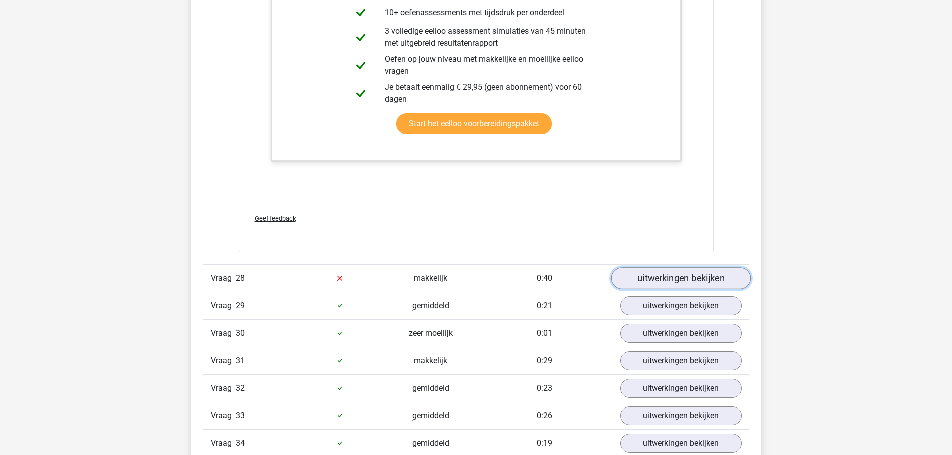
click at [665, 279] on link "uitwerkingen bekijken" at bounding box center [679, 278] width 139 height 22
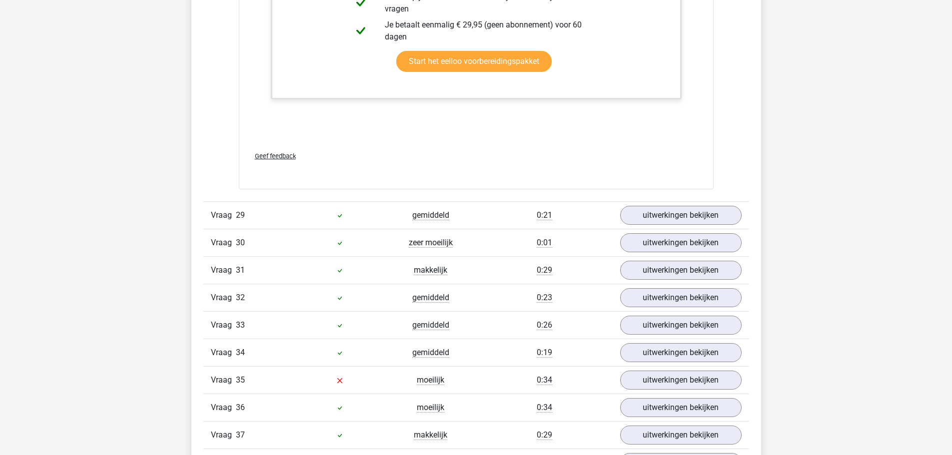
scroll to position [18033, 0]
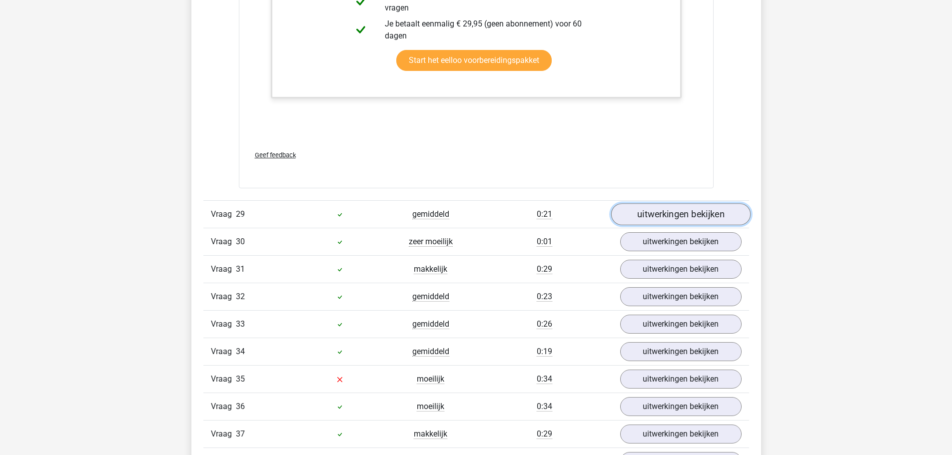
click at [659, 218] on link "uitwerkingen bekijken" at bounding box center [679, 214] width 139 height 22
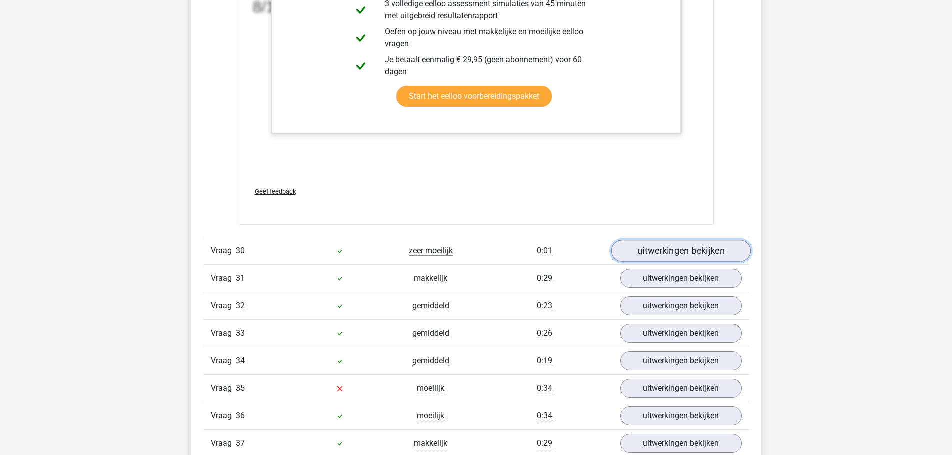
click at [679, 241] on link "uitwerkingen bekijken" at bounding box center [679, 251] width 139 height 22
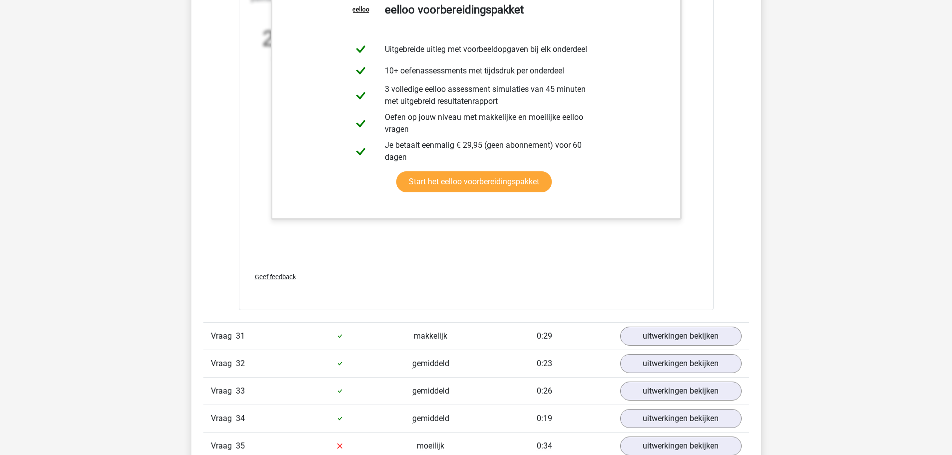
scroll to position [19232, 0]
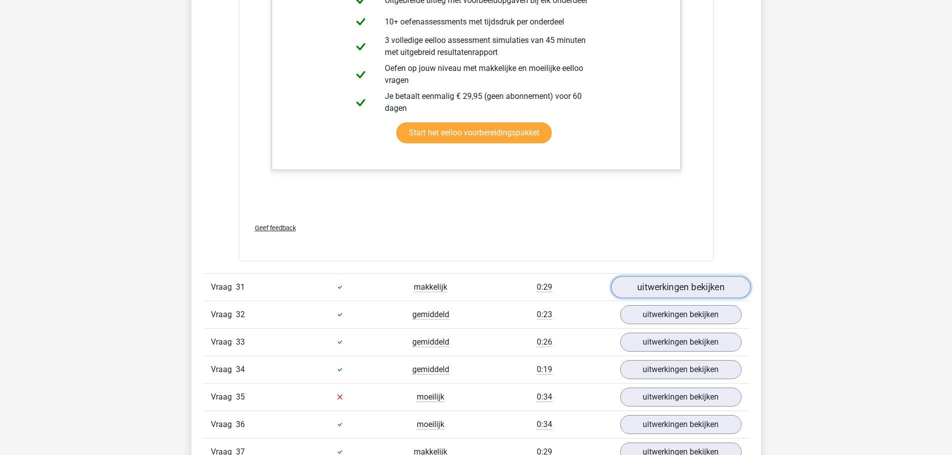
click at [657, 283] on link "uitwerkingen bekijken" at bounding box center [679, 287] width 139 height 22
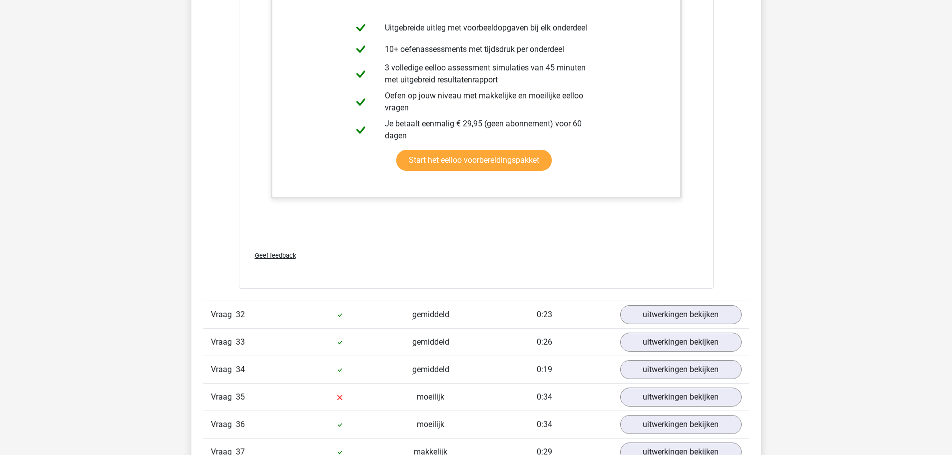
scroll to position [19781, 0]
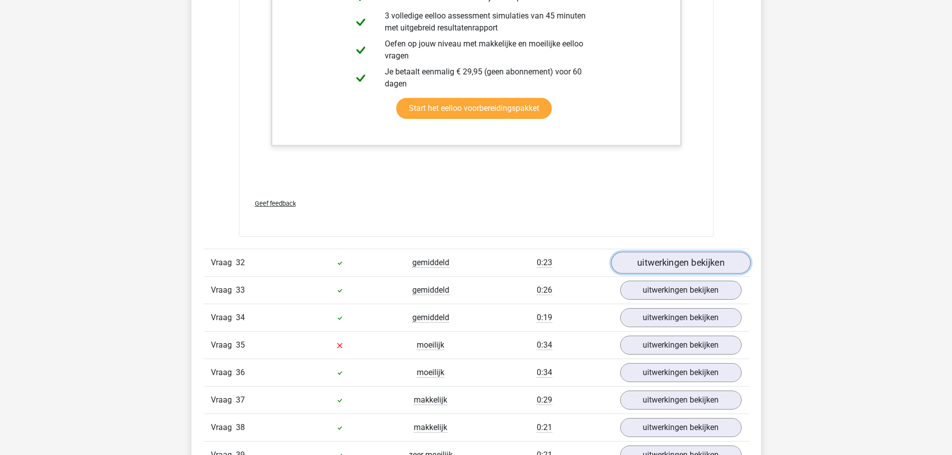
click at [659, 261] on link "uitwerkingen bekijken" at bounding box center [679, 263] width 139 height 22
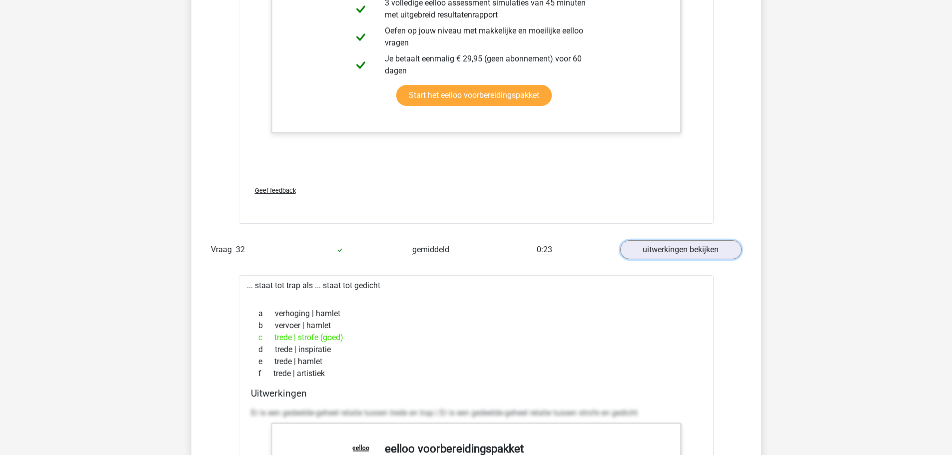
scroll to position [19831, 0]
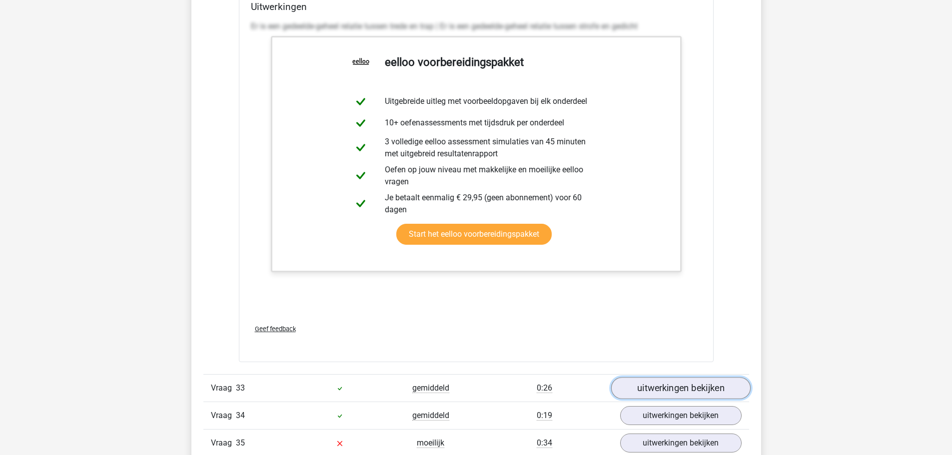
click at [676, 382] on link "uitwerkingen bekijken" at bounding box center [679, 388] width 139 height 22
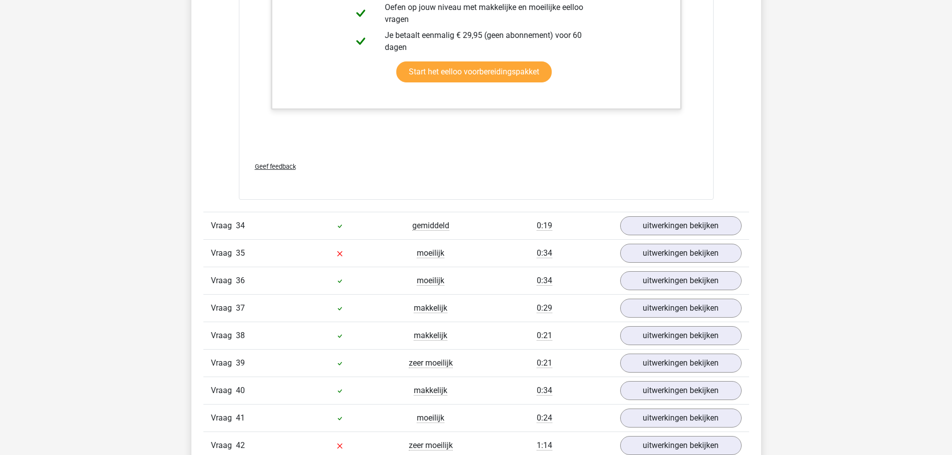
scroll to position [20880, 0]
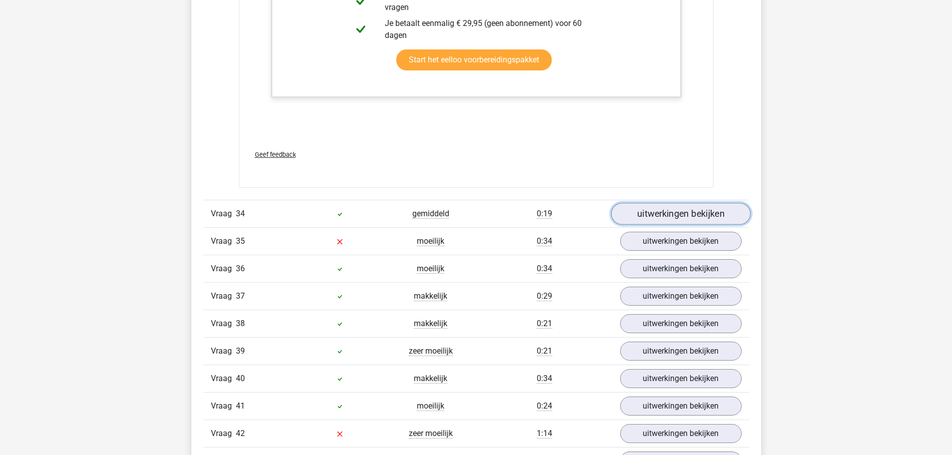
click at [667, 205] on link "uitwerkingen bekijken" at bounding box center [679, 214] width 139 height 22
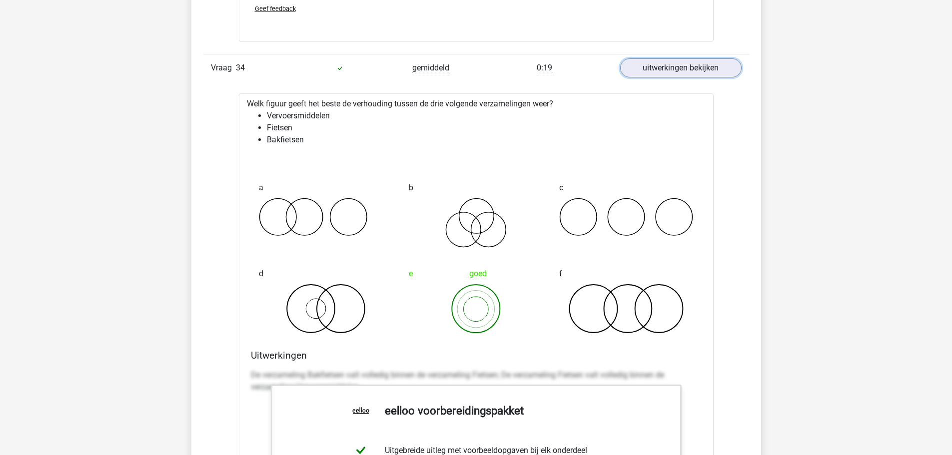
scroll to position [21030, 0]
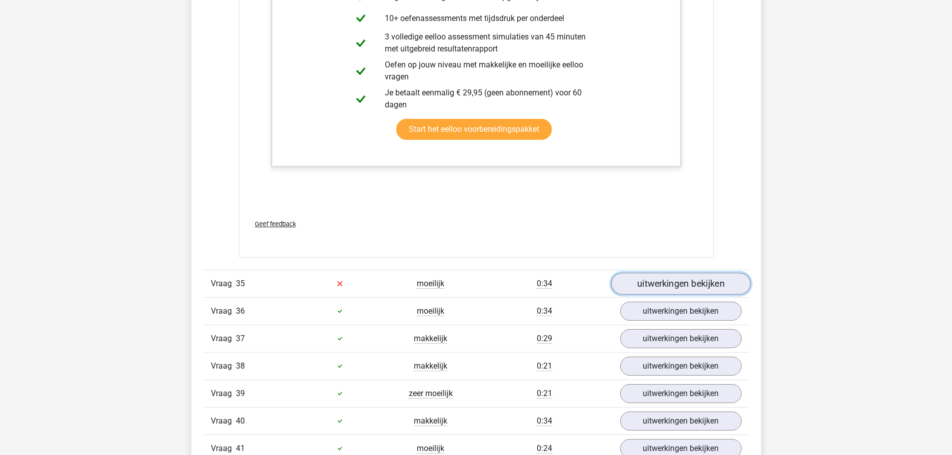
click at [647, 274] on link "uitwerkingen bekijken" at bounding box center [679, 284] width 139 height 22
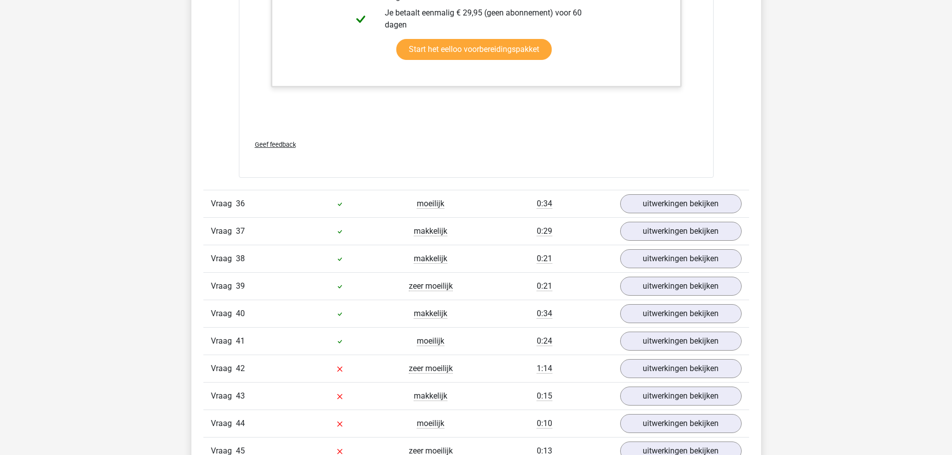
scroll to position [22179, 0]
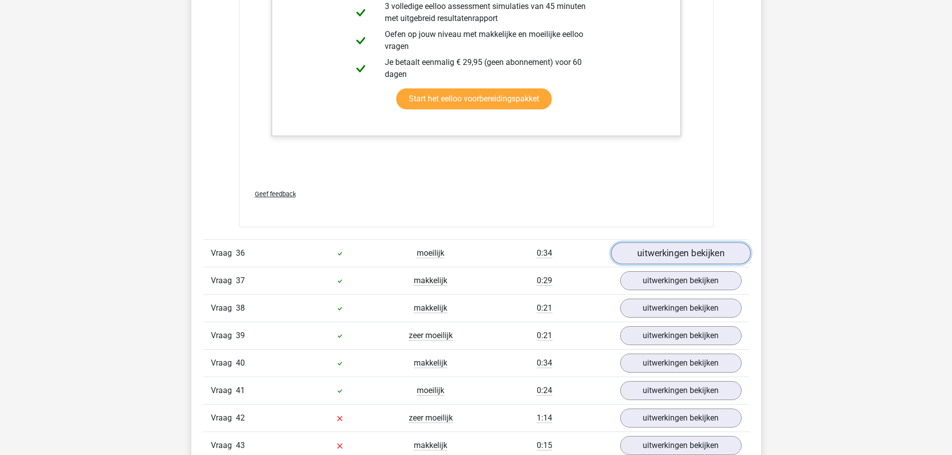
click at [657, 249] on link "uitwerkingen bekijken" at bounding box center [679, 253] width 139 height 22
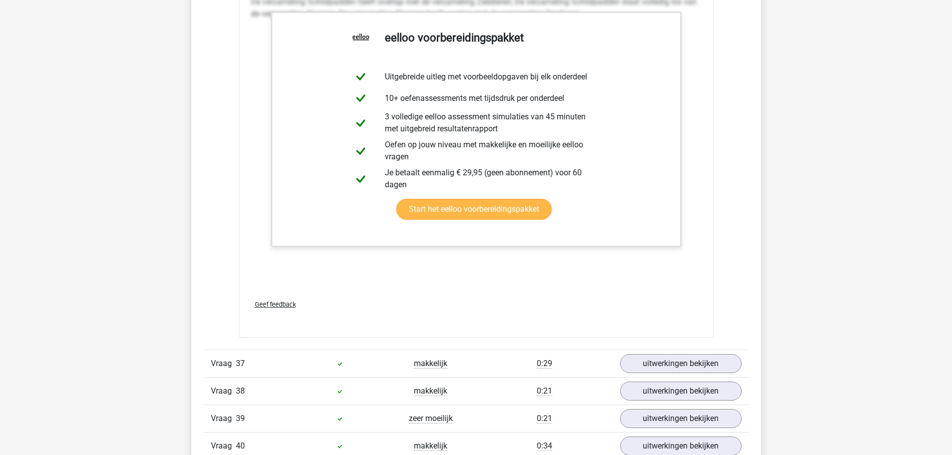
scroll to position [22828, 0]
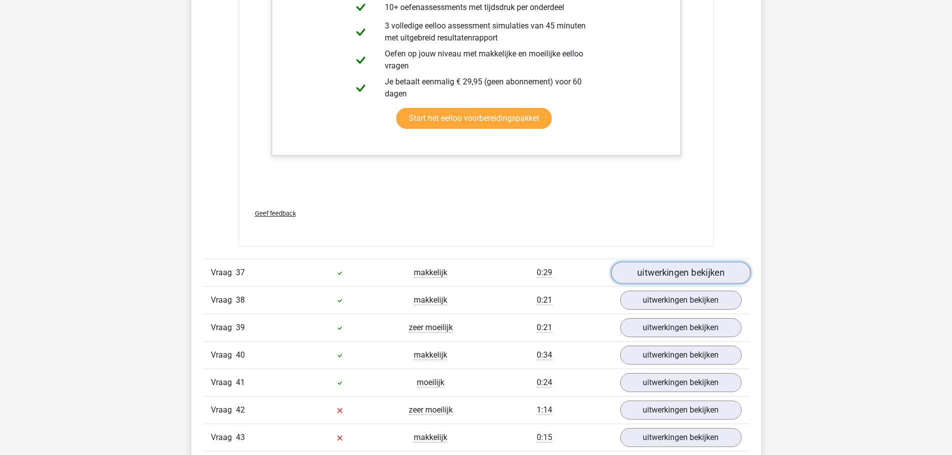
click at [668, 264] on link "uitwerkingen bekijken" at bounding box center [679, 273] width 139 height 22
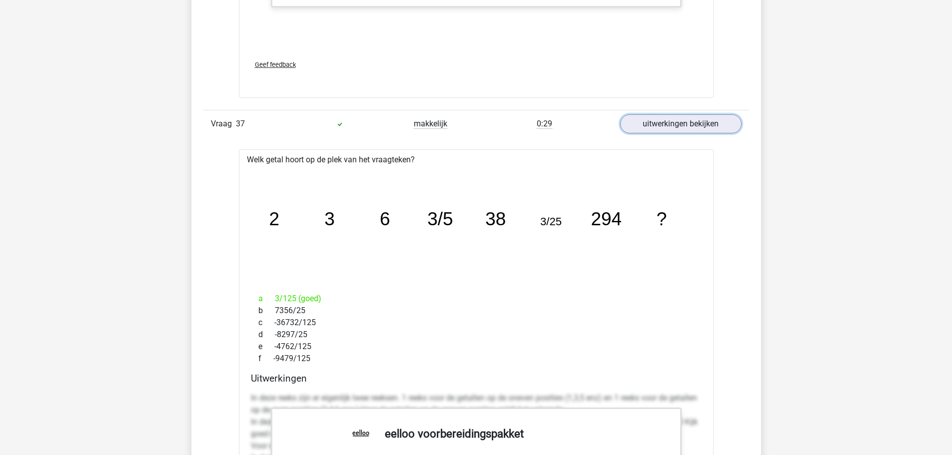
scroll to position [22978, 0]
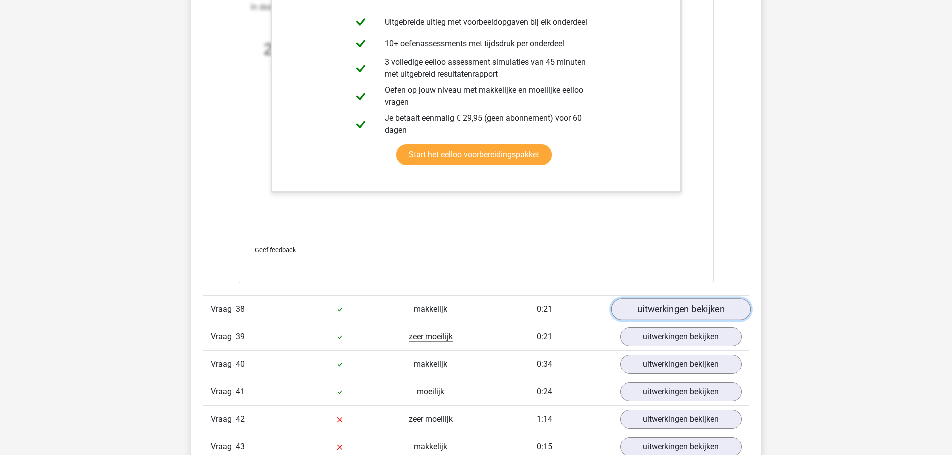
click at [646, 310] on link "uitwerkingen bekijken" at bounding box center [679, 309] width 139 height 22
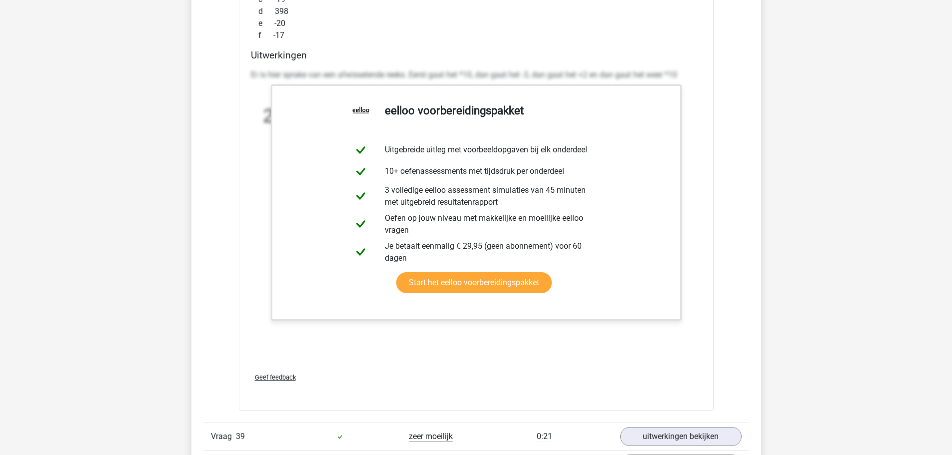
scroll to position [23977, 0]
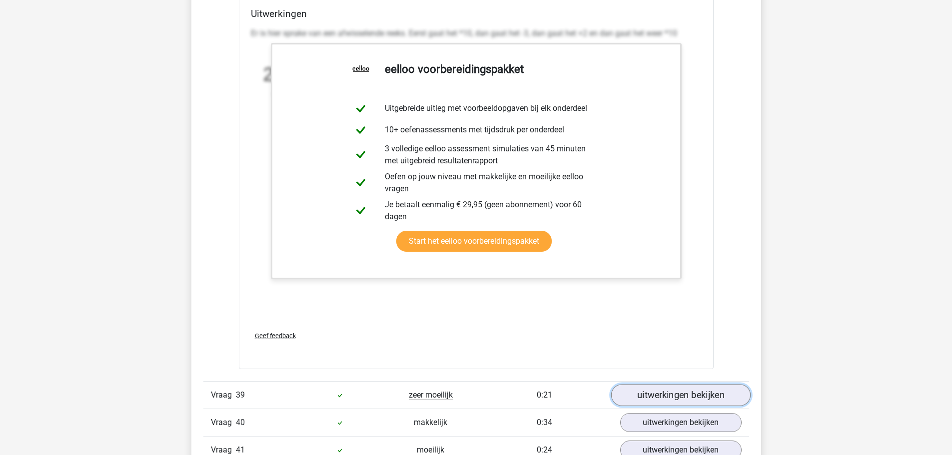
click at [659, 391] on link "uitwerkingen bekijken" at bounding box center [679, 396] width 139 height 22
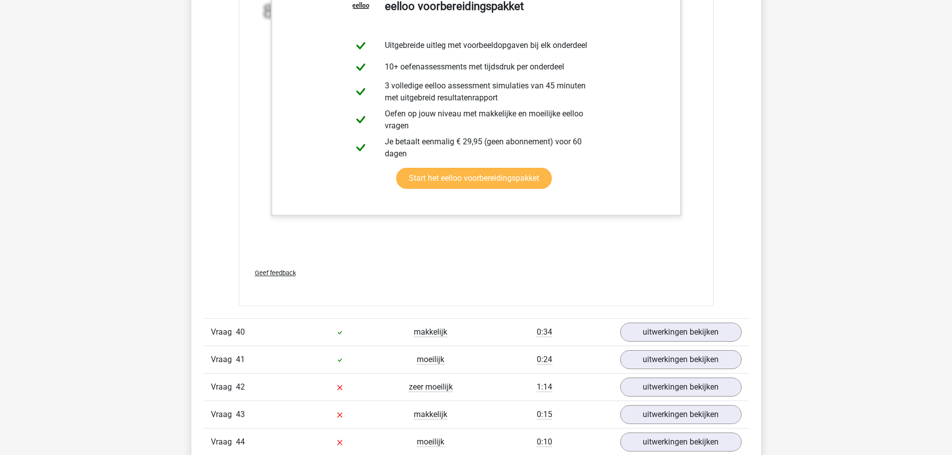
scroll to position [24676, 0]
click at [659, 332] on link "uitwerkingen bekijken" at bounding box center [679, 332] width 139 height 22
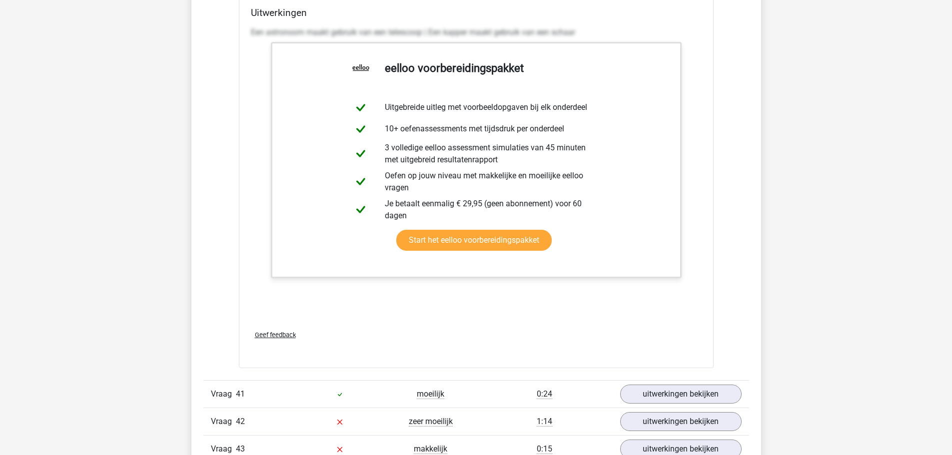
scroll to position [25176, 0]
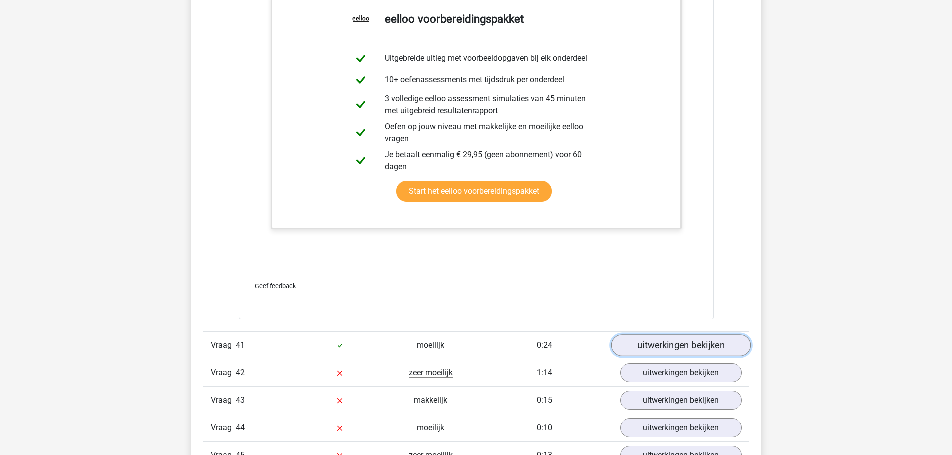
click at [707, 343] on link "uitwerkingen bekijken" at bounding box center [679, 346] width 139 height 22
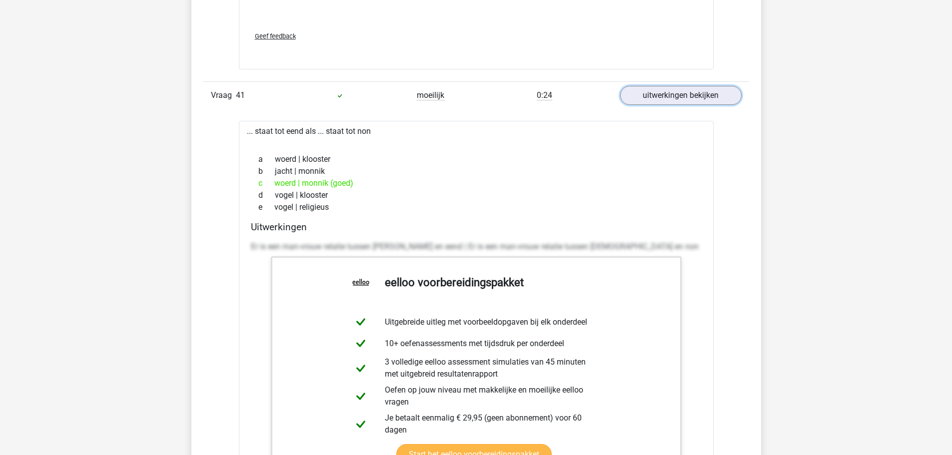
scroll to position [25276, 0]
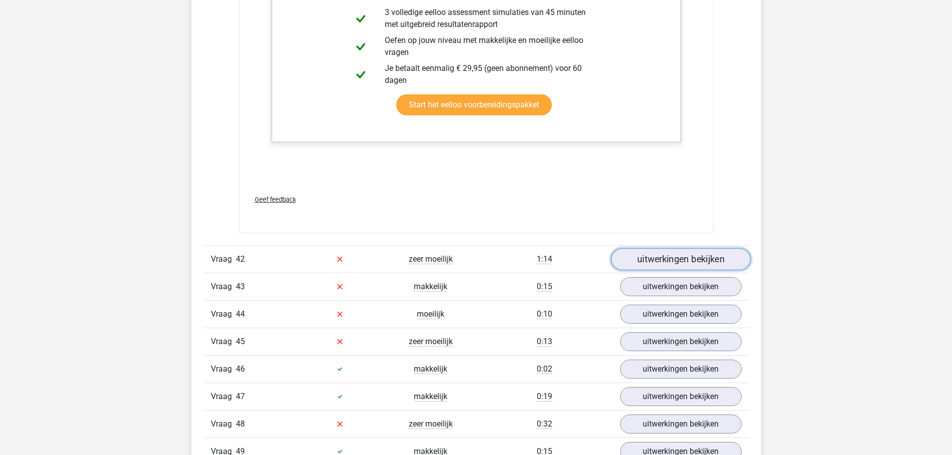
click at [639, 263] on link "uitwerkingen bekijken" at bounding box center [679, 259] width 139 height 22
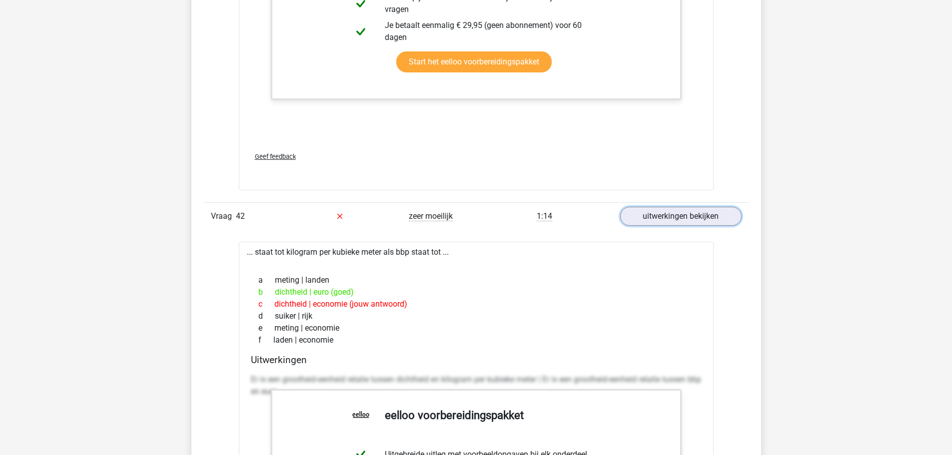
scroll to position [25875, 0]
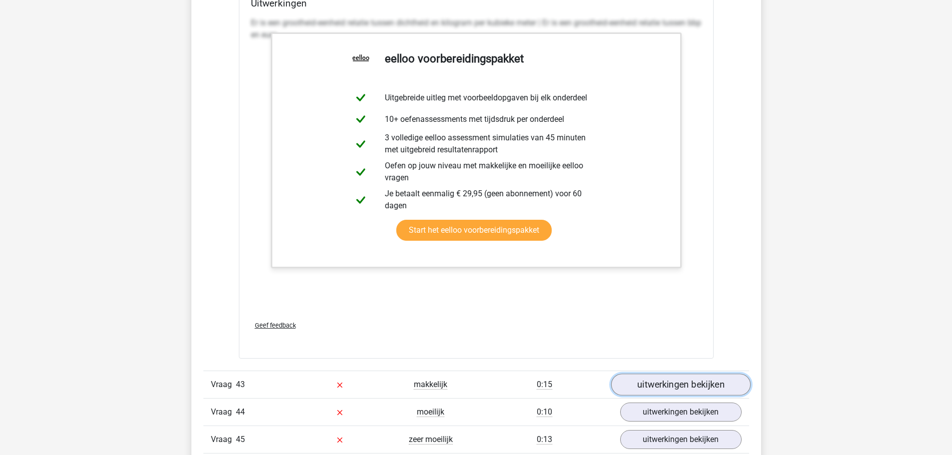
click at [684, 380] on link "uitwerkingen bekijken" at bounding box center [679, 385] width 139 height 22
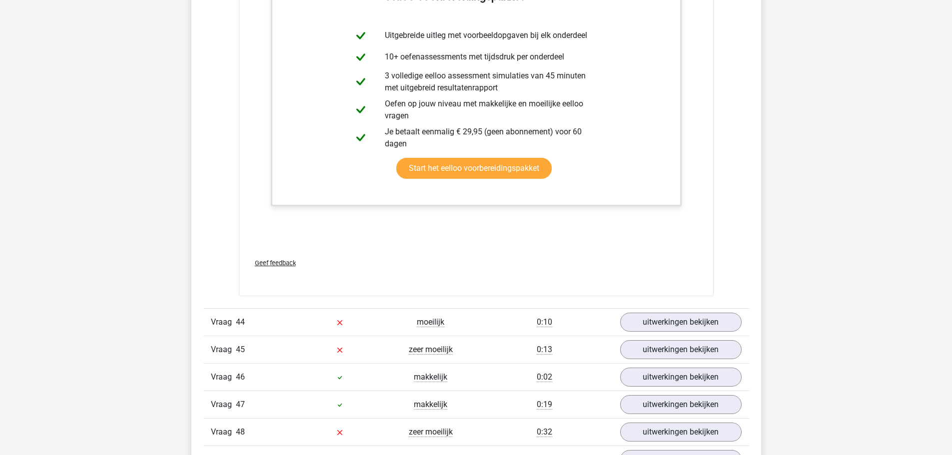
scroll to position [26924, 0]
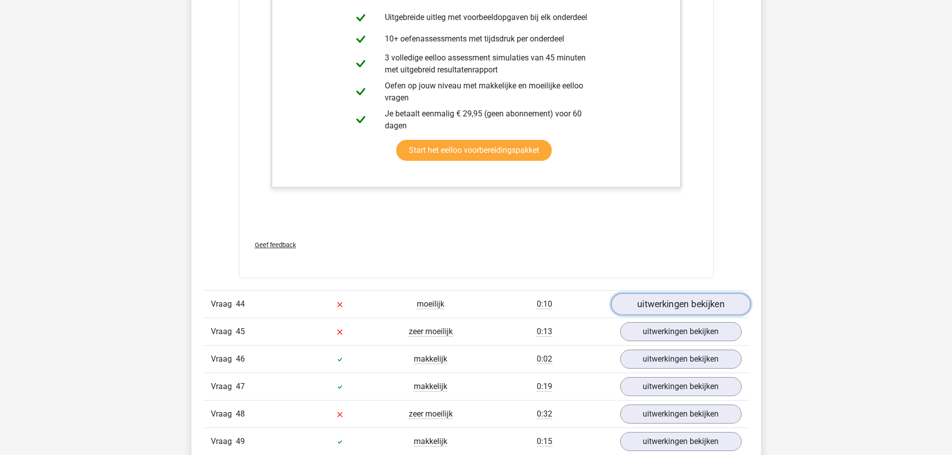
click at [643, 300] on link "uitwerkingen bekijken" at bounding box center [679, 304] width 139 height 22
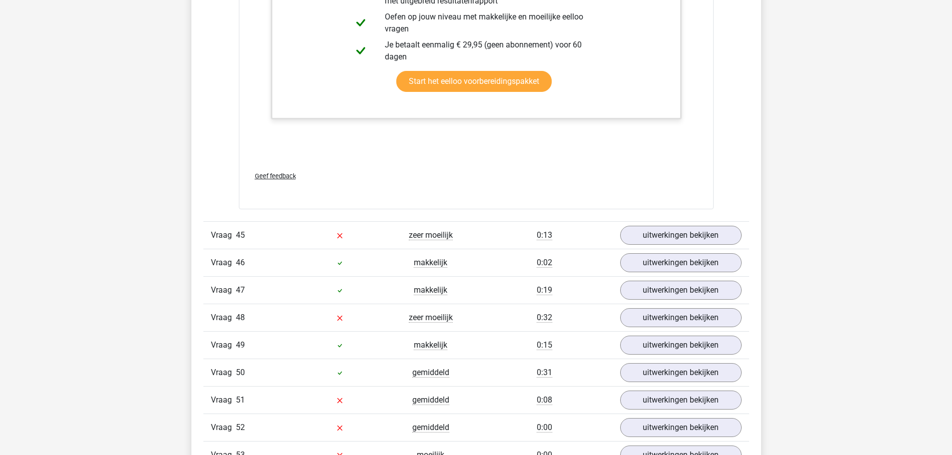
scroll to position [27673, 0]
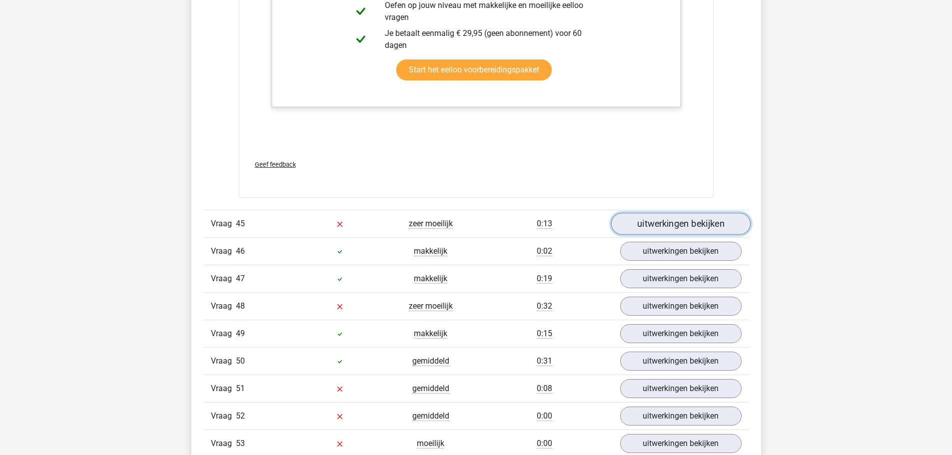
click at [660, 227] on link "uitwerkingen bekijken" at bounding box center [679, 224] width 139 height 22
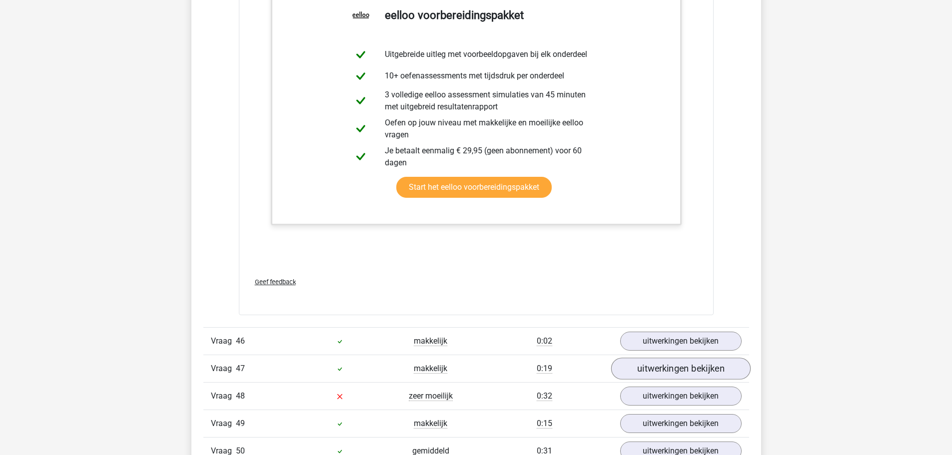
scroll to position [28273, 0]
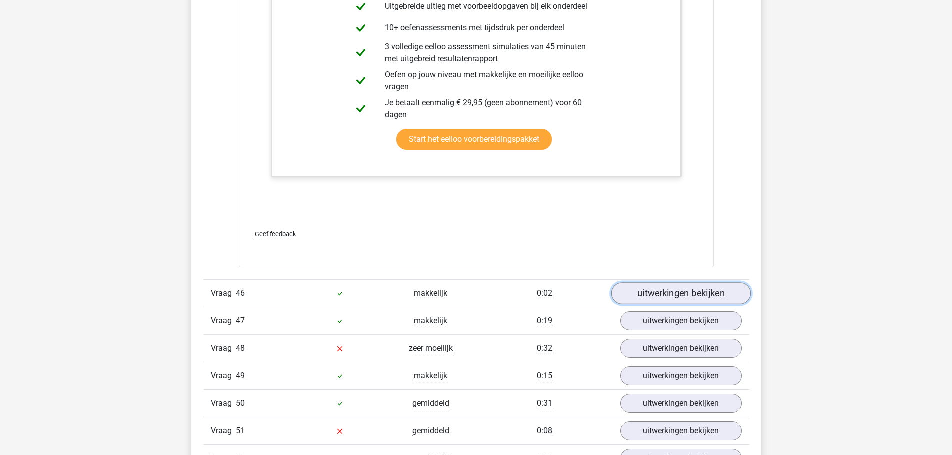
click at [673, 293] on link "uitwerkingen bekijken" at bounding box center [679, 294] width 139 height 22
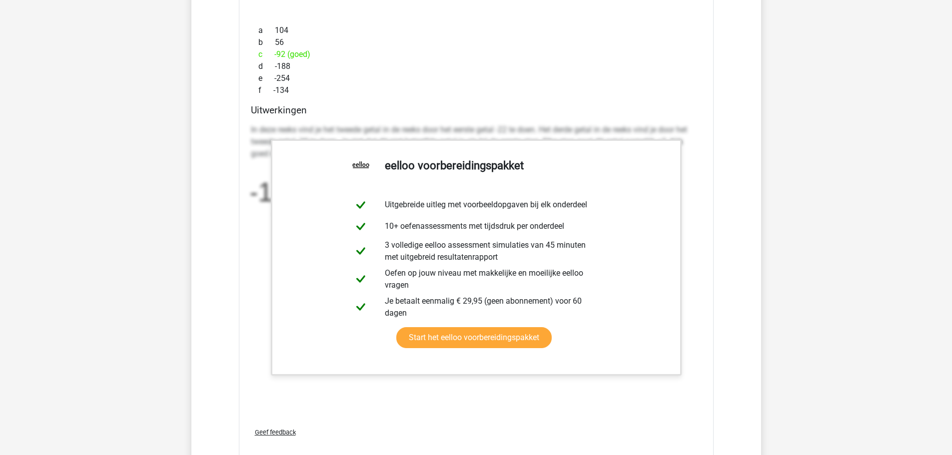
scroll to position [28872, 0]
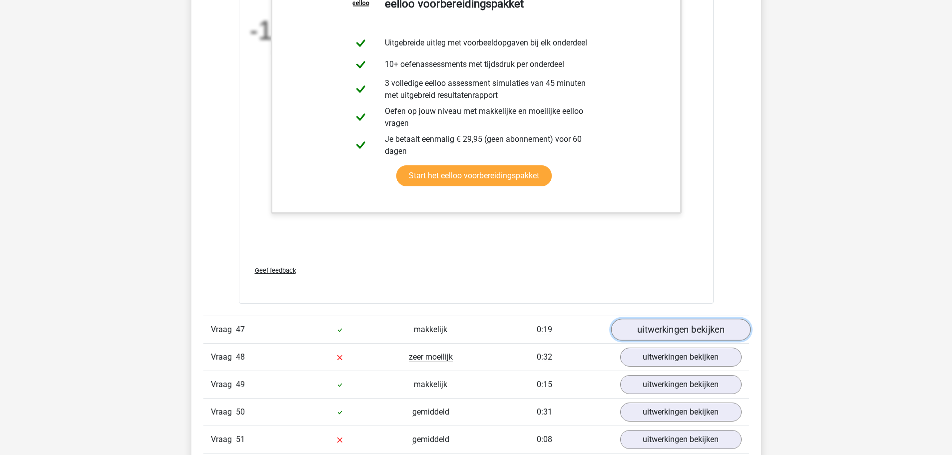
click at [650, 323] on link "uitwerkingen bekijken" at bounding box center [679, 330] width 139 height 22
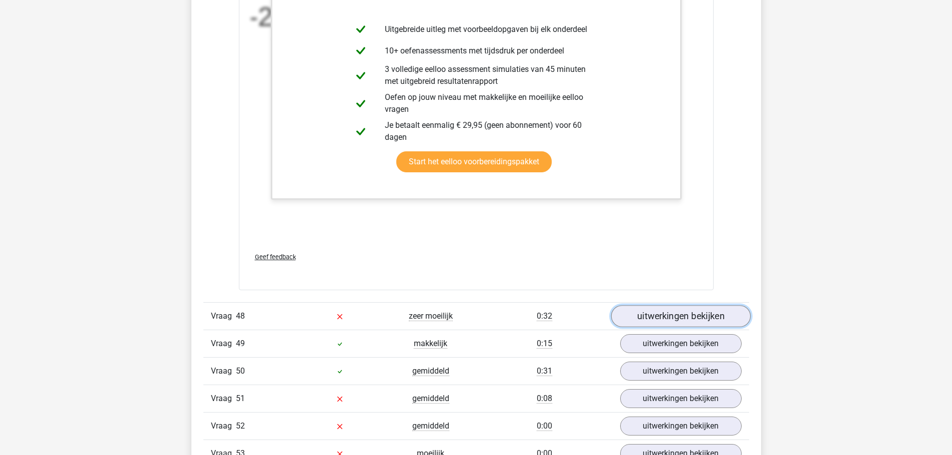
click at [659, 308] on link "uitwerkingen bekijken" at bounding box center [679, 316] width 139 height 22
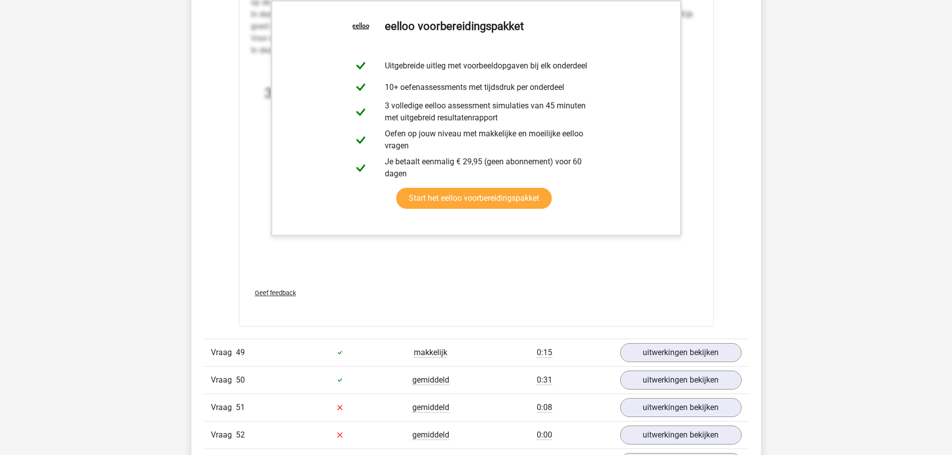
scroll to position [30171, 0]
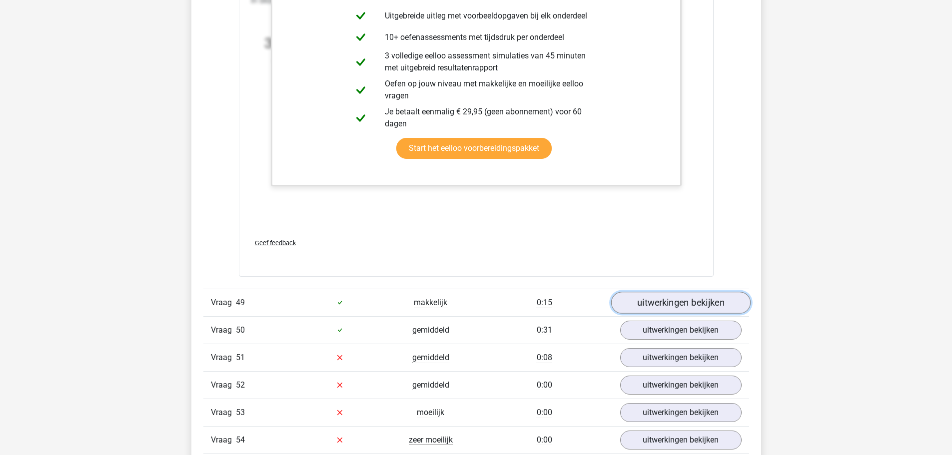
click at [651, 299] on link "uitwerkingen bekijken" at bounding box center [679, 303] width 139 height 22
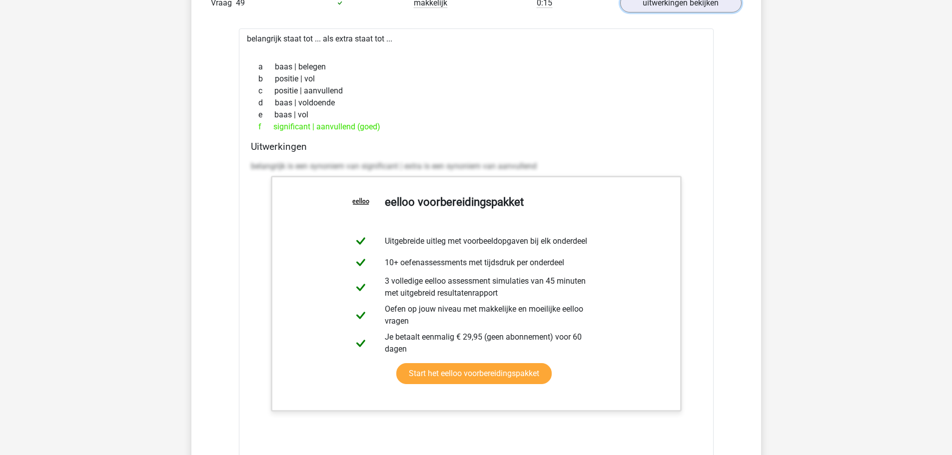
scroll to position [30671, 0]
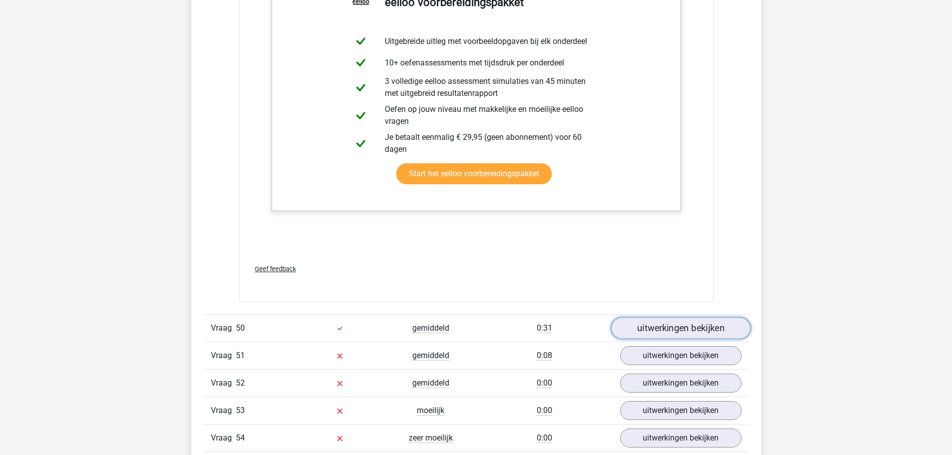
click at [660, 325] on link "uitwerkingen bekijken" at bounding box center [679, 328] width 139 height 22
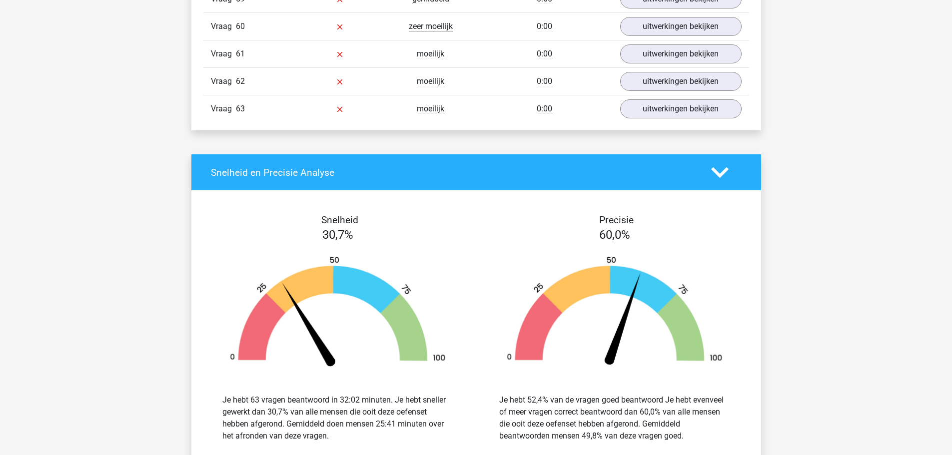
scroll to position [31770, 0]
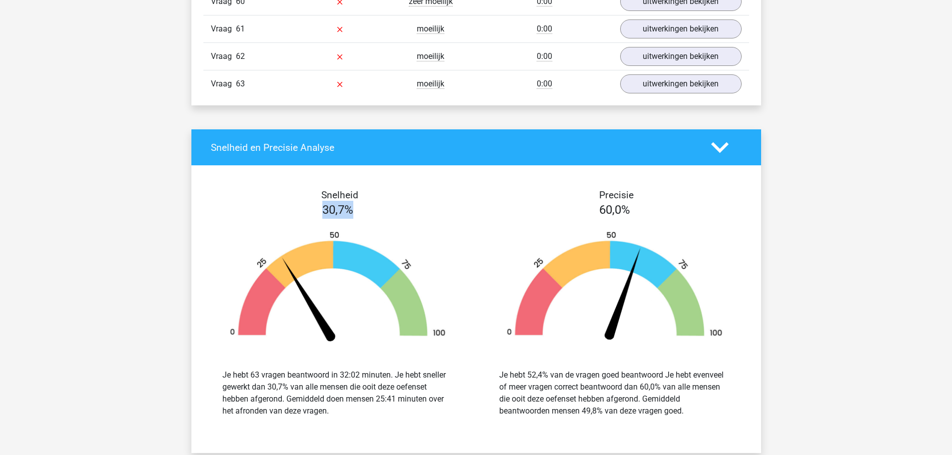
drag, startPoint x: 356, startPoint y: 215, endPoint x: 274, endPoint y: 213, distance: 81.4
click at [274, 213] on div "30,7%" at bounding box center [337, 210] width 277 height 18
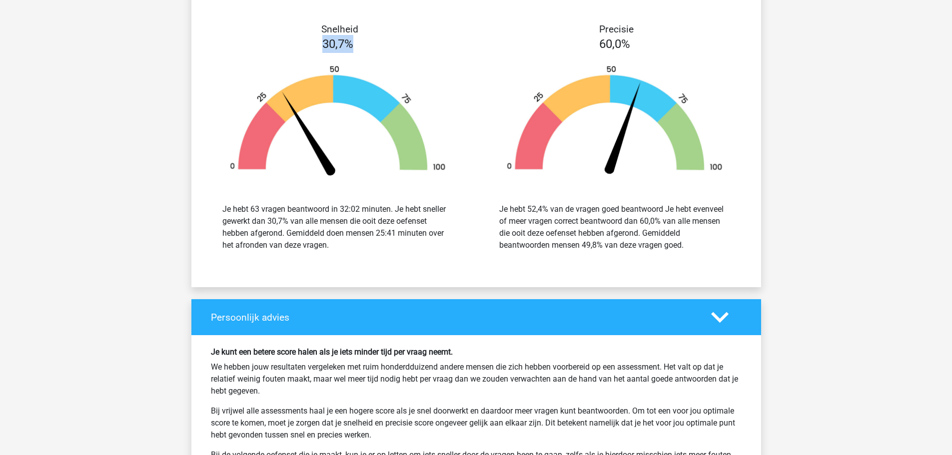
scroll to position [31919, 0]
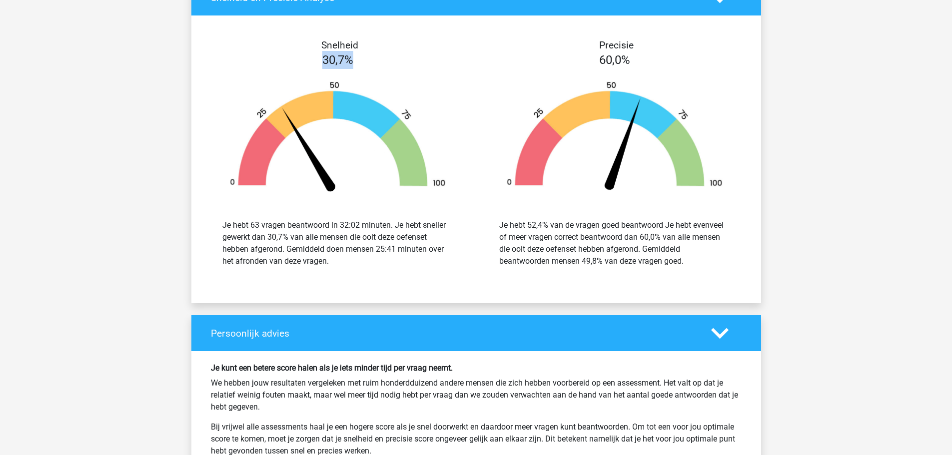
drag, startPoint x: 679, startPoint y: 268, endPoint x: 471, endPoint y: 216, distance: 215.3
click at [471, 216] on div "Snelheid 30,7% Je hebt 63 vragen beantwoord in 32:02 minuten. Je hebt sneller g…" at bounding box center [475, 159] width 569 height 264
click at [517, 227] on div "Je hebt 52,4% van de vragen goed beantwoord Je hebt evenveel of meer vragen cor…" at bounding box center [614, 243] width 231 height 48
drag, startPoint x: 680, startPoint y: 248, endPoint x: 696, endPoint y: 272, distance: 28.4
click at [696, 272] on div "Je hebt 52,4% van de vragen goed beantwoord Je hebt evenveel of meer vragen cor…" at bounding box center [615, 243] width 262 height 72
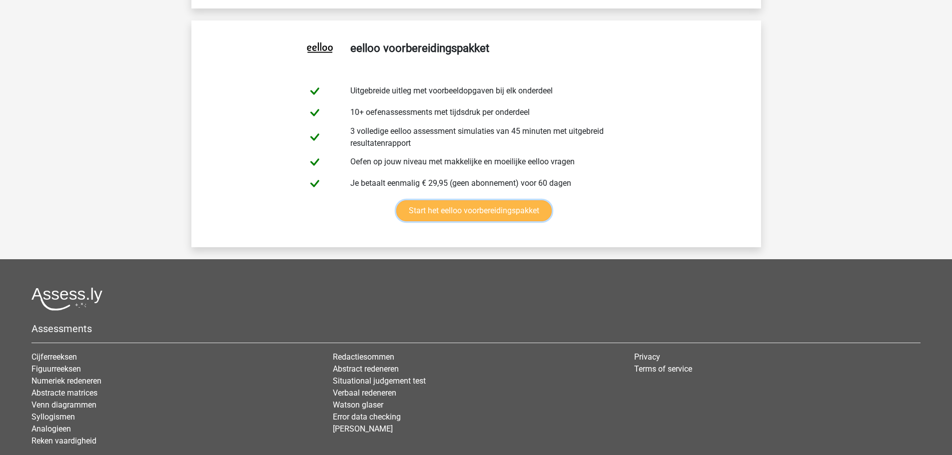
scroll to position [32438, 0]
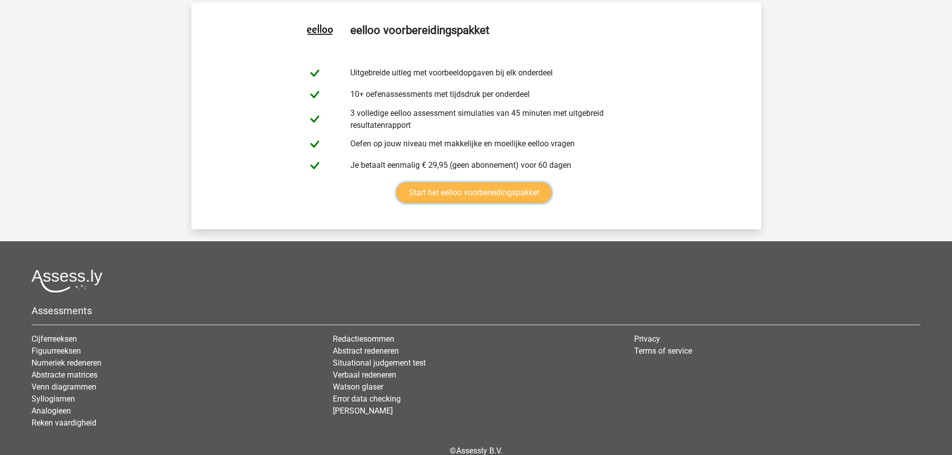
click at [446, 182] on link "Start het eelloo voorbereidingspakket" at bounding box center [473, 192] width 155 height 21
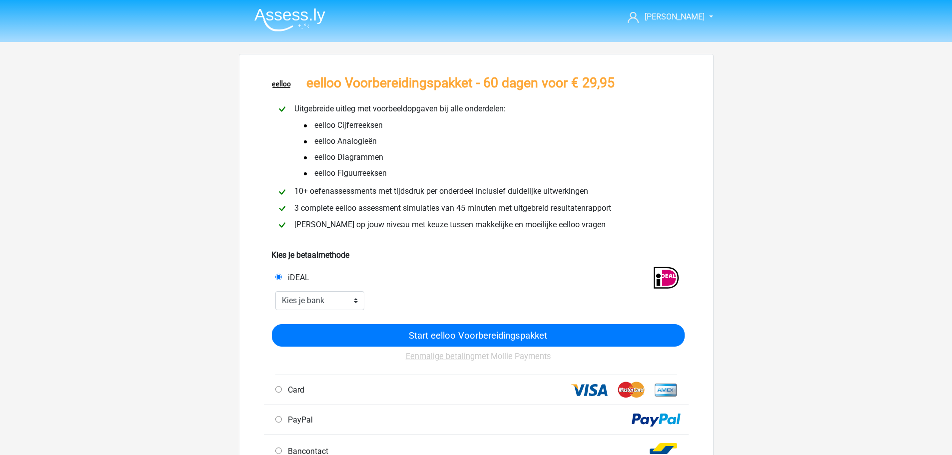
drag, startPoint x: 389, startPoint y: 171, endPoint x: 309, endPoint y: 118, distance: 96.1
click at [309, 118] on ul "eelloo Cijferreeksen eelloo Analogieën" at bounding box center [406, 149] width 229 height 64
drag, startPoint x: 480, startPoint y: 87, endPoint x: 615, endPoint y: 102, distance: 135.7
click at [615, 102] on div "eelloo Voorbereidingspakket - 60 dagen voor € 29,95 Uitgebreide uitleg met voor…" at bounding box center [476, 283] width 426 height 434
click at [615, 102] on div "Uitgebreide uitleg met voorbeeldopgaven bij alle onderdelen: eelloo Cijferreeks…" at bounding box center [476, 168] width 425 height 138
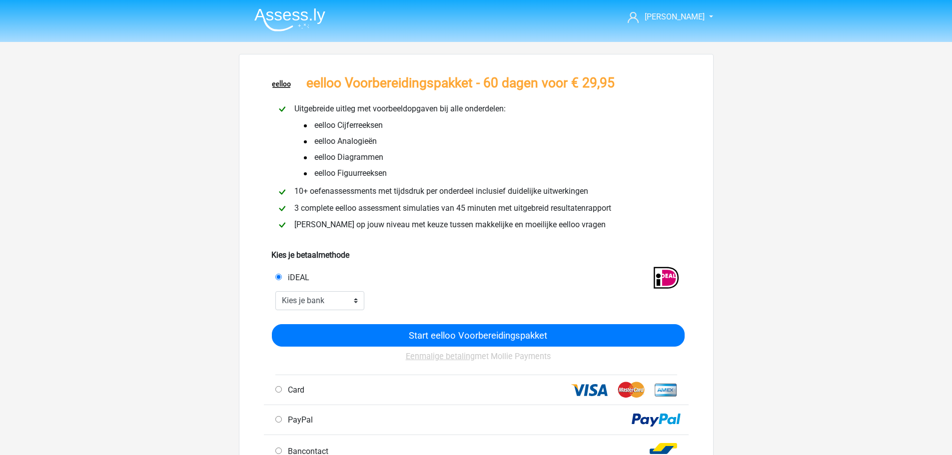
drag, startPoint x: 586, startPoint y: 226, endPoint x: 551, endPoint y: 219, distance: 36.2
click at [551, 219] on div "[PERSON_NAME] op jouw niveau met keuze tussen makkelijke en moeilijke eelloo vr…" at bounding box center [476, 225] width 416 height 12
click at [565, 219] on div "[PERSON_NAME] op jouw niveau met keuze tussen makkelijke en moeilijke eelloo vr…" at bounding box center [476, 225] width 416 height 12
drag, startPoint x: 400, startPoint y: 179, endPoint x: 289, endPoint y: 99, distance: 137.1
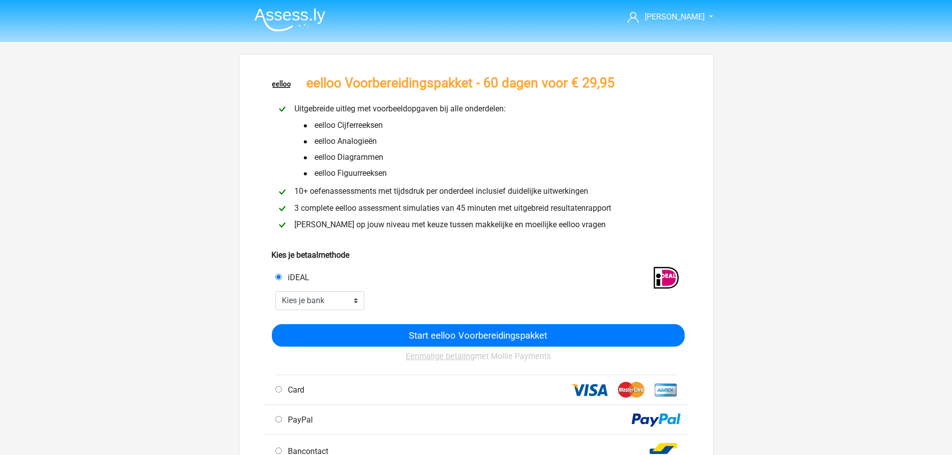
click at [289, 99] on div "Uitgebreide uitleg met voorbeeldopgaven bij alle onderdelen: eelloo Cijferreeks…" at bounding box center [476, 168] width 425 height 138
